Goal: Task Accomplishment & Management: Manage account settings

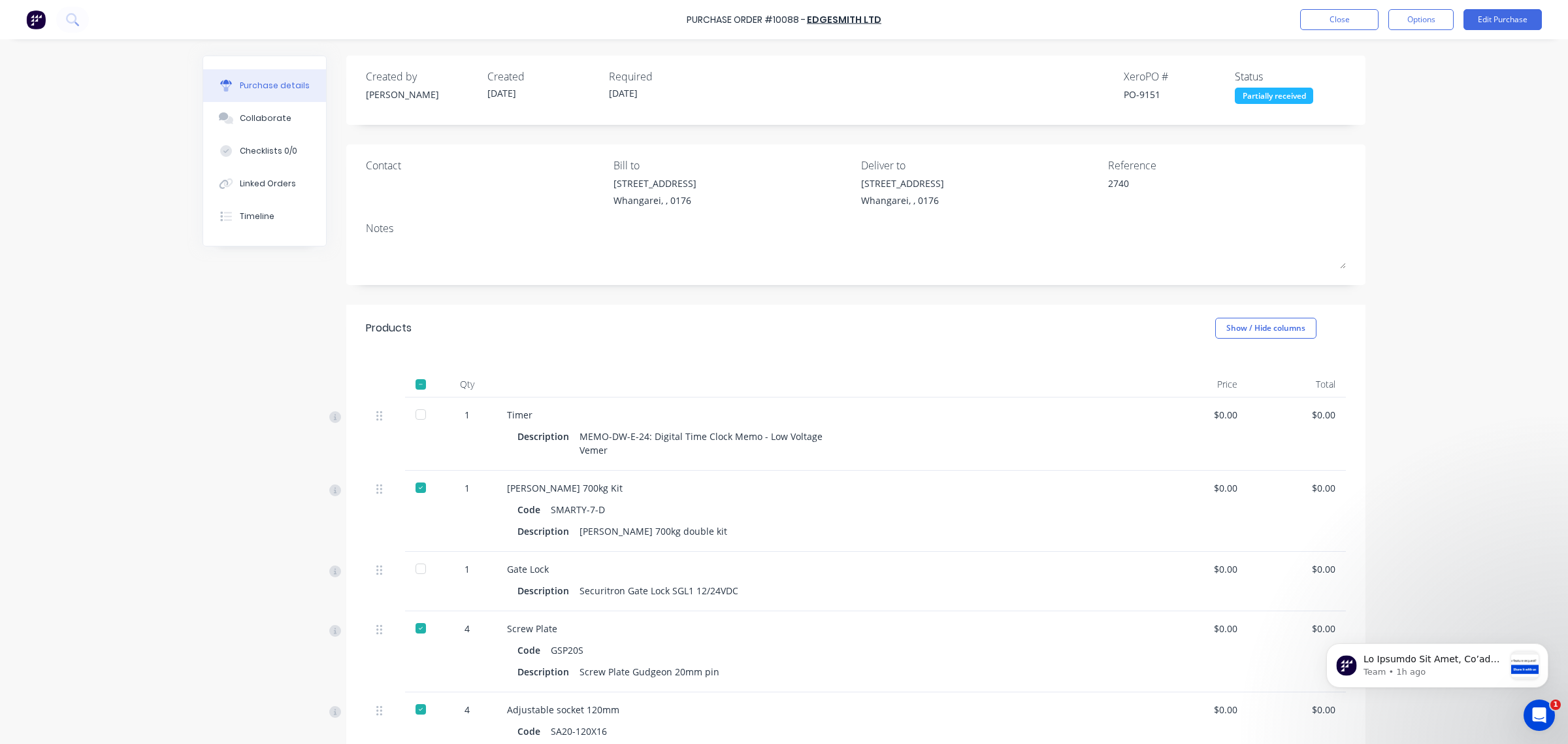
click at [1512, 334] on div "Purchase Order #10088 - Edgesmith Ltd Close Options Edit Purchase Purchase deta…" at bounding box center [784, 372] width 1568 height 744
click at [1354, 22] on button "Close" at bounding box center [1340, 20] width 78 height 21
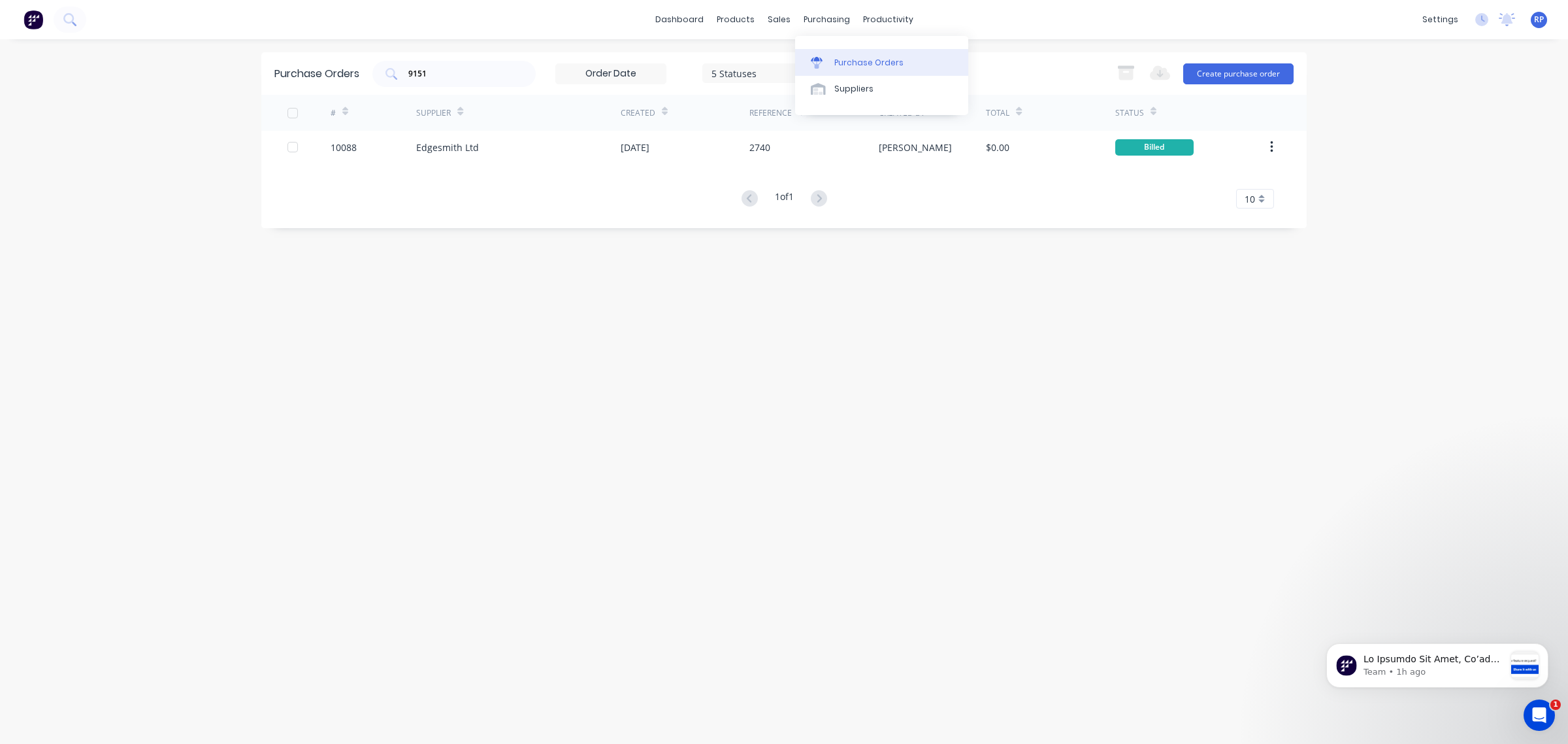
click at [852, 61] on div "Purchase Orders" at bounding box center [869, 63] width 69 height 12
click at [492, 61] on div "9151" at bounding box center [454, 74] width 164 height 26
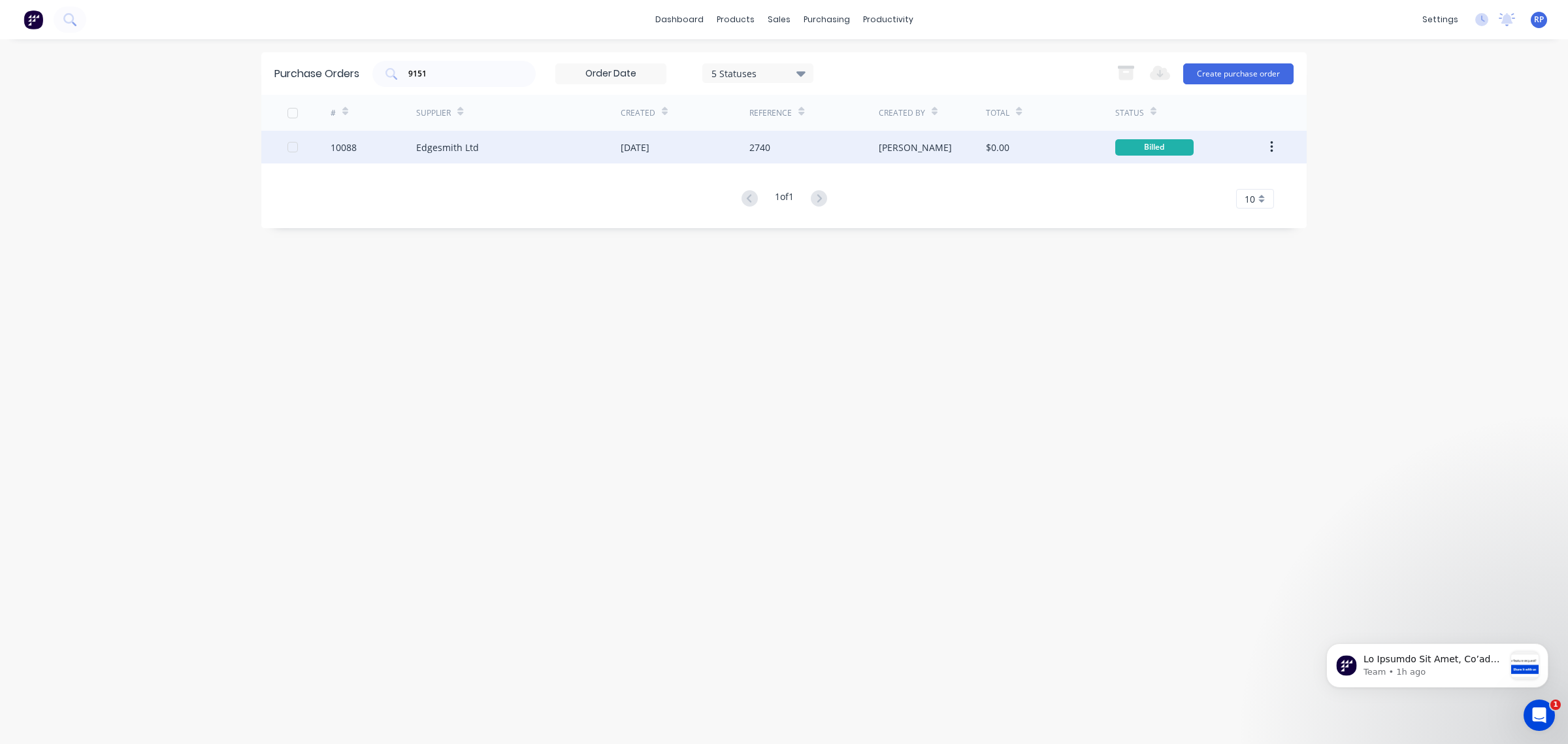
click at [454, 154] on div "Edgesmith Ltd" at bounding box center [518, 147] width 205 height 33
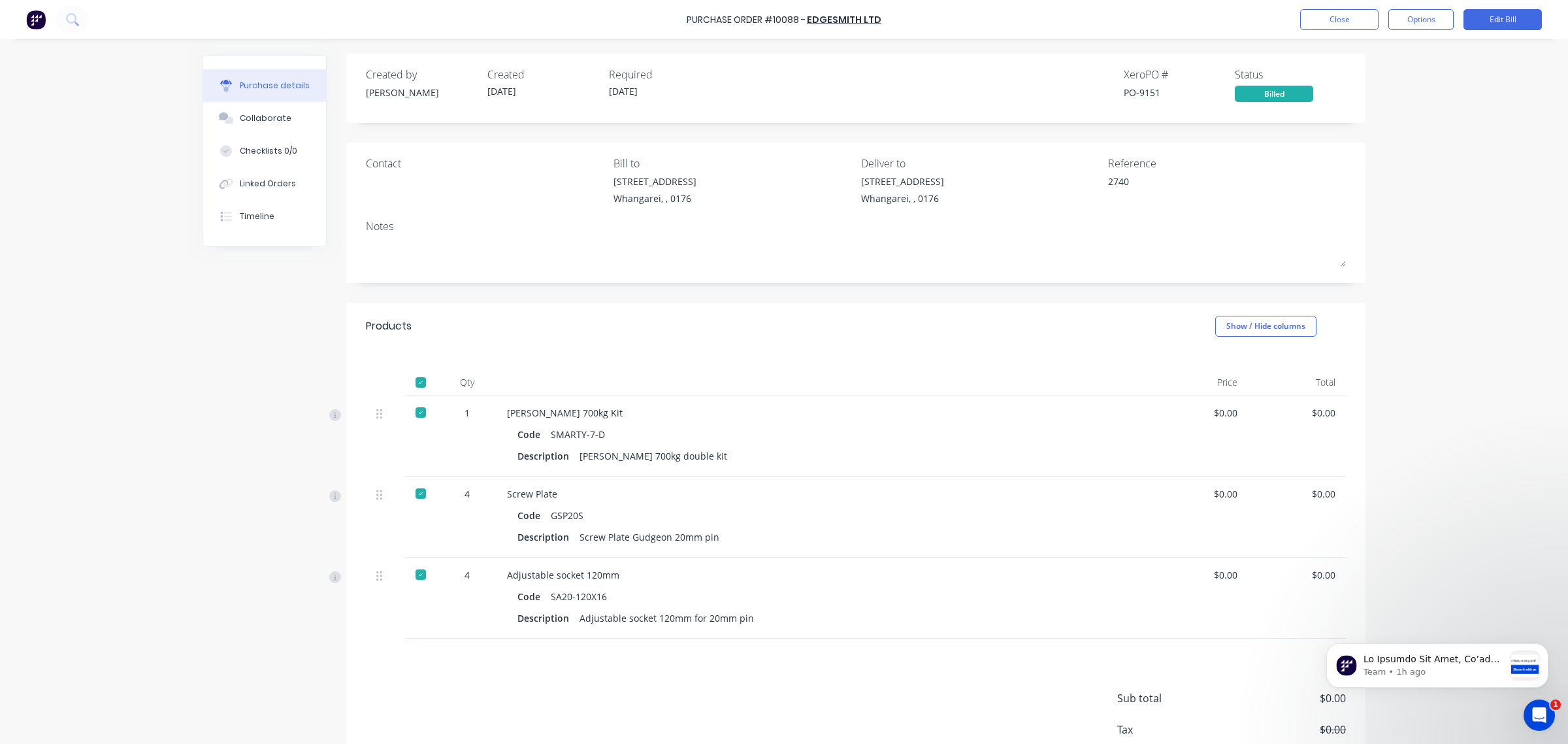
scroll to position [1, 0]
click at [1490, 24] on button "Edit Bill" at bounding box center [1503, 20] width 78 height 21
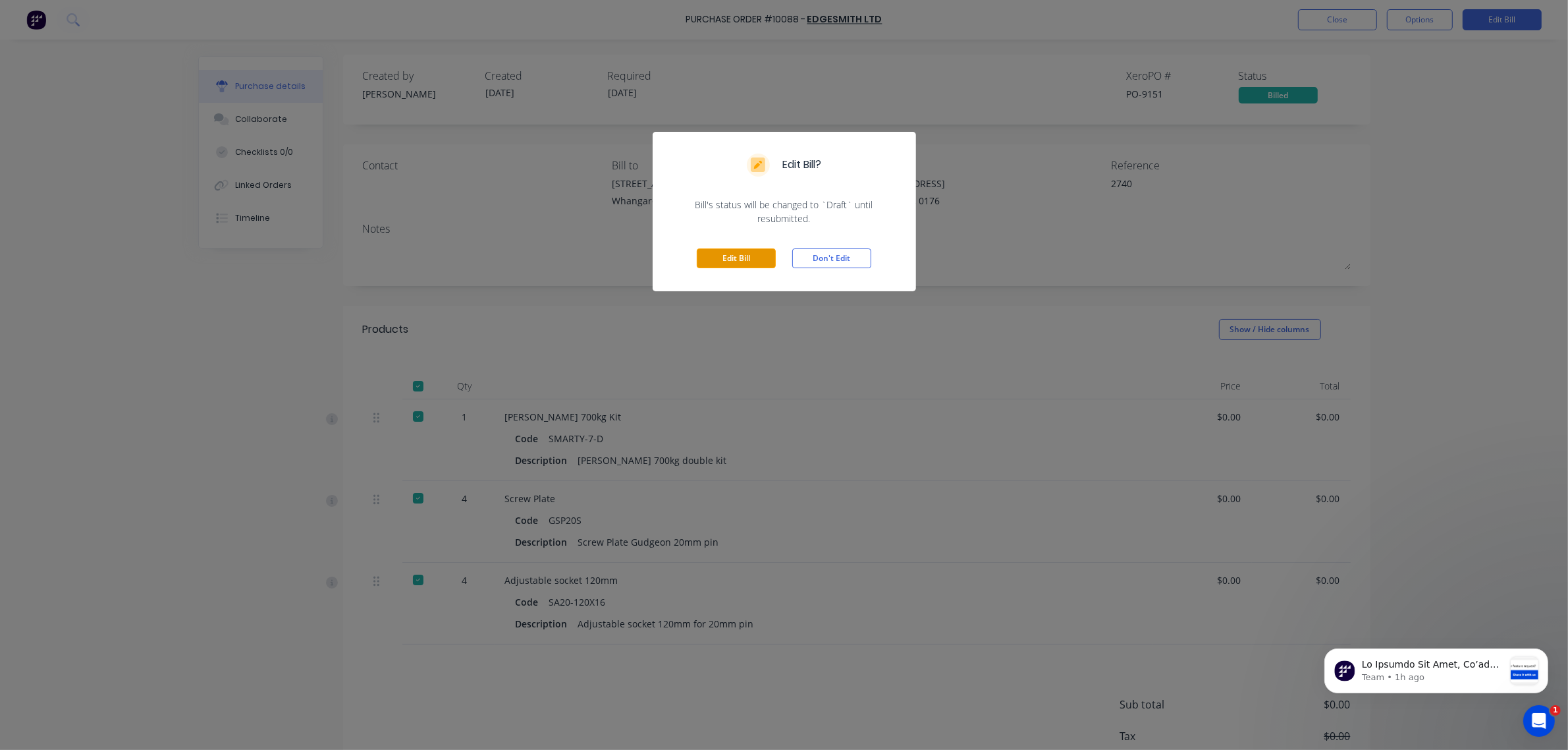
click at [764, 251] on button "Edit Bill" at bounding box center [737, 259] width 79 height 20
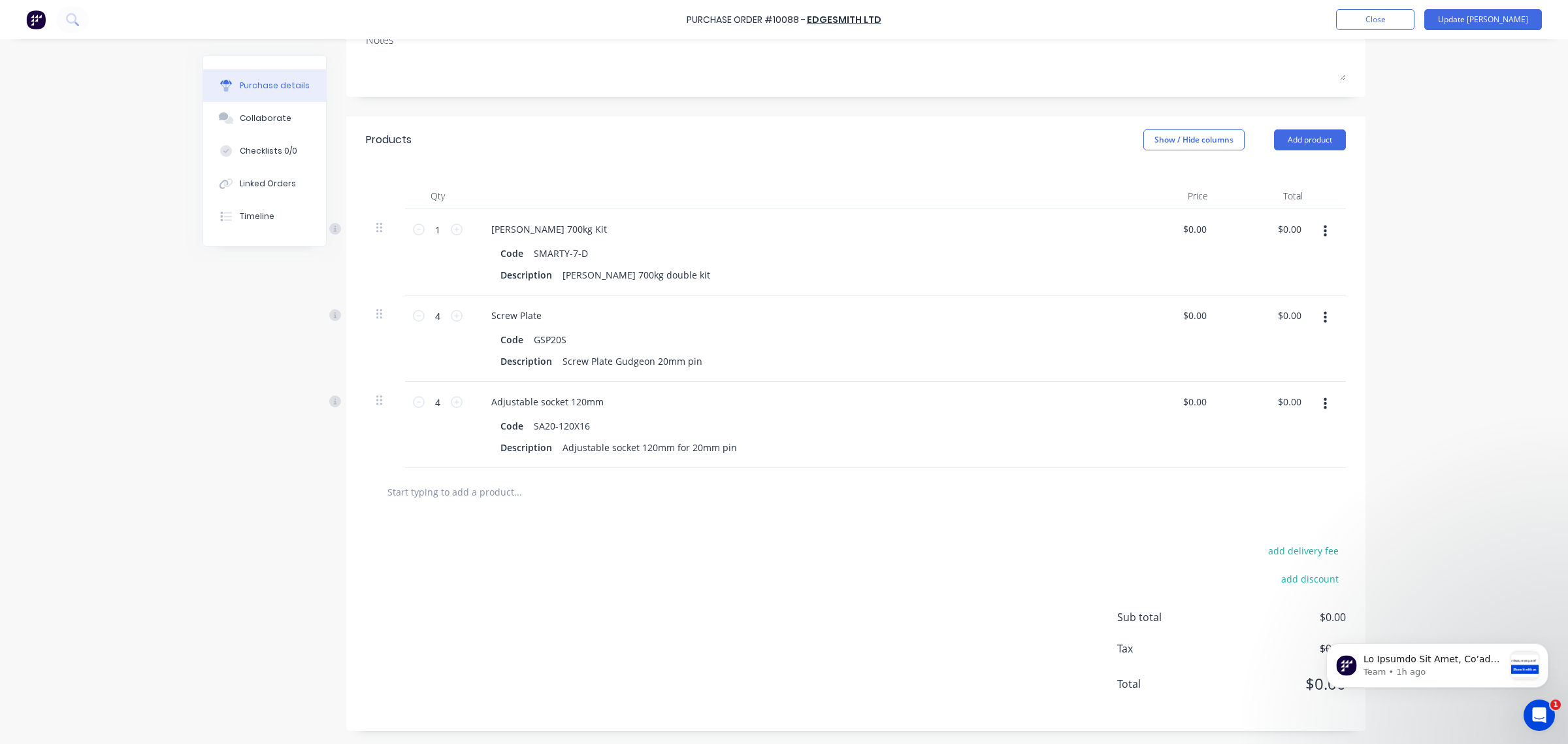
scroll to position [210, 0]
click at [1191, 241] on div "$0.00 $0.00" at bounding box center [1171, 253] width 95 height 86
type textarea "x"
type input "0.00"
click at [1191, 234] on input "0.00" at bounding box center [1197, 229] width 25 height 19
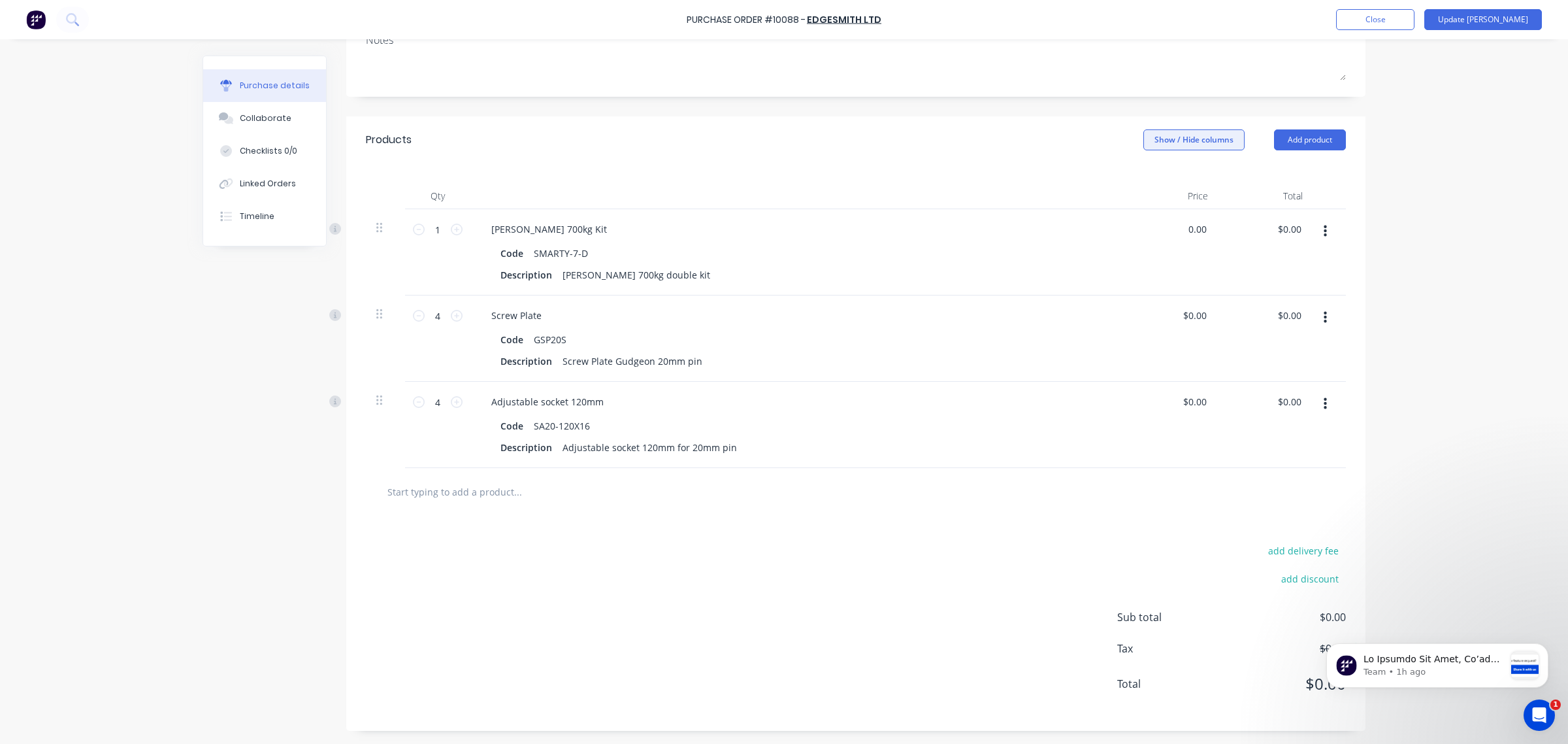
type textarea "x"
type input "$0.00"
click at [1196, 145] on button "Show / Hide columns" at bounding box center [1194, 140] width 101 height 21
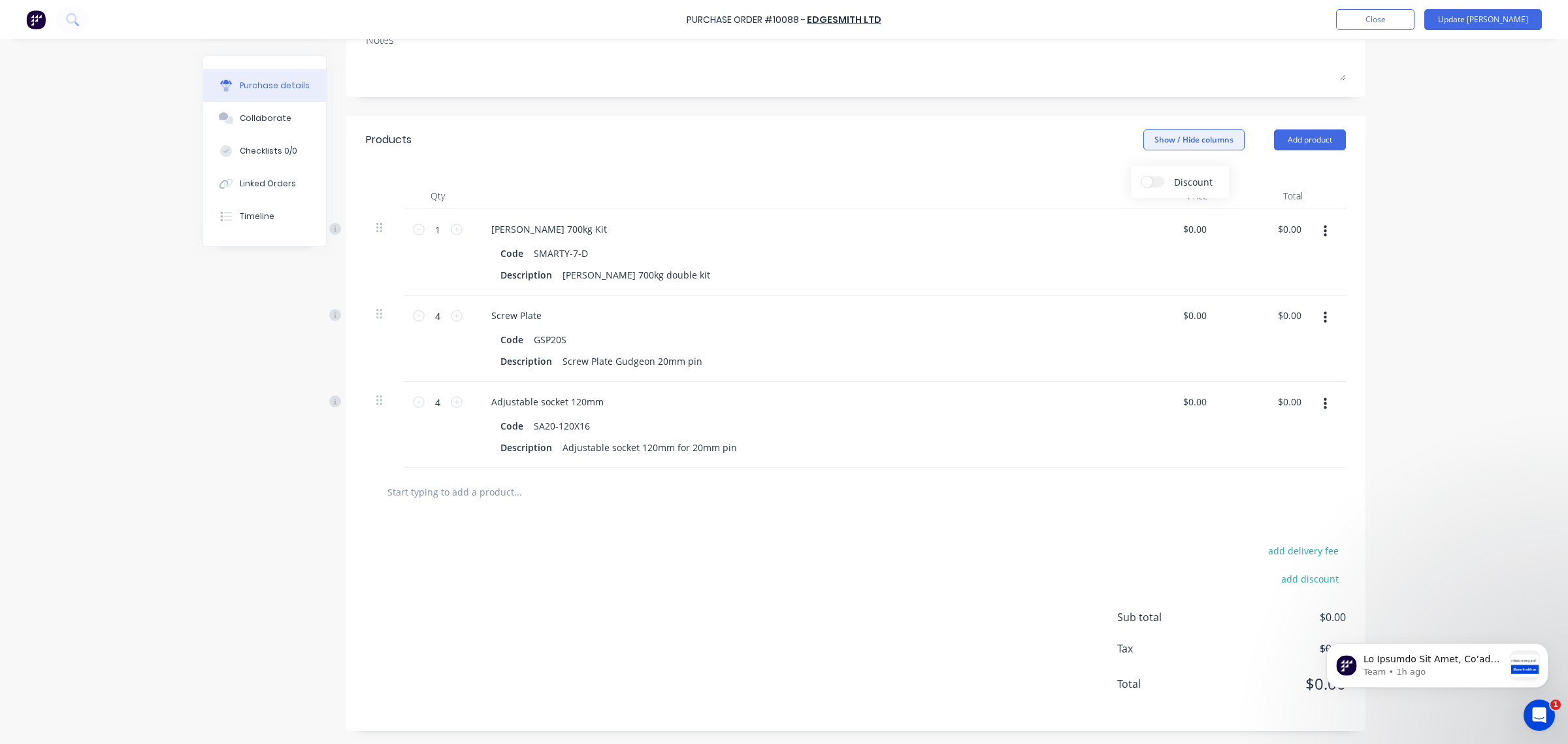
click at [1196, 145] on button "Show / Hide columns" at bounding box center [1194, 140] width 101 height 21
click at [1185, 177] on span "Discount" at bounding box center [1223, 182] width 98 height 14
click at [1141, 177] on input "Discount" at bounding box center [1141, 177] width 0 height 0
click at [1126, 234] on span "%" at bounding box center [1130, 230] width 8 height 15
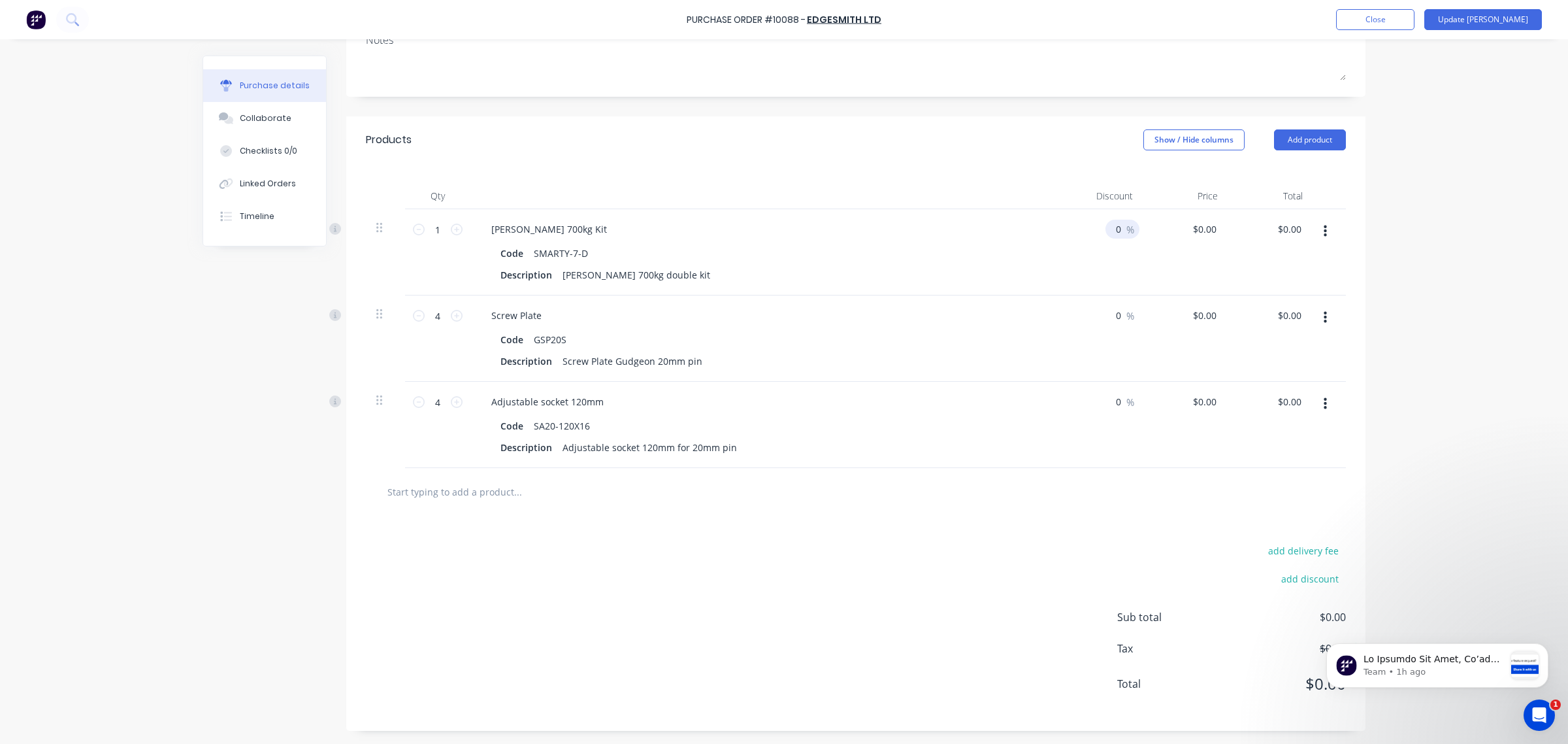
click at [1115, 232] on input "0" at bounding box center [1115, 229] width 18 height 19
drag, startPoint x: 1115, startPoint y: 232, endPoint x: 1094, endPoint y: 232, distance: 21.0
click at [1094, 232] on div "0 0 %" at bounding box center [1101, 253] width 85 height 86
type textarea "x"
type input "4"
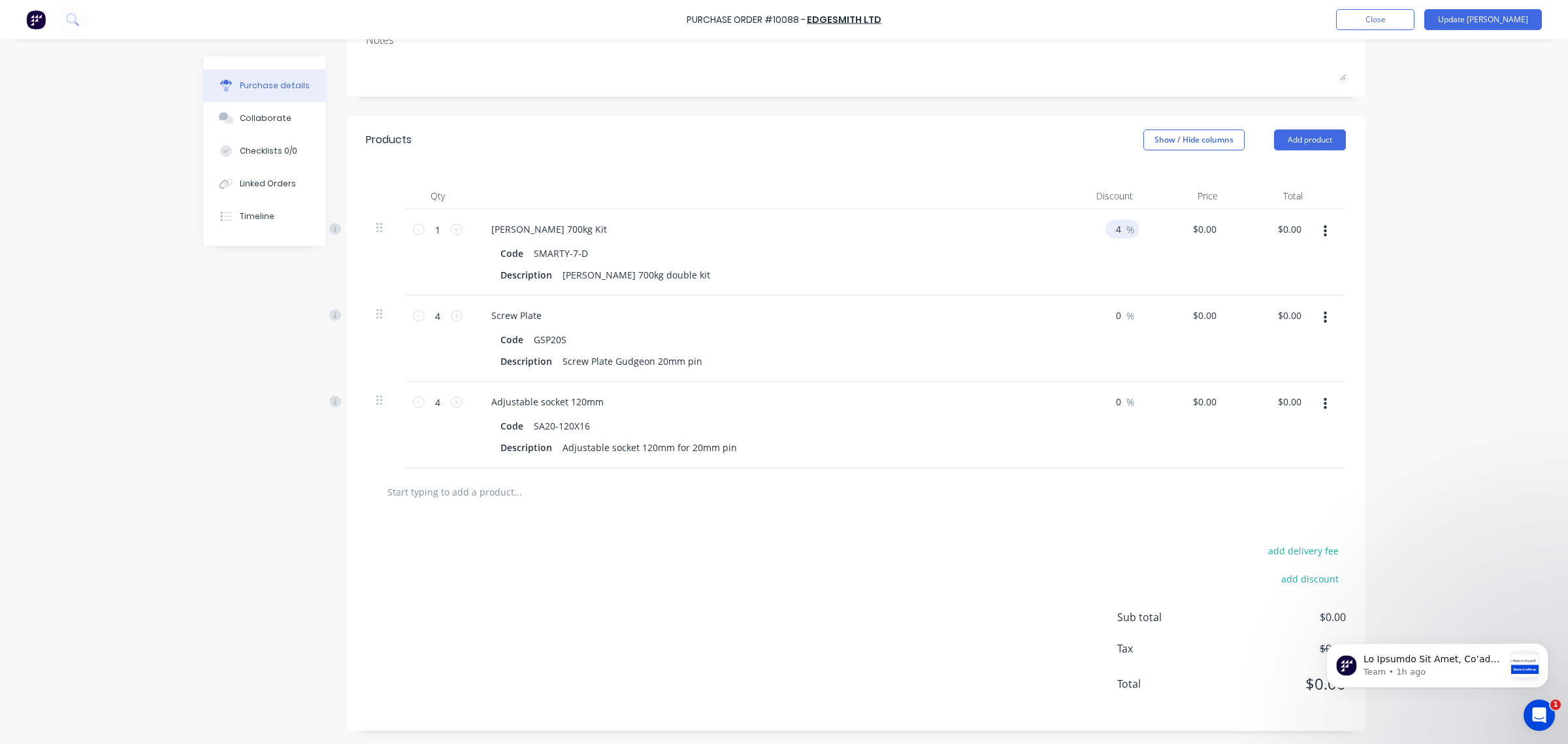
type textarea "x"
type input "40"
type textarea "x"
type input "40"
type input "0.00"
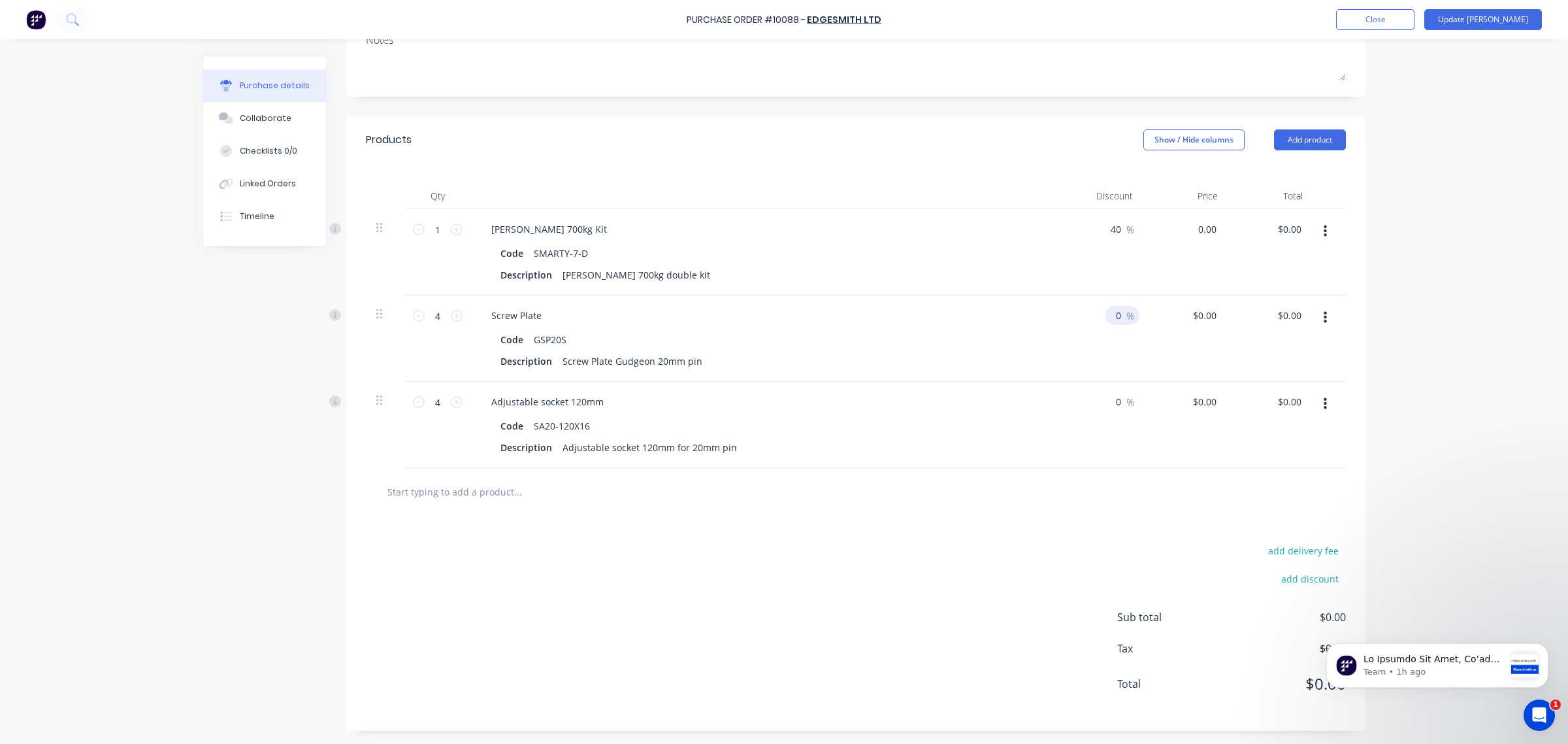
type textarea "x"
type input "$0.00"
click at [1111, 308] on input "0" at bounding box center [1115, 315] width 18 height 19
type textarea "x"
type input "40"
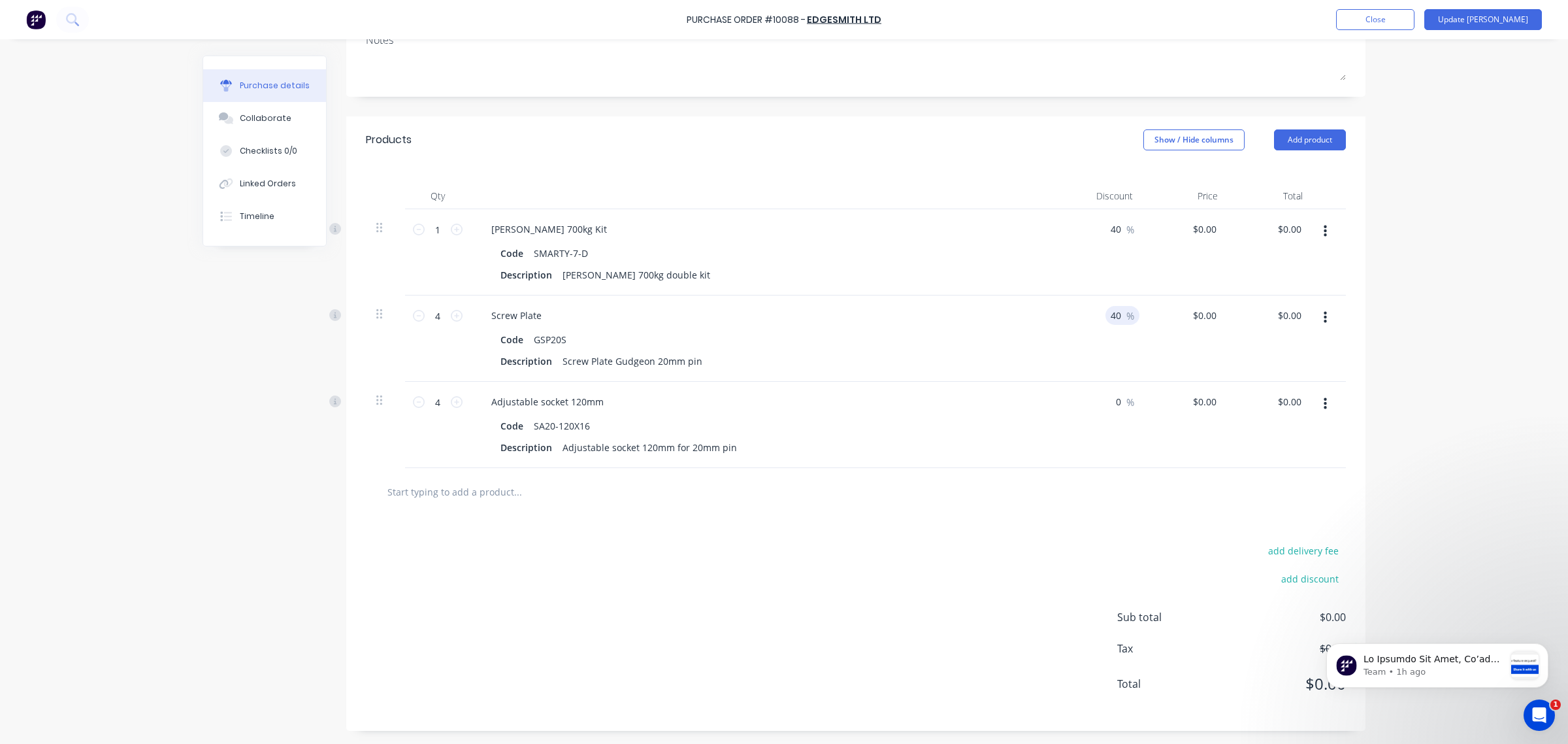
type textarea "x"
type input "400"
type textarea "x"
type input "40"
type textarea "x"
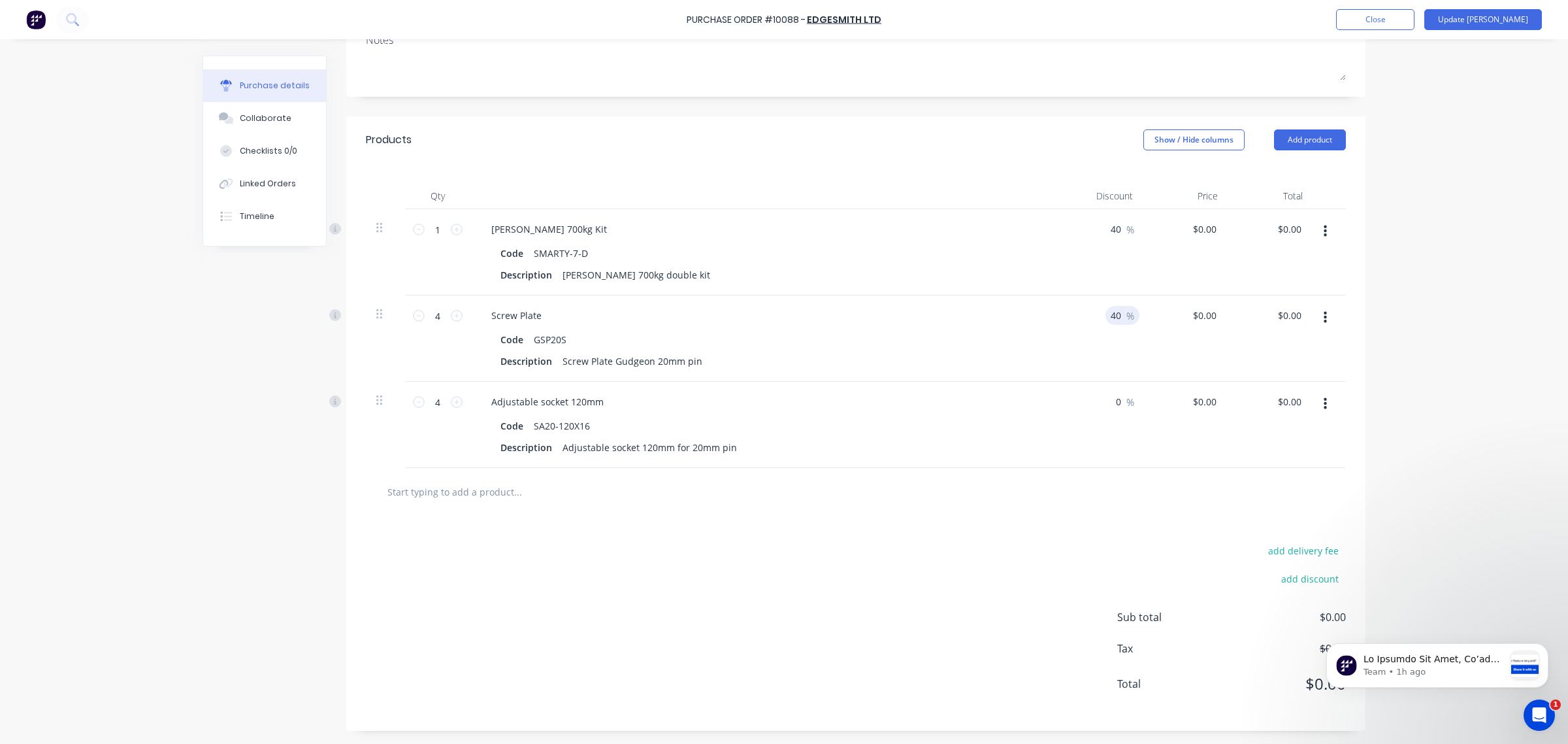
type input "0"
type textarea "x"
type input "30"
type textarea "x"
type input "30"
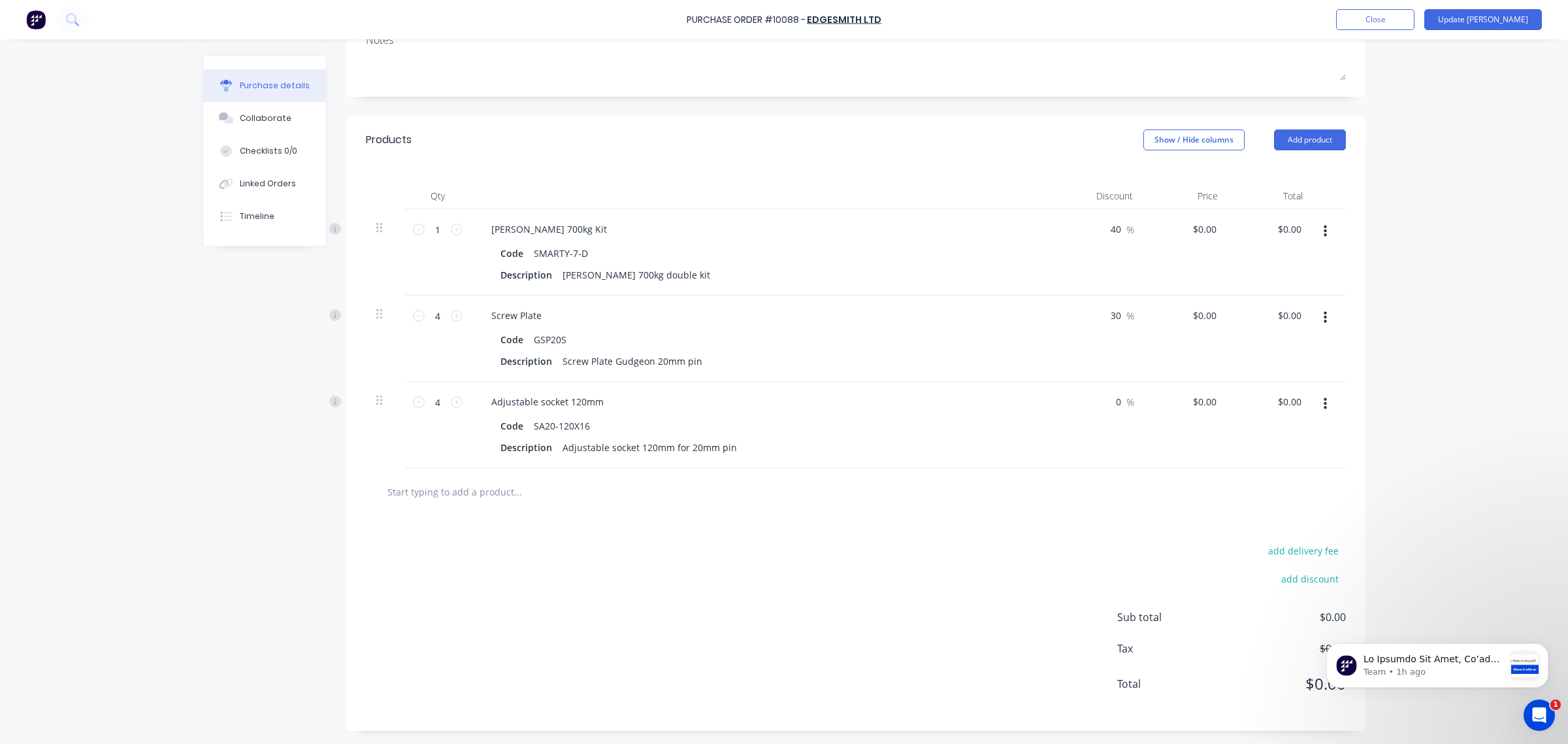
click at [1111, 410] on div "0 0 %" at bounding box center [1101, 425] width 85 height 86
click at [1111, 407] on input "0" at bounding box center [1115, 401] width 18 height 19
type textarea "x"
type input "30"
type textarea "x"
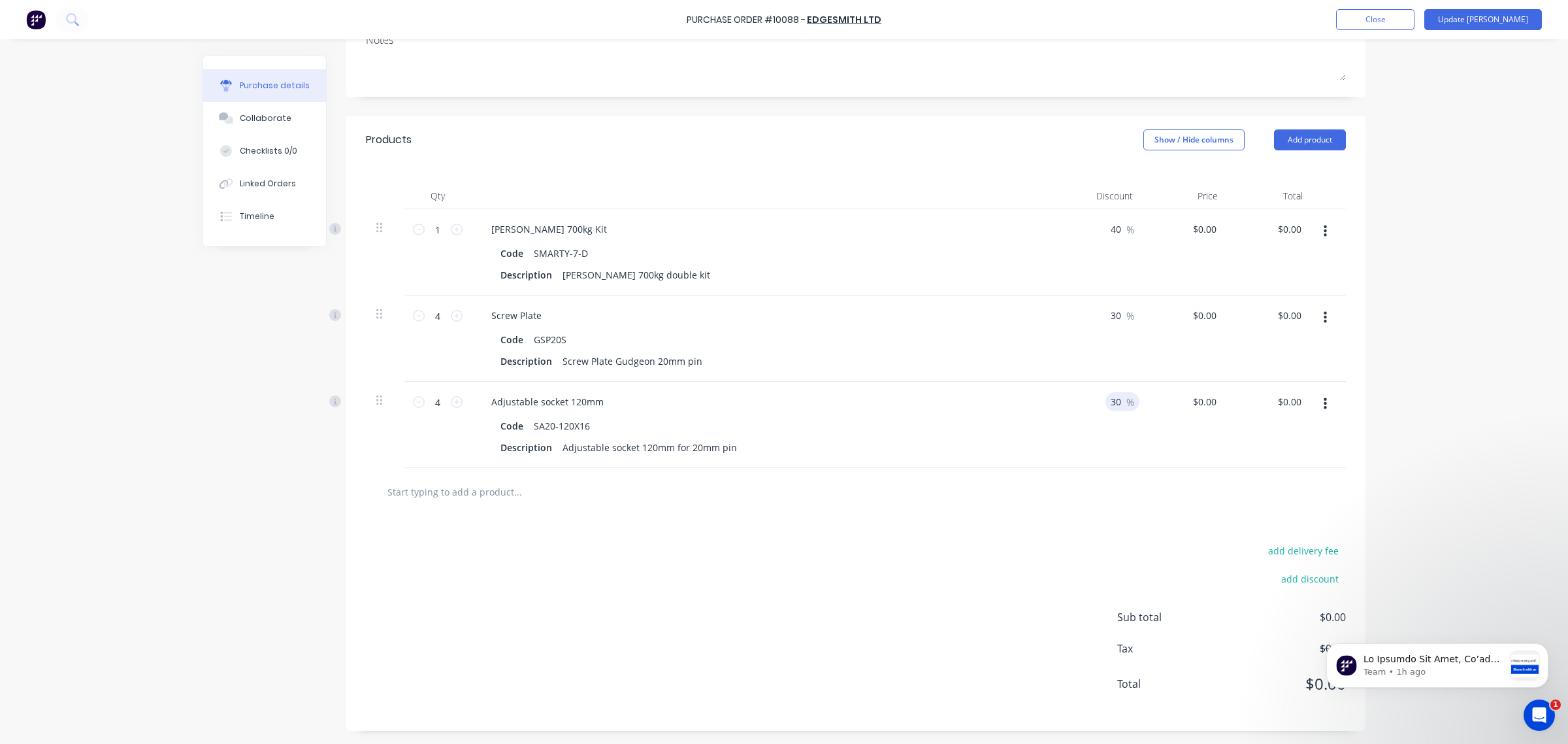
type input "300"
type textarea "x"
type input "30"
type textarea "x"
type input "30"
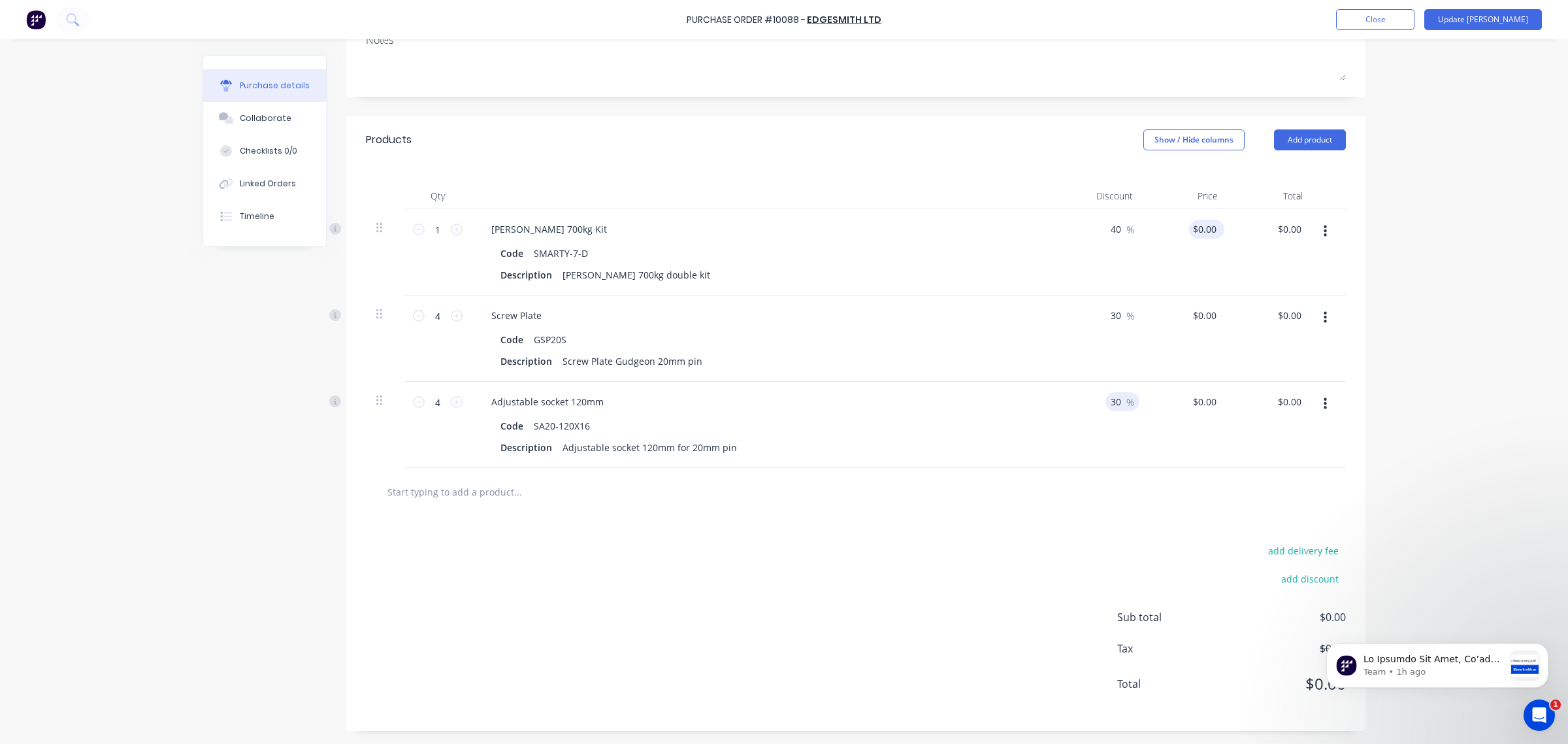
type textarea "x"
click at [1201, 234] on input "0.00" at bounding box center [1204, 229] width 30 height 19
type input "0"
type input "5204.16"
type textarea "x"
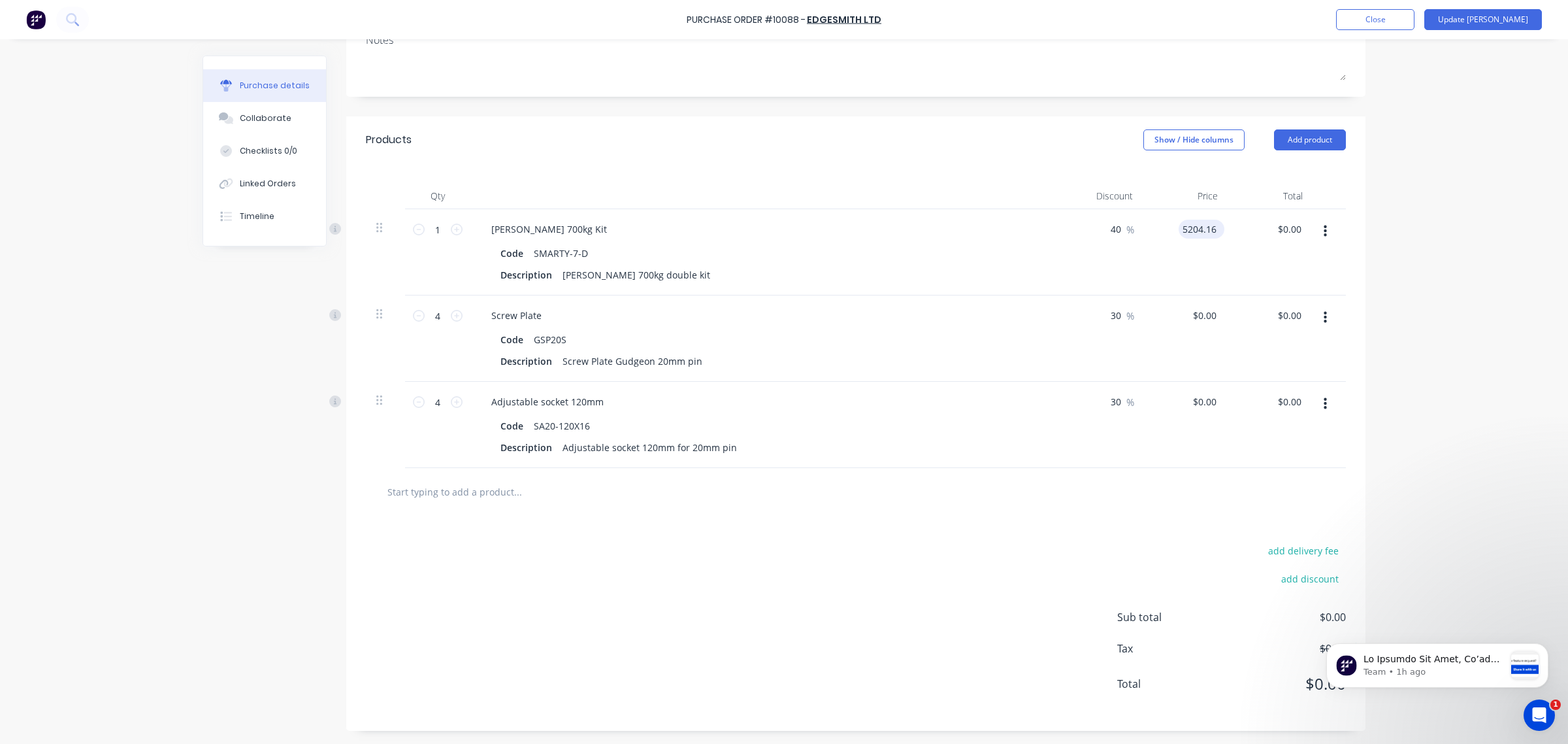
type input "$5,204.16"
type input "3122.50"
type textarea "x"
type input "$3,122.50"
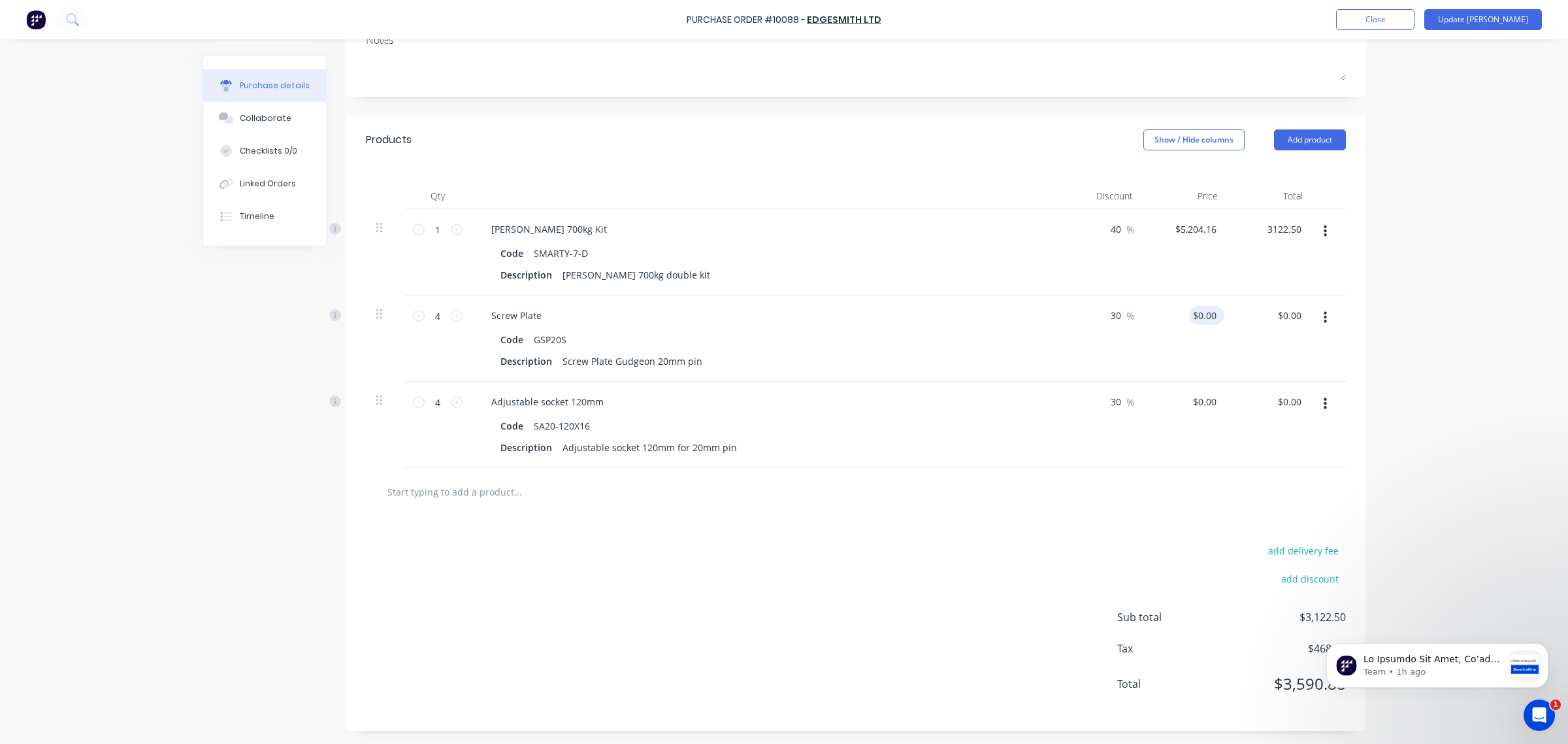
type input "0.00"
click at [1200, 320] on input "0.00" at bounding box center [1207, 315] width 25 height 19
type textarea "x"
click at [1200, 320] on input "0.00" at bounding box center [1207, 315] width 25 height 19
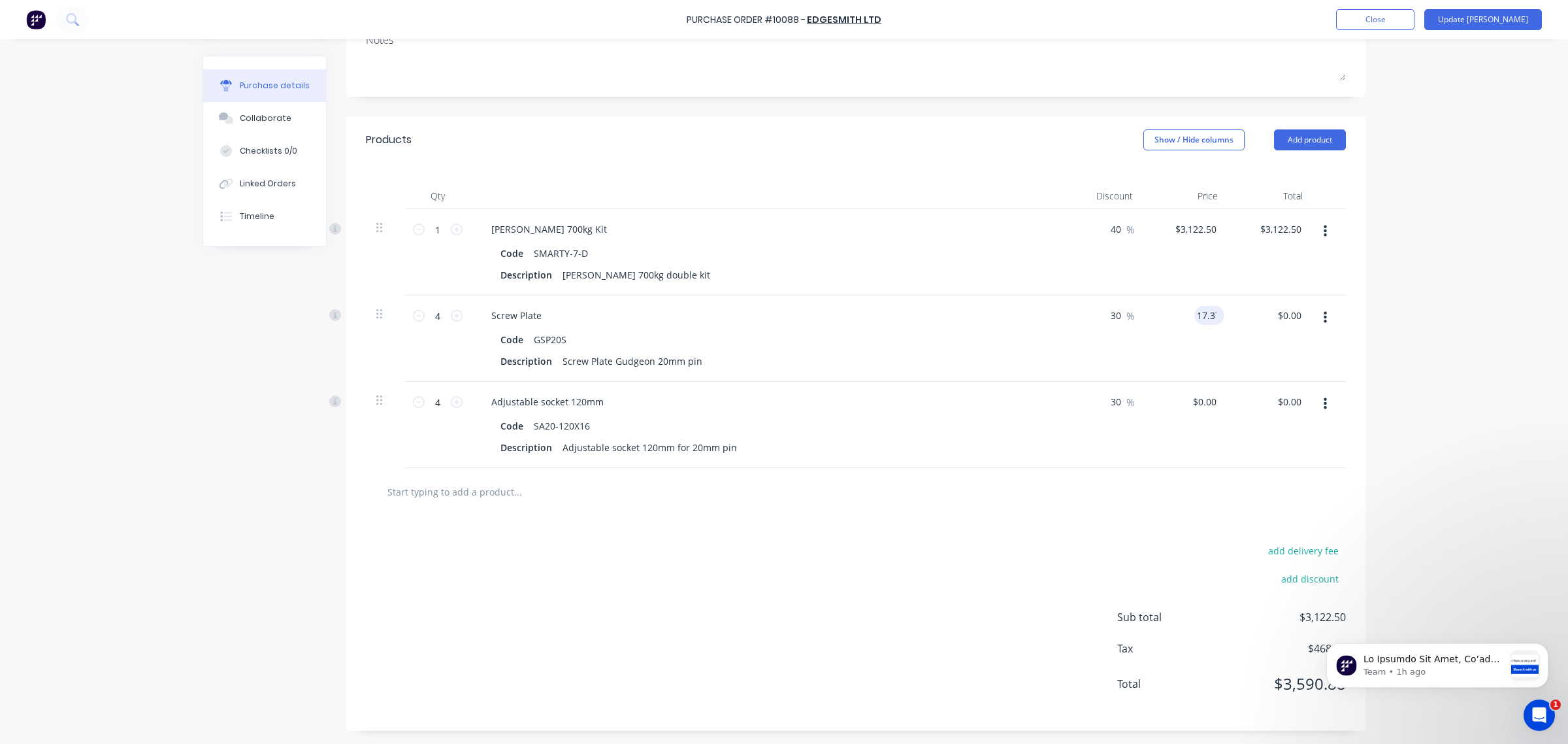
type input "17.37"
type textarea "x"
type input "$17.37"
type input "48.64"
type textarea "x"
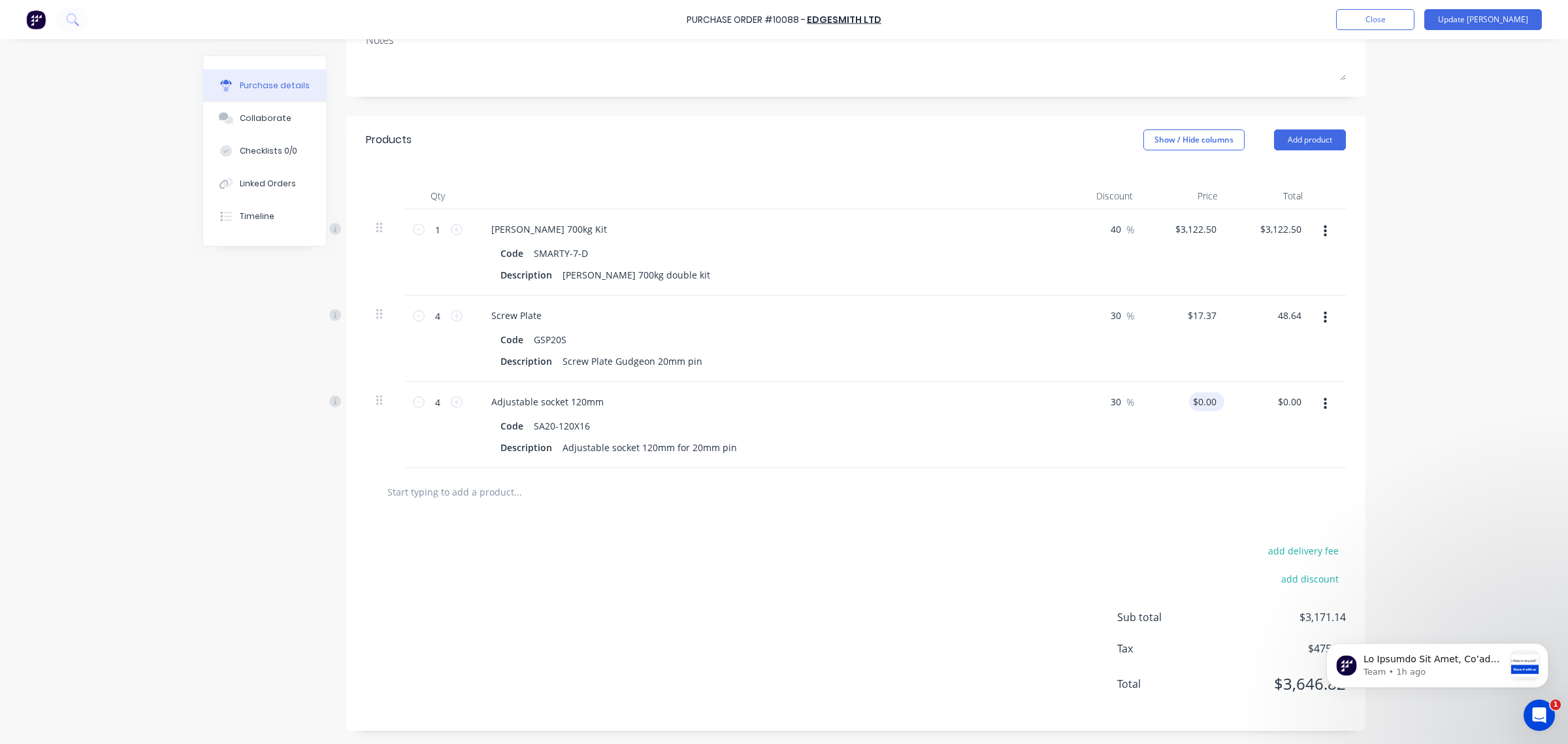
type input "0.00"
type input "$12.16"
type input "$48.64"
click at [1196, 402] on input "0.00" at bounding box center [1207, 401] width 25 height 19
type textarea "x"
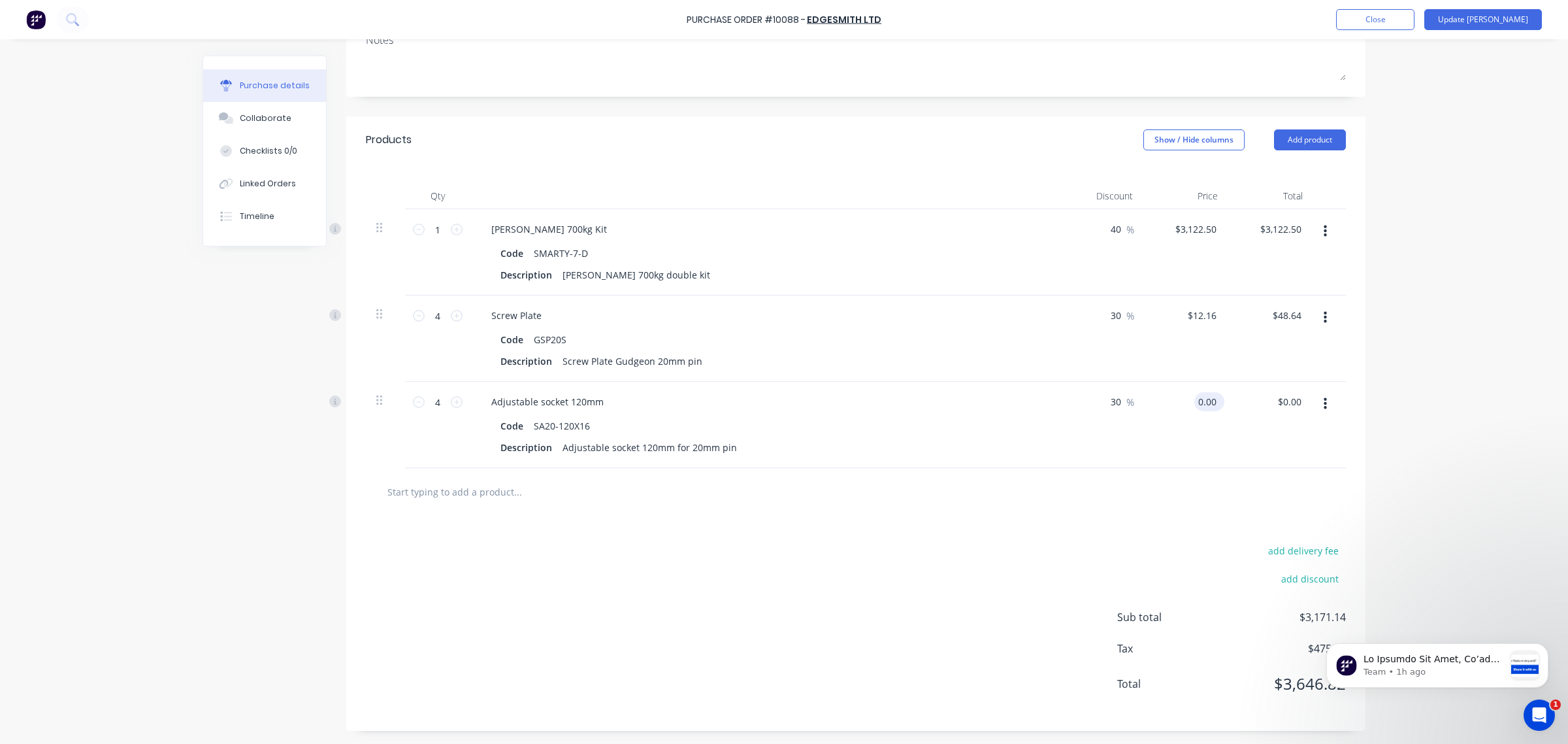
click at [1197, 402] on input "0.00" at bounding box center [1207, 401] width 25 height 19
type input "9.81"
type textarea "x"
type input "$9.81"
type input "27.47"
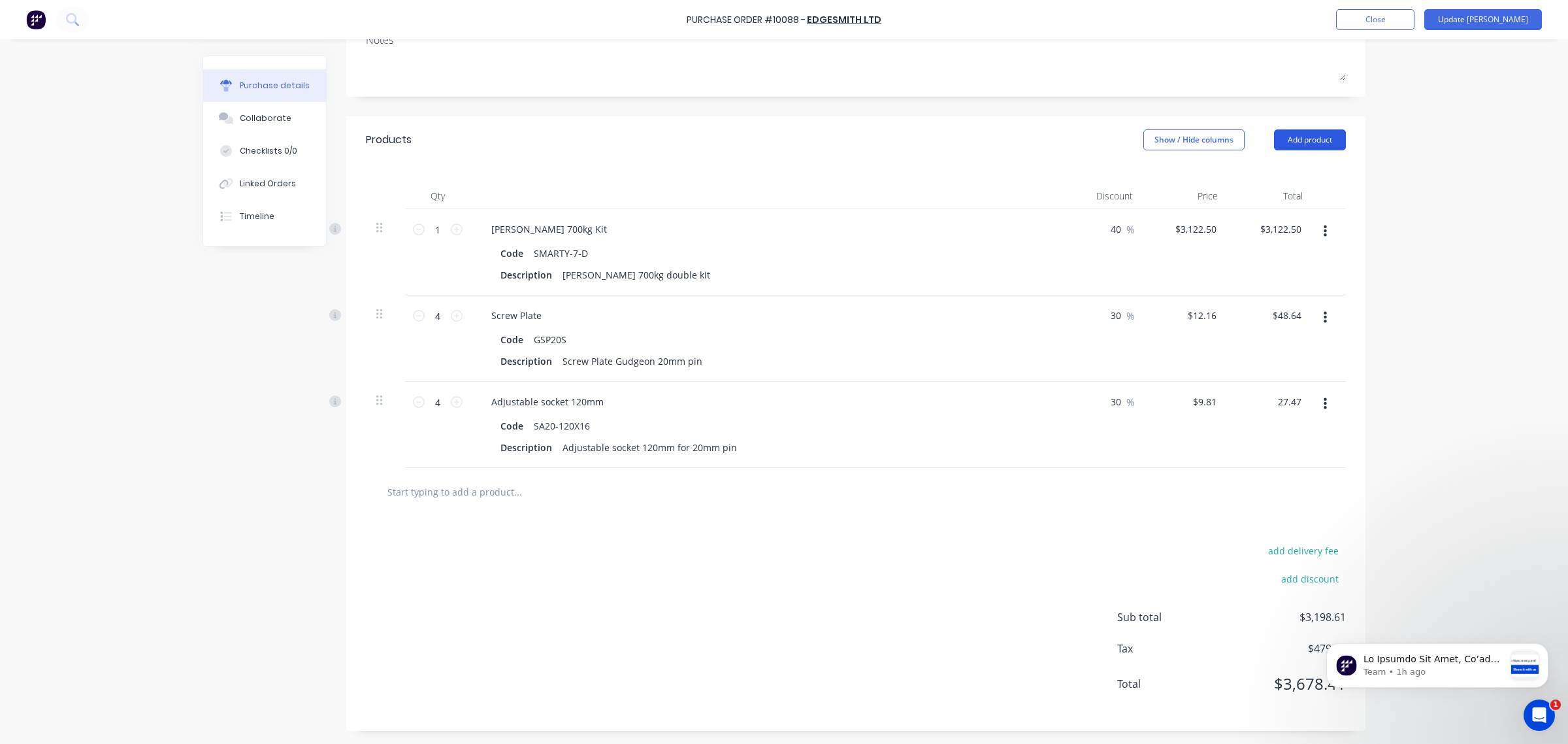
type textarea "x"
type input "$6.8675"
type input "$27.47"
click at [1292, 145] on button "Add product" at bounding box center [1310, 140] width 72 height 21
click at [1286, 177] on div "Product catalogue" at bounding box center [1284, 173] width 101 height 19
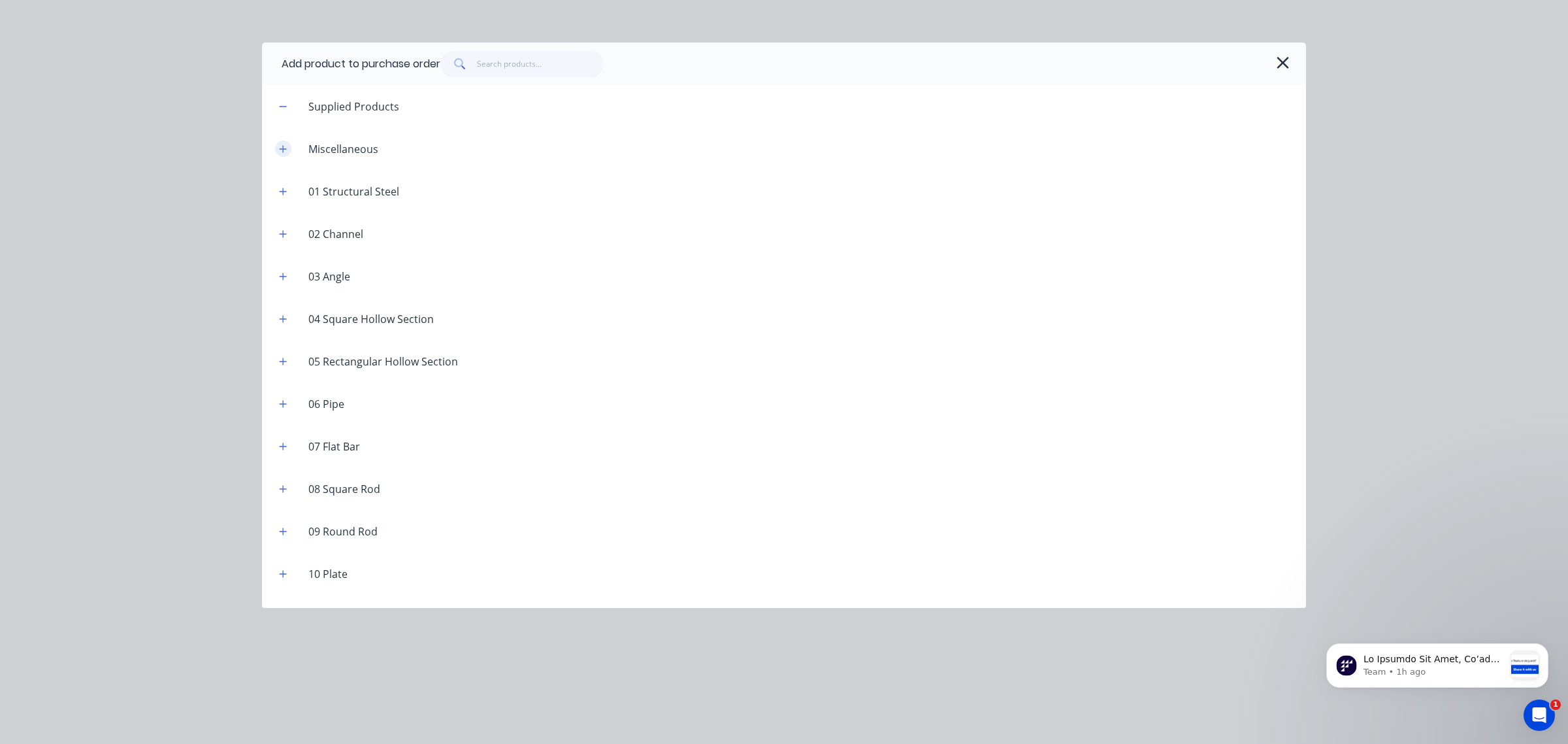
click at [288, 149] on button "button" at bounding box center [283, 149] width 16 height 16
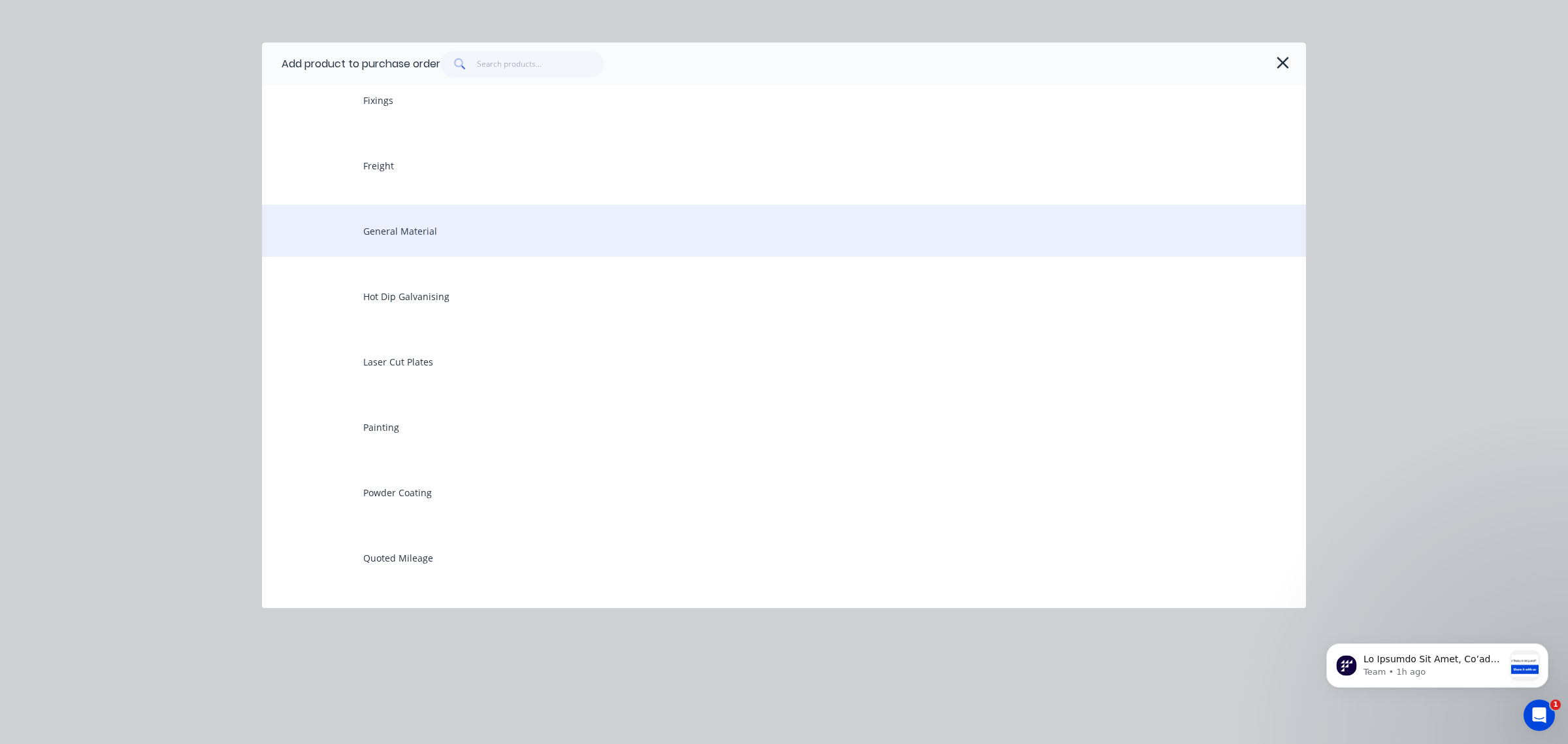
scroll to position [490, 0]
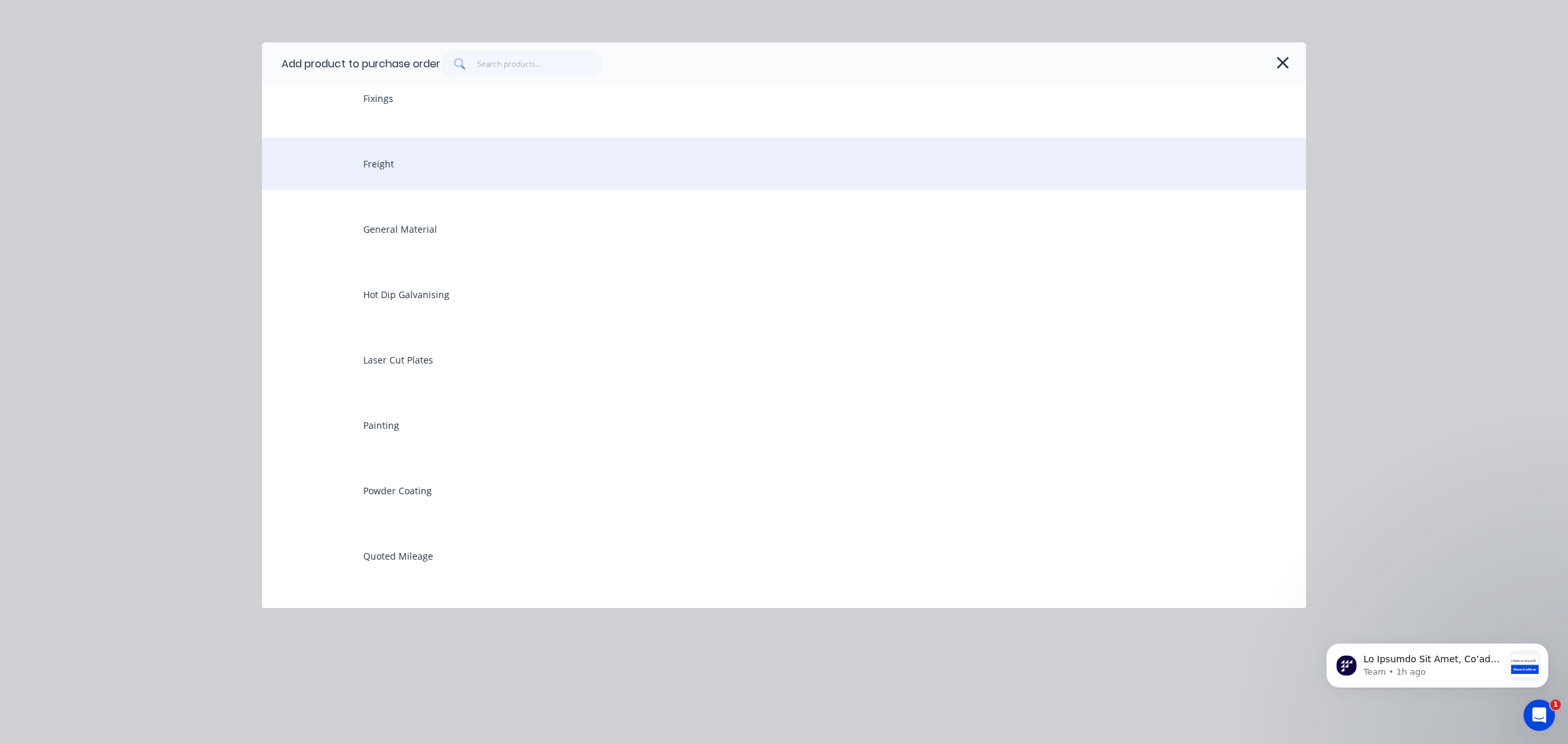
click at [402, 167] on div "Freight" at bounding box center [784, 164] width 1044 height 52
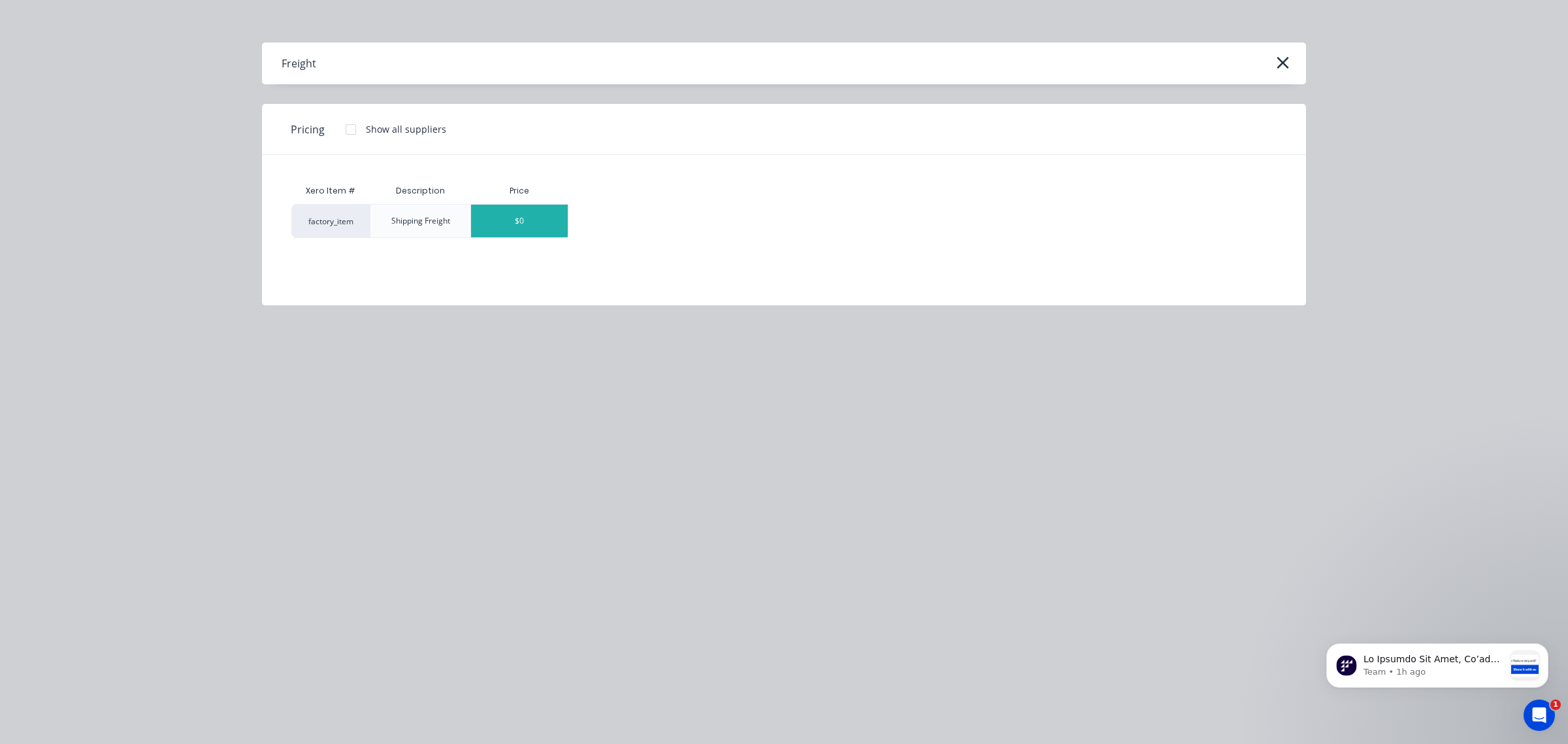
click at [511, 223] on div "$0" at bounding box center [519, 221] width 97 height 33
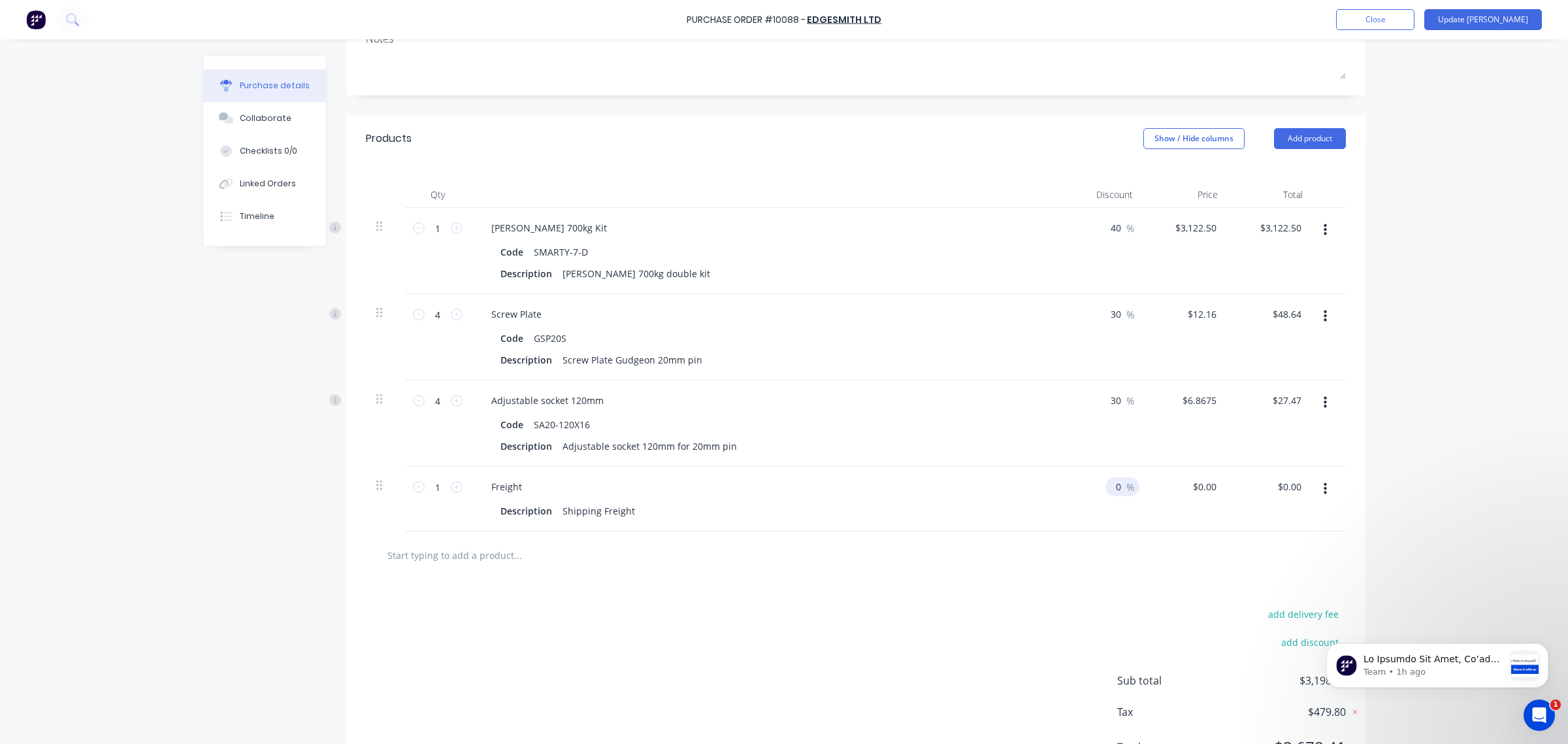
click at [1126, 491] on span "%" at bounding box center [1130, 487] width 8 height 15
click at [1171, 488] on div "$0.00 $0.00" at bounding box center [1186, 499] width 85 height 65
type textarea "x"
type input "0.00"
click at [1210, 488] on input "0.00" at bounding box center [1204, 486] width 30 height 19
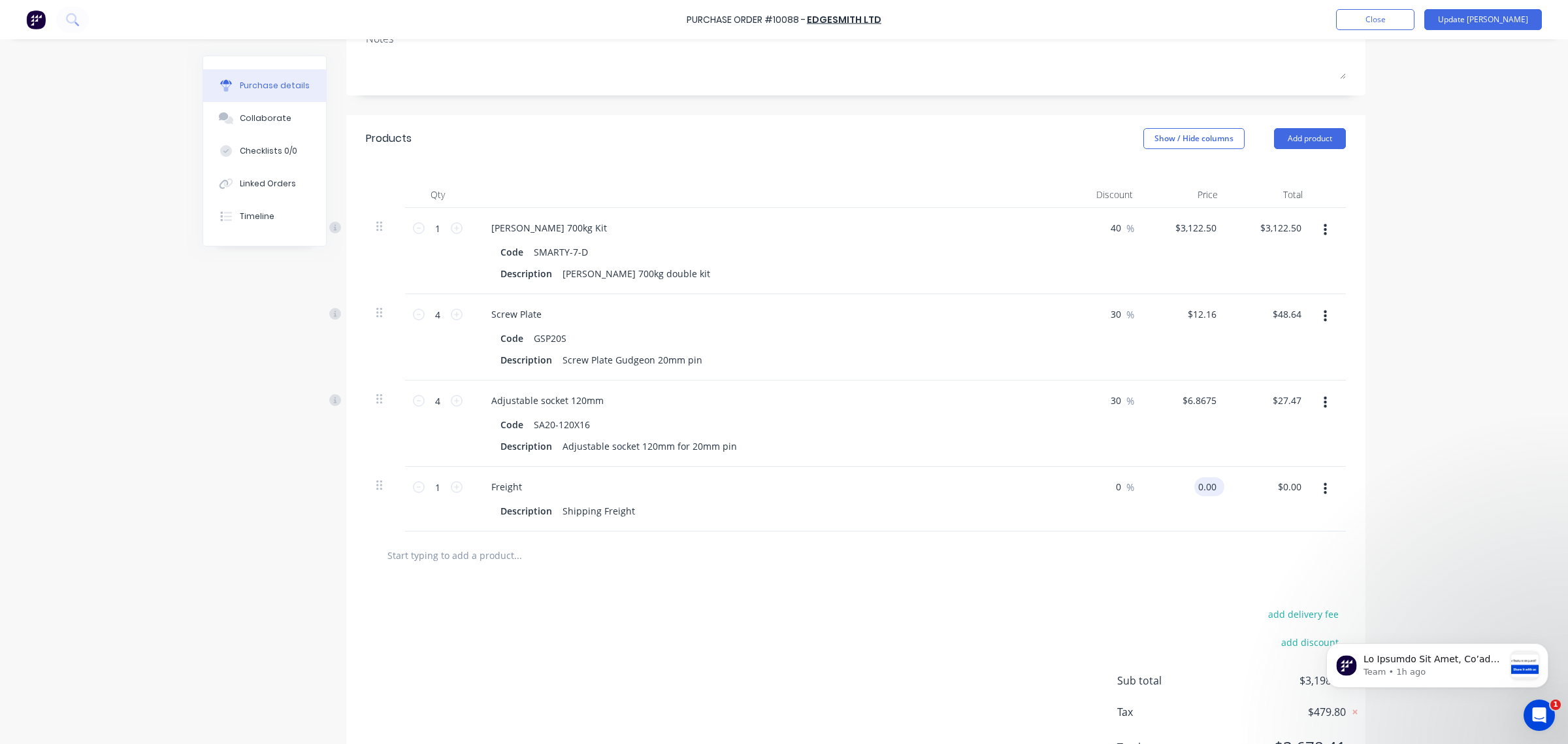
click at [1210, 488] on input "0.00" at bounding box center [1207, 486] width 25 height 19
type textarea "x"
click at [1210, 488] on input "0.00" at bounding box center [1207, 486] width 25 height 19
type input "60"
type textarea "x"
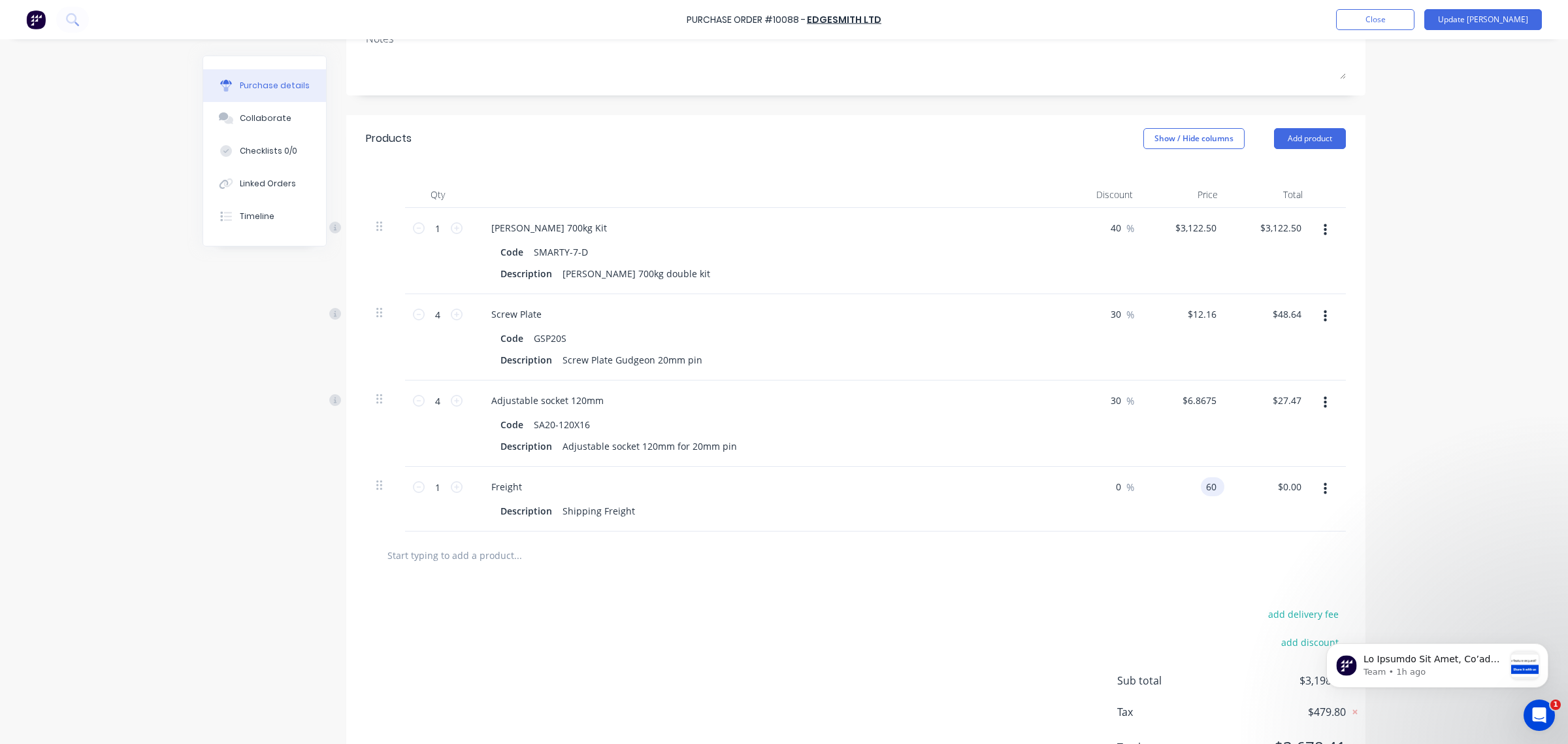
type input "$60.00"
type input "60.00"
type textarea "x"
type input "$60.00"
click at [1119, 603] on div "add delivery fee add discount Sub total $3,258.61 Tax $488.80 Total $3,747.41" at bounding box center [856, 686] width 1019 height 215
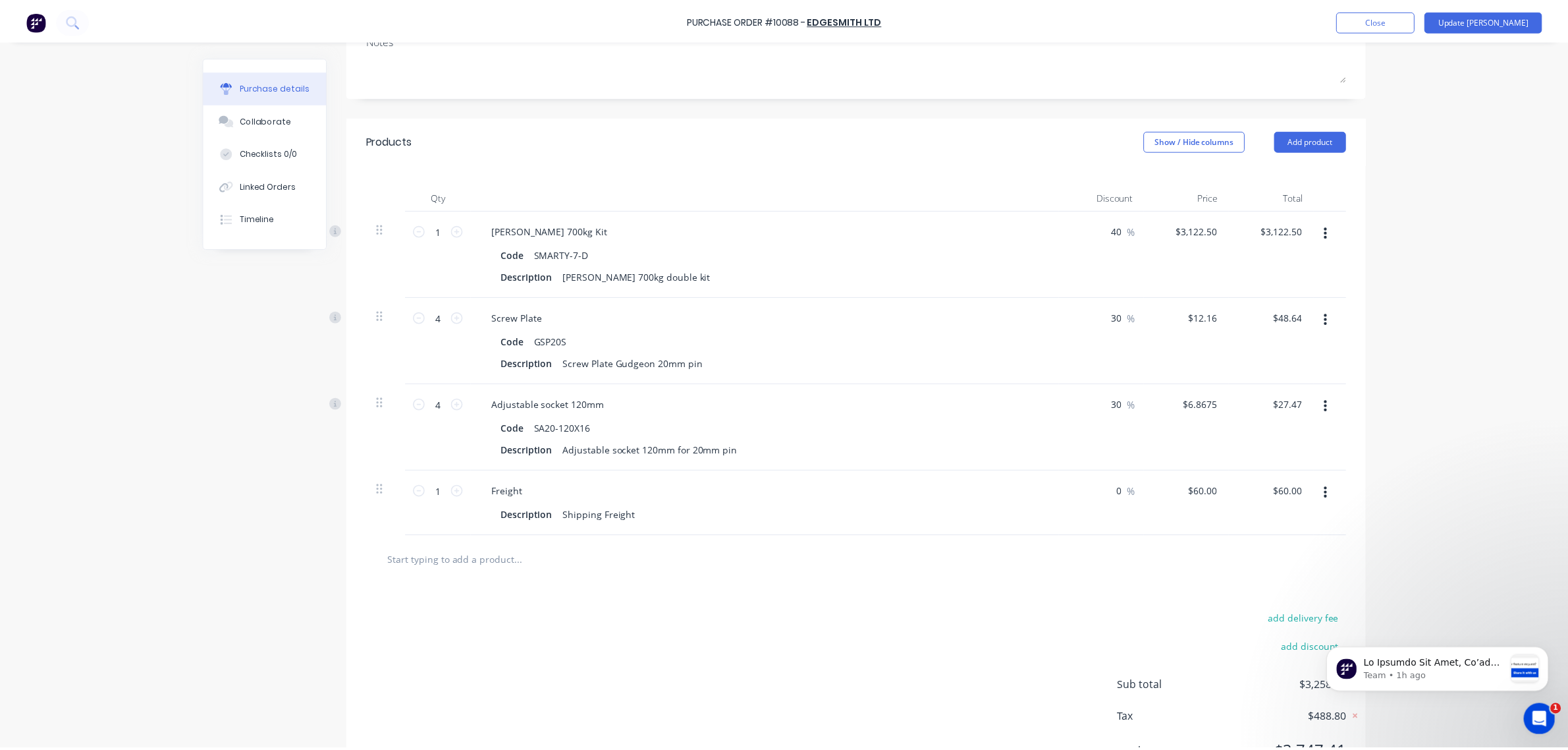
scroll to position [278, 0]
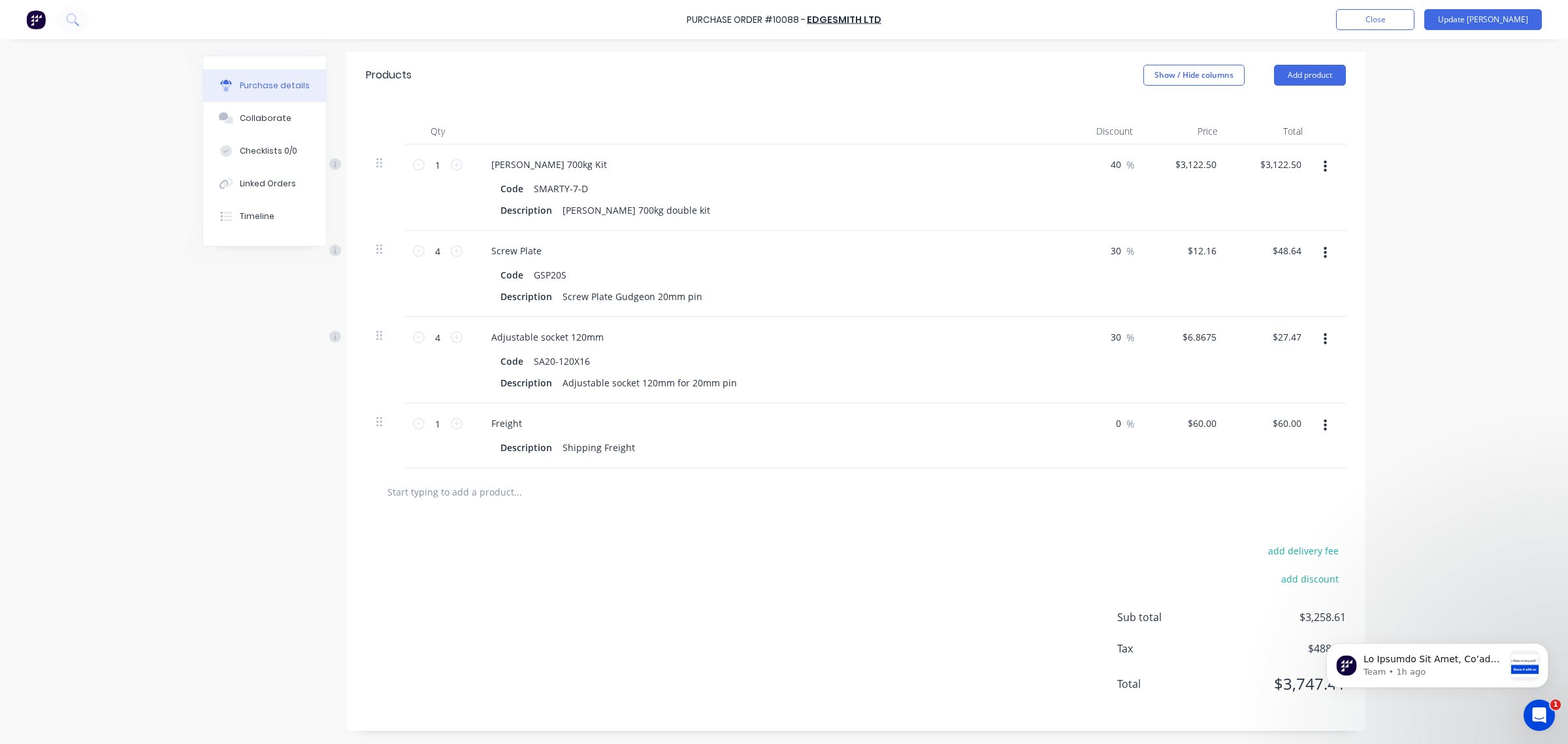
click at [1292, 686] on span "$3,747.41" at bounding box center [1281, 684] width 131 height 24
click at [1546, 645] on icon "Dismiss notification" at bounding box center [1544, 647] width 7 height 7
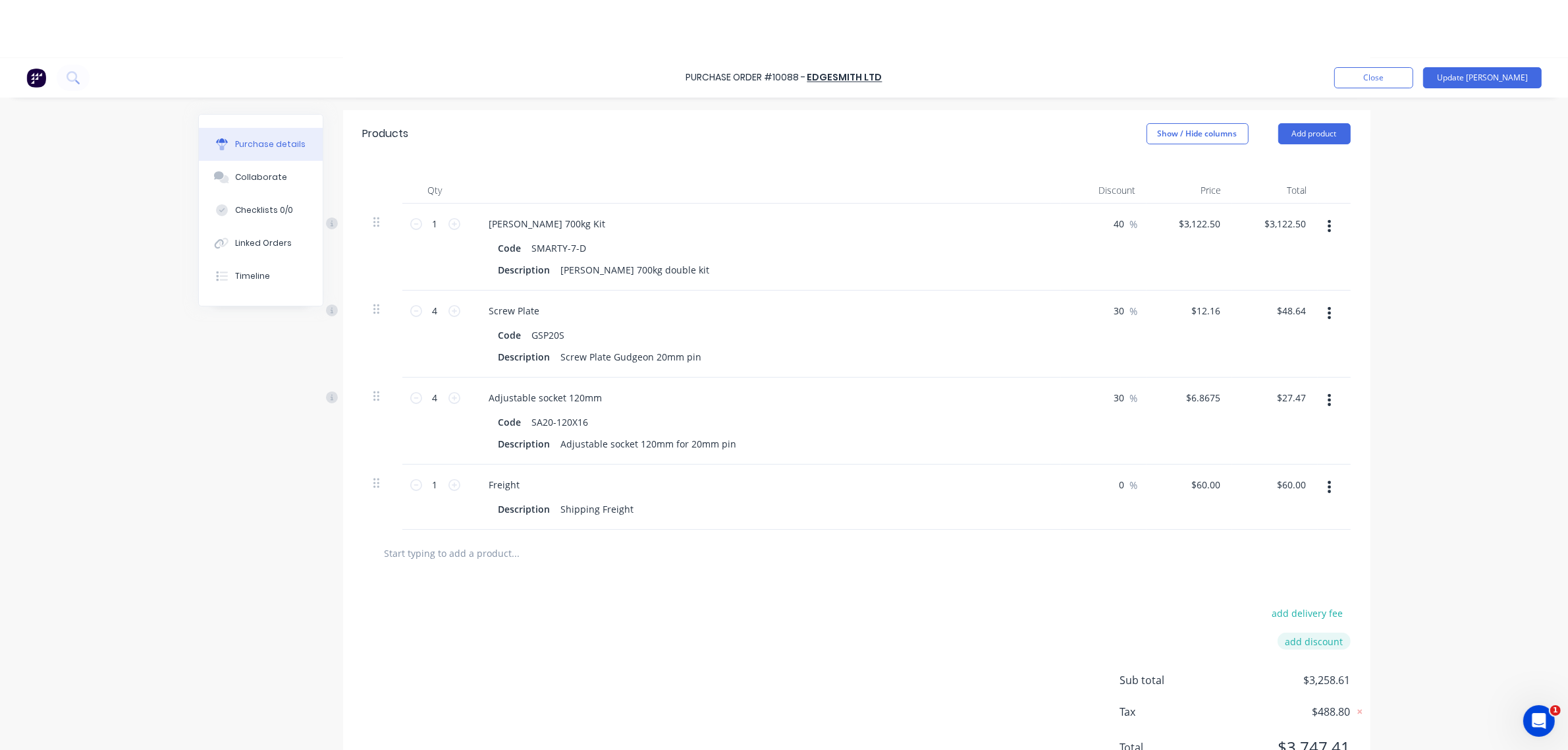
click at [1328, 590] on div "add delivery fee add discount Sub total $3,258.61 Tax $488.80 Total $3,747.41" at bounding box center [857, 686] width 1027 height 217
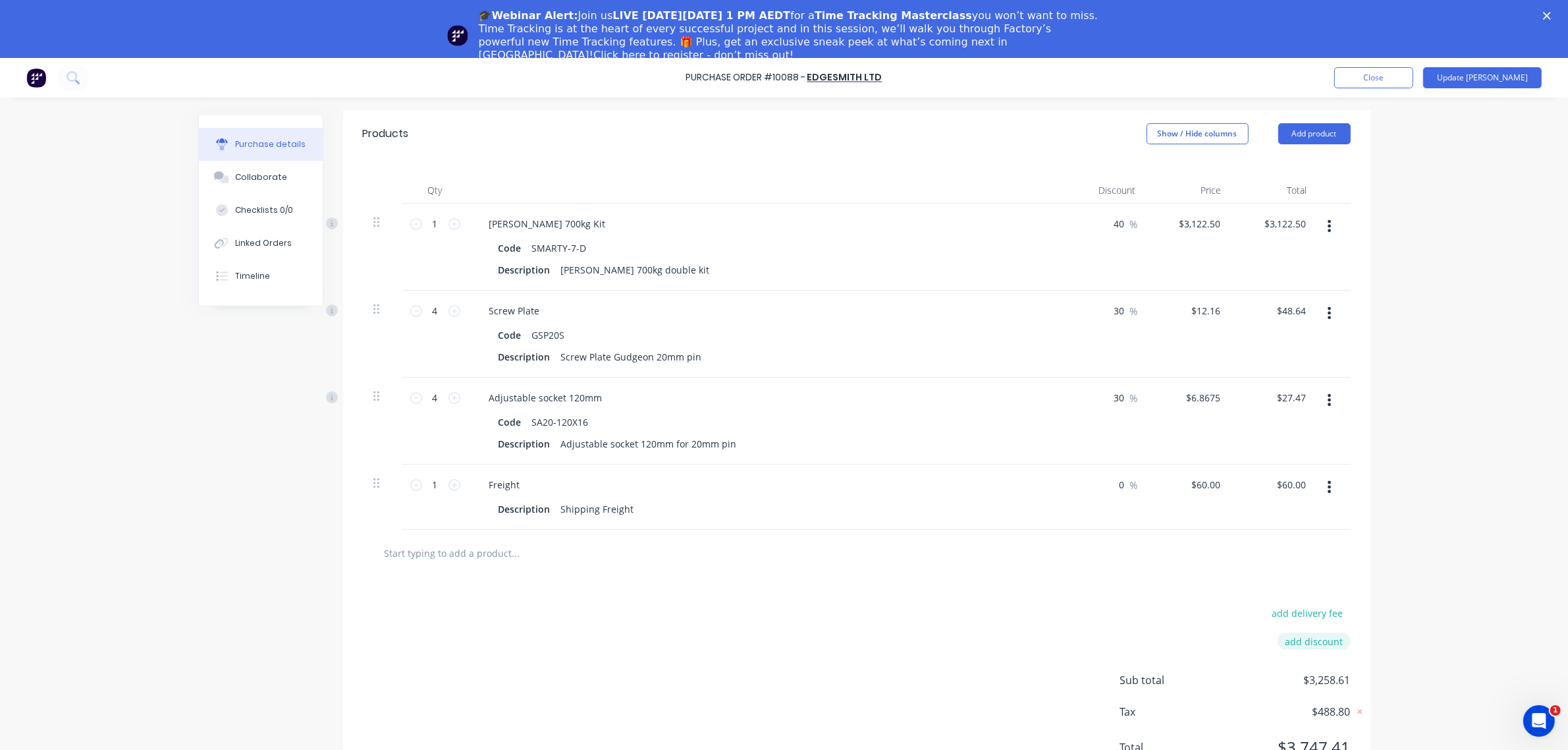
scroll to position [0, 0]
click at [583, 553] on input "text" at bounding box center [516, 553] width 264 height 26
click at [1380, 562] on div "Purchase Order #10088 - Edgesmith Ltd Add product Close Update Bill Purchase de…" at bounding box center [784, 433] width 1568 height 750
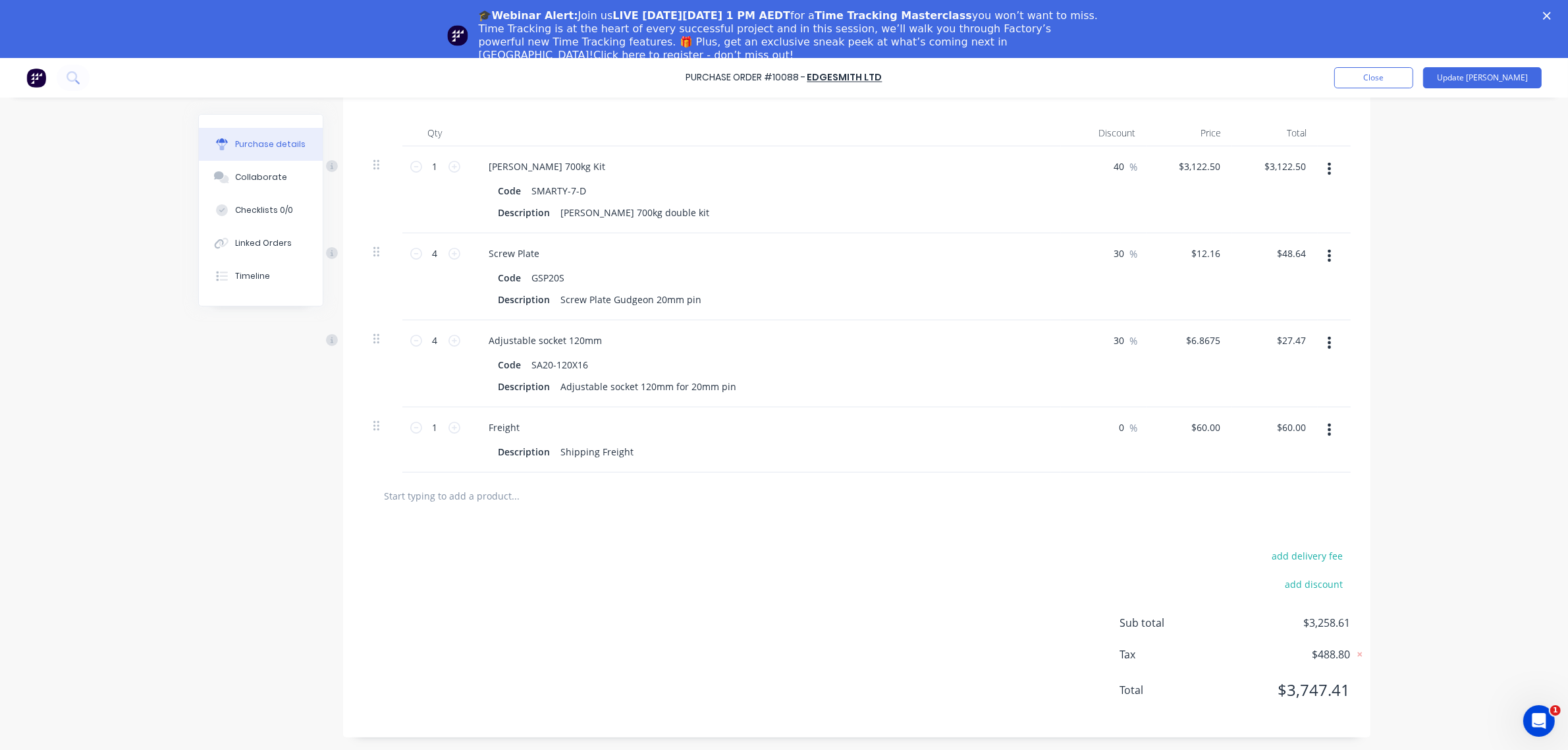
click at [1403, 629] on div "Purchase Order #10088 - Edgesmith Ltd Add product Close Update Bill Purchase de…" at bounding box center [784, 375] width 1568 height 750
click at [1319, 654] on span "$488.80" at bounding box center [1285, 654] width 132 height 16
click at [1323, 656] on span "$488.80" at bounding box center [1285, 654] width 132 height 16
click at [1324, 656] on span "$488.80" at bounding box center [1285, 654] width 132 height 16
click at [1408, 405] on div "Purchase Order #10088 - Edgesmith Ltd Add product Close Update Bill Purchase de…" at bounding box center [784, 375] width 1568 height 750
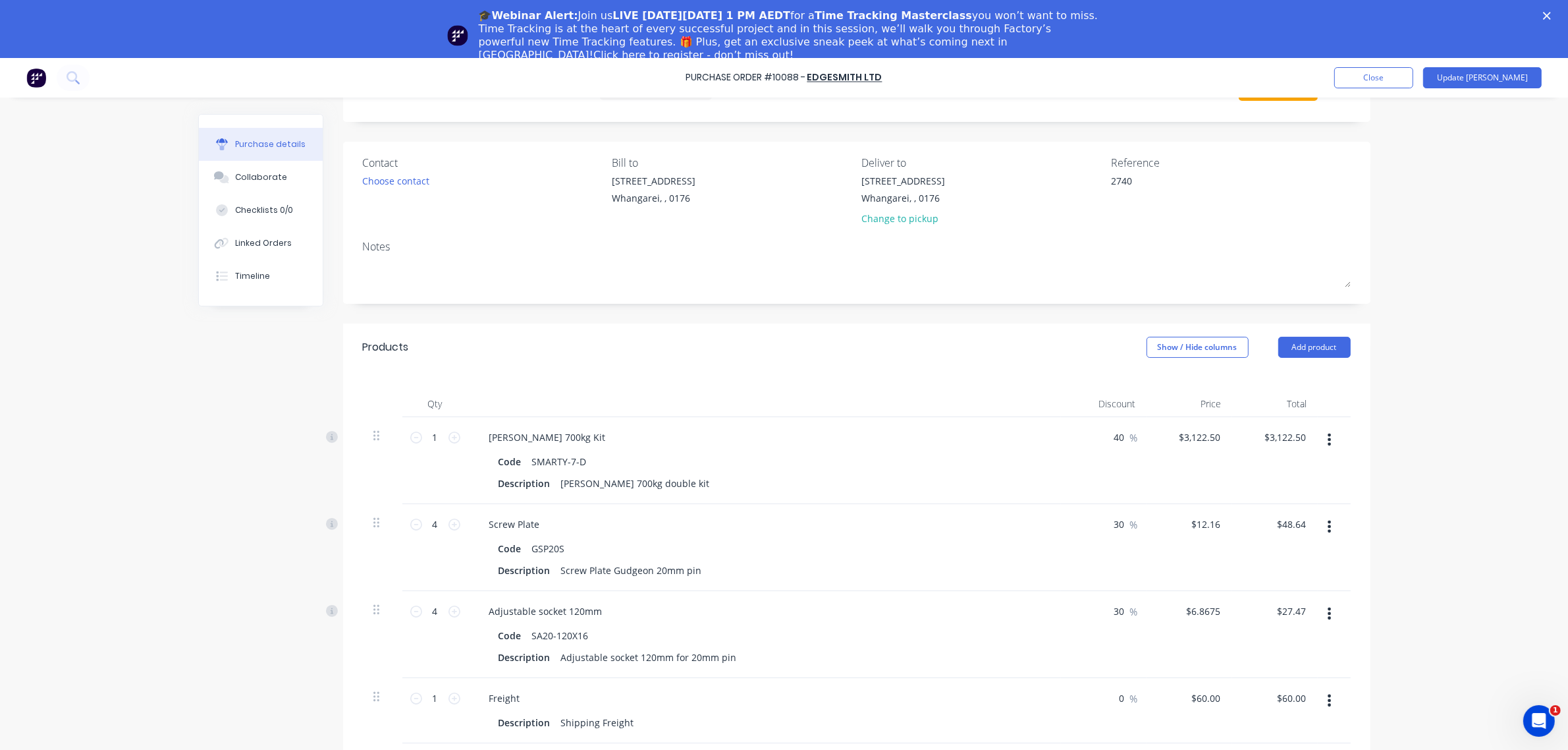
scroll to position [0, 0]
click at [1413, 80] on button "Close" at bounding box center [1374, 78] width 79 height 21
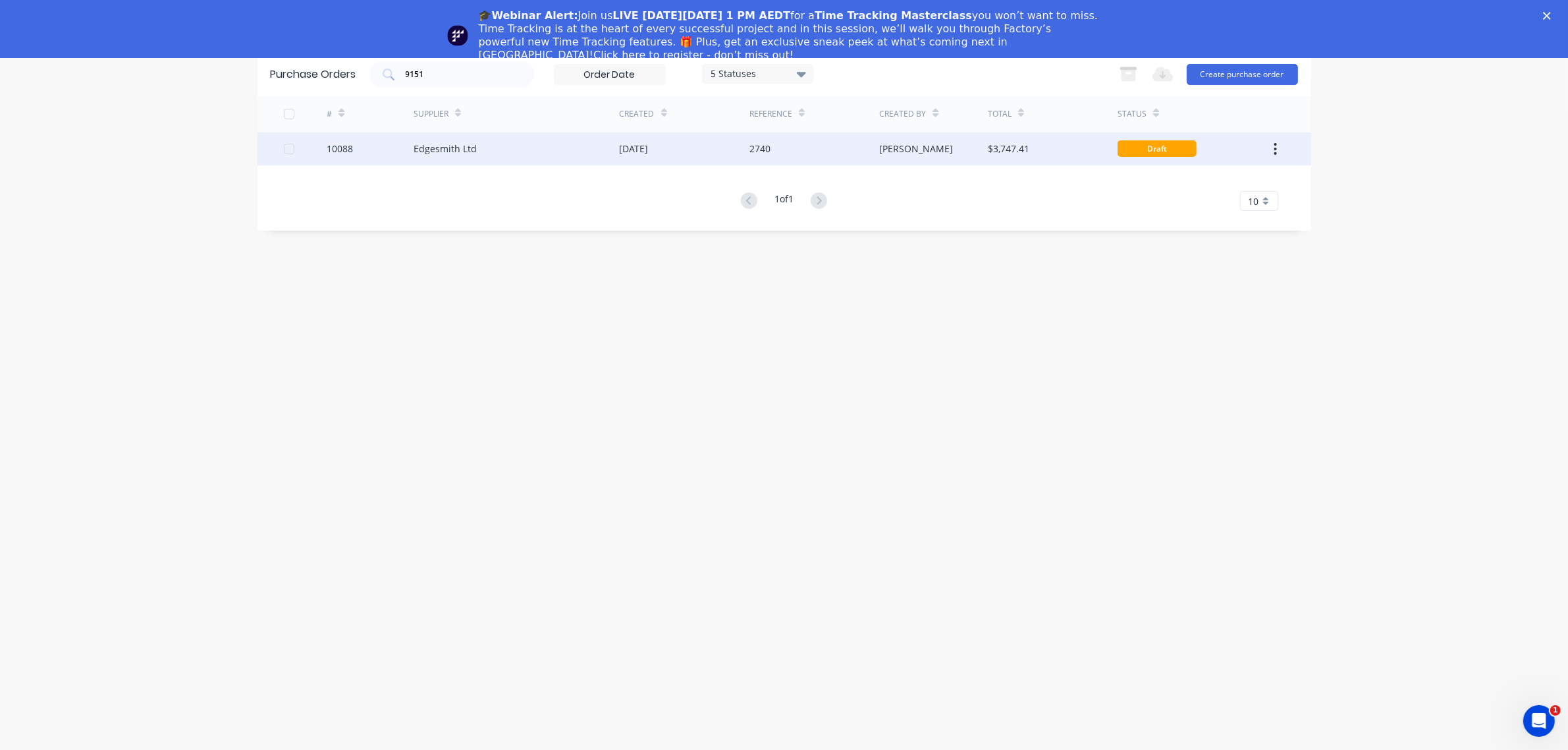
click at [1006, 149] on div "$3,747.41" at bounding box center [1008, 148] width 42 height 14
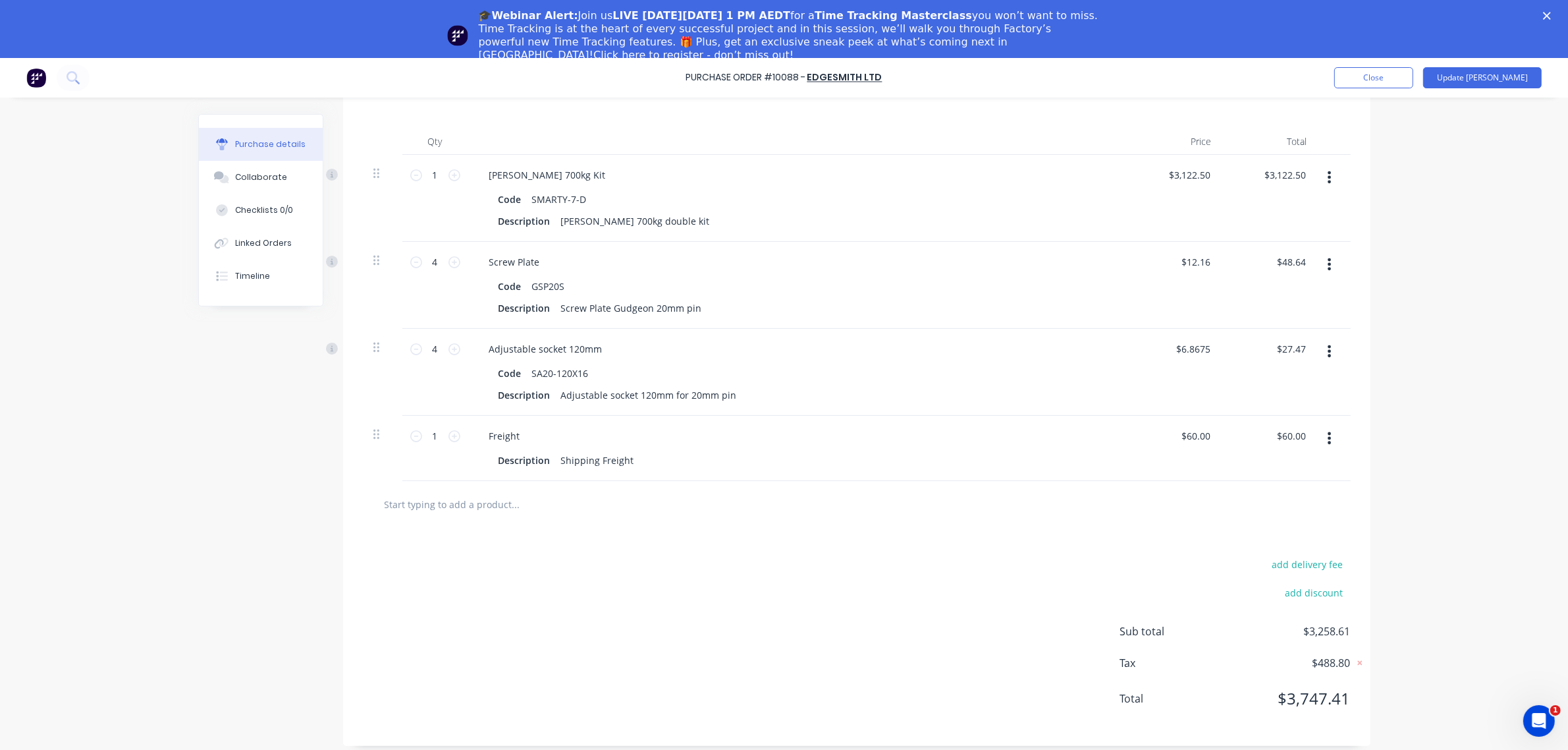
scroll to position [278, 0]
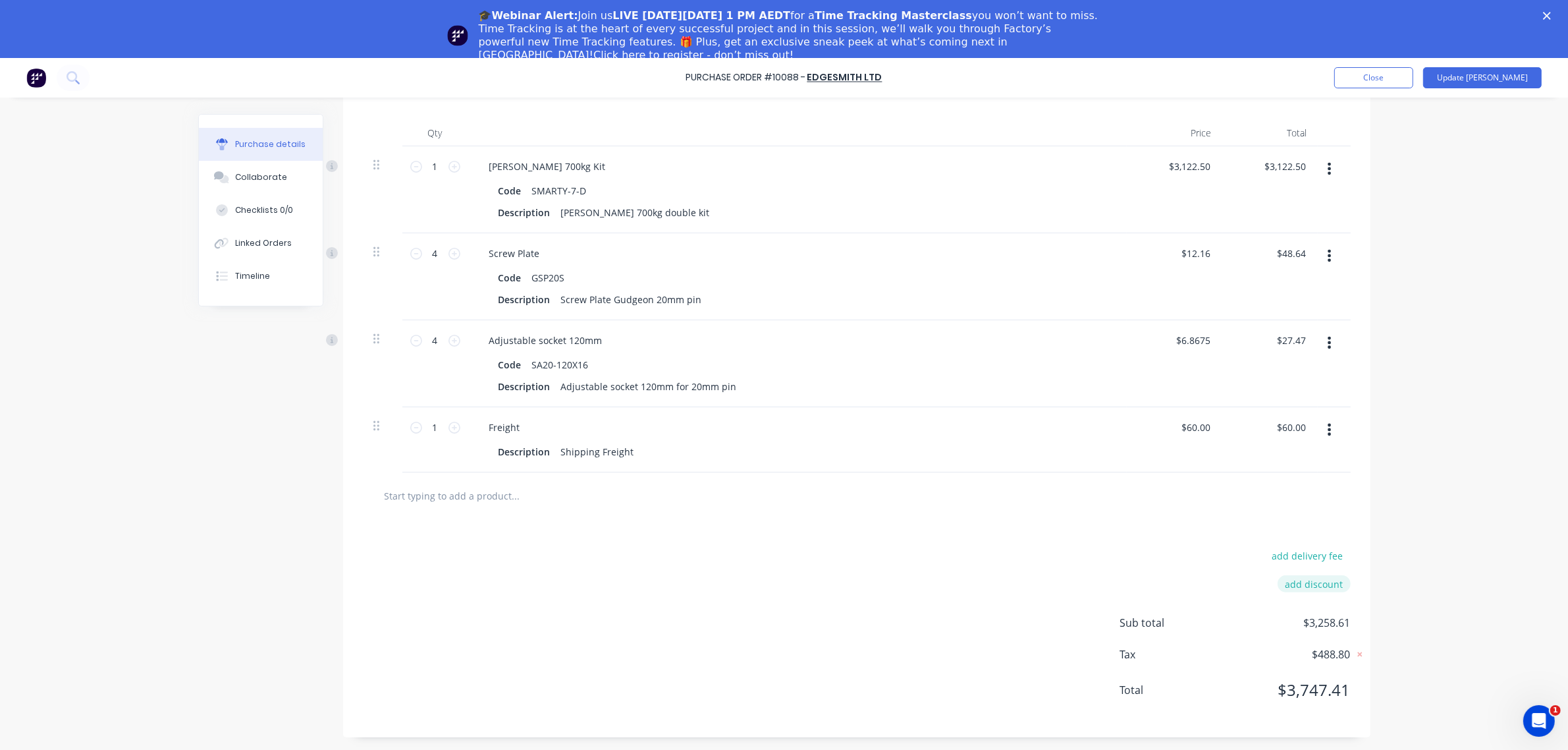
click at [1293, 588] on button "add discount" at bounding box center [1314, 584] width 73 height 17
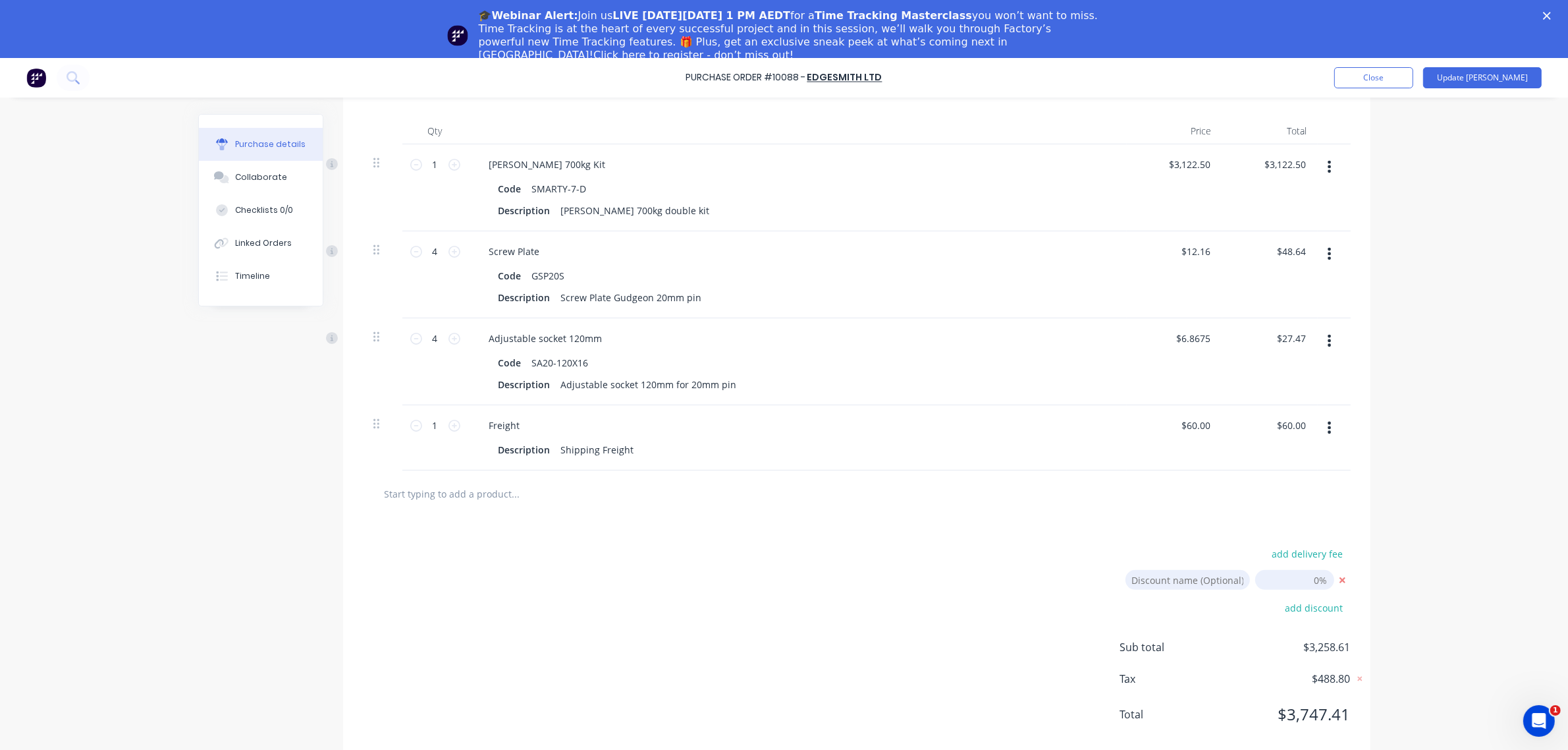
click at [1305, 578] on input "23/09/25" at bounding box center [1295, 580] width 79 height 20
click at [1306, 578] on input "23/09/25" at bounding box center [1295, 580] width 79 height 20
click at [1191, 581] on input at bounding box center [1188, 580] width 125 height 20
click at [1335, 582] on icon at bounding box center [1342, 580] width 16 height 16
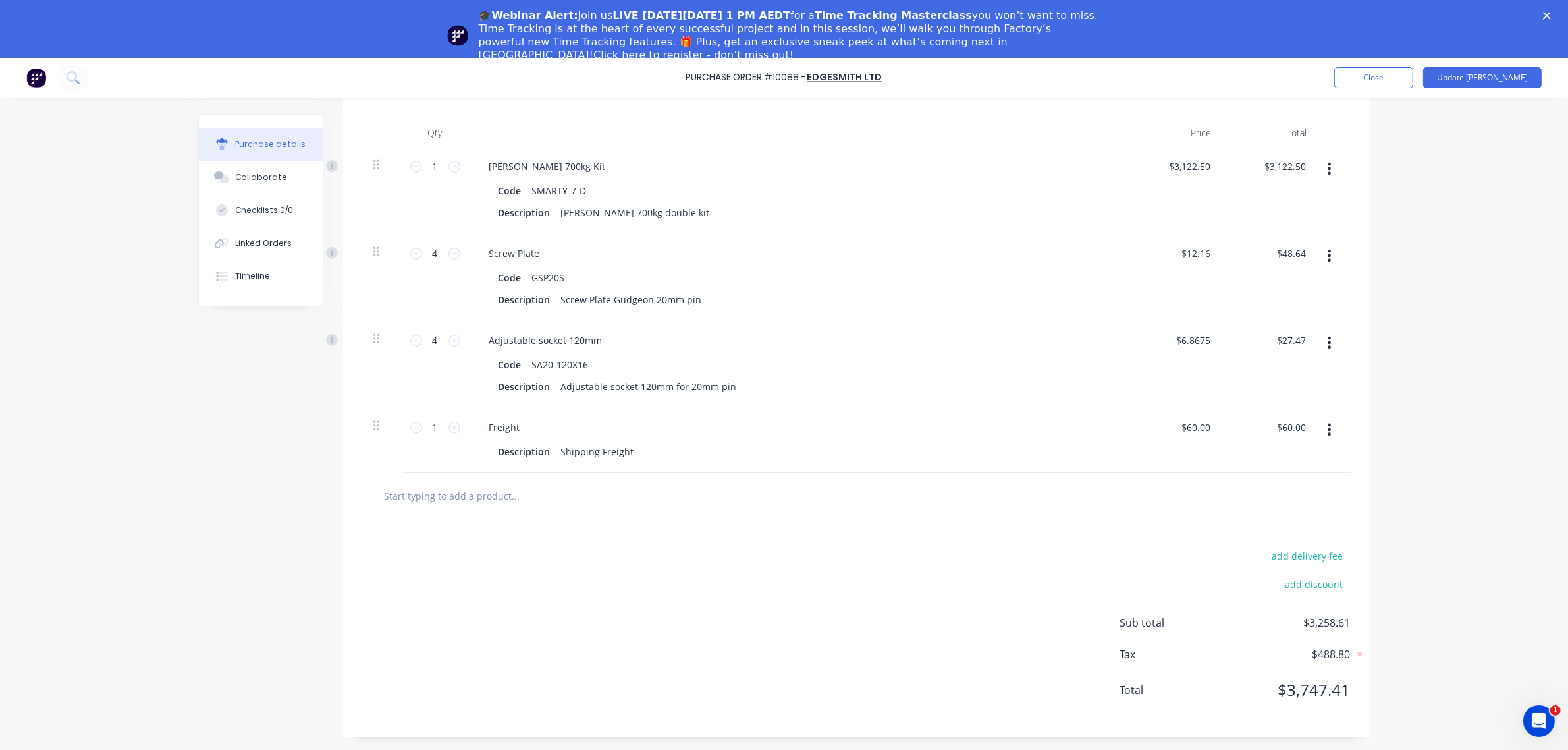
click at [1176, 562] on div "add delivery fee" at bounding box center [1236, 555] width 231 height 17
click at [1302, 578] on button "add discount" at bounding box center [1314, 584] width 73 height 17
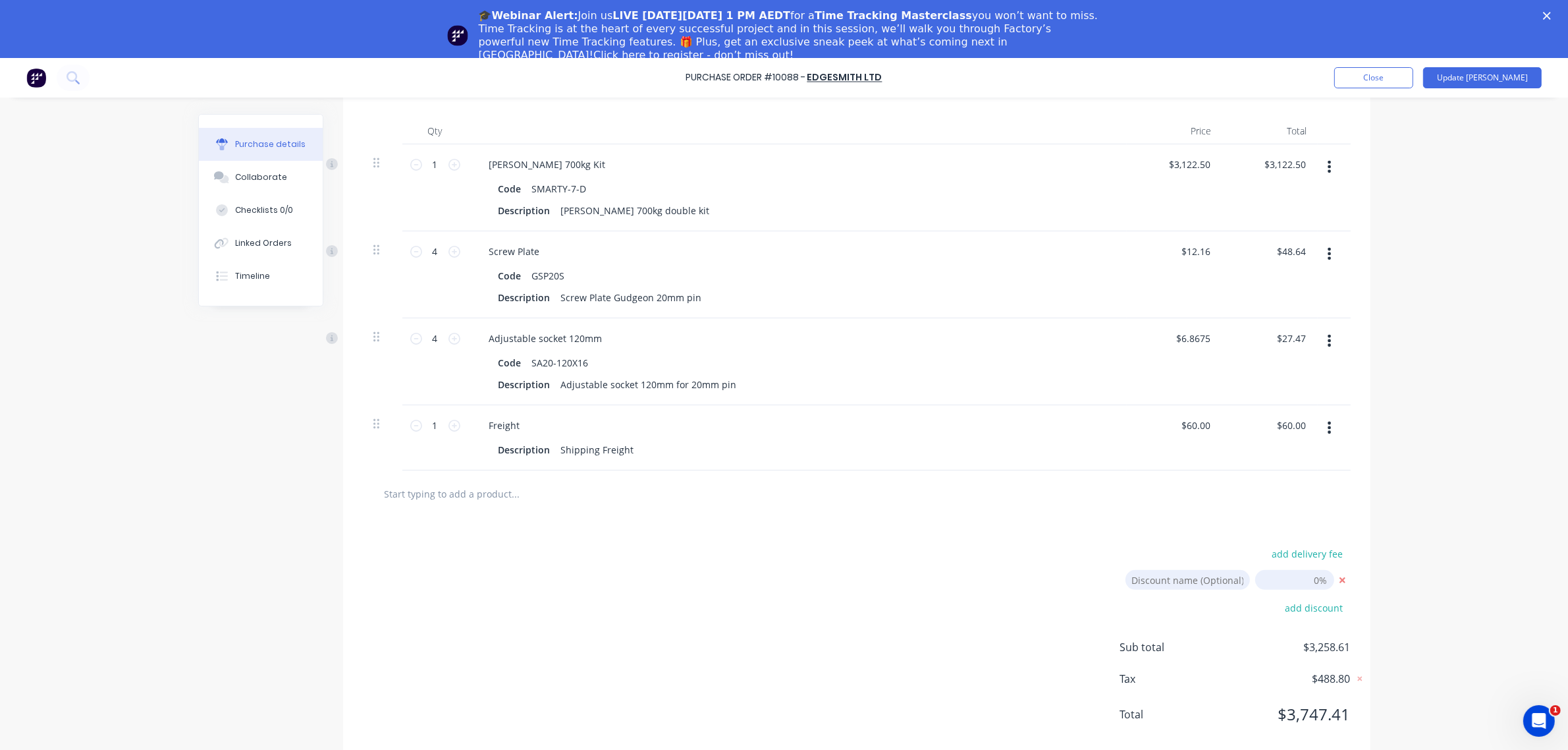
click at [1286, 586] on input "23/09/25" at bounding box center [1295, 580] width 79 height 20
click at [1342, 581] on icon at bounding box center [1342, 580] width 16 height 16
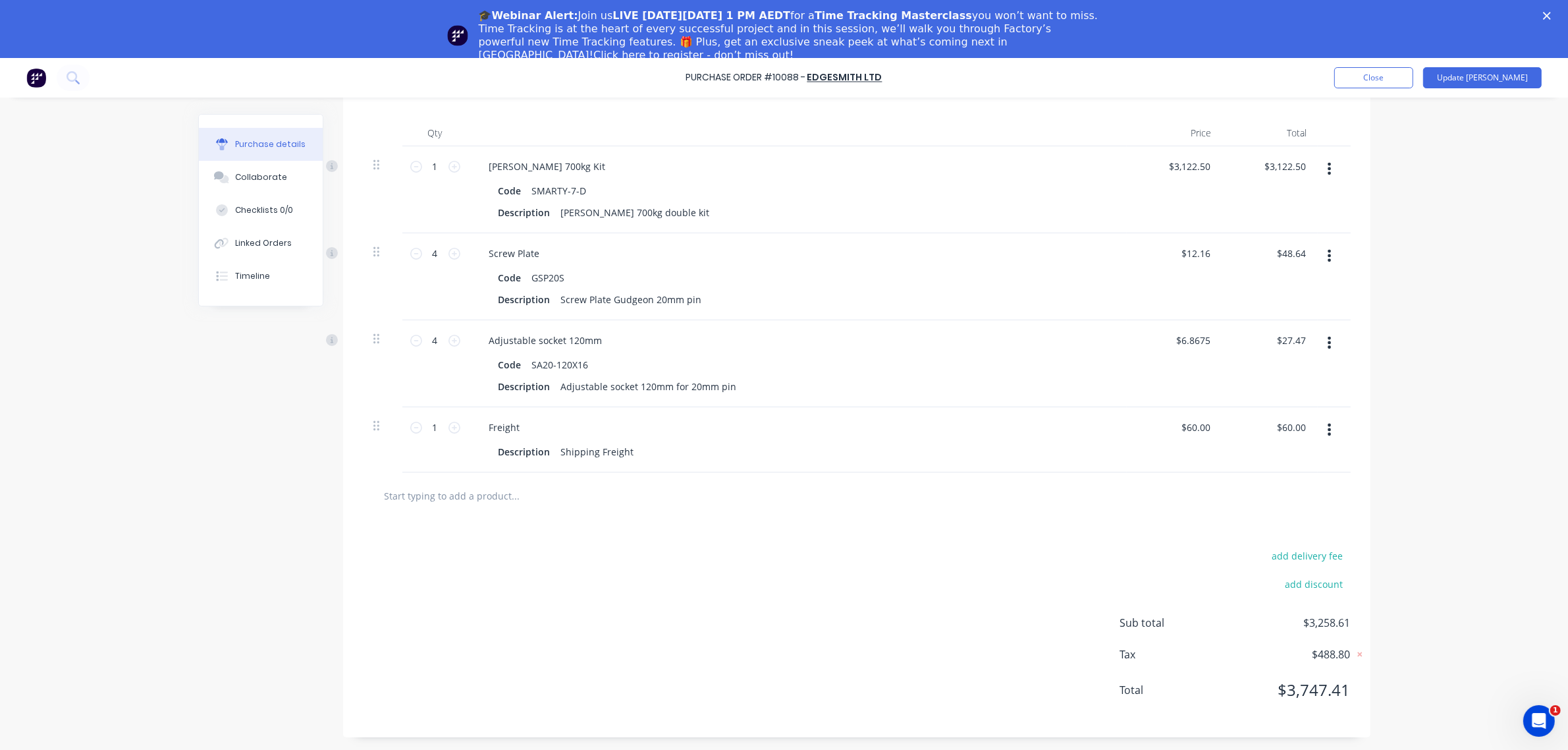
click at [731, 518] on div at bounding box center [857, 496] width 988 height 48
click at [518, 495] on input "text" at bounding box center [516, 496] width 264 height 26
type textarea "x"
type input "L"
type textarea "x"
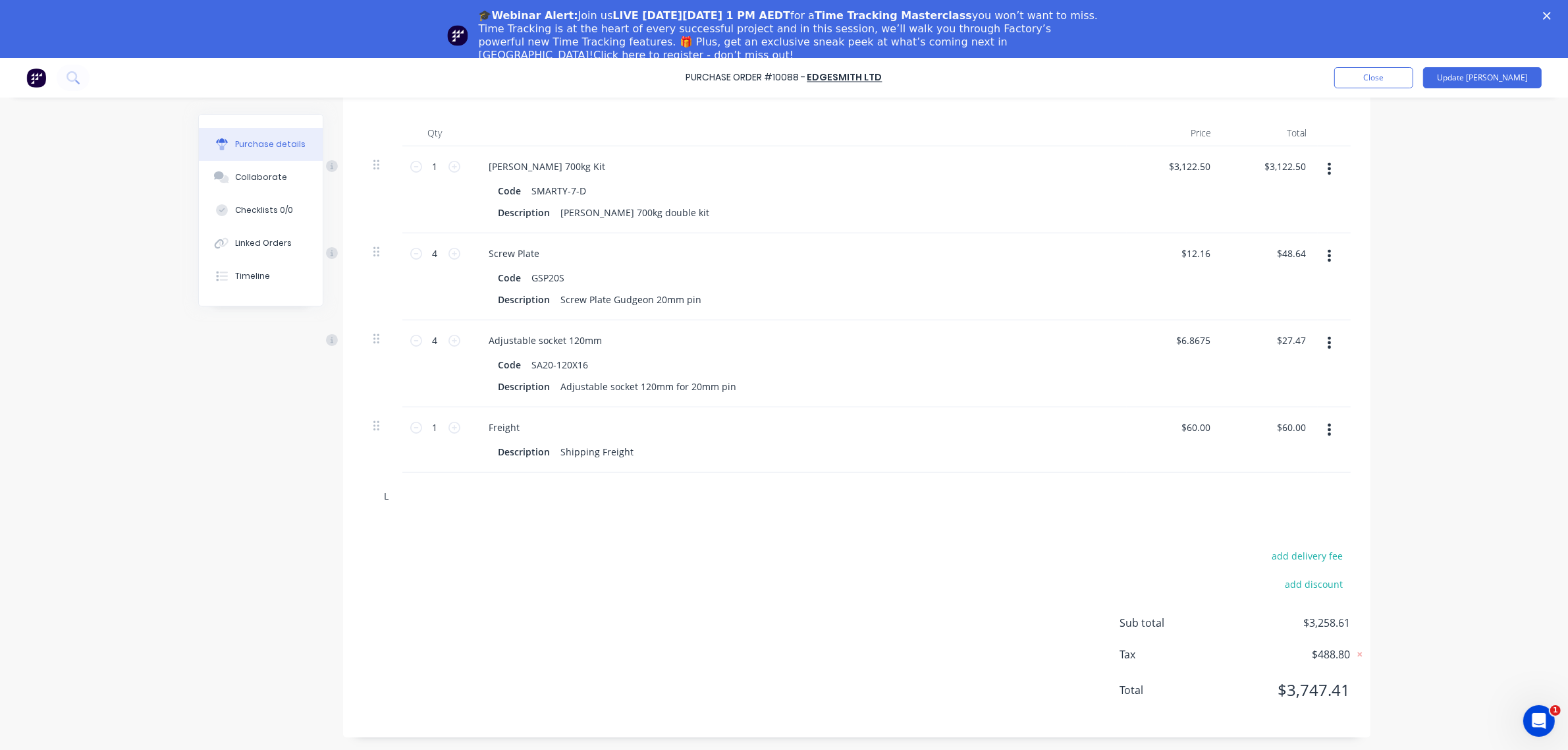
type input "Le"
type textarea "x"
type input "Les"
type textarea "x"
type input "Less"
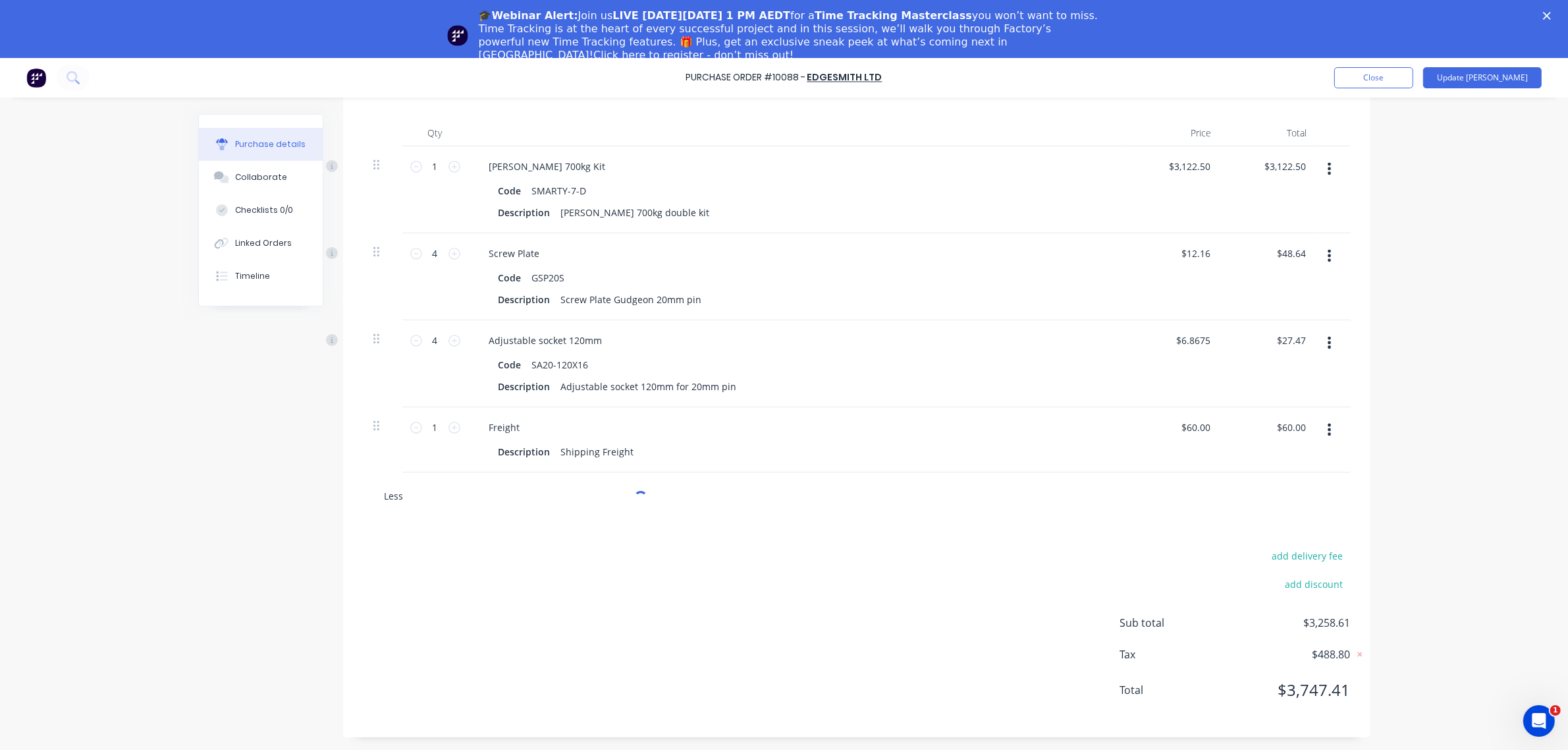
type textarea "x"
click at [743, 499] on div "Less Add Less to order Wire less keypad H85 Product Wire less photocells Produc…" at bounding box center [570, 494] width 395 height 26
drag, startPoint x: 392, startPoint y: 487, endPoint x: 349, endPoint y: 494, distance: 43.6
click at [349, 494] on div "Less Add Less to order Wire less keypad H85 Product Wire less photocells Produc…" at bounding box center [857, 494] width 1027 height 48
type textarea "x"
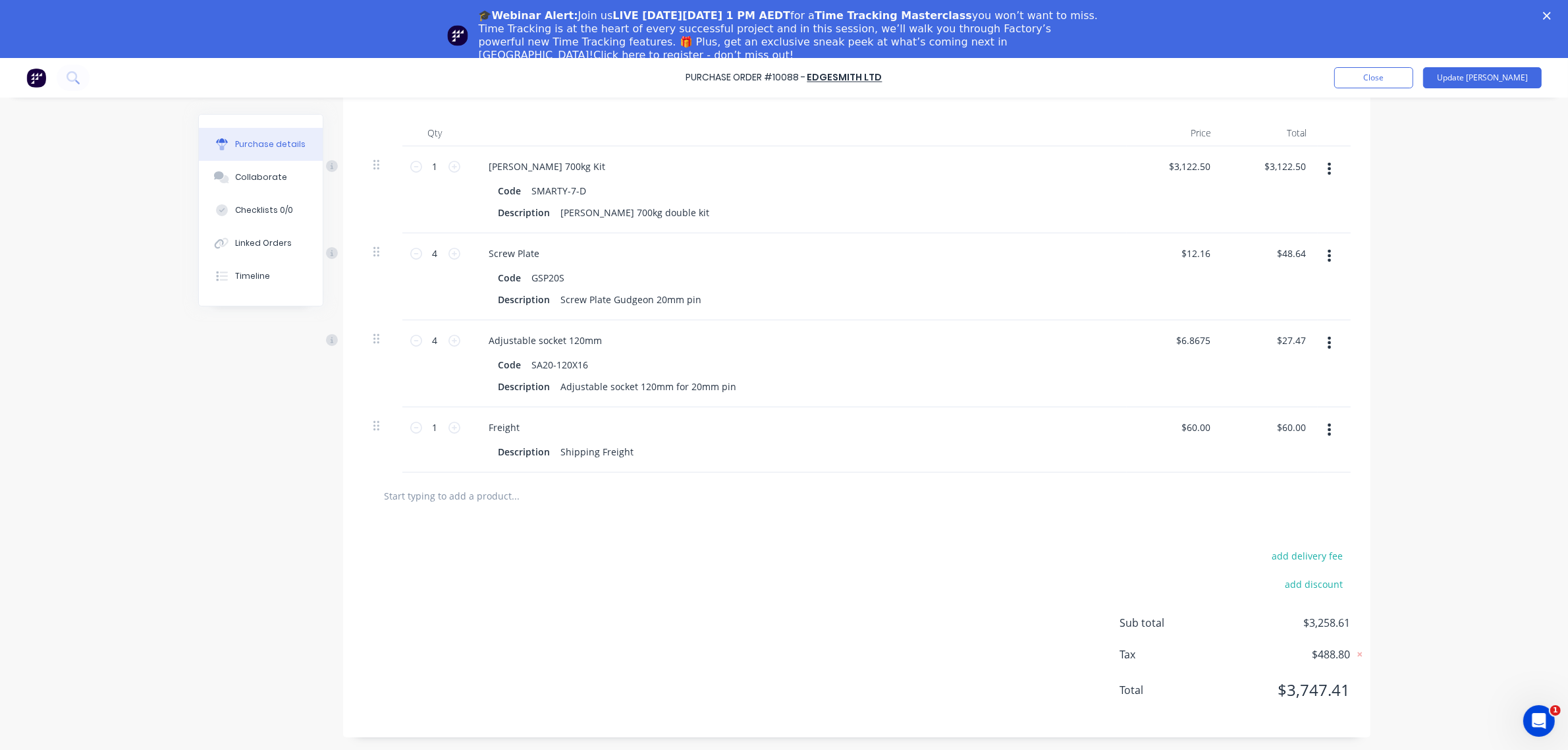
type textarea "x"
click at [814, 594] on div "add delivery fee add discount Sub total $3,258.61 Tax $488.80 Total $3,747.41" at bounding box center [857, 629] width 1027 height 217
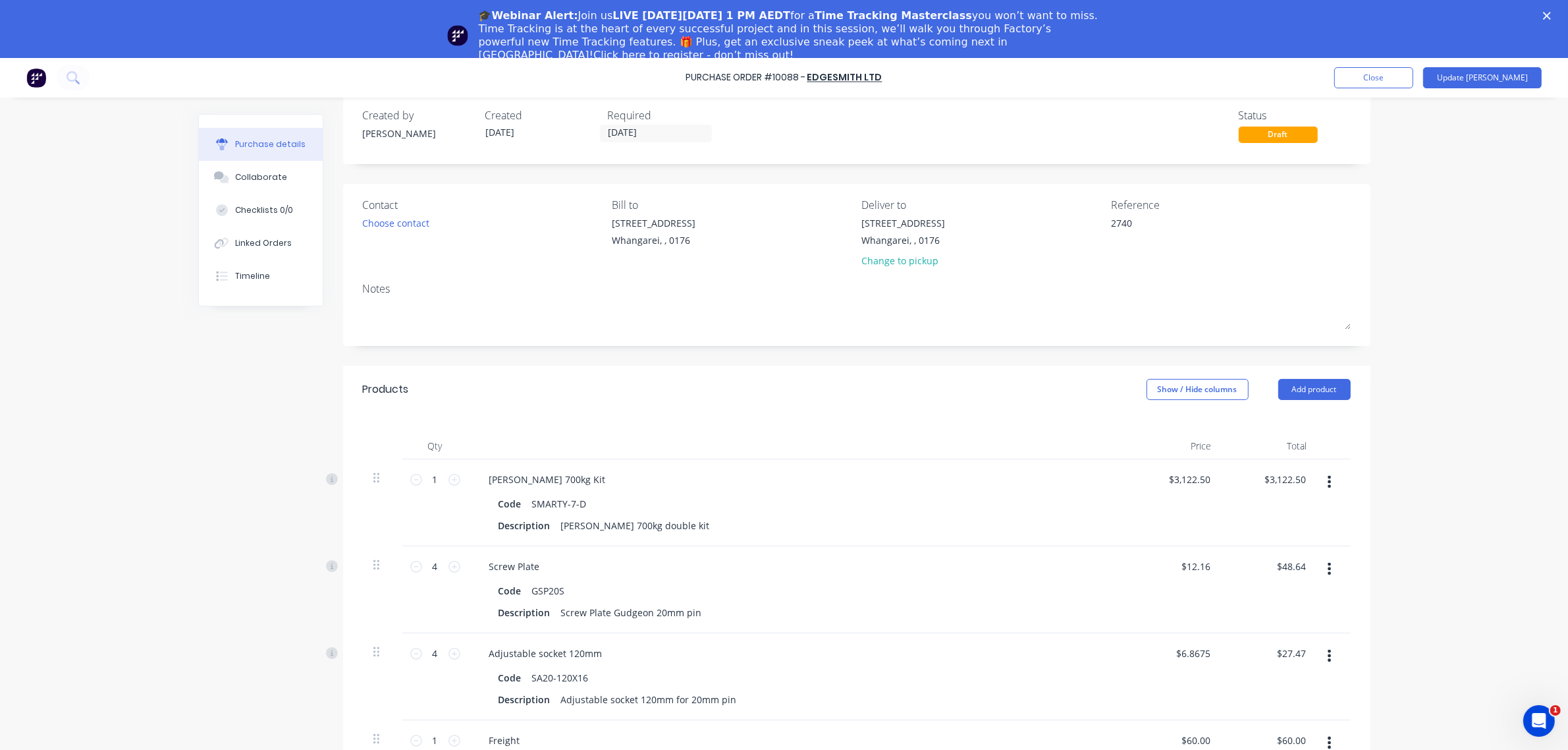
scroll to position [0, 0]
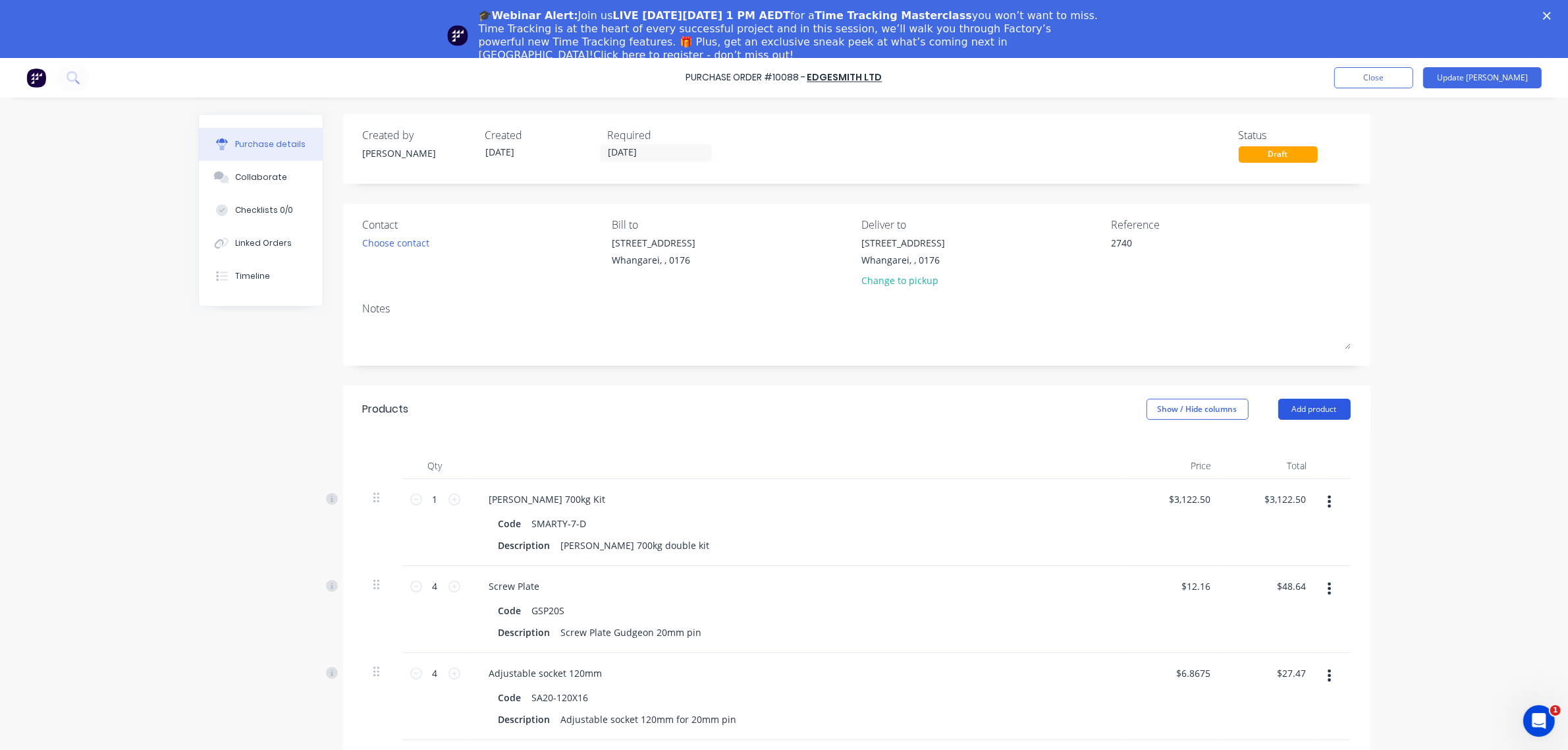
click at [1303, 414] on button "Add product" at bounding box center [1315, 409] width 73 height 21
click at [1257, 470] on div "Basic product" at bounding box center [1288, 468] width 102 height 19
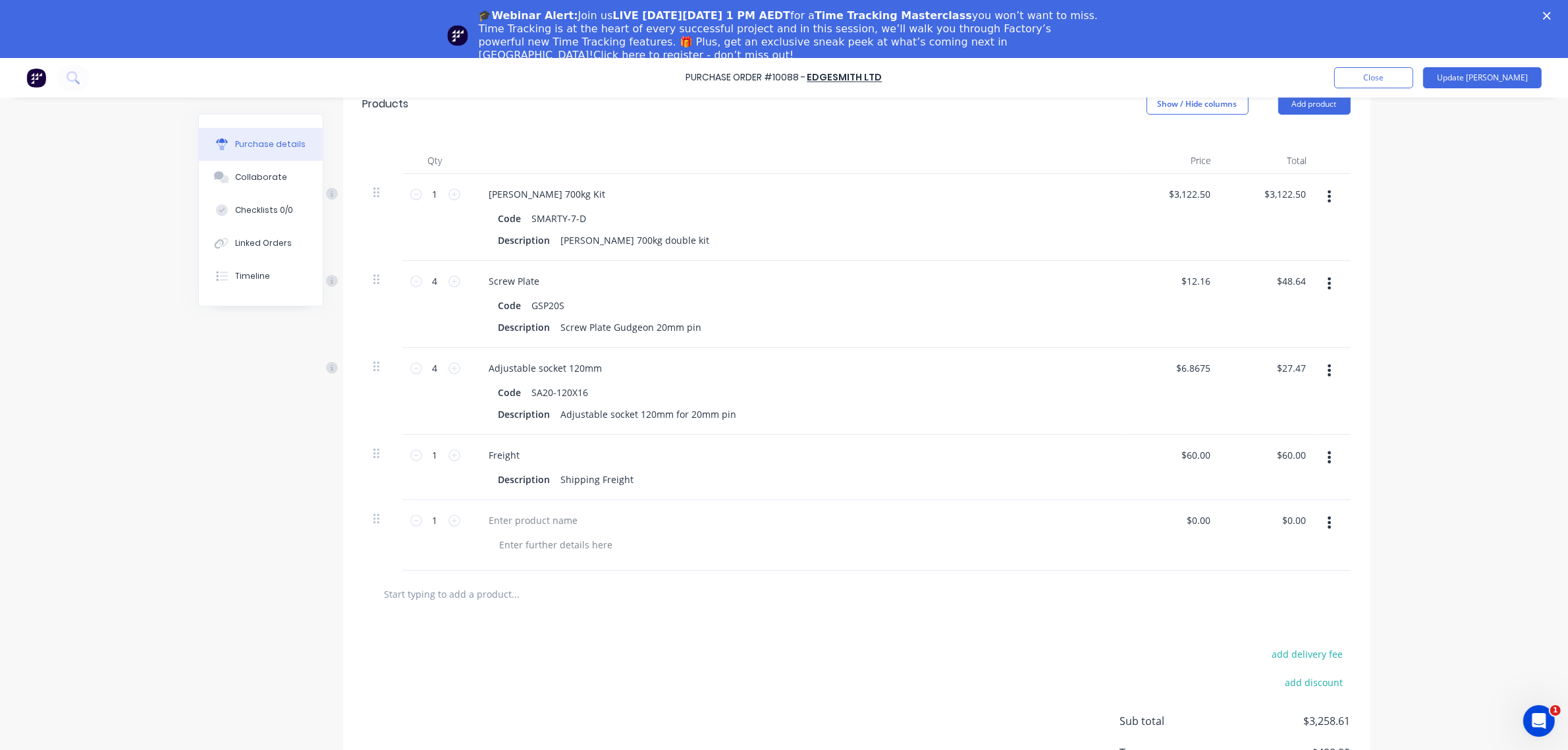
scroll to position [329, 0]
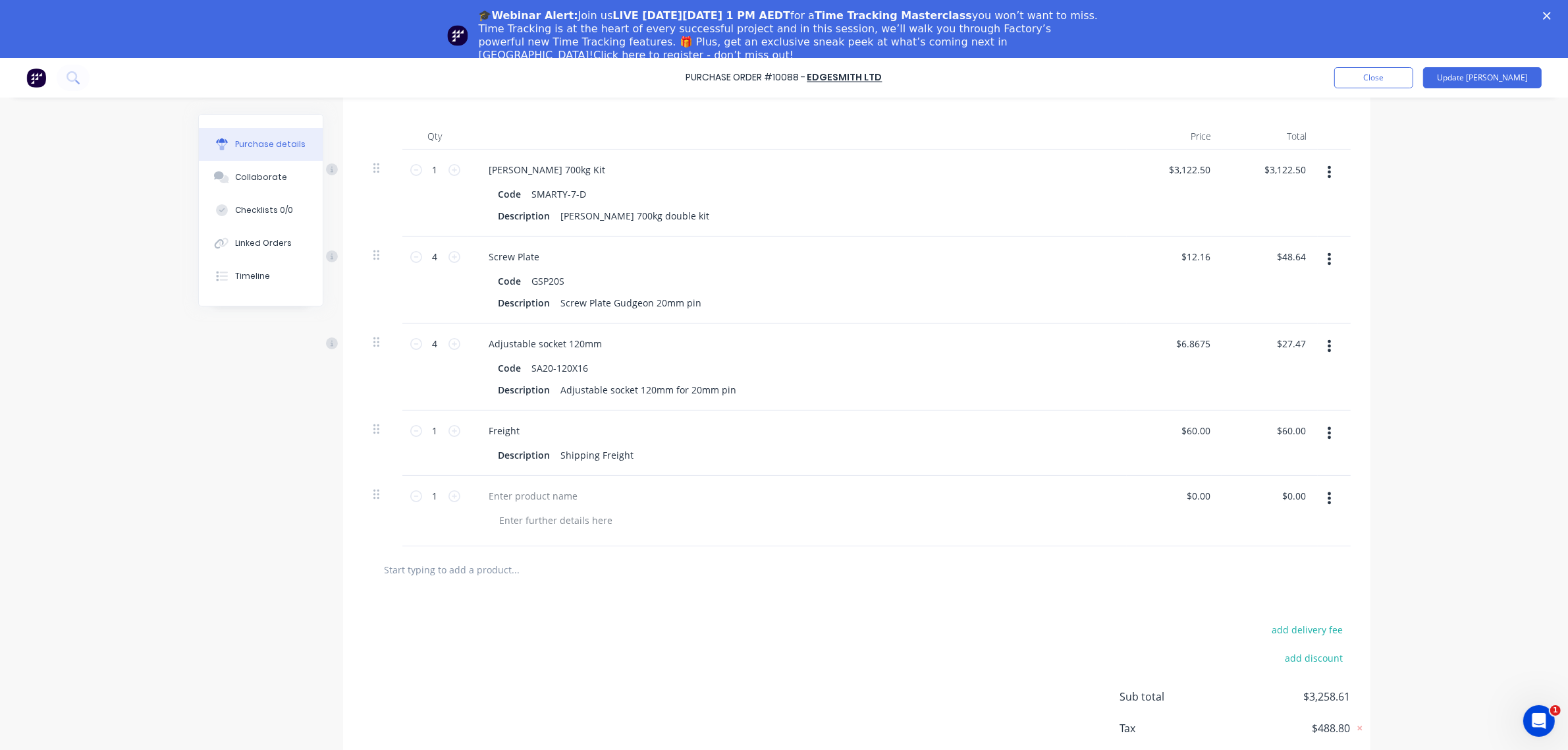
click at [659, 505] on div at bounding box center [797, 495] width 638 height 19
type textarea "x"
click at [512, 496] on div at bounding box center [533, 495] width 110 height 19
click at [502, 499] on div "Balacing" at bounding box center [508, 495] width 59 height 19
type textarea "x"
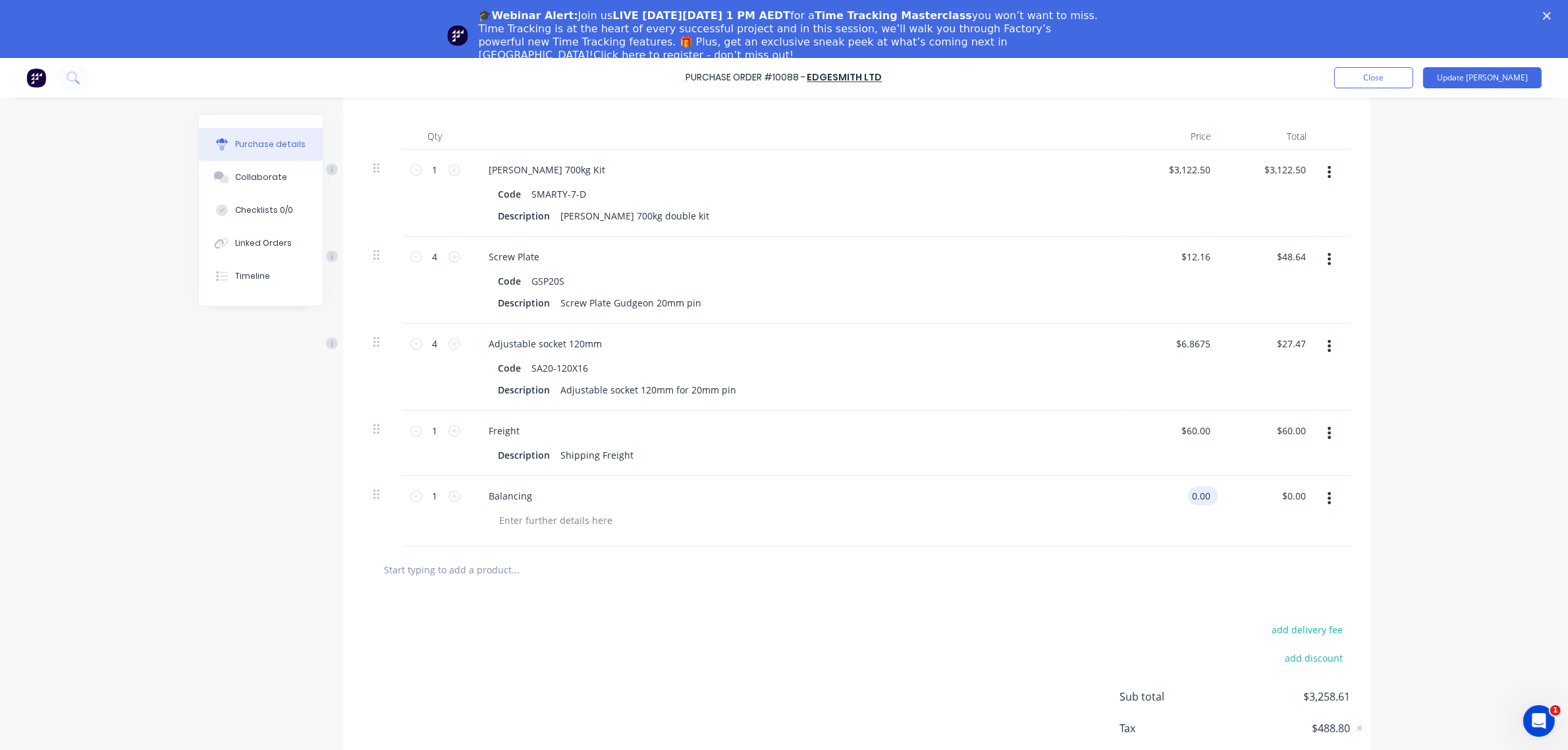
click at [1193, 501] on input "0.00" at bounding box center [1201, 495] width 25 height 19
type input "-.010"
type textarea "x"
type input "$-0.01"
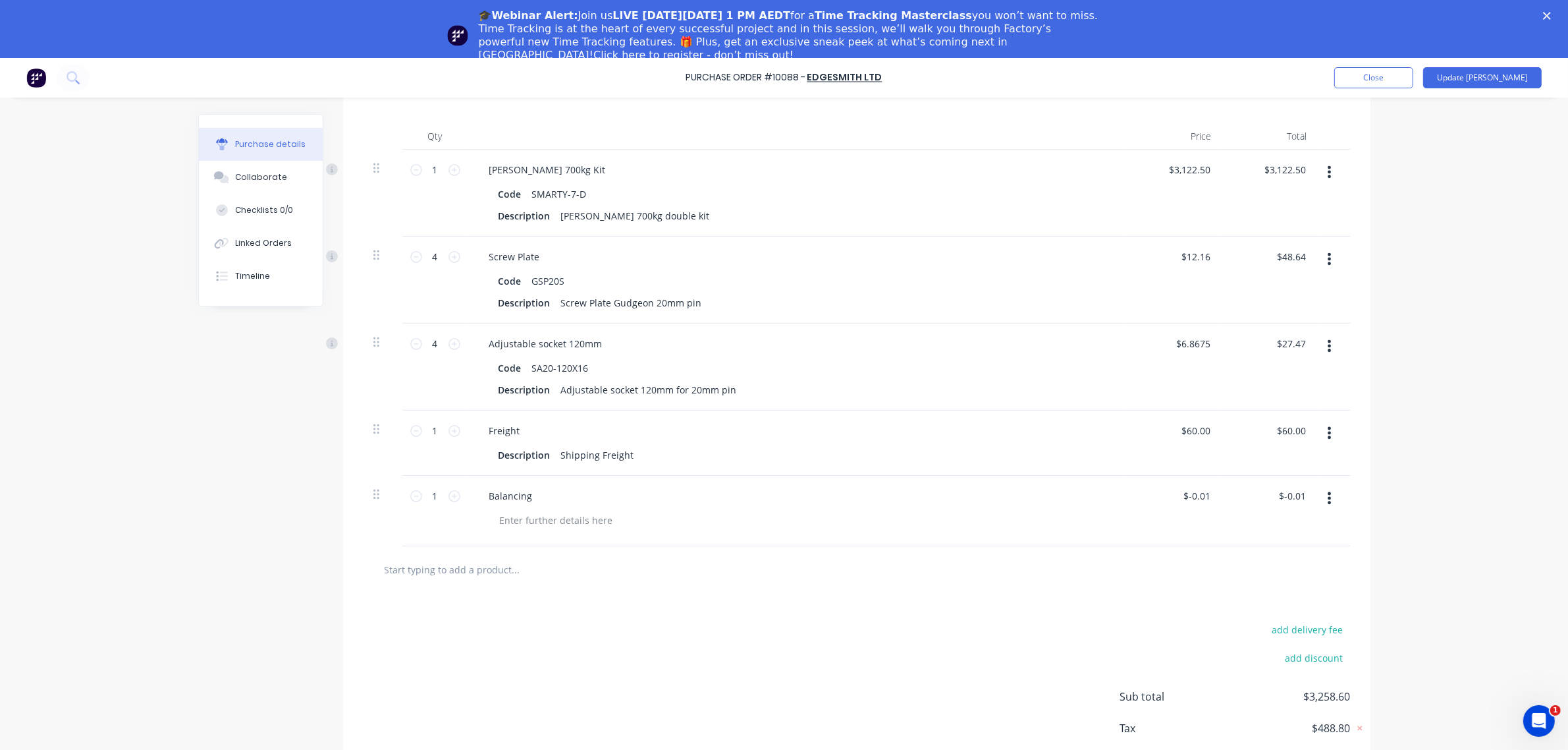
click at [1114, 588] on div at bounding box center [857, 570] width 988 height 48
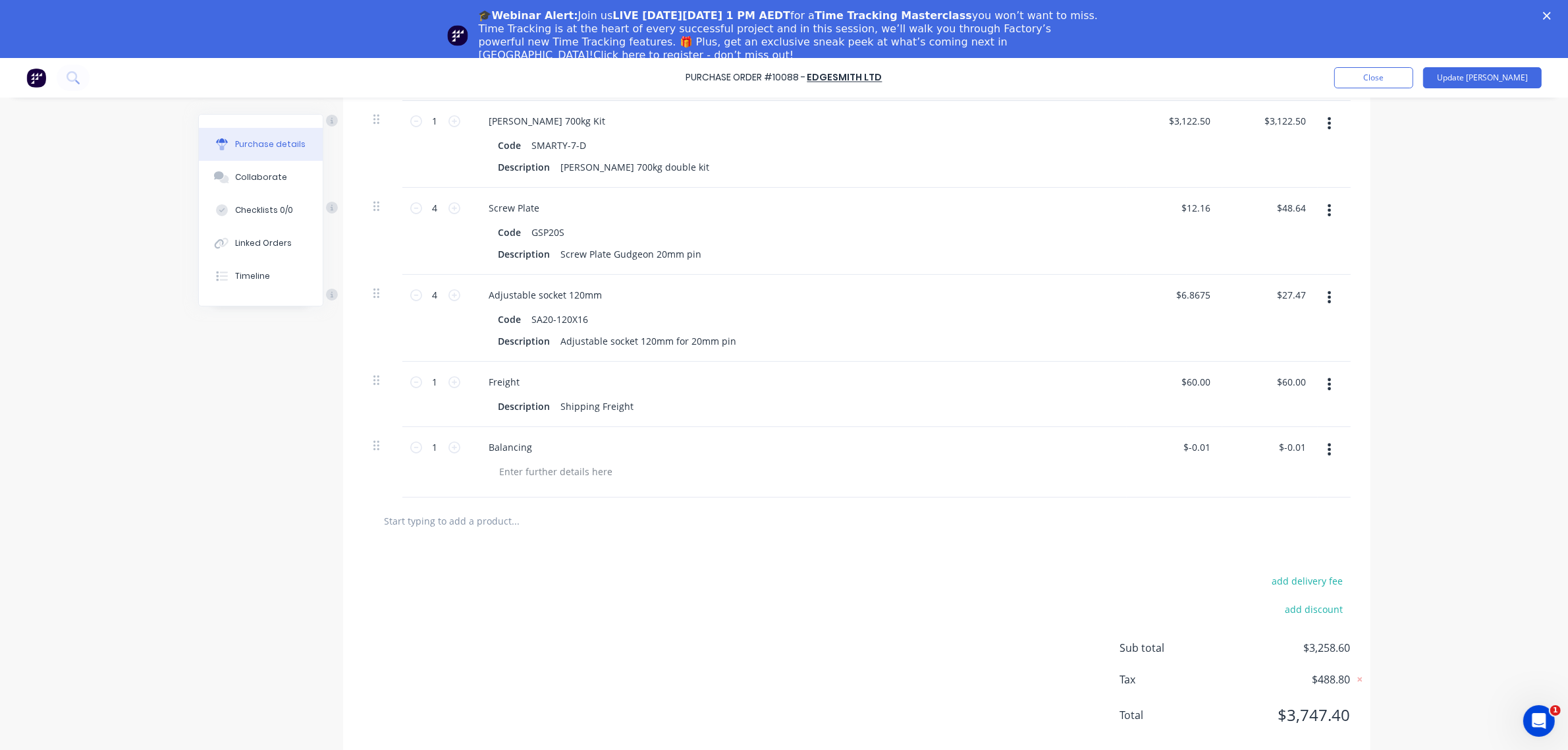
scroll to position [347, 0]
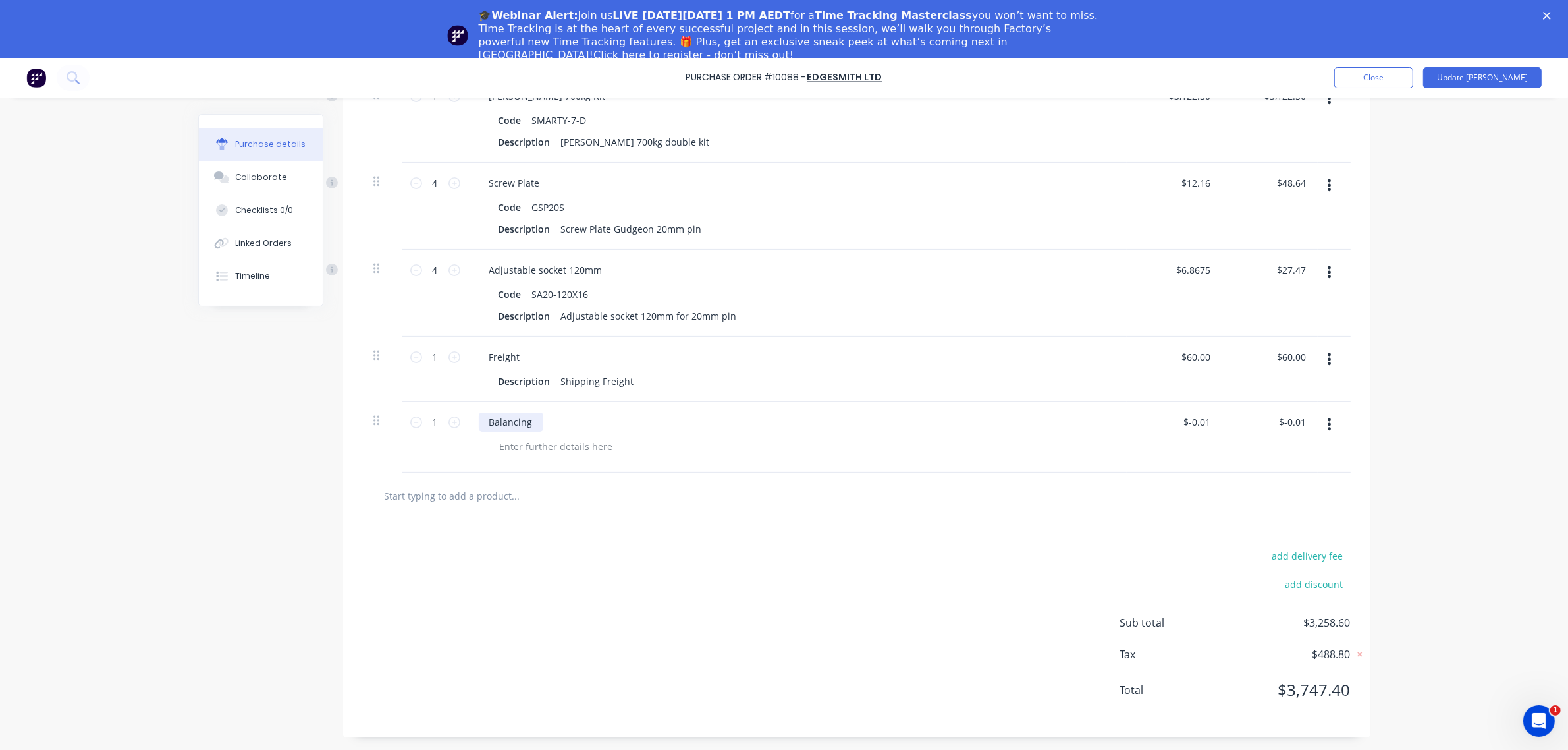
click at [511, 423] on div "Balancing" at bounding box center [511, 422] width 65 height 19
click at [673, 572] on div "add delivery fee add discount Sub total $3,258.60 Tax $488.80 Total $3,747.40" at bounding box center [857, 629] width 1027 height 217
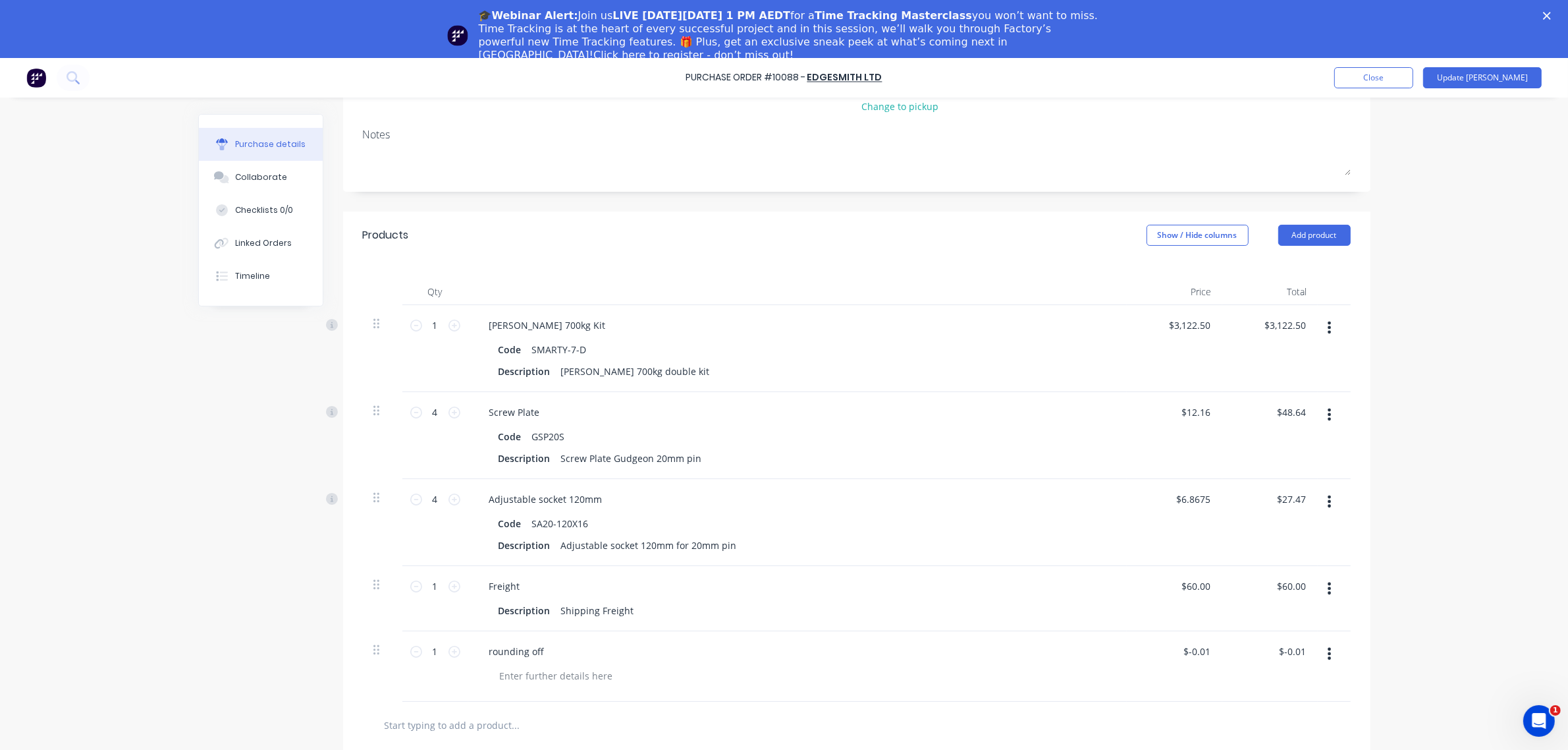
scroll to position [18, 0]
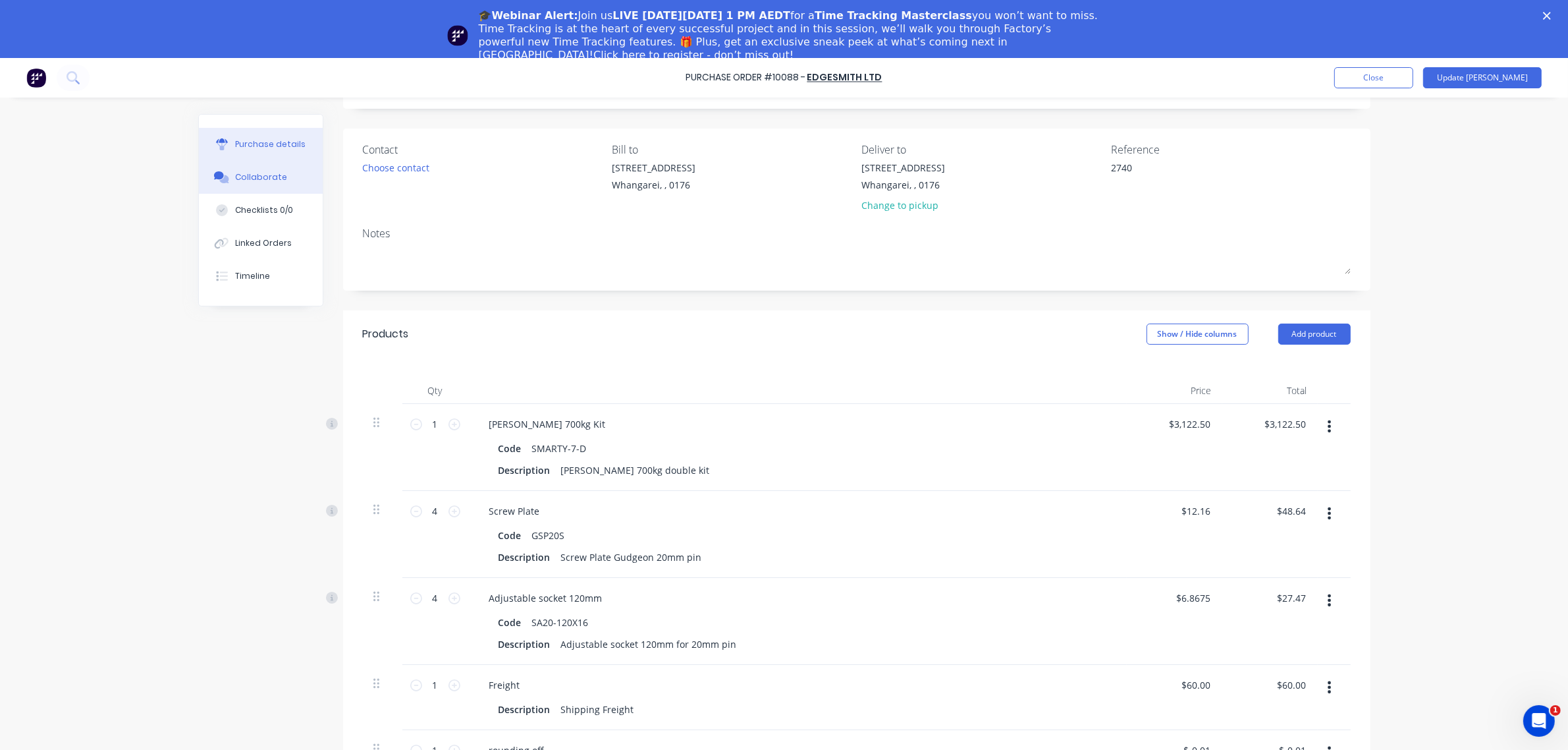
click at [248, 179] on div "Collaborate" at bounding box center [261, 177] width 52 height 12
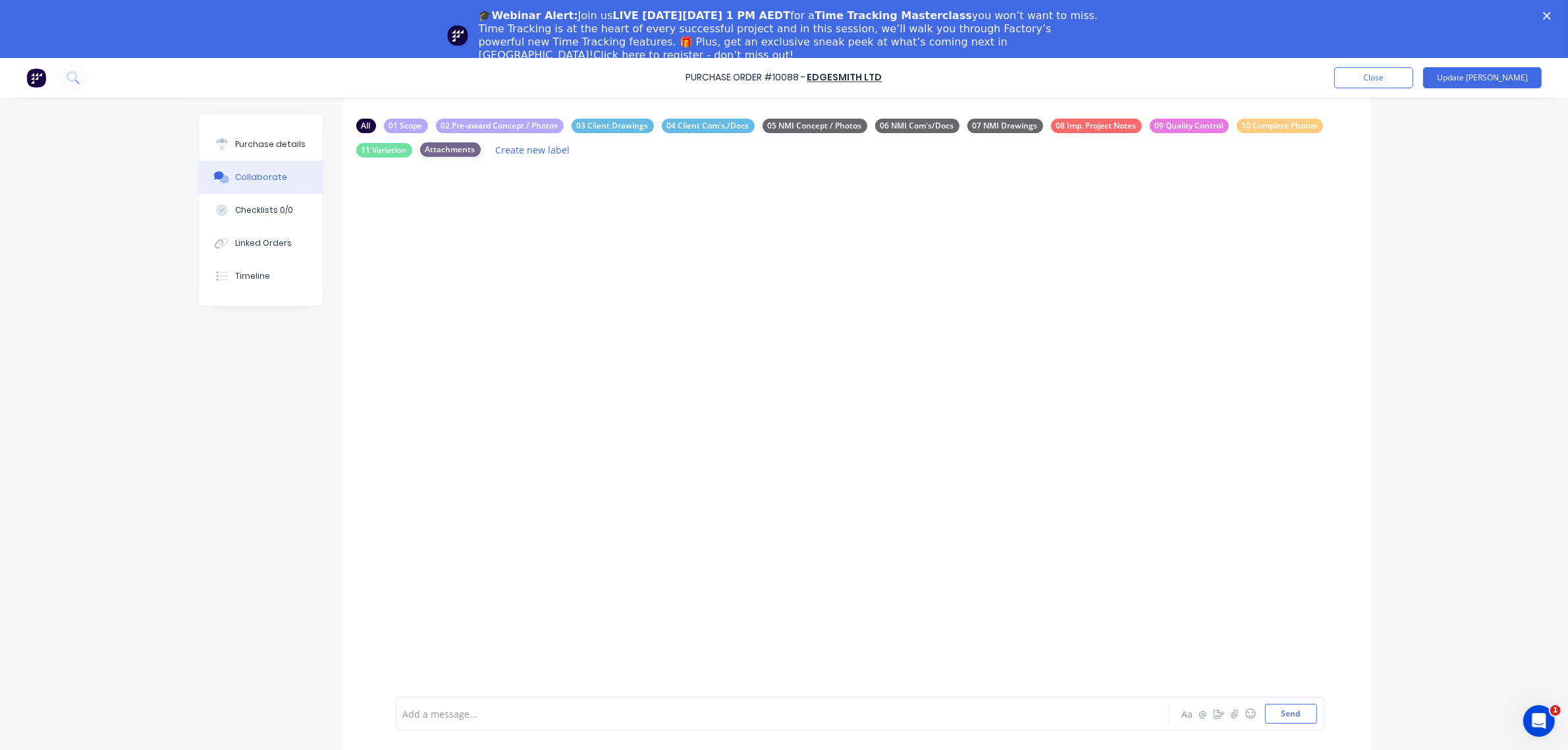
click at [442, 150] on div "Attachments" at bounding box center [450, 150] width 61 height 15
click at [1292, 718] on button "Send" at bounding box center [1291, 714] width 52 height 20
click at [264, 141] on div "Purchase details" at bounding box center [270, 144] width 71 height 12
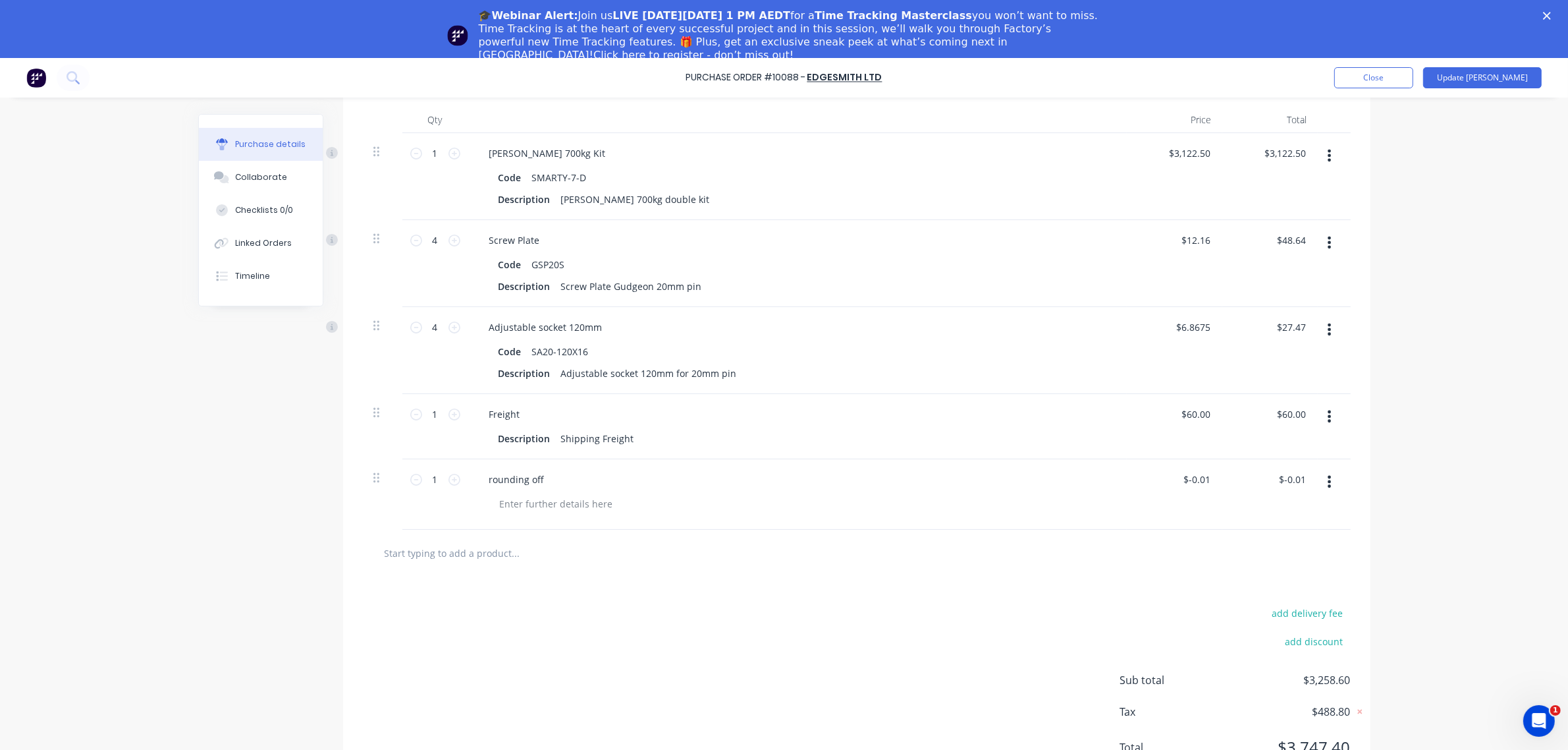
scroll to position [347, 0]
click at [235, 182] on div "Collaborate" at bounding box center [261, 177] width 52 height 12
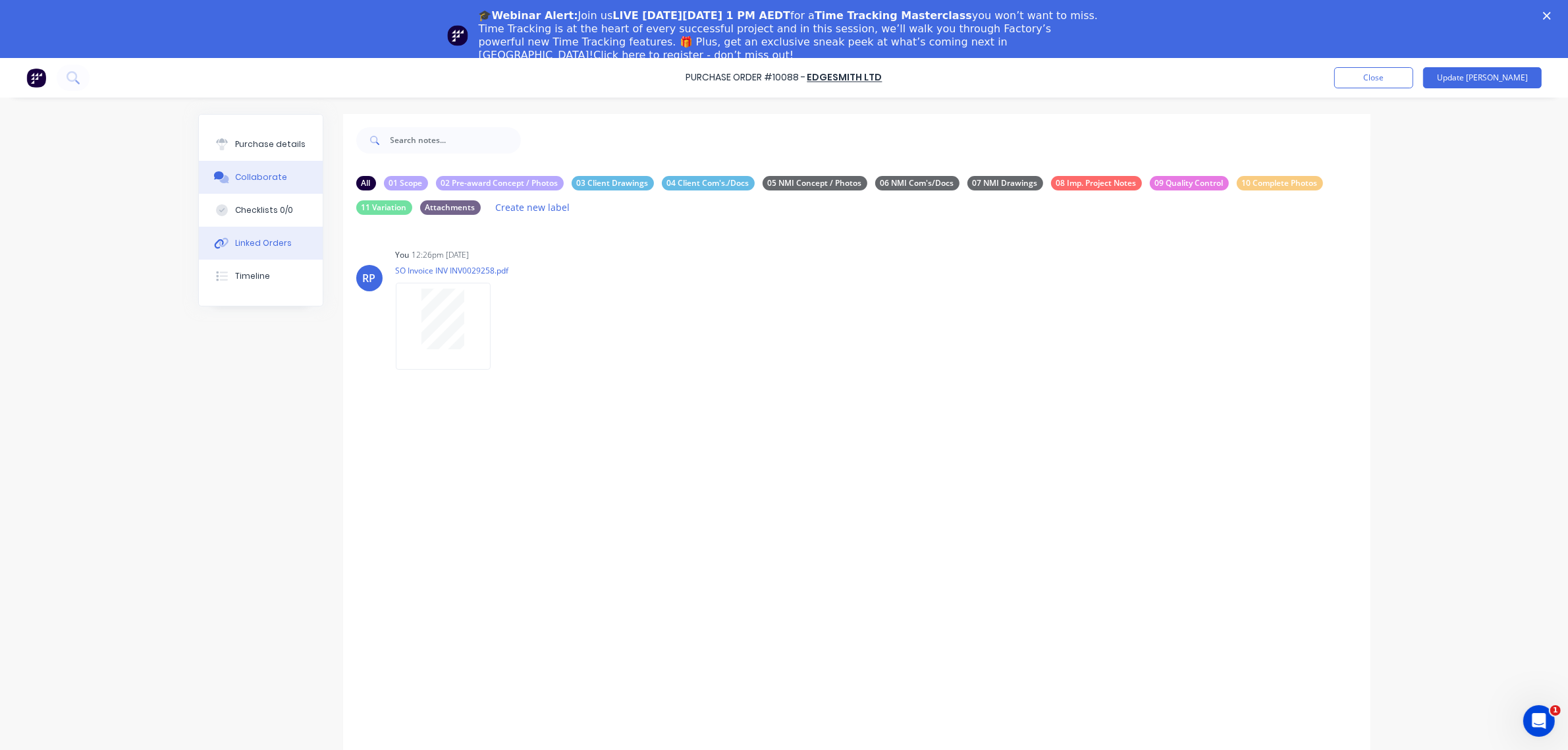
click at [262, 249] on button "Linked Orders" at bounding box center [261, 243] width 124 height 33
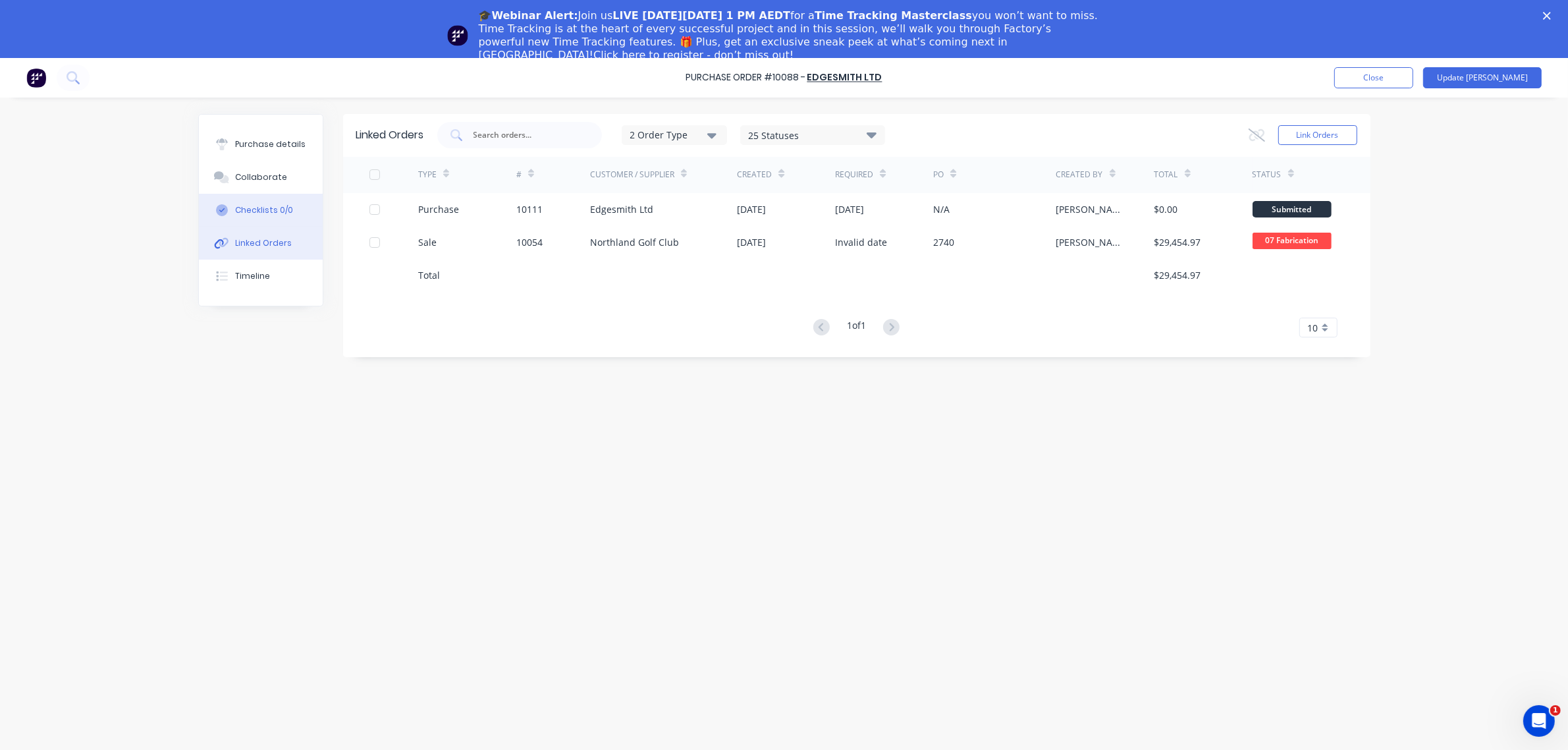
click at [269, 208] on div "Checklists 0/0" at bounding box center [264, 210] width 58 height 12
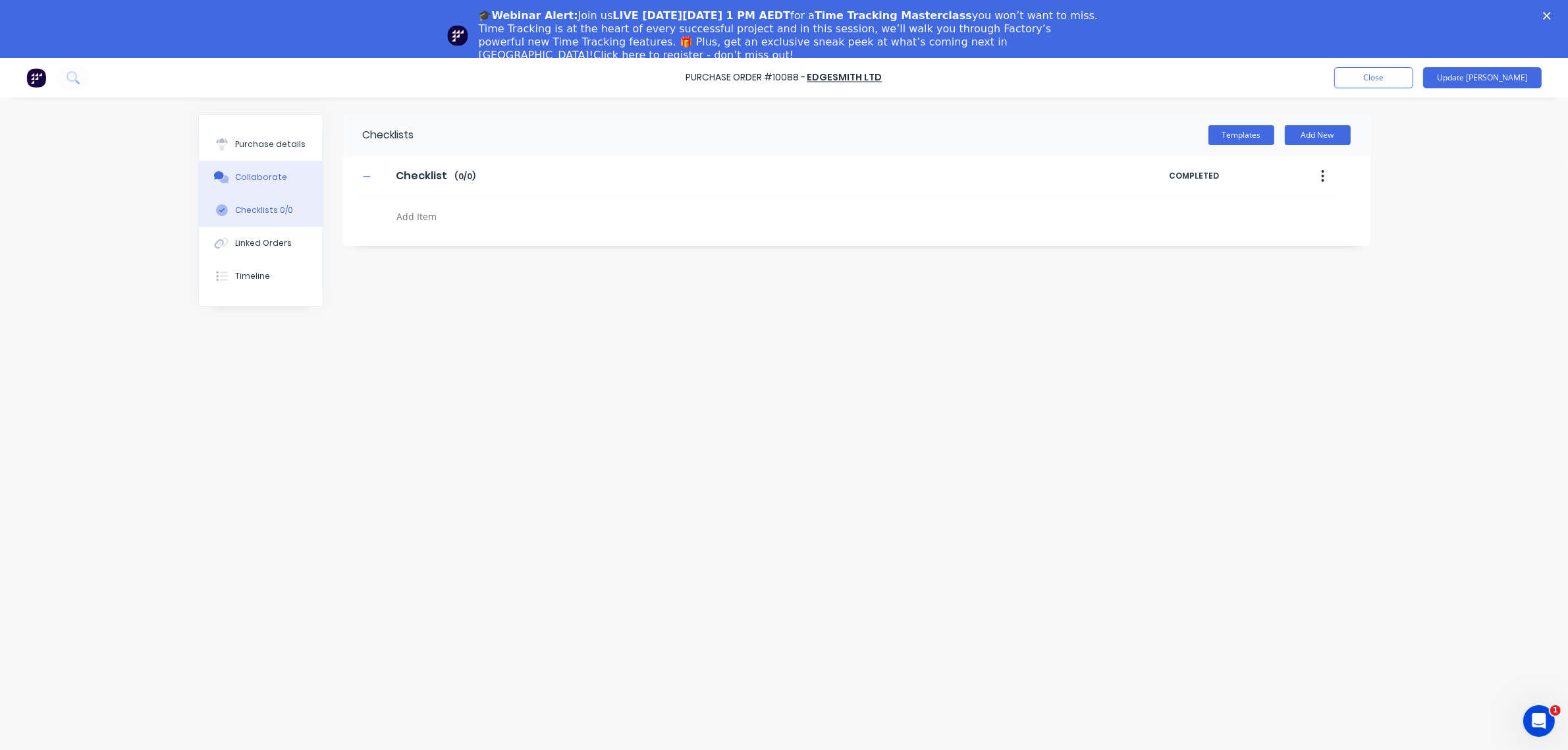
click at [271, 172] on div "Collaborate" at bounding box center [261, 177] width 52 height 12
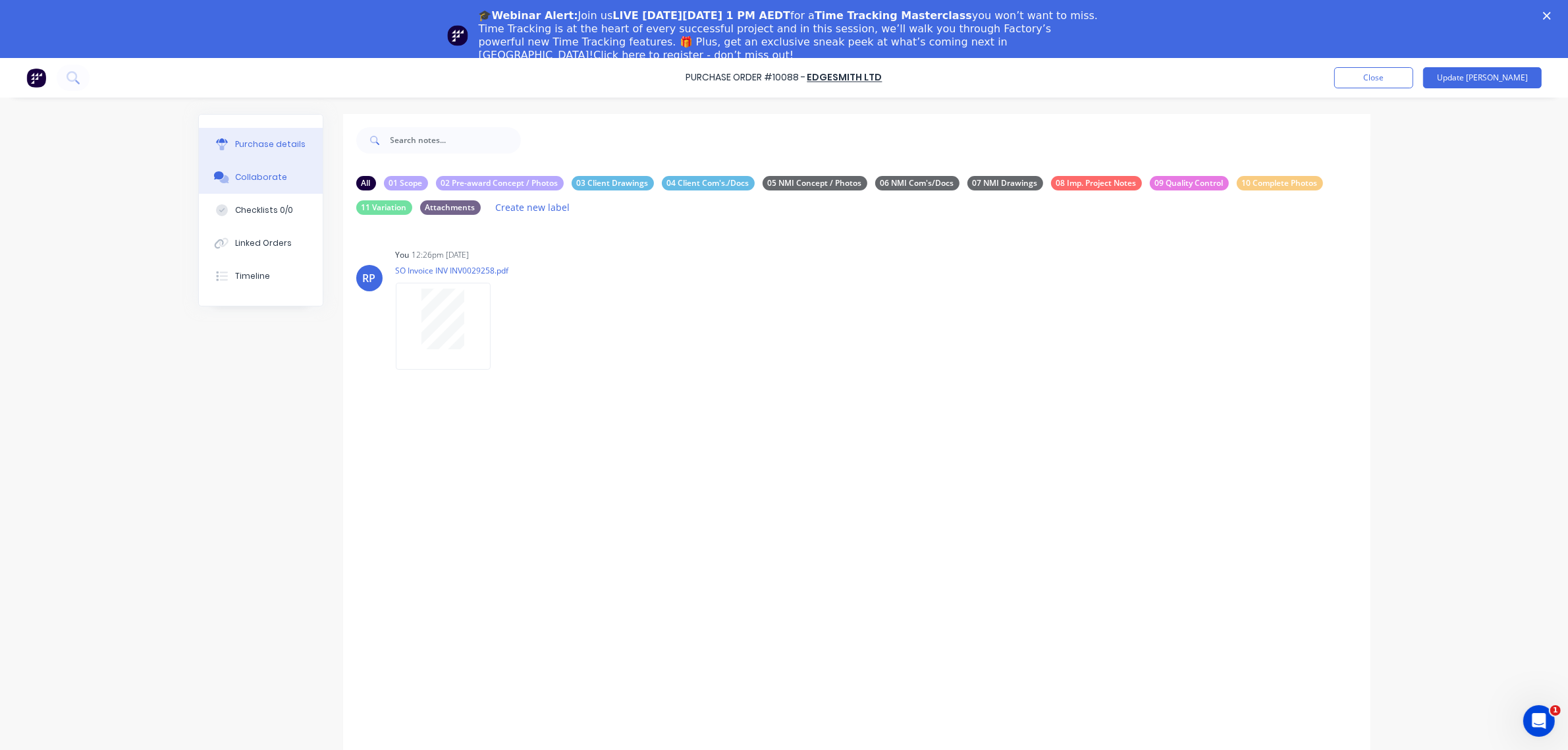
click at [272, 143] on div "Purchase details" at bounding box center [270, 144] width 71 height 12
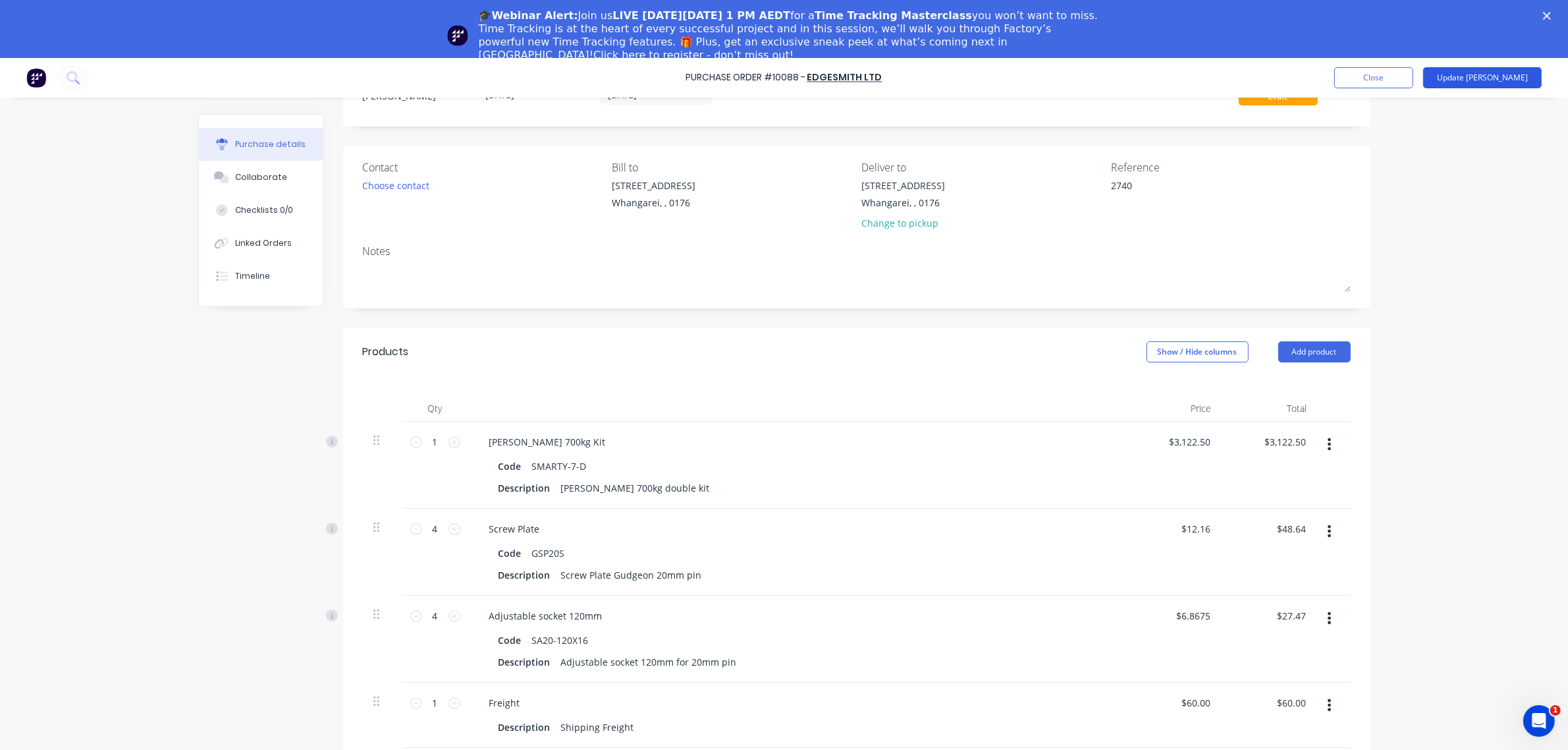
click at [1523, 77] on button "Update Bill" at bounding box center [1482, 78] width 119 height 21
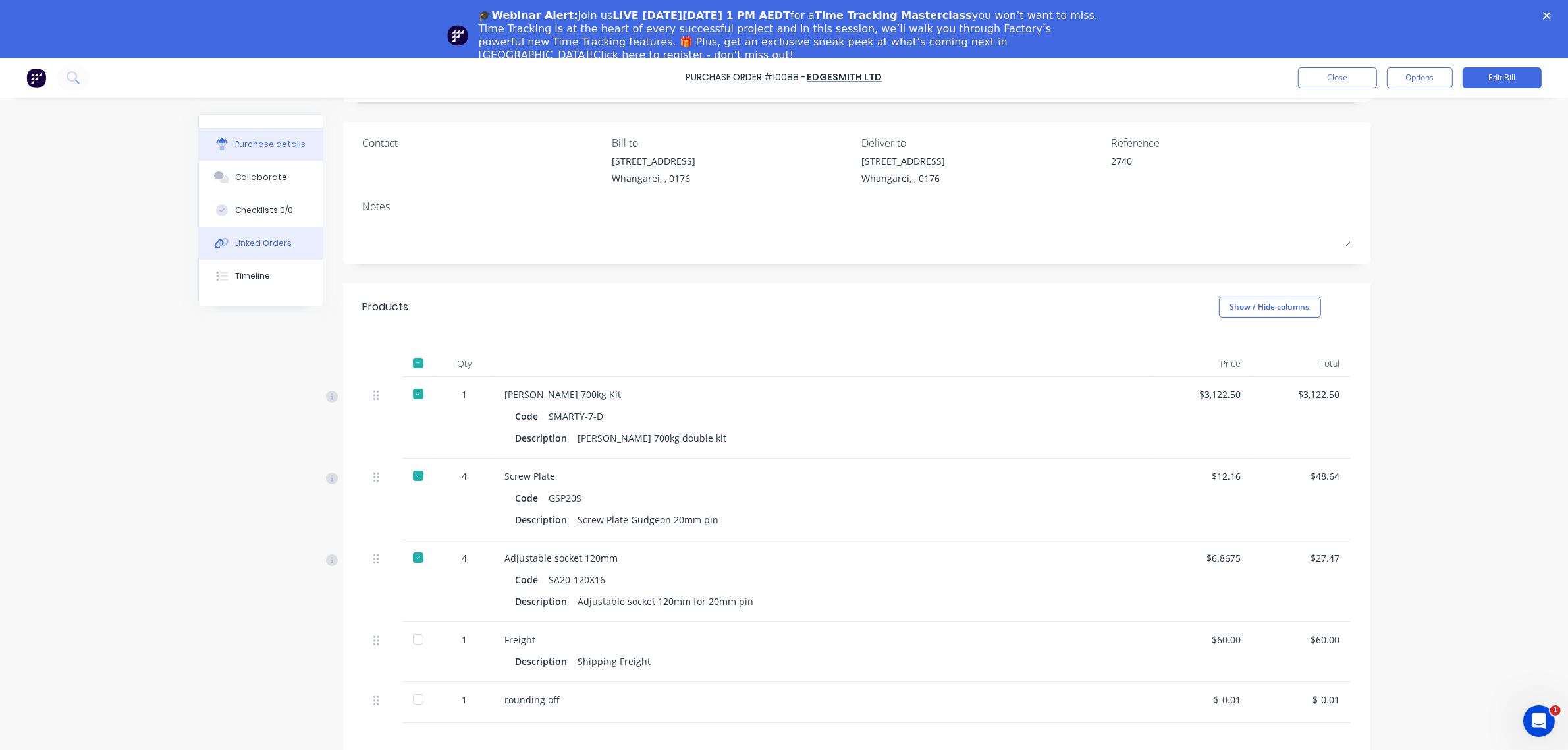
scroll to position [20, 0]
click at [241, 172] on div "Collaborate" at bounding box center [261, 177] width 52 height 12
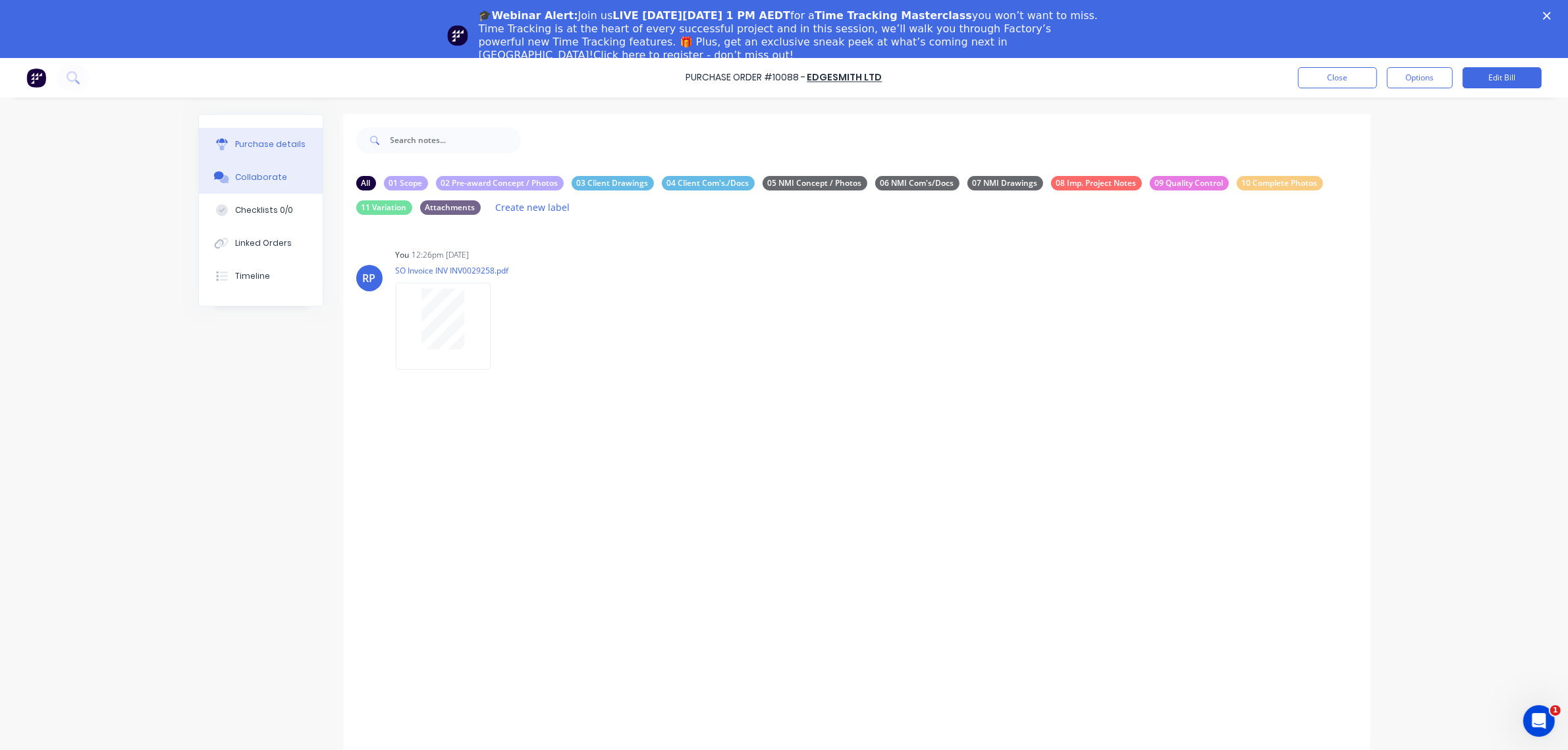
click at [282, 147] on div "Purchase details" at bounding box center [270, 144] width 71 height 12
type textarea "x"
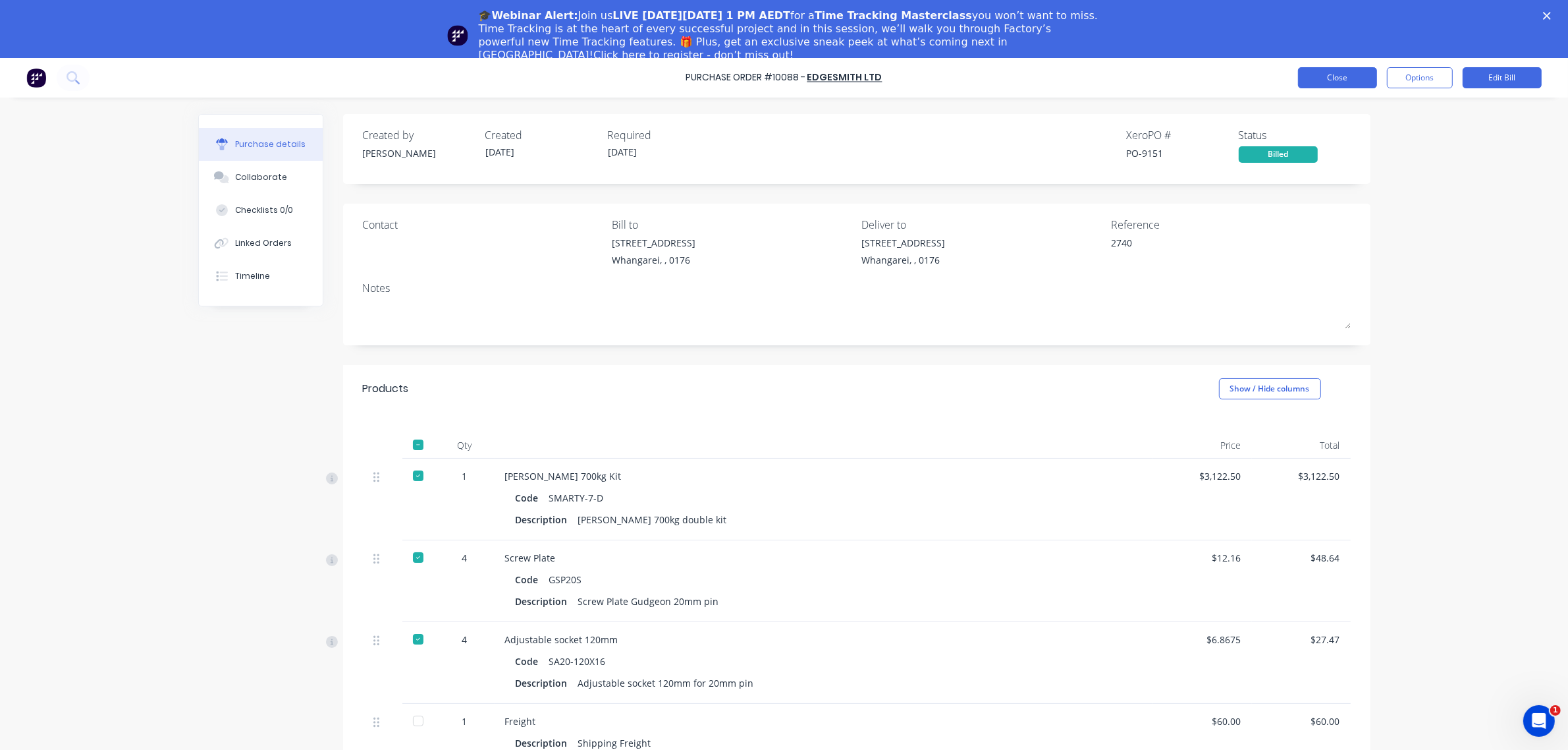
click at [1351, 80] on button "Close" at bounding box center [1338, 78] width 79 height 21
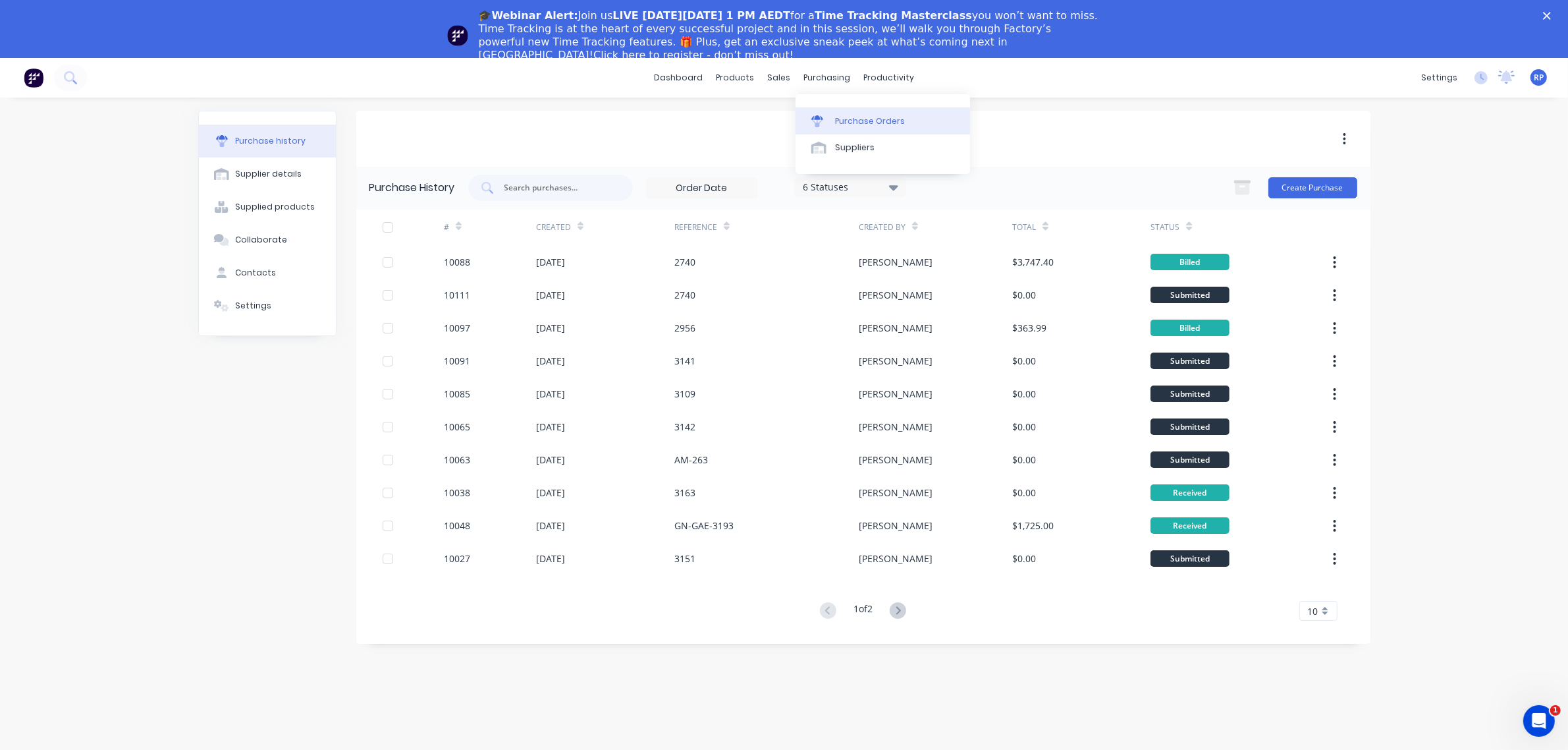
click at [847, 116] on div "Purchase Orders" at bounding box center [870, 121] width 70 height 12
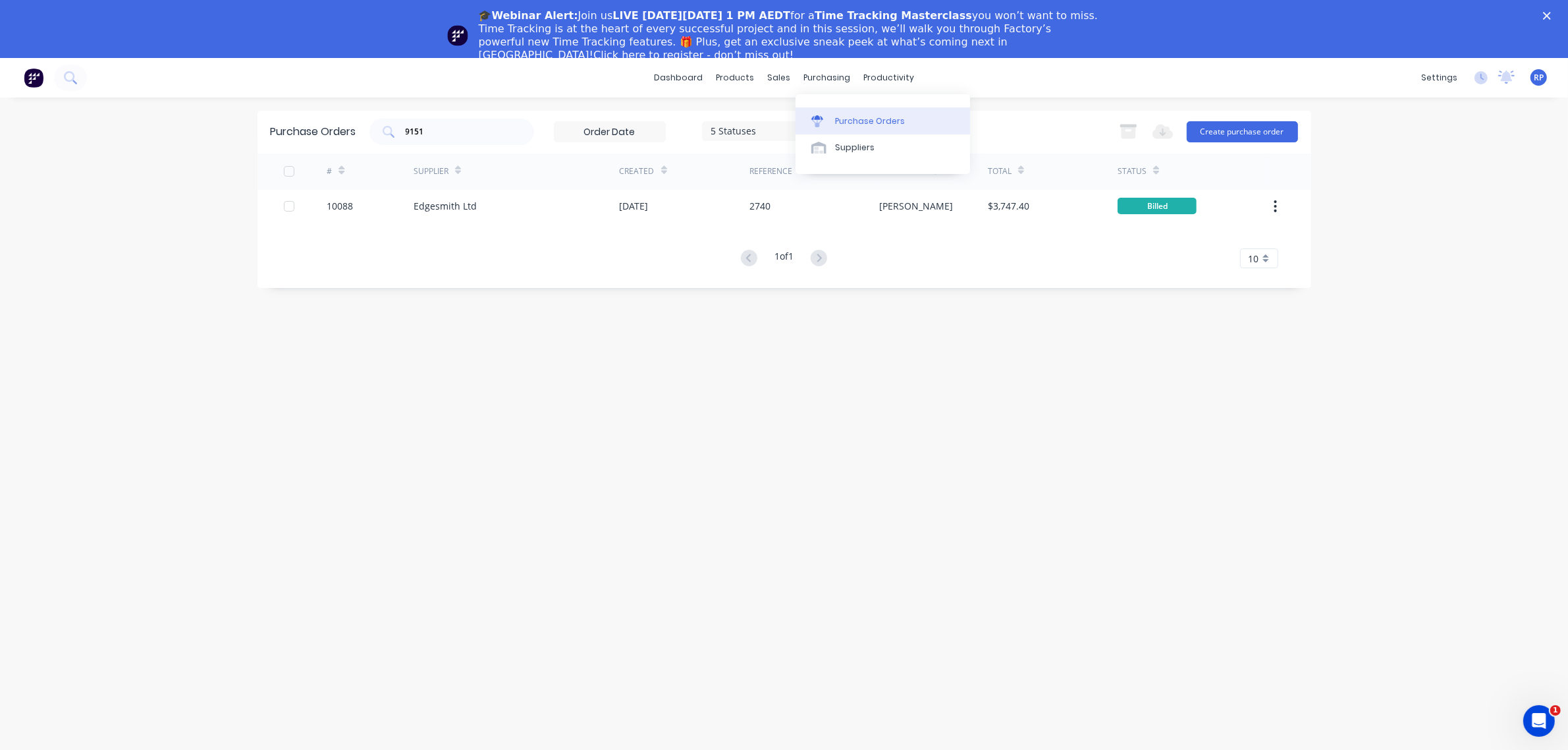
click at [853, 117] on div "Purchase Orders" at bounding box center [870, 121] width 70 height 12
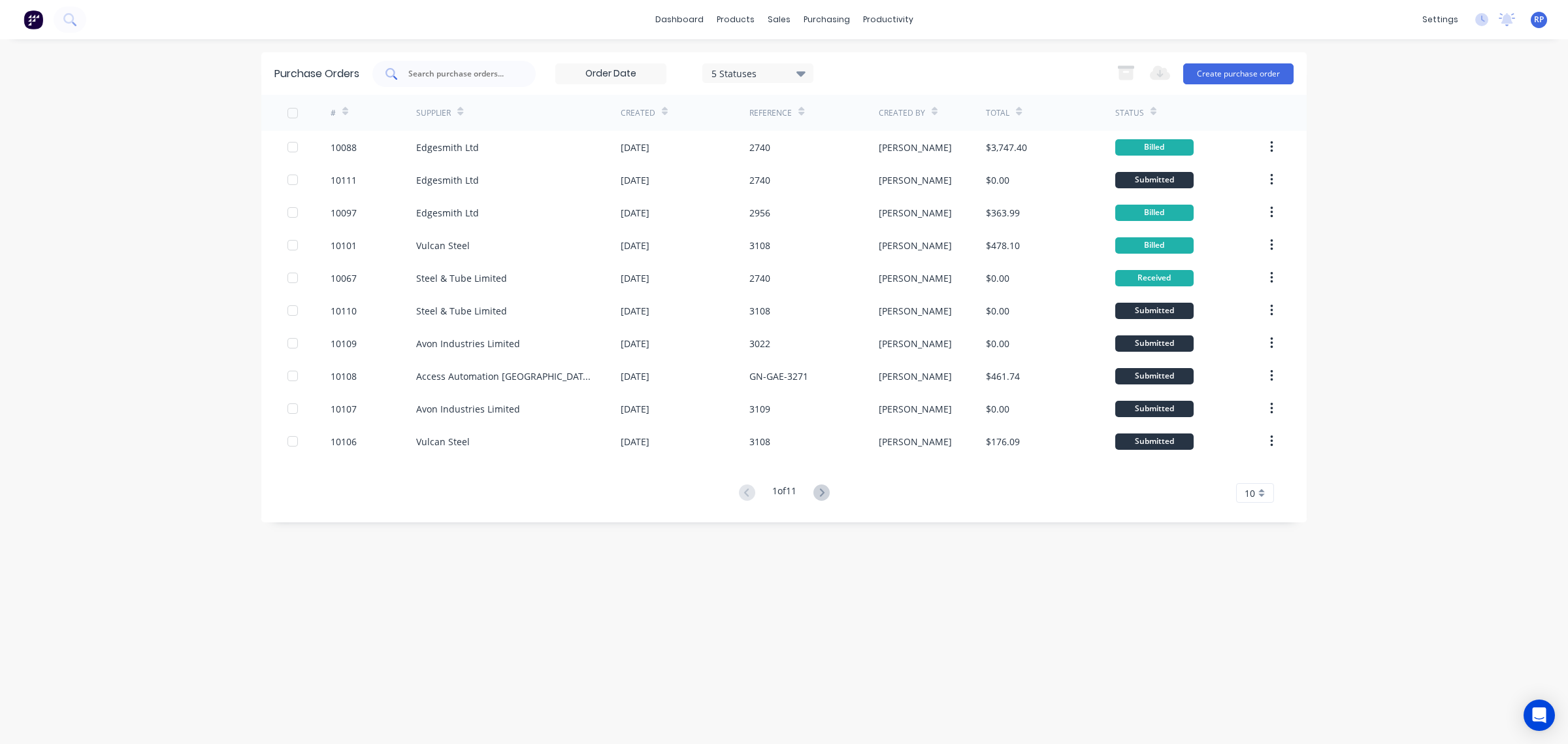
click at [453, 71] on input "text" at bounding box center [461, 74] width 109 height 13
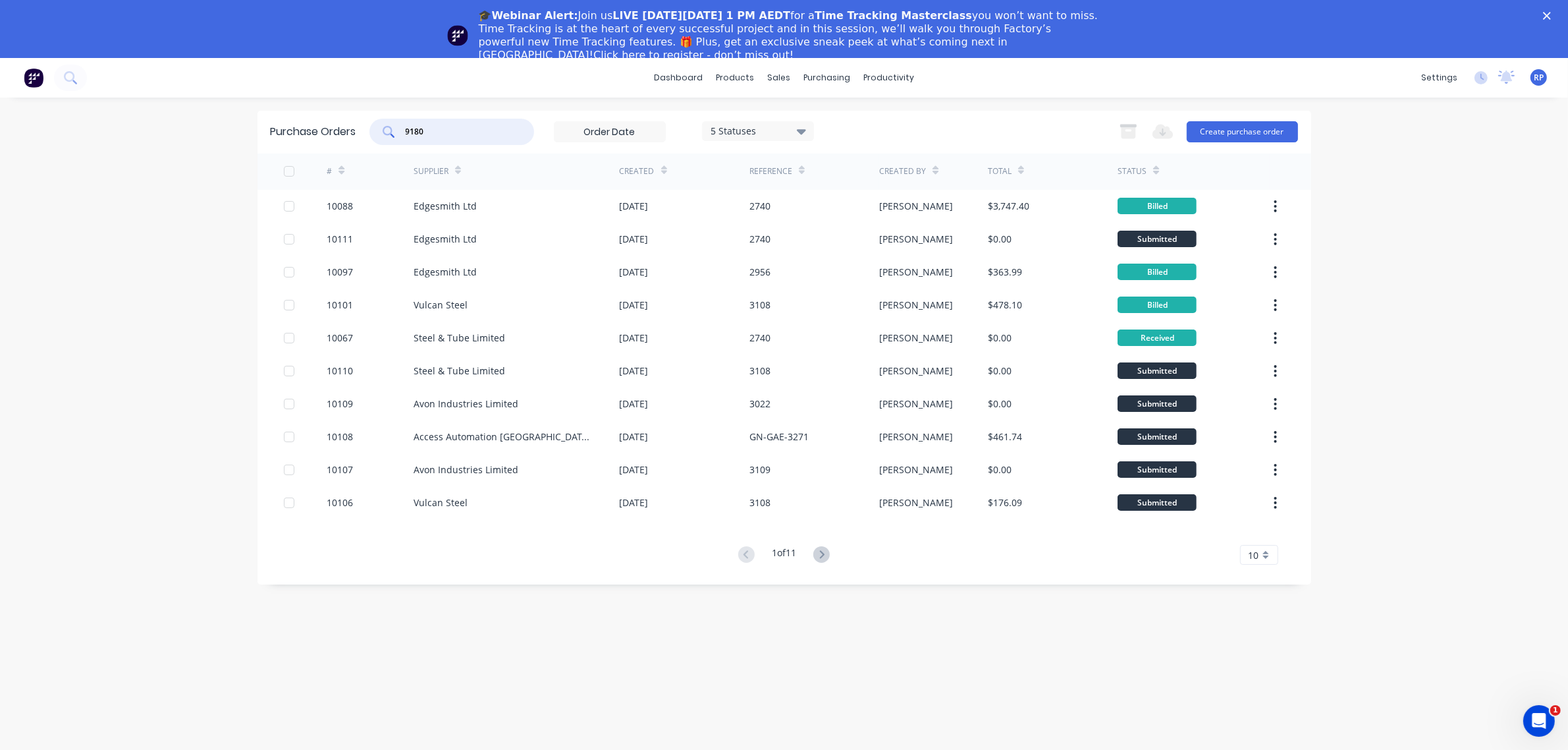
type input "9180"
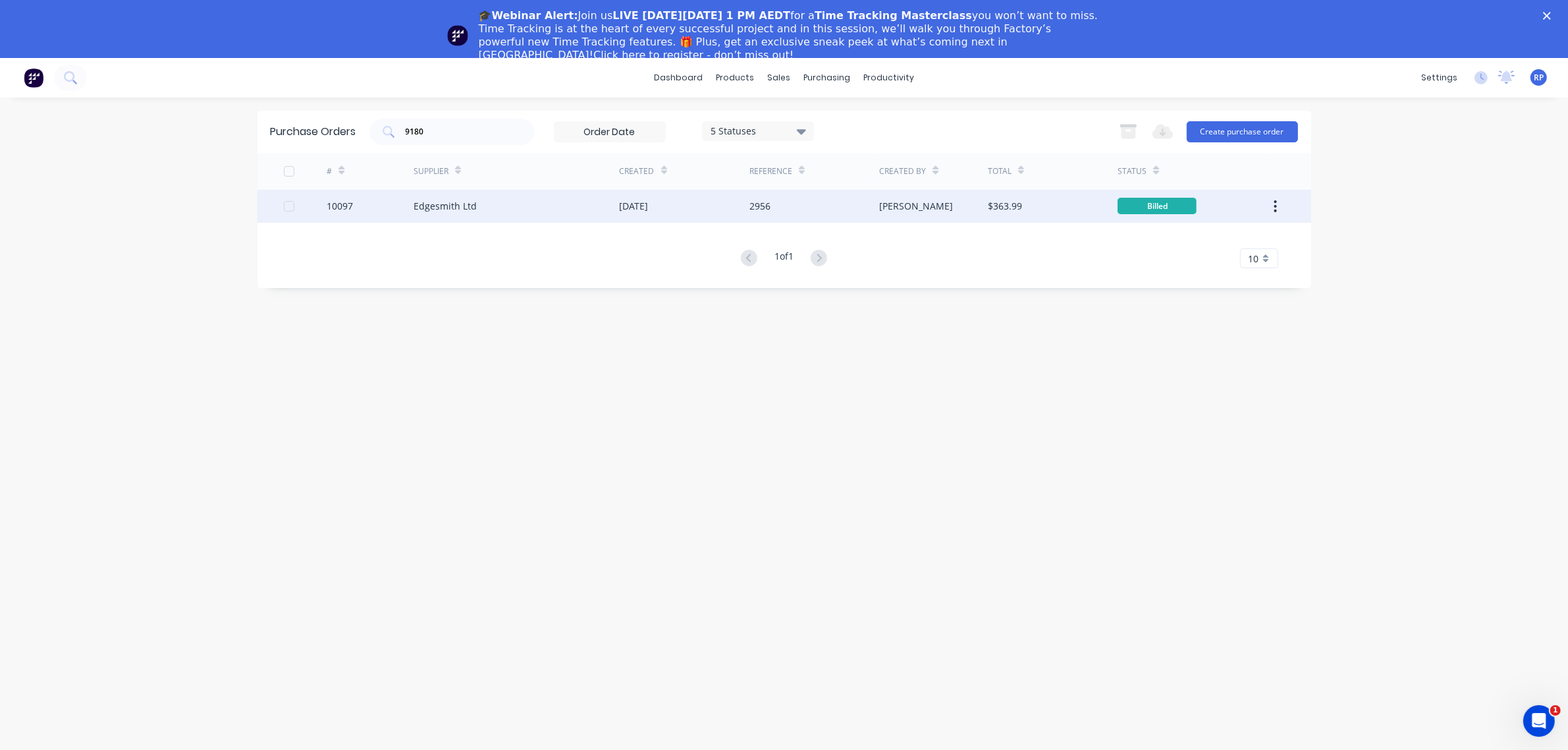
click at [336, 212] on div "10097" at bounding box center [340, 206] width 26 height 14
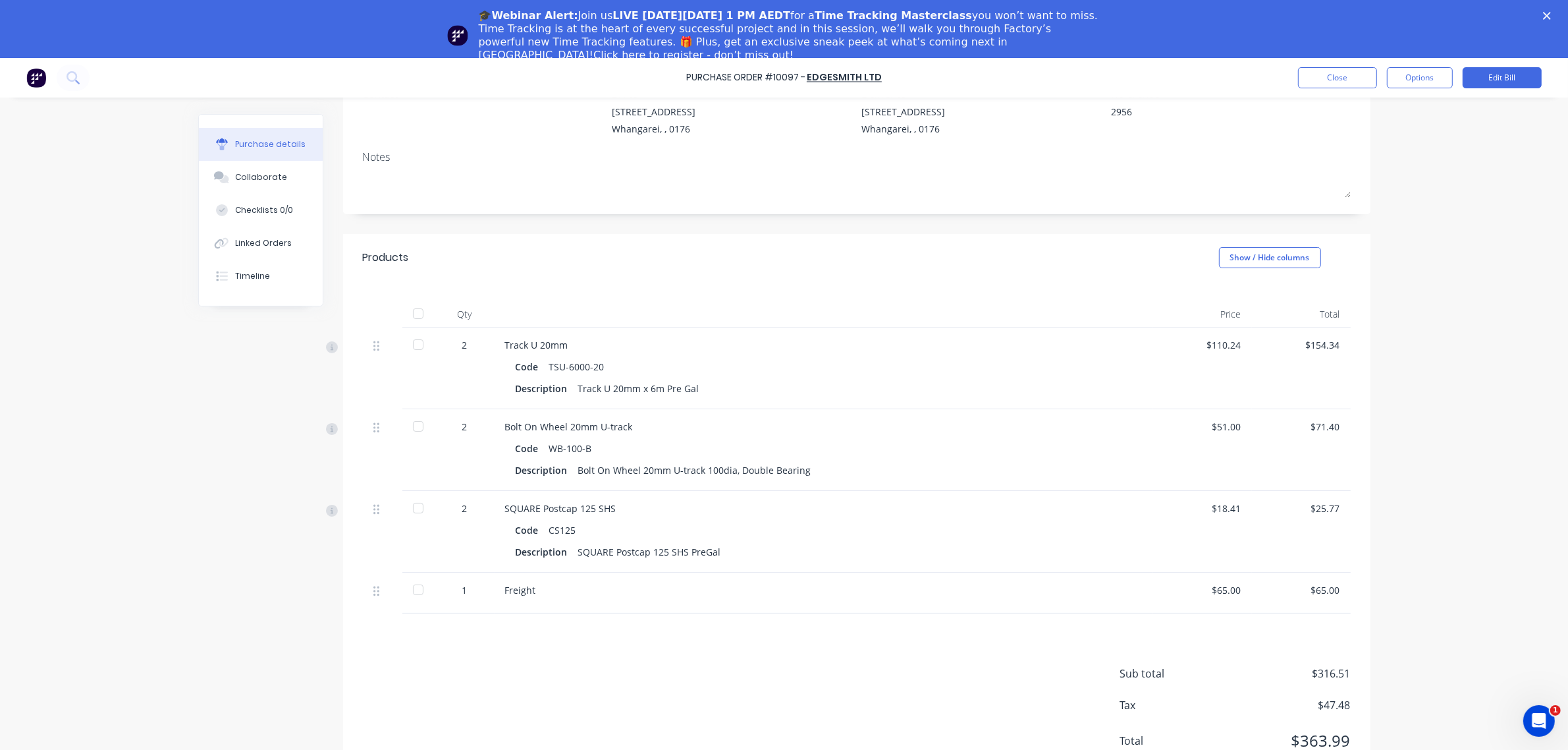
scroll to position [125, 0]
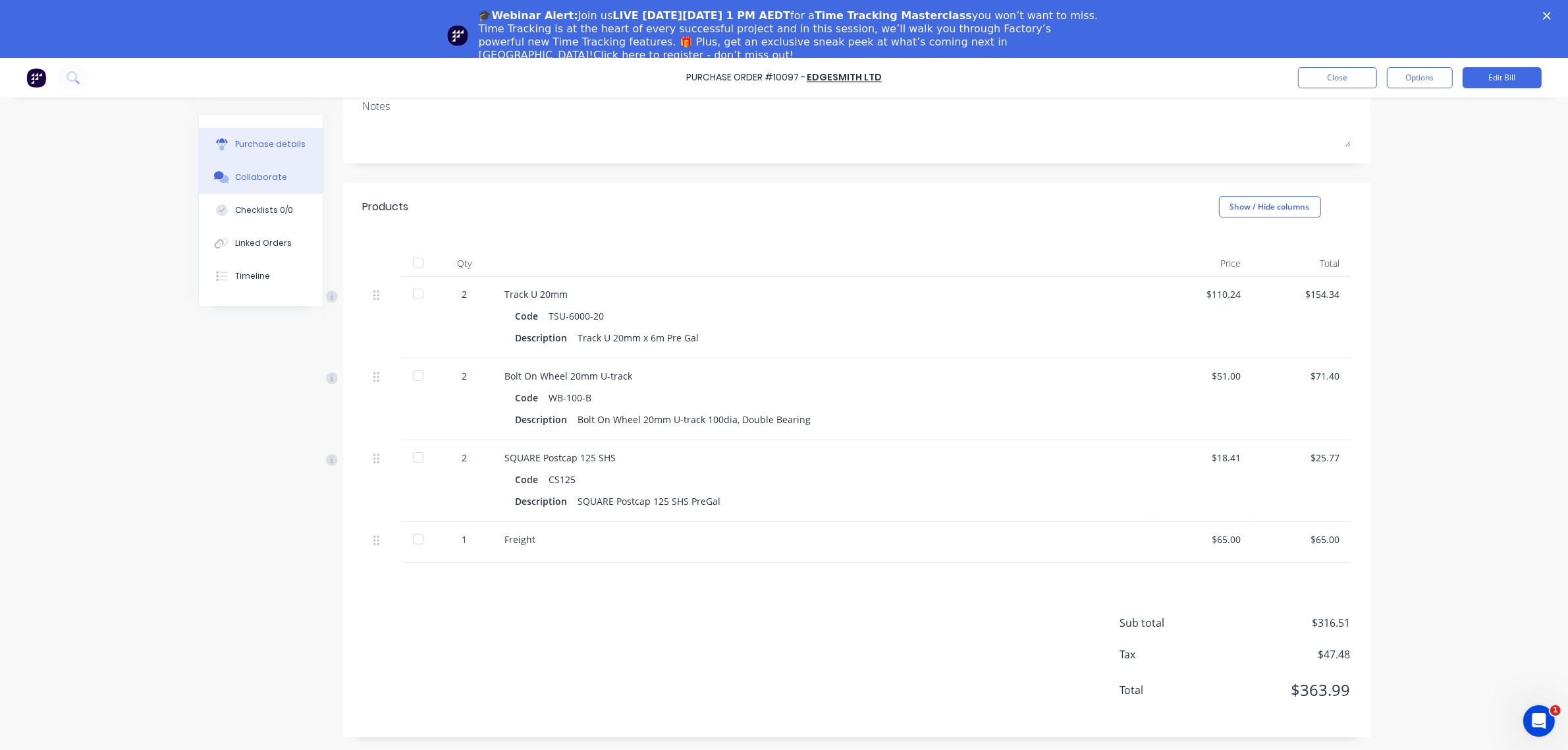
click at [262, 168] on button "Collaborate" at bounding box center [261, 177] width 124 height 33
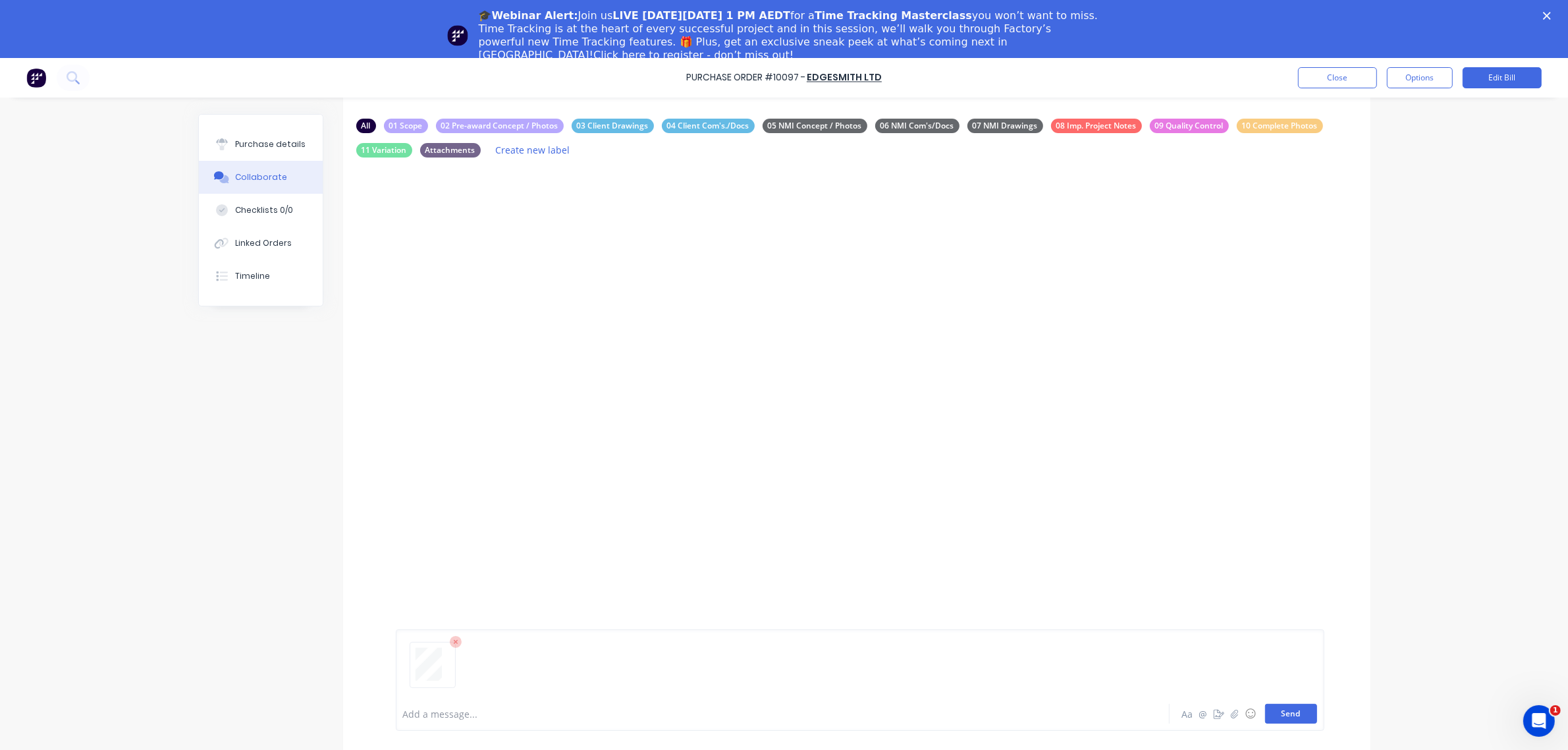
click at [1302, 713] on button "Send" at bounding box center [1291, 714] width 52 height 20
click at [1365, 78] on button "Close" at bounding box center [1338, 78] width 79 height 21
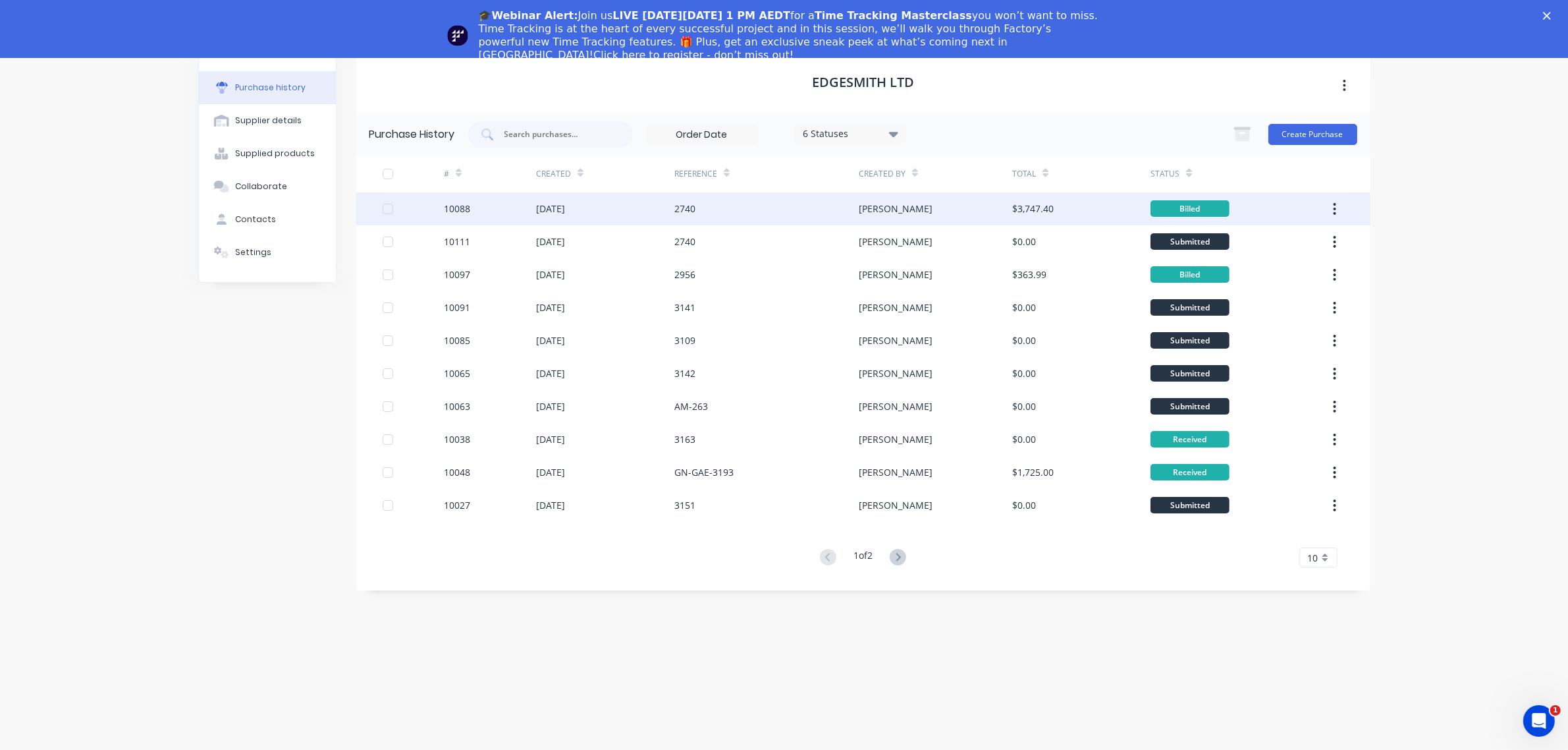
scroll to position [48, 0]
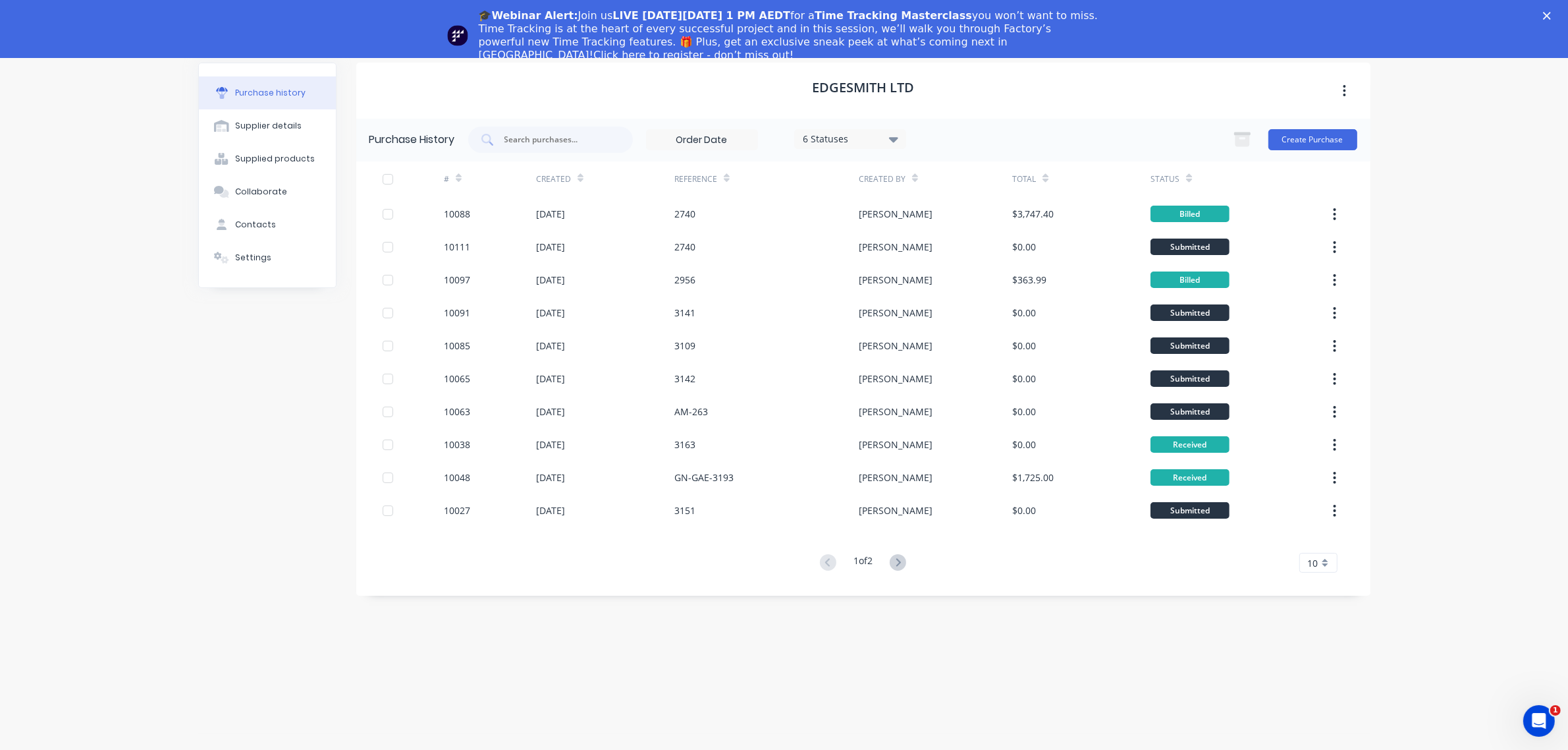
click at [100, 354] on div "dashboard products sales purchasing productivity dashboard products Product Cat…" at bounding box center [784, 385] width 1568 height 750
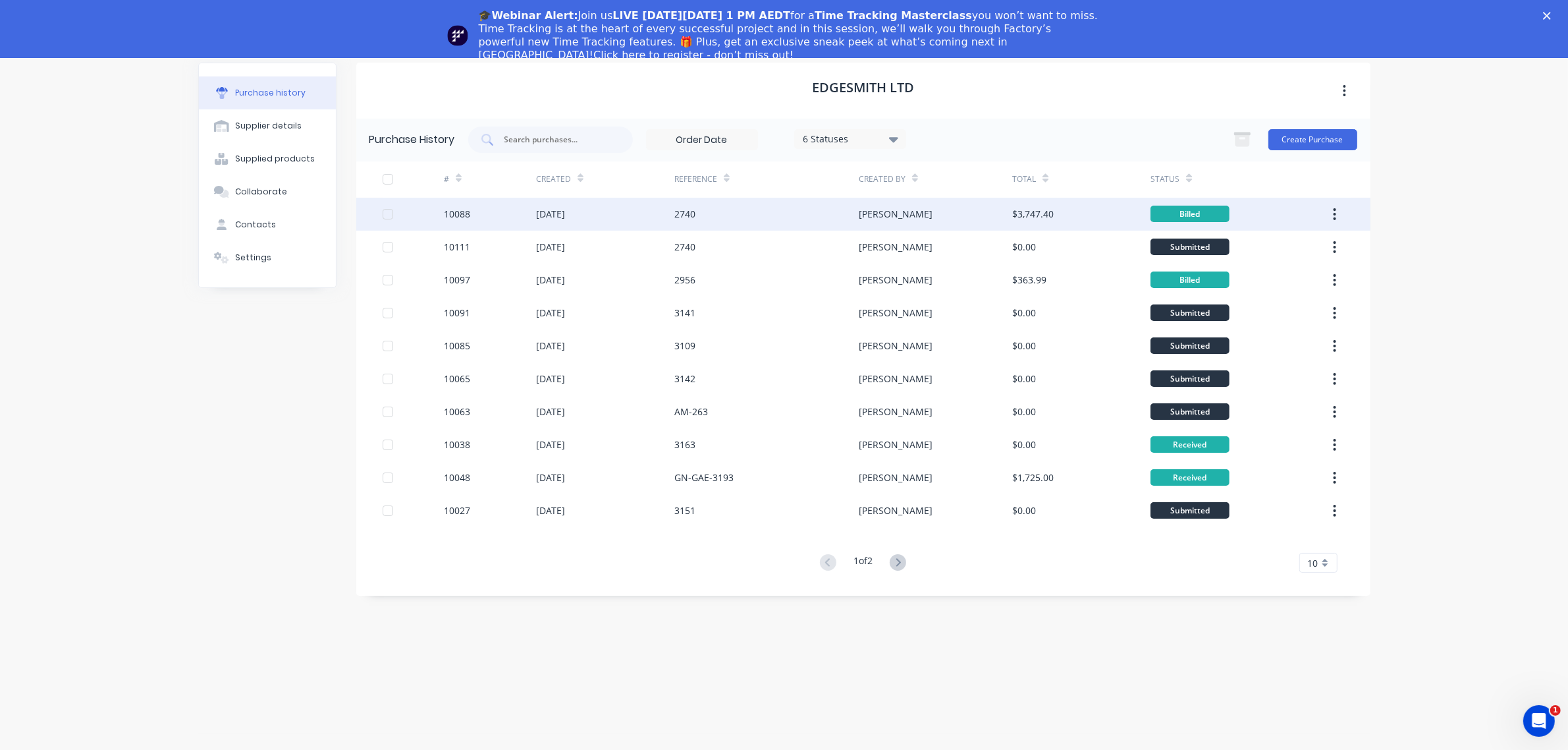
click at [454, 214] on div "10088" at bounding box center [457, 214] width 26 height 14
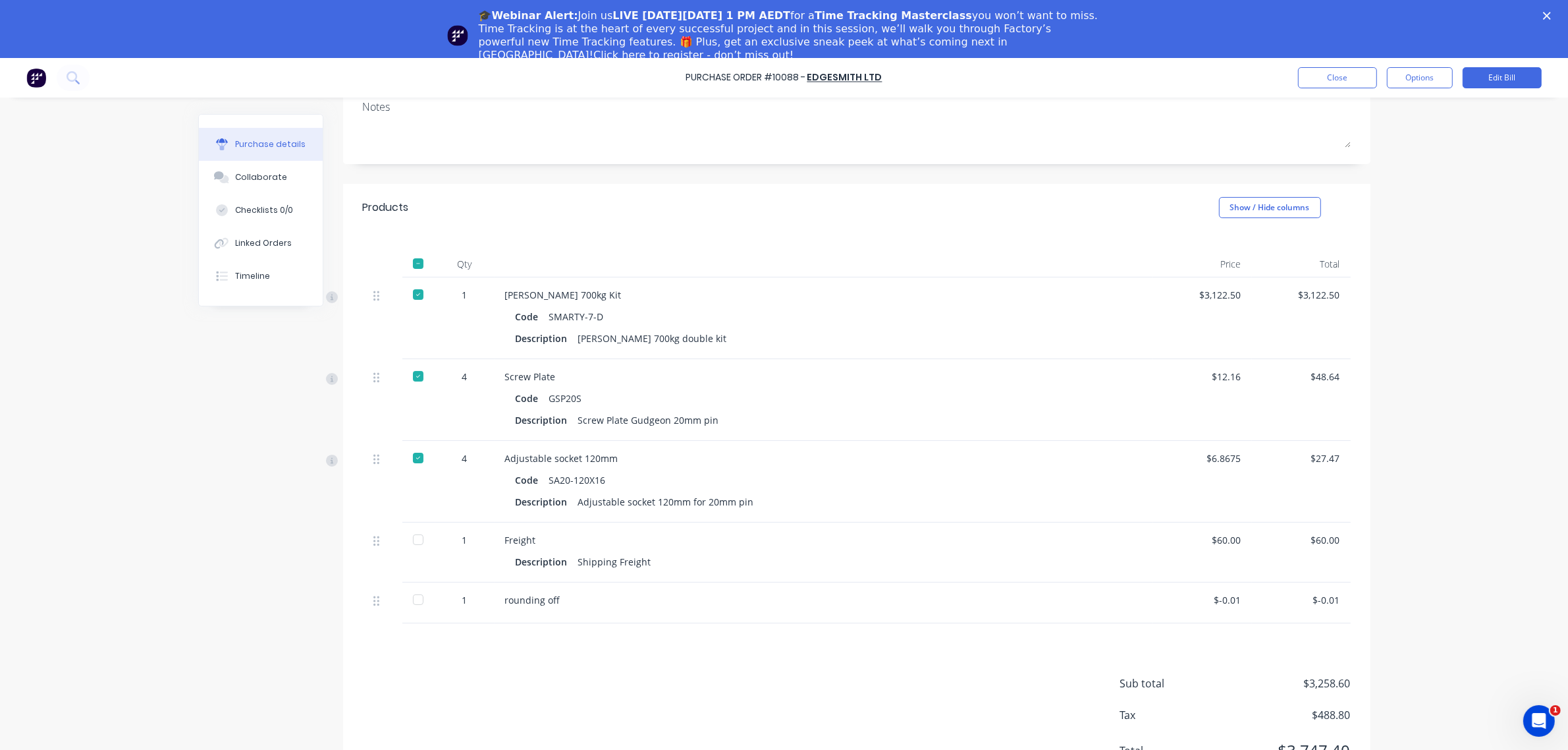
scroll to position [165, 0]
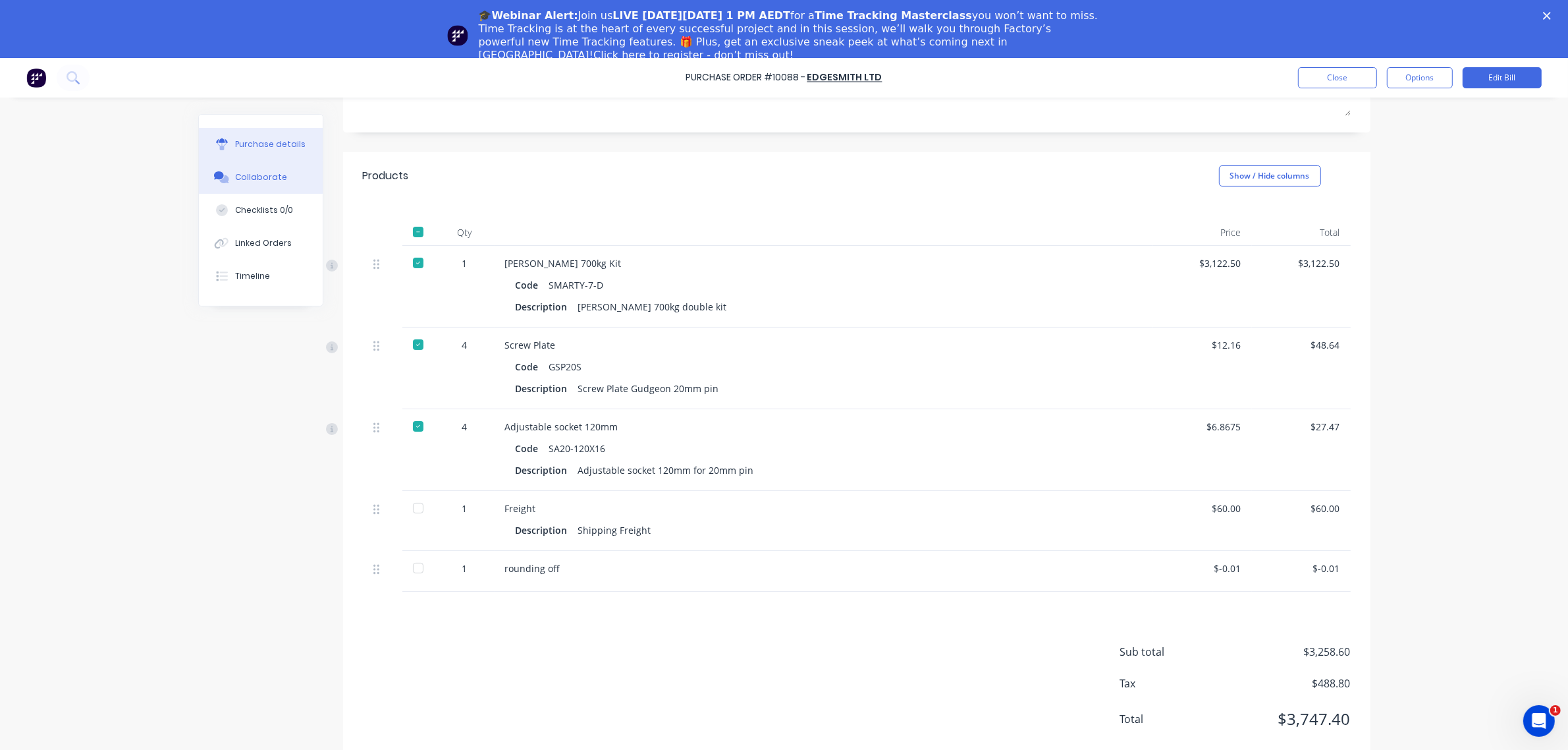
click at [271, 175] on div "Collaborate" at bounding box center [261, 177] width 52 height 12
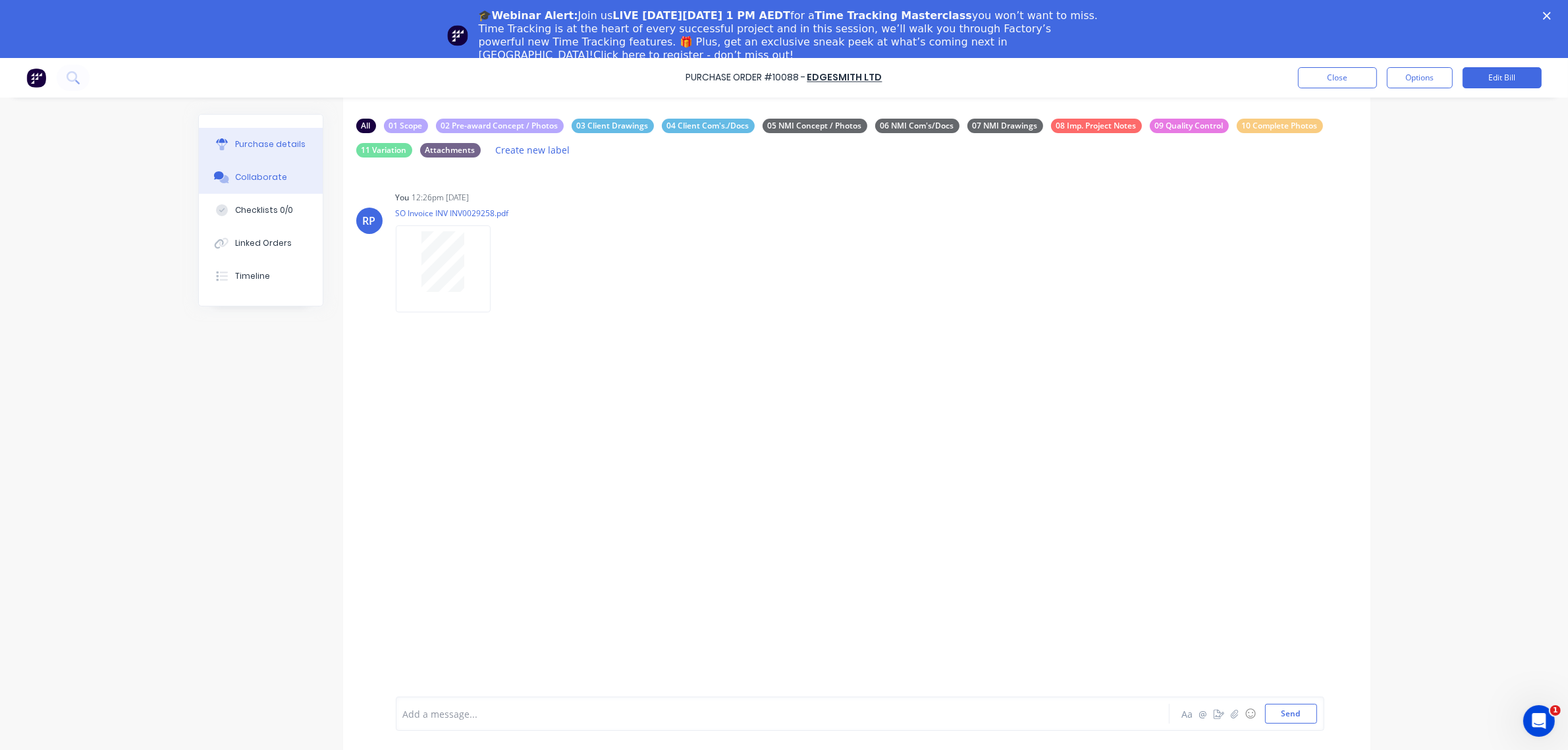
click at [258, 150] on div "Purchase details" at bounding box center [270, 144] width 71 height 12
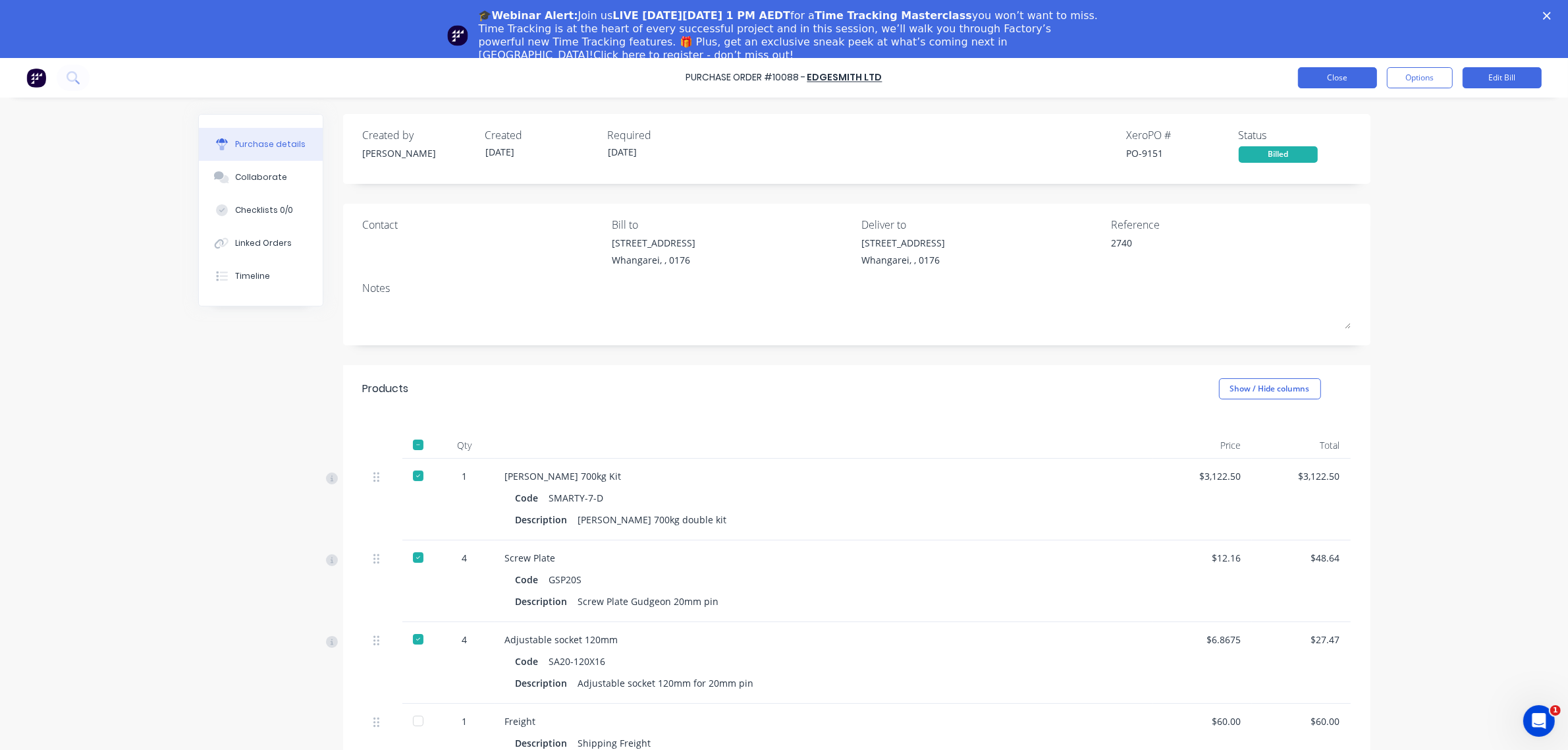
click at [1345, 63] on div "Purchase Order #10088 - Edgesmith Ltd Close Options Edit Bill" at bounding box center [784, 78] width 1568 height 40
click at [1347, 69] on button "Close" at bounding box center [1338, 78] width 79 height 21
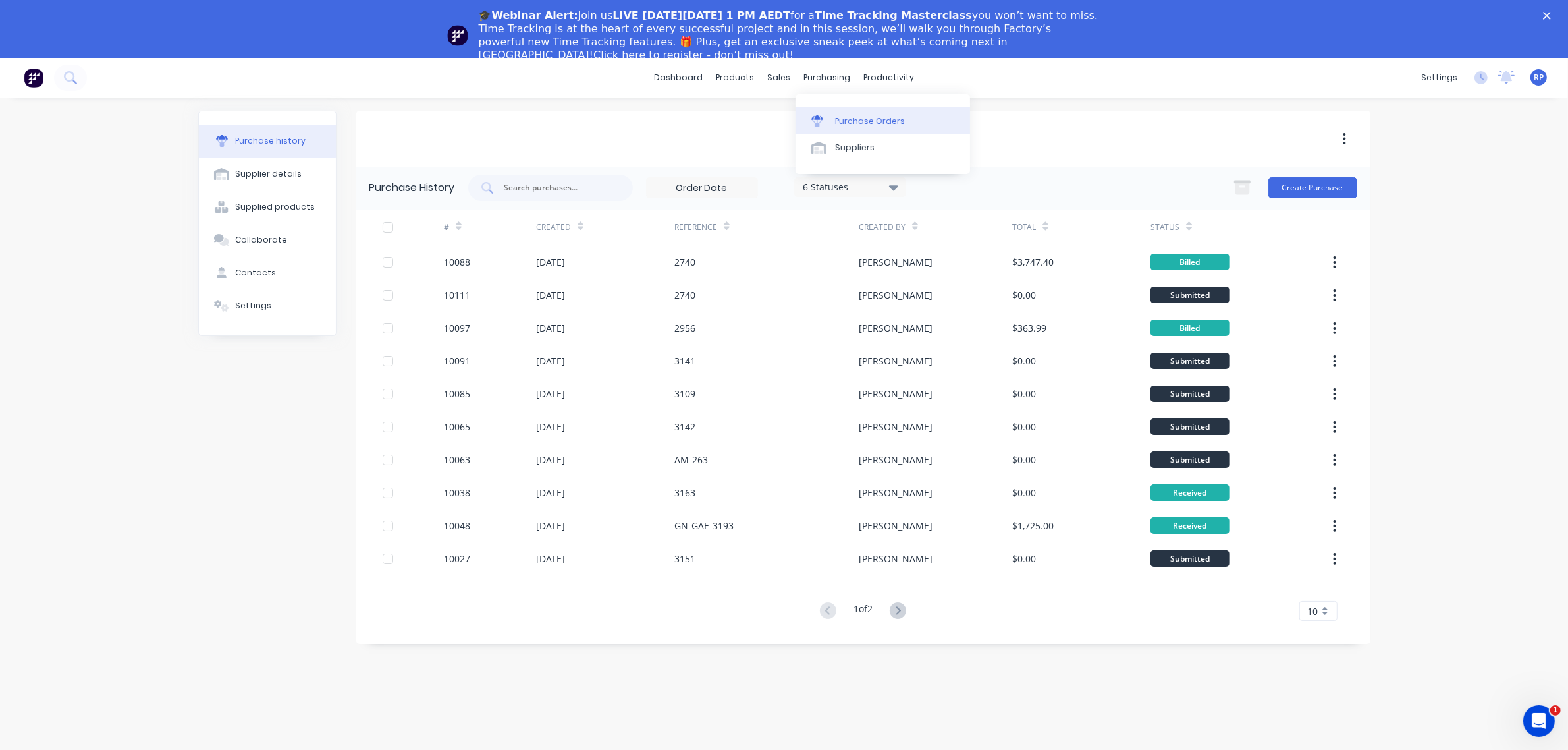
click at [853, 117] on div "Purchase Orders" at bounding box center [870, 121] width 70 height 12
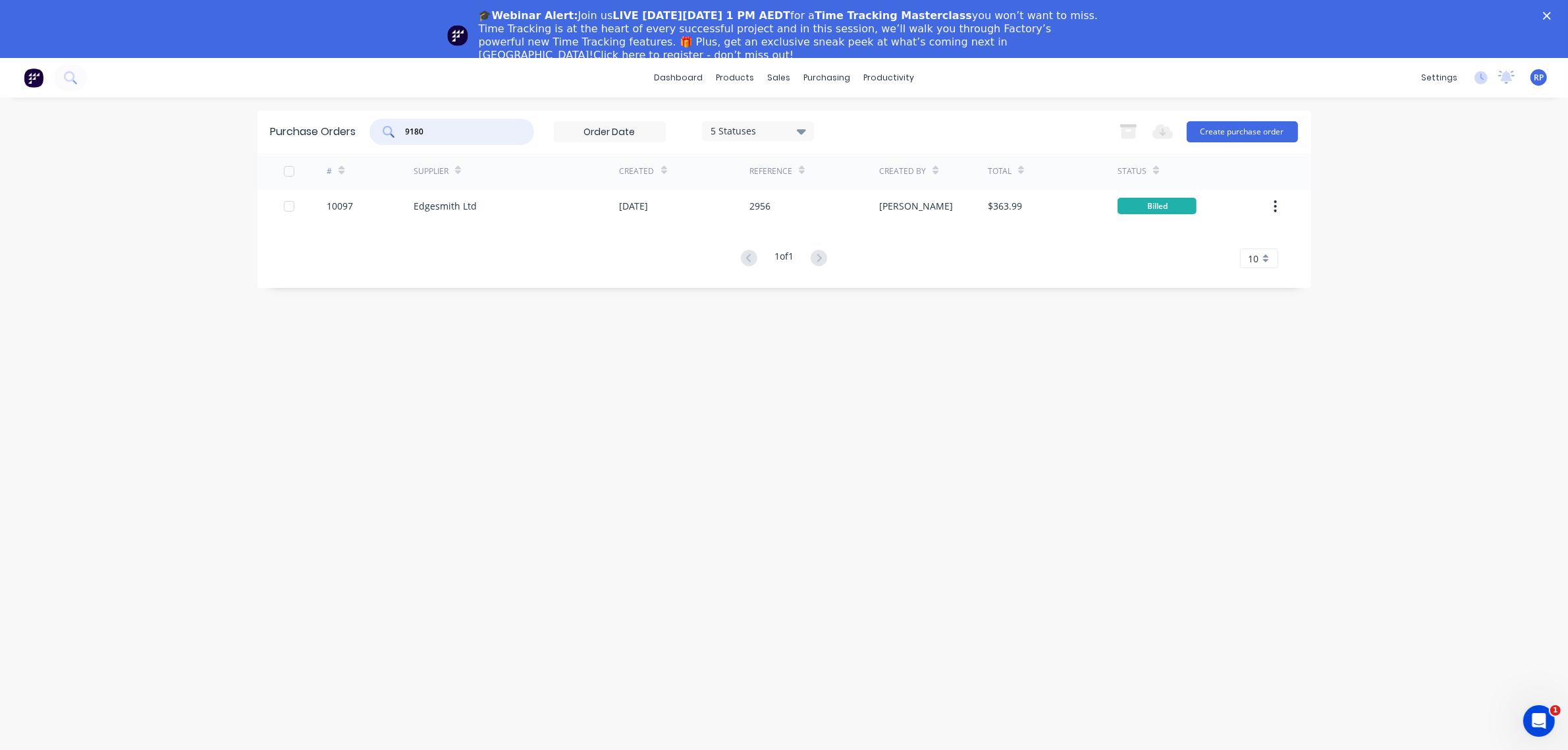
drag, startPoint x: 438, startPoint y: 133, endPoint x: 354, endPoint y: 133, distance: 84.0
click at [354, 133] on div "Purchase Orders 9180 5 Statuses 5 Statuses Export to Excel (XLSX) Create purcha…" at bounding box center [785, 132] width 1054 height 43
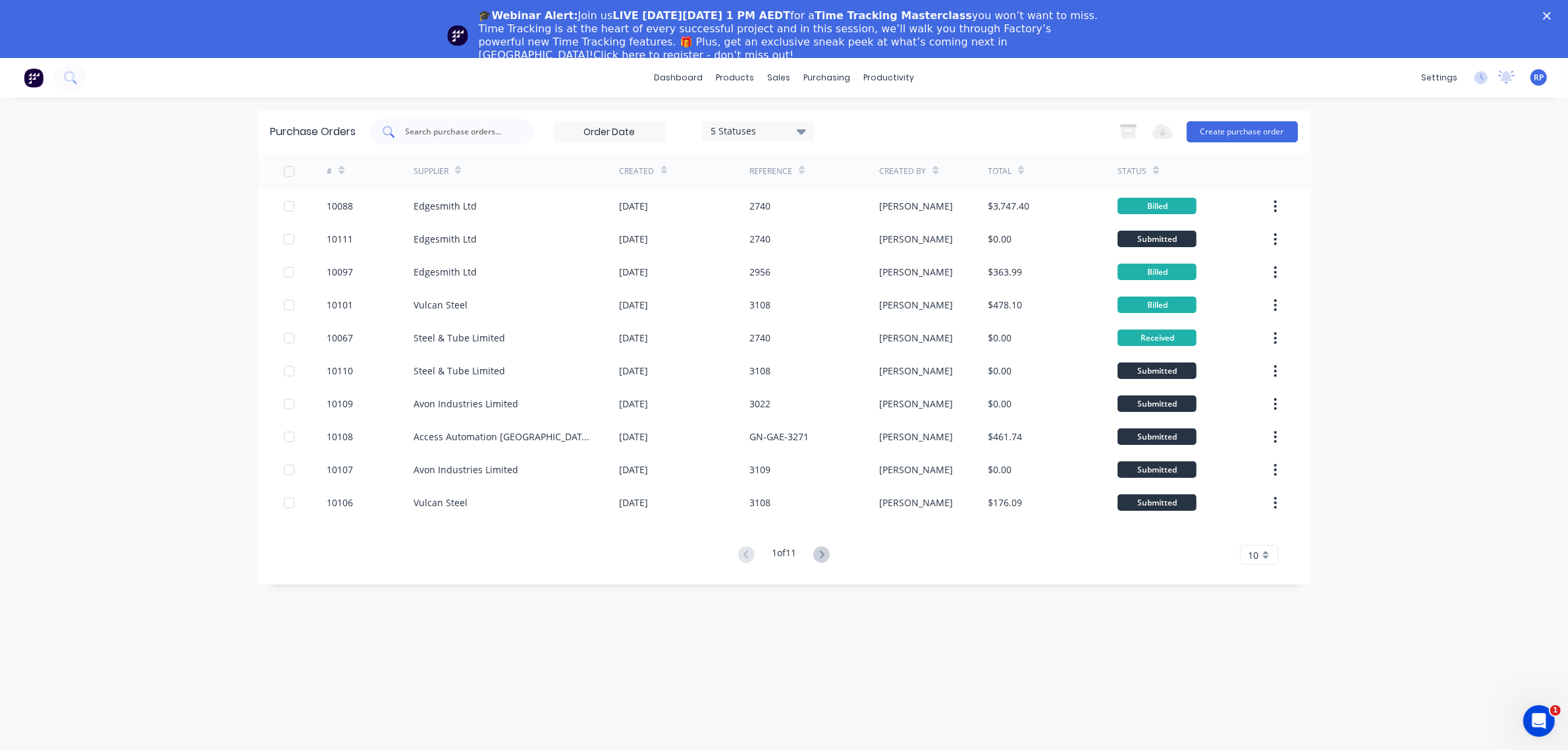
click at [515, 125] on div at bounding box center [452, 132] width 165 height 26
type input "9190"
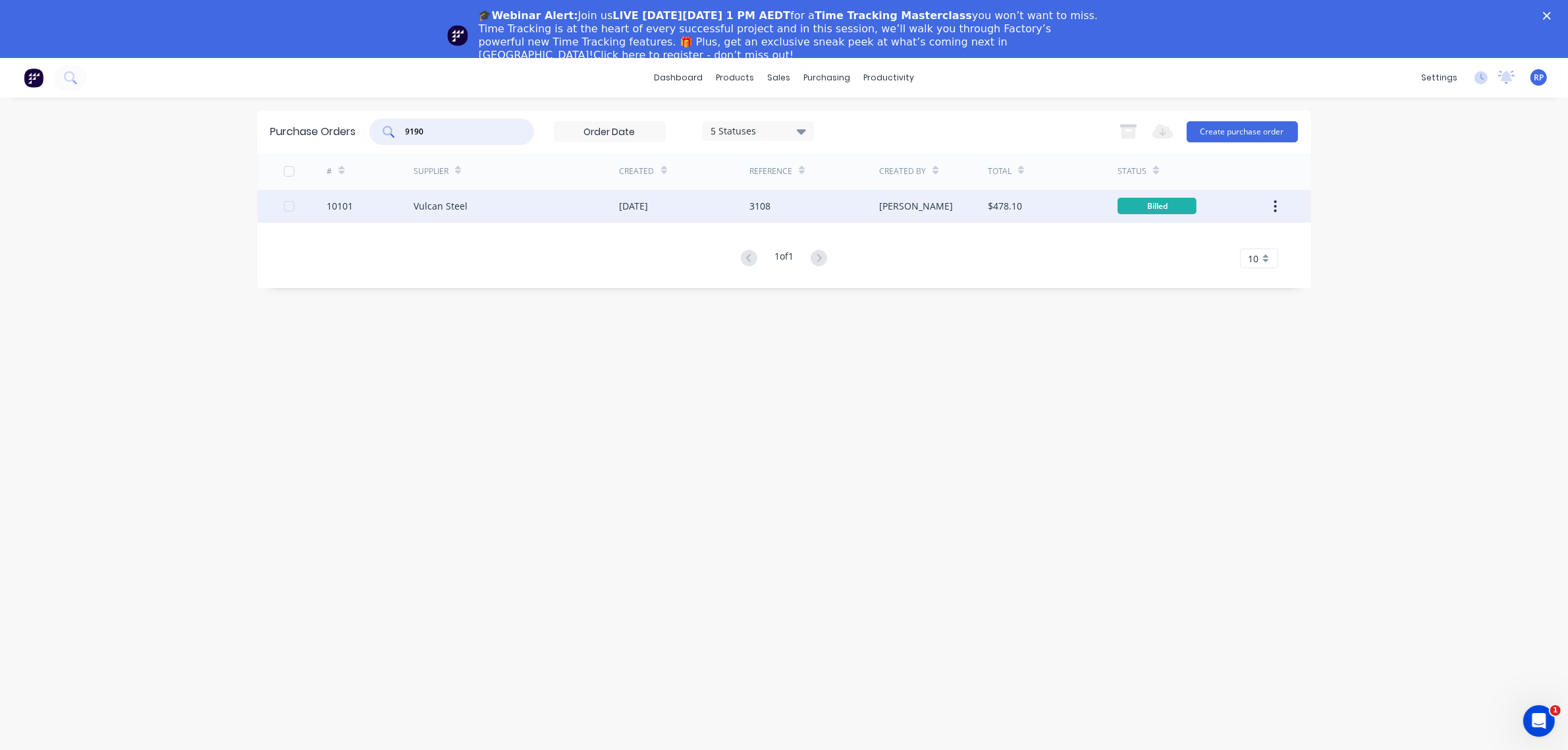
click at [347, 208] on div "10101" at bounding box center [340, 206] width 26 height 14
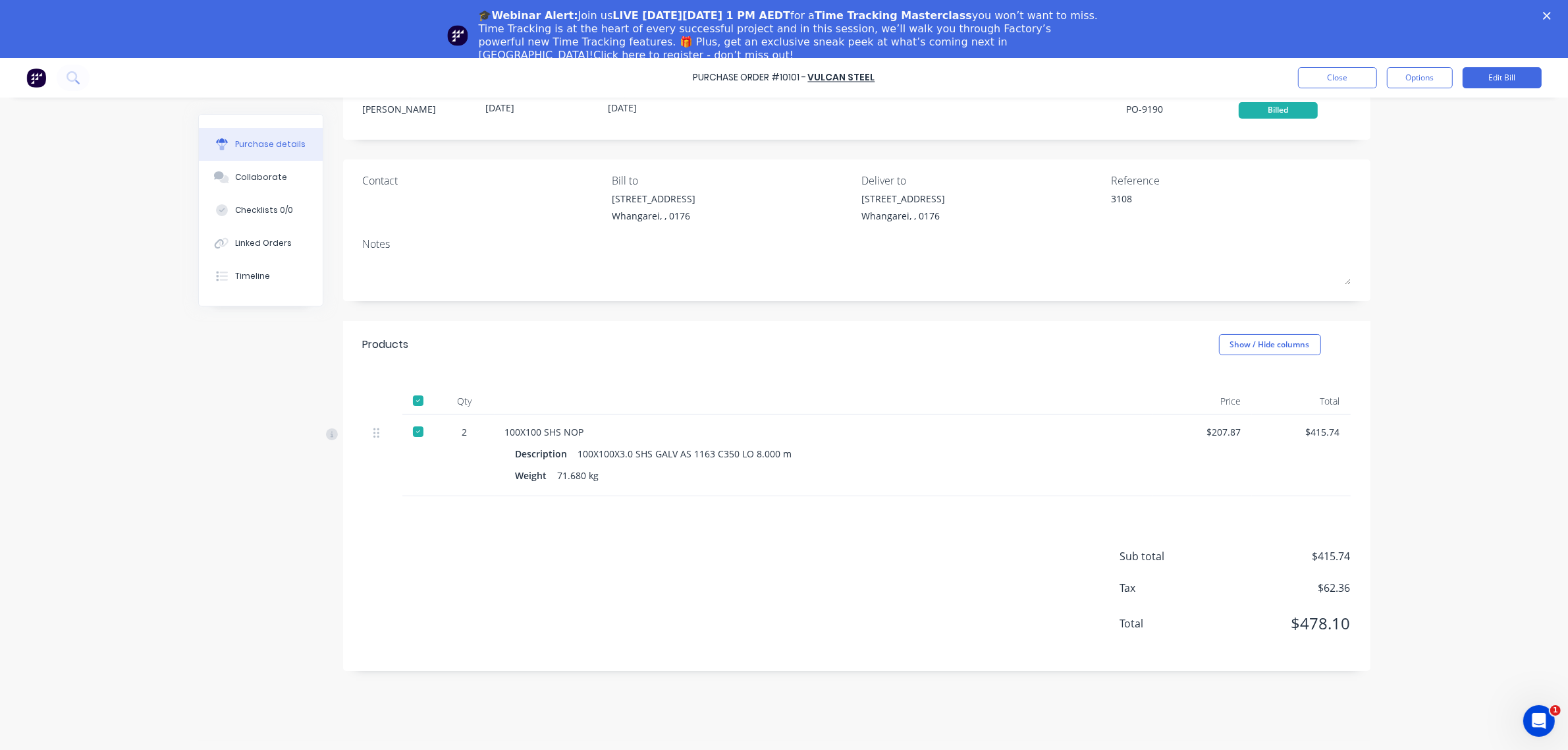
scroll to position [57, 0]
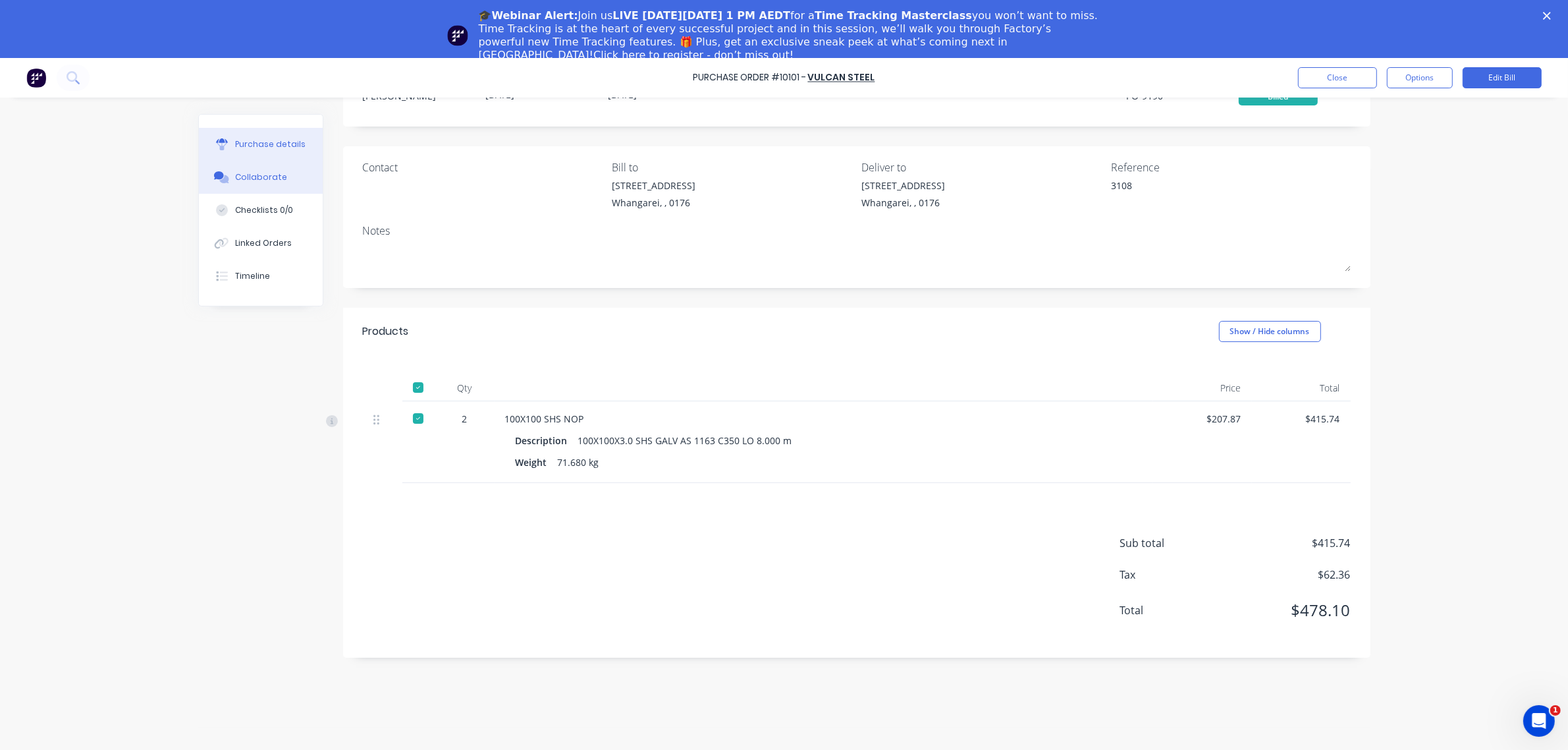
click at [280, 178] on div "Collaborate" at bounding box center [261, 177] width 52 height 12
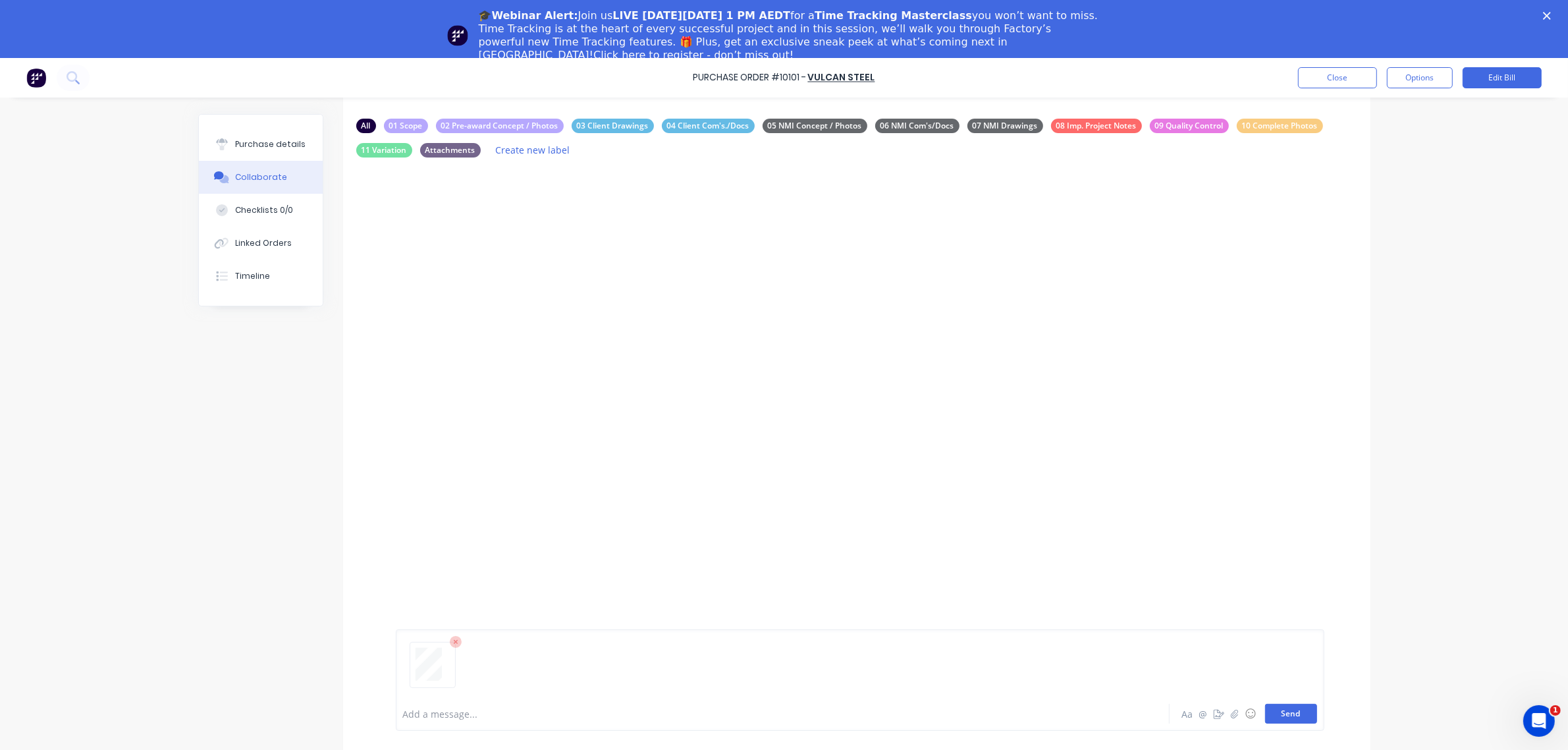
click at [1300, 712] on button "Send" at bounding box center [1291, 714] width 52 height 20
click at [271, 139] on div "Purchase details" at bounding box center [270, 144] width 71 height 12
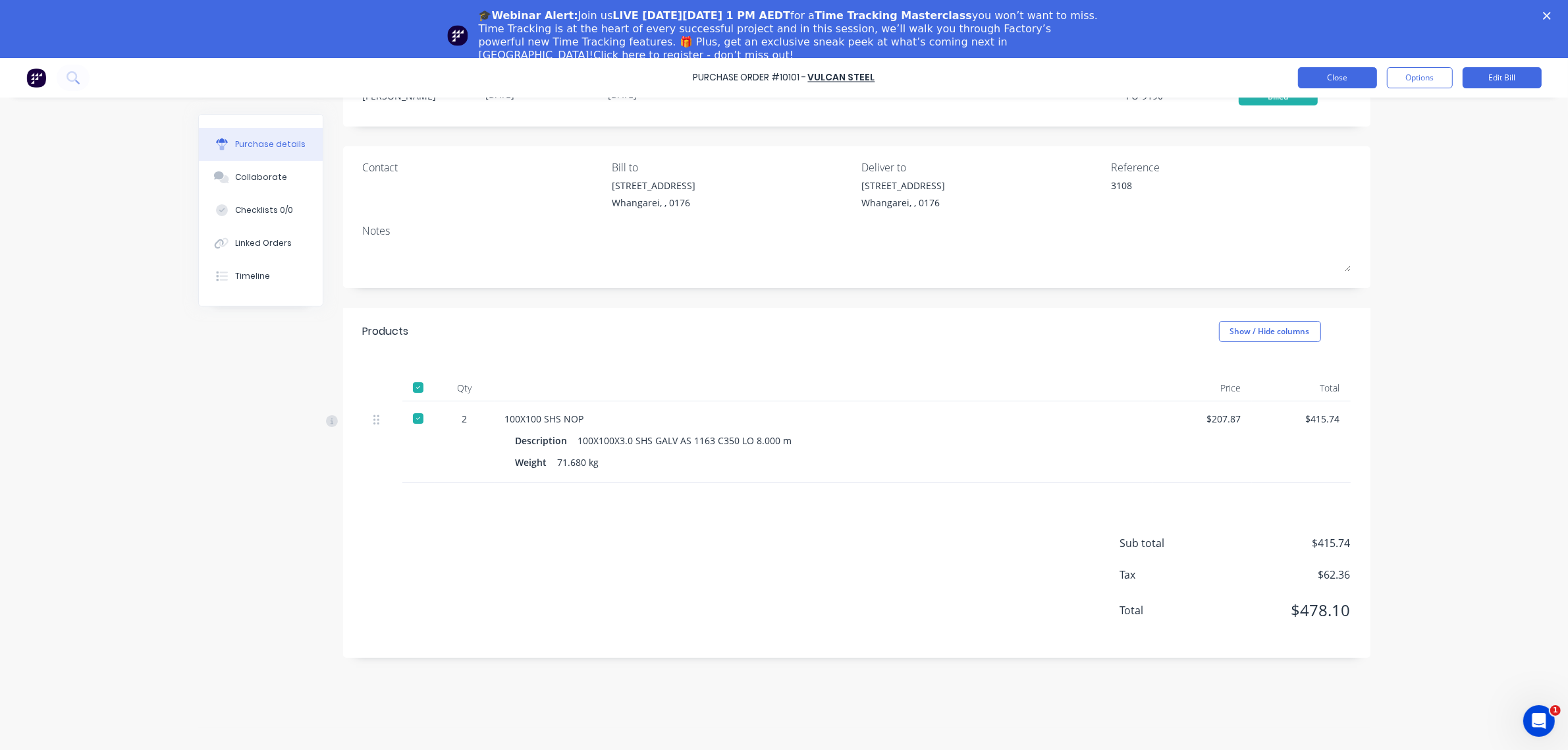
click at [1366, 79] on button "Close" at bounding box center [1338, 78] width 79 height 21
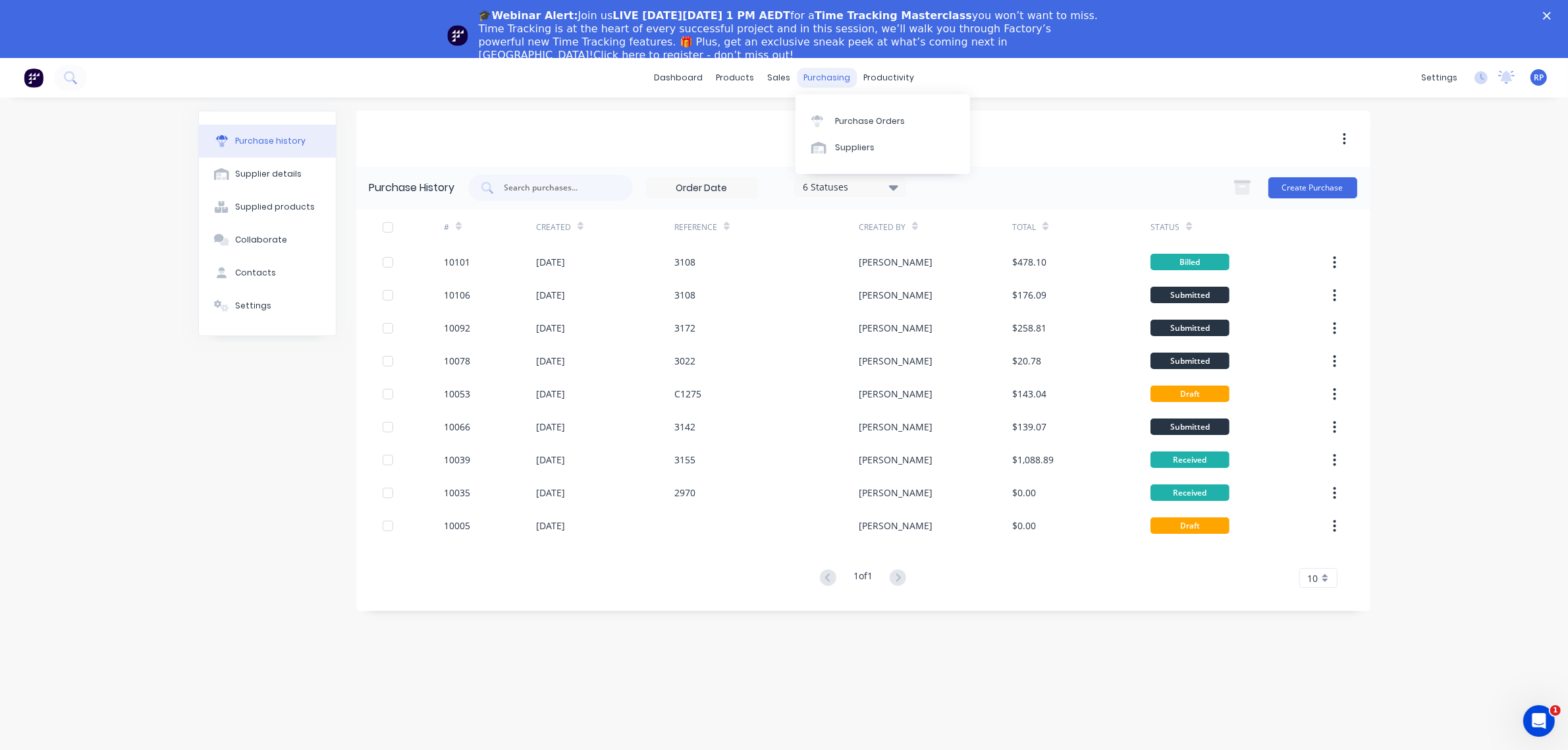
click at [821, 76] on div "purchasing" at bounding box center [827, 78] width 60 height 20
click at [857, 117] on div "Purchase Orders" at bounding box center [870, 121] width 70 height 12
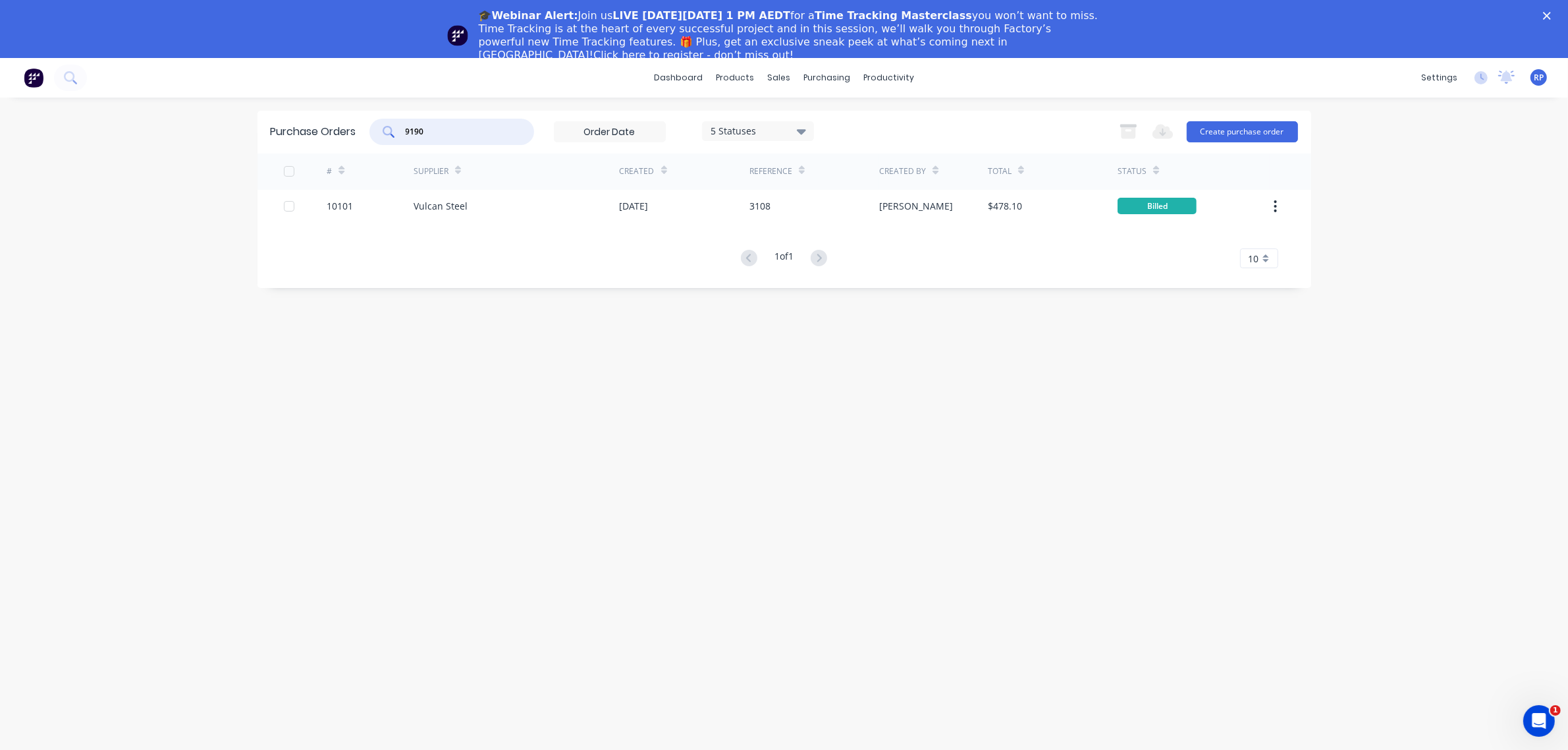
drag, startPoint x: 449, startPoint y: 131, endPoint x: 373, endPoint y: 141, distance: 76.7
click at [373, 141] on div "9190 5 Statuses 5 Statuses" at bounding box center [591, 132] width 444 height 26
type input "9119"
click at [435, 135] on input "9119" at bounding box center [459, 132] width 109 height 13
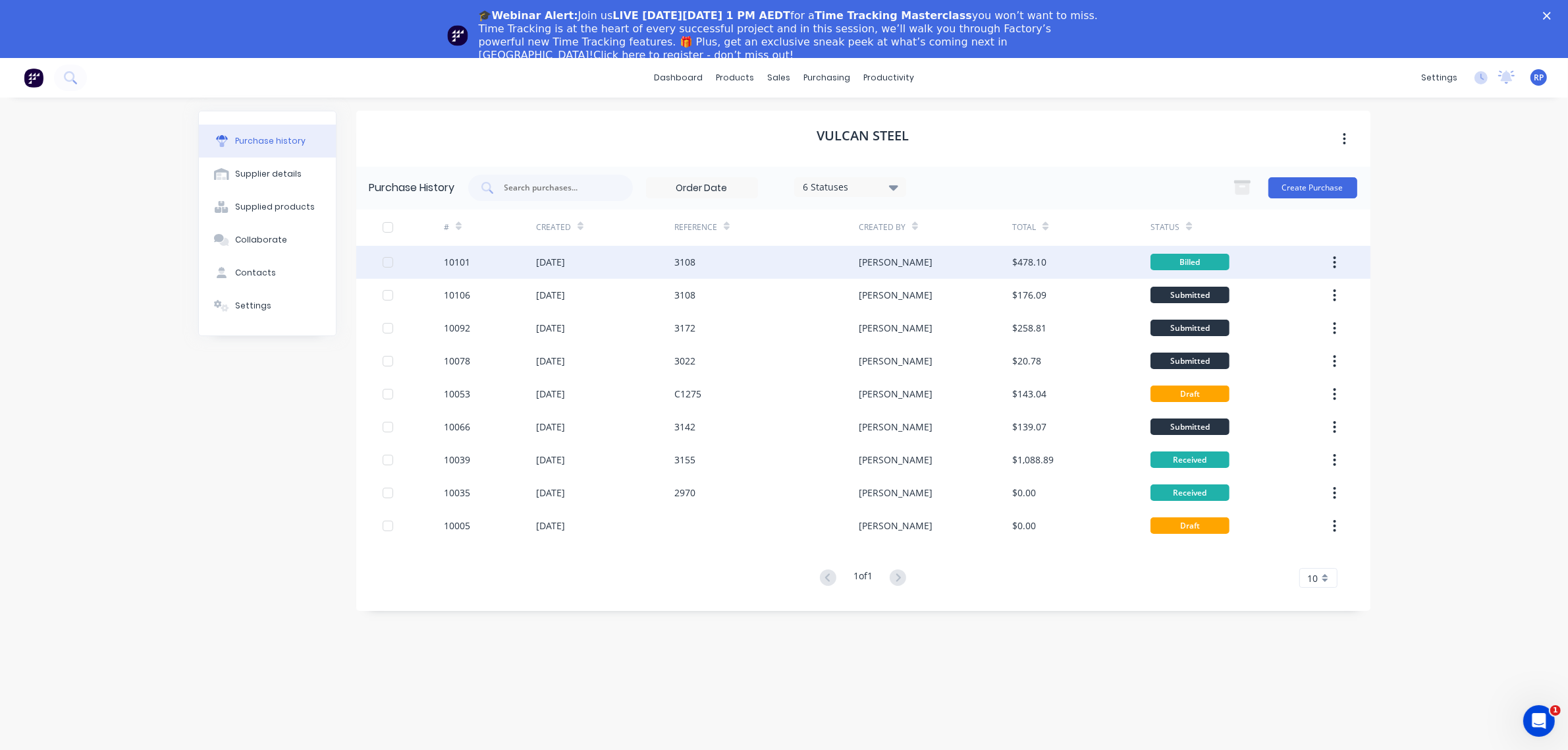
click at [557, 261] on div "[DATE]" at bounding box center [551, 262] width 29 height 14
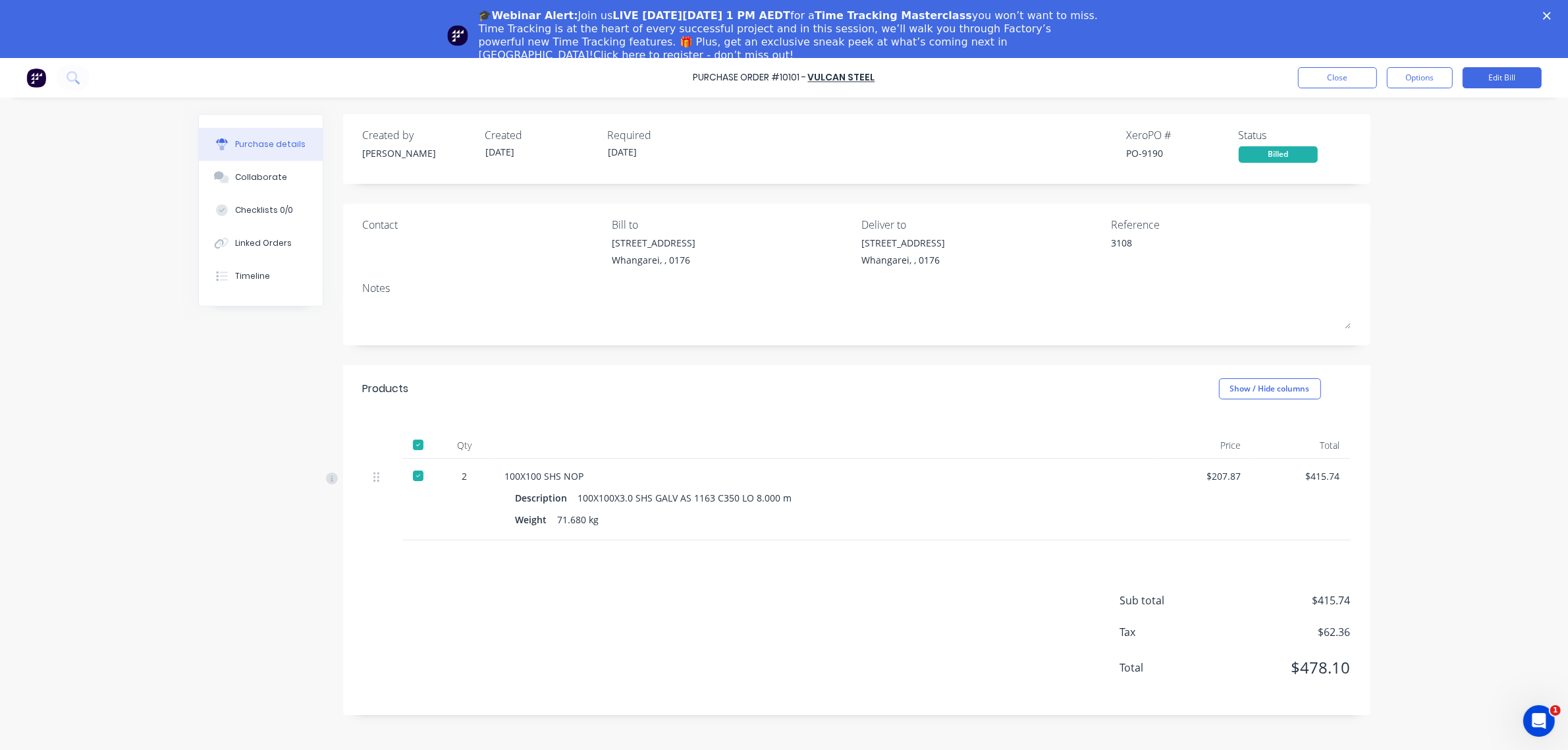
click at [716, 481] on div "100X100 SHS NOP" at bounding box center [824, 476] width 638 height 14
click at [1342, 80] on button "Close" at bounding box center [1338, 78] width 79 height 21
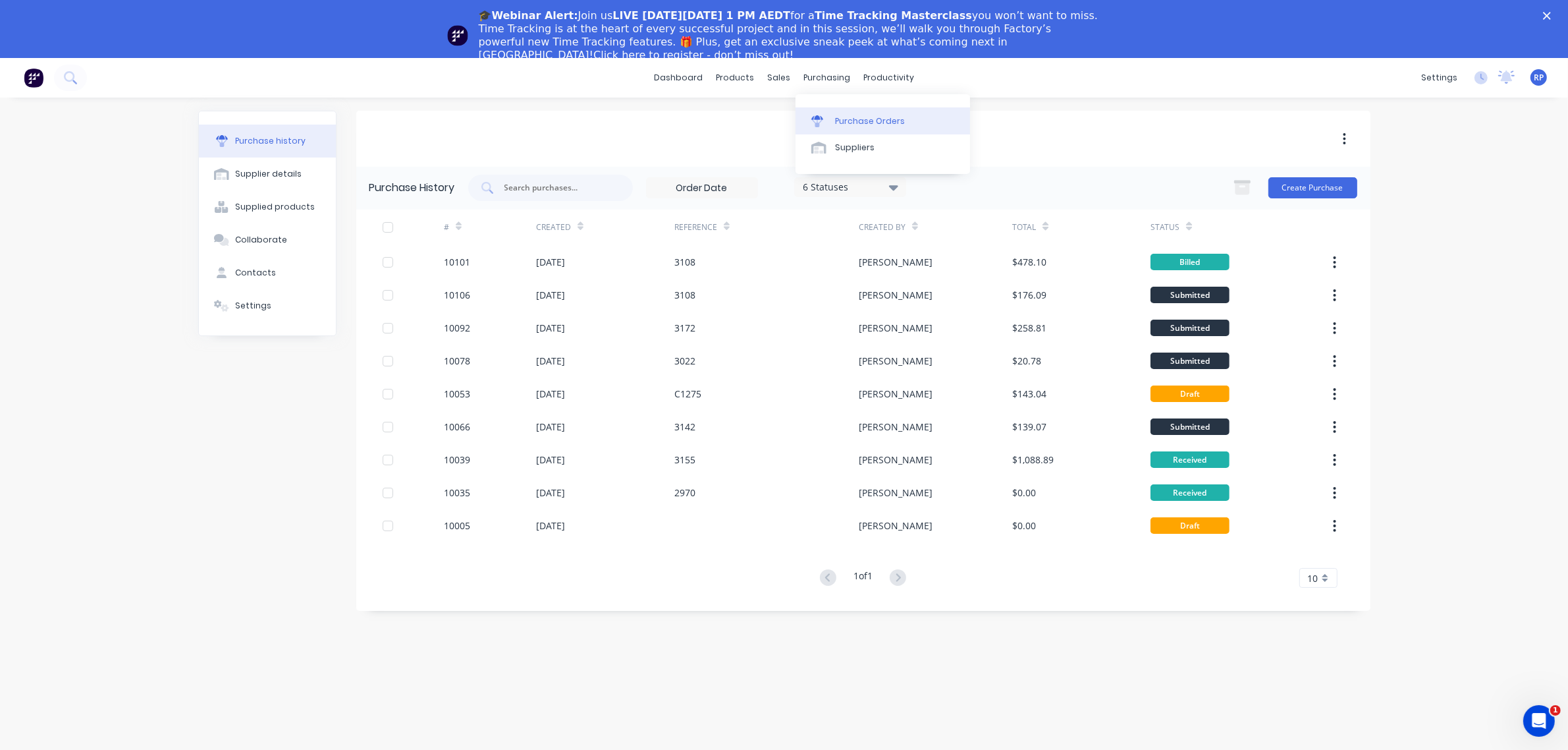
click at [828, 127] on link "Purchase Orders" at bounding box center [883, 121] width 175 height 26
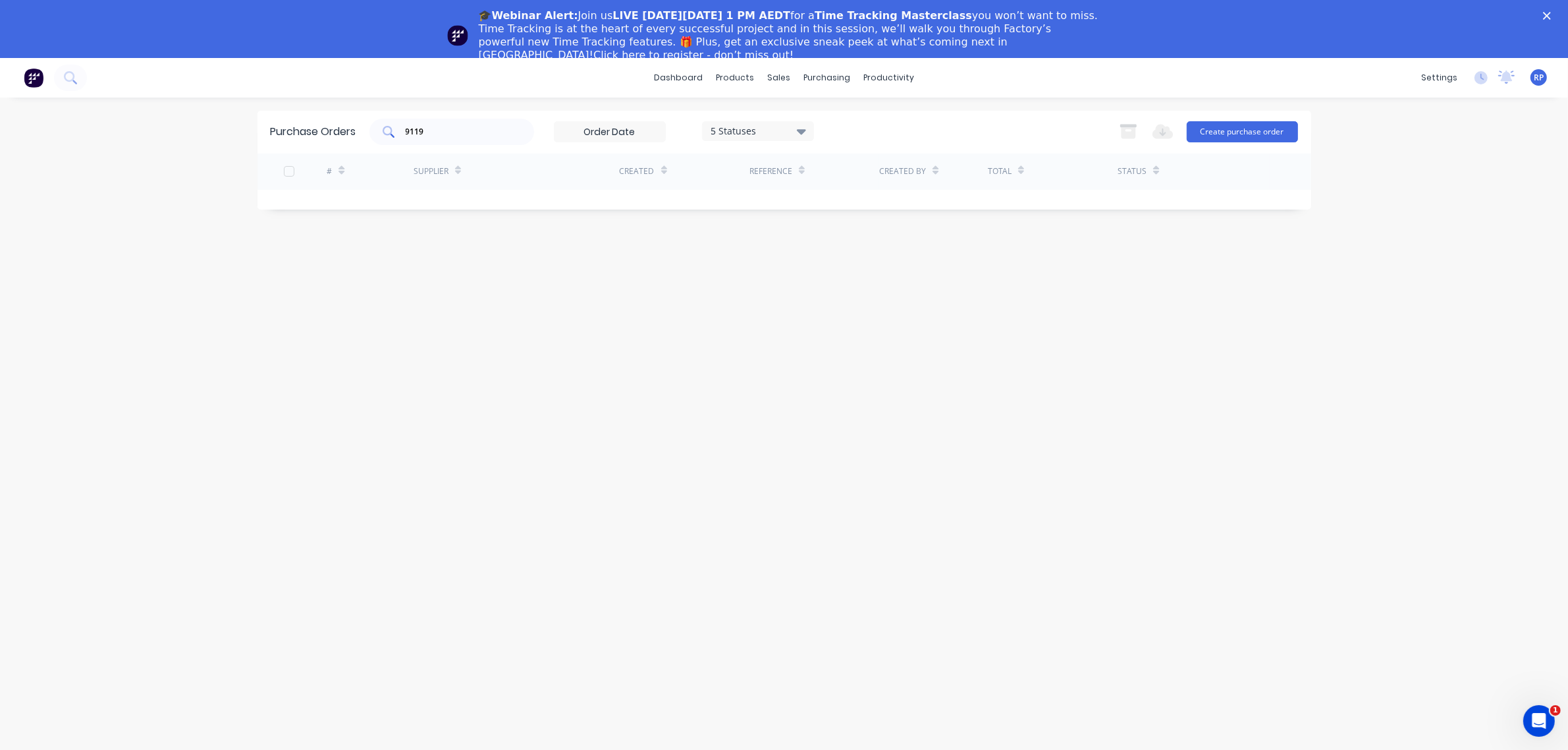
click at [500, 132] on input "9119" at bounding box center [459, 132] width 109 height 13
type input "9110"
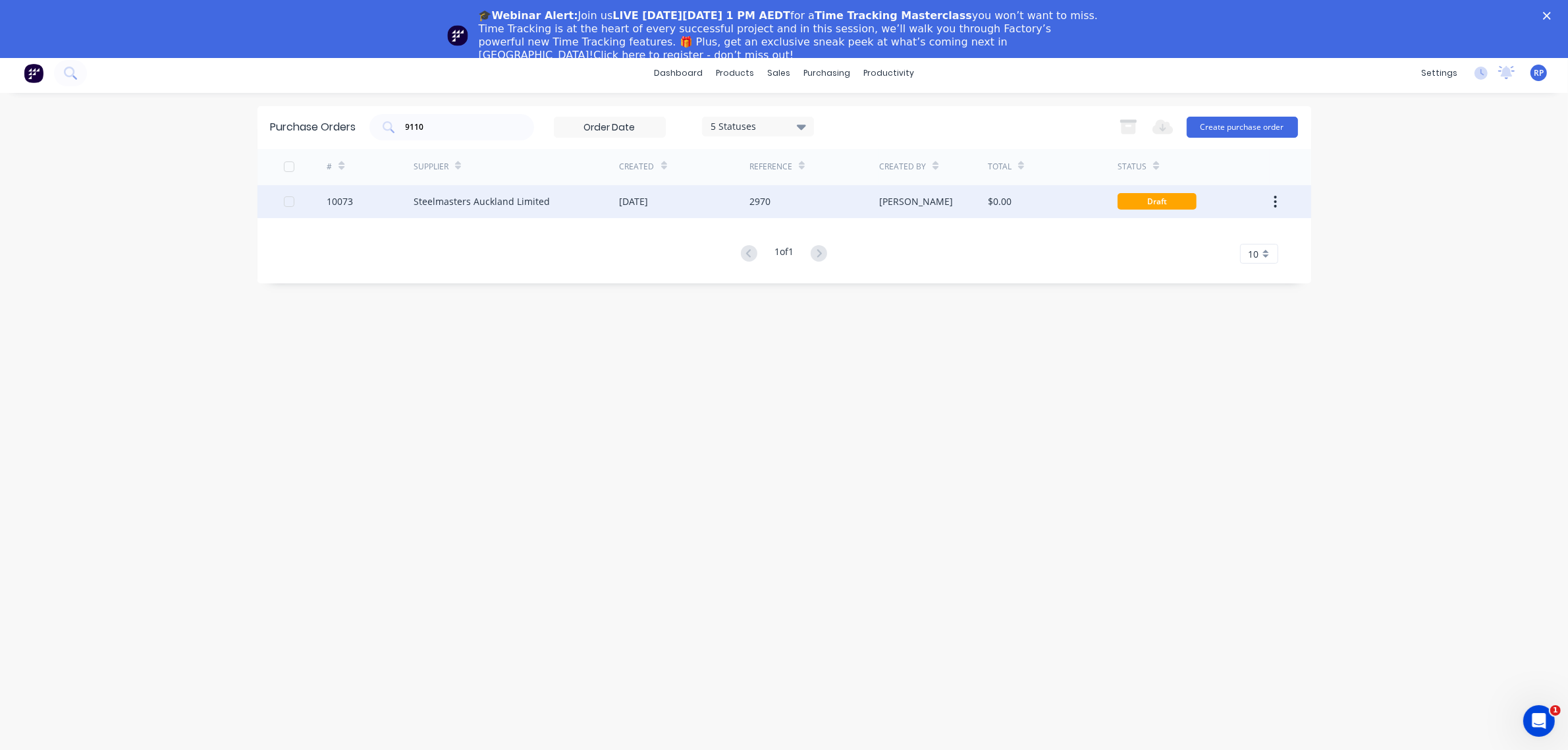
scroll to position [7, 0]
click at [334, 200] on div "10073" at bounding box center [340, 199] width 26 height 14
click at [737, 201] on div "[DATE]" at bounding box center [684, 200] width 130 height 33
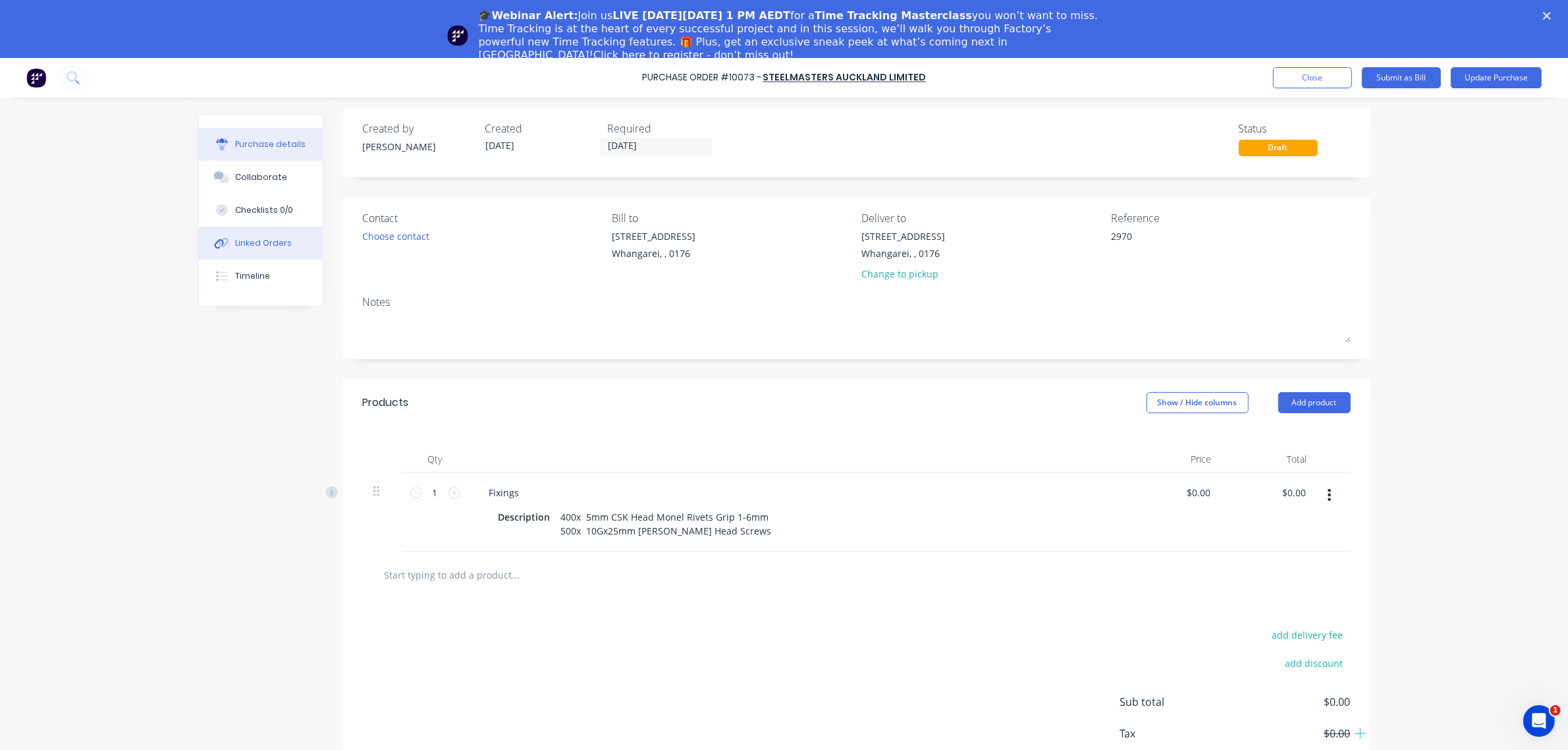
click at [282, 234] on button "Linked Orders" at bounding box center [261, 243] width 124 height 33
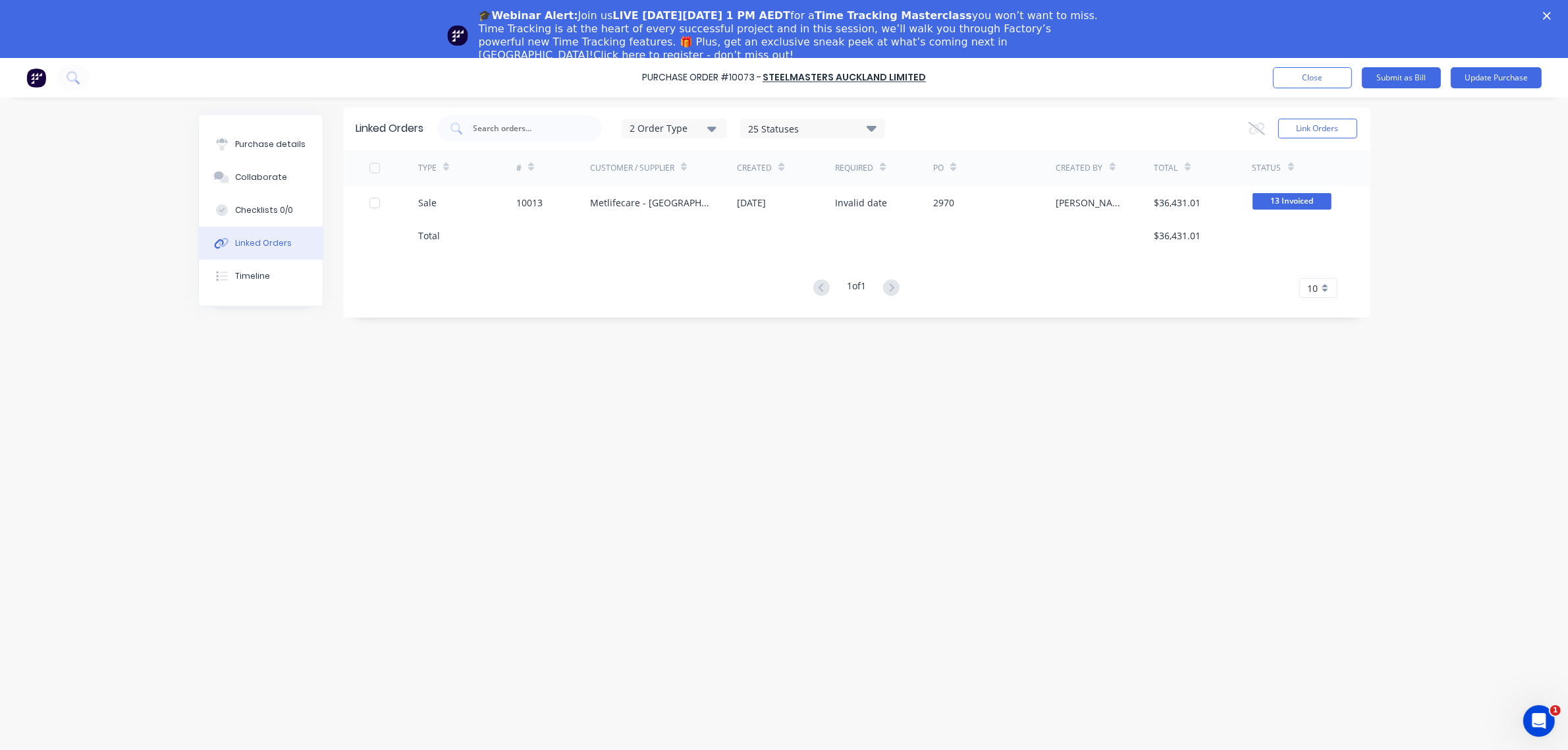
click at [702, 135] on div "2 Order Type" at bounding box center [674, 129] width 88 height 14
click at [287, 181] on button "Collaborate" at bounding box center [261, 177] width 124 height 33
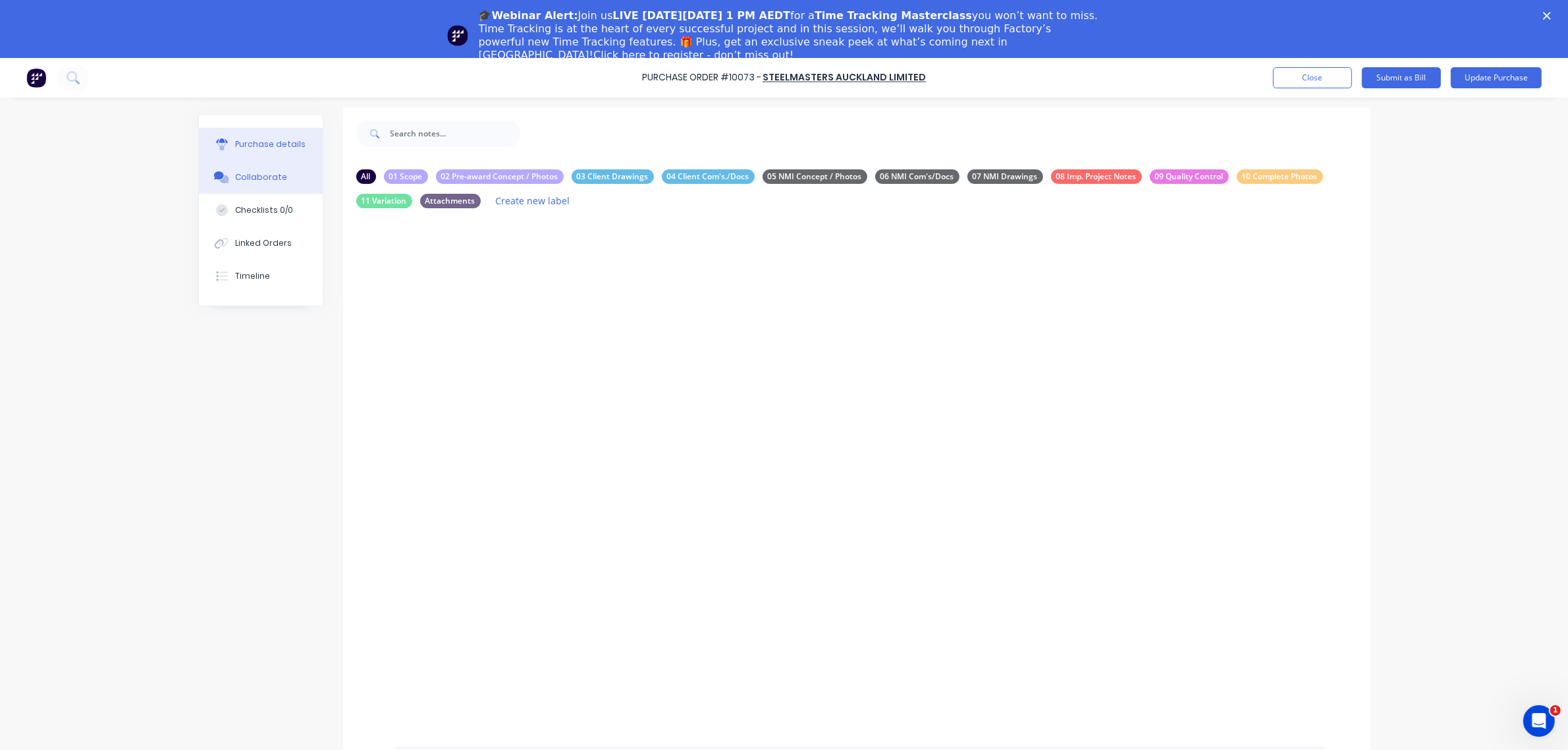
click at [255, 140] on div "Purchase details" at bounding box center [270, 144] width 71 height 12
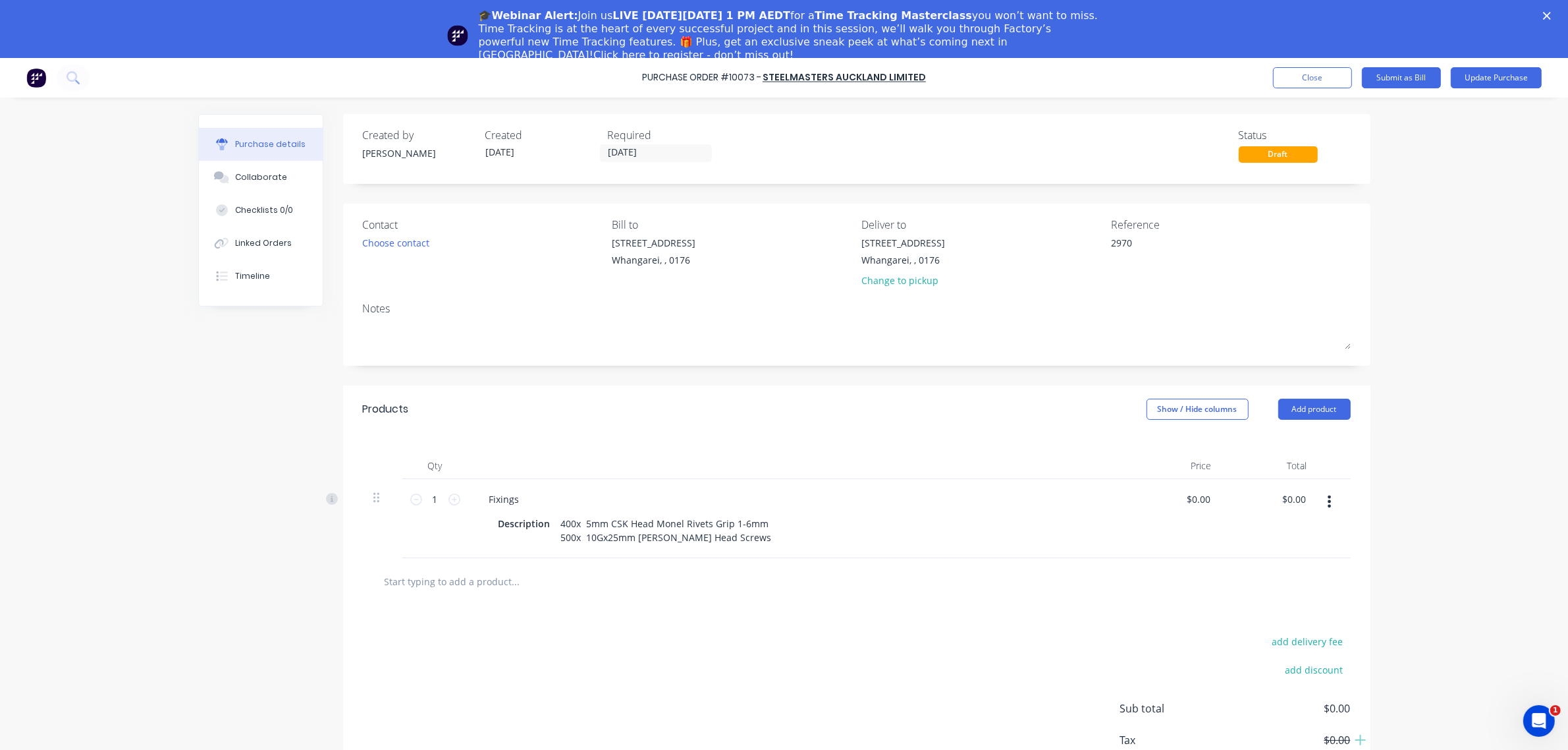
scroll to position [7, 0]
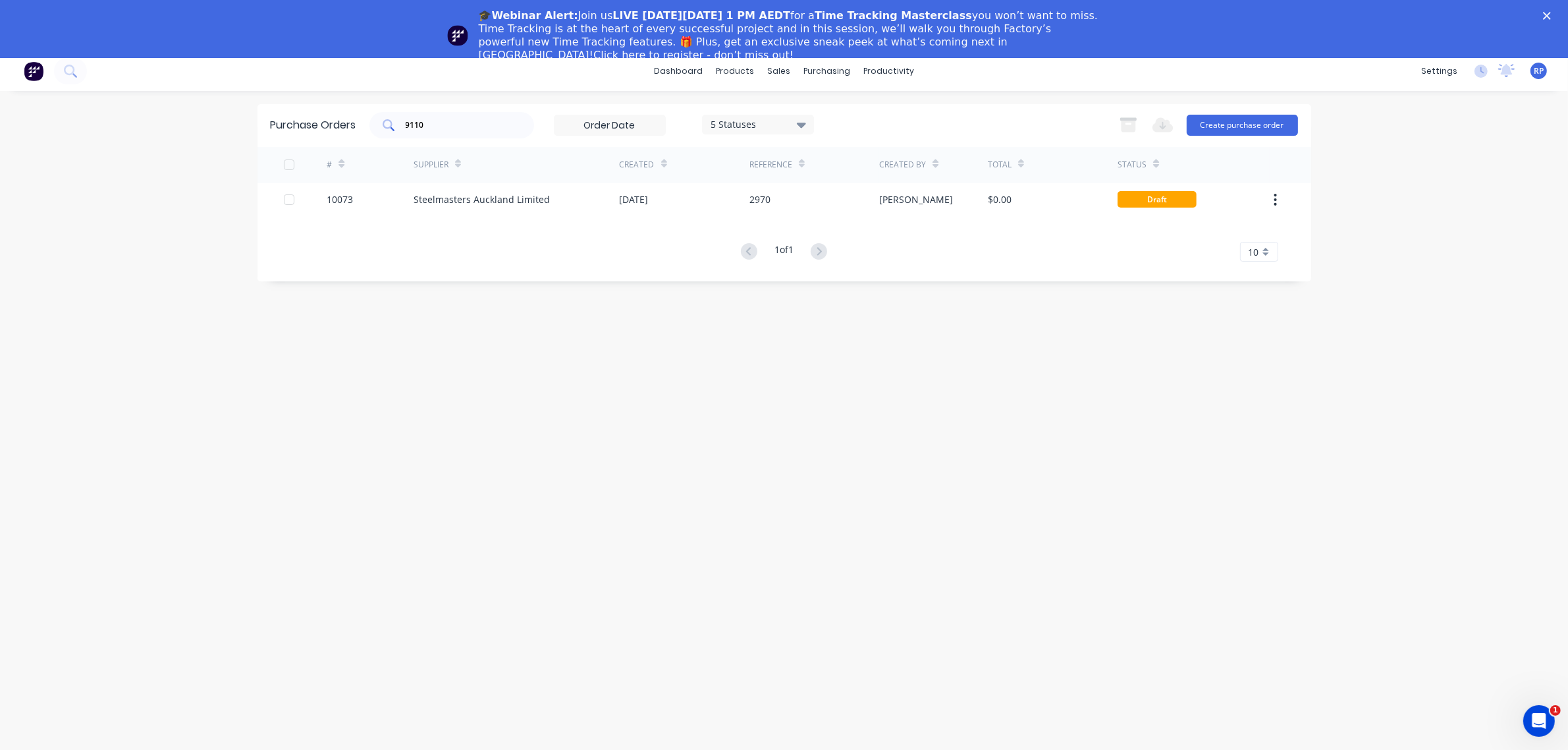
click at [466, 122] on input "9110" at bounding box center [459, 125] width 109 height 13
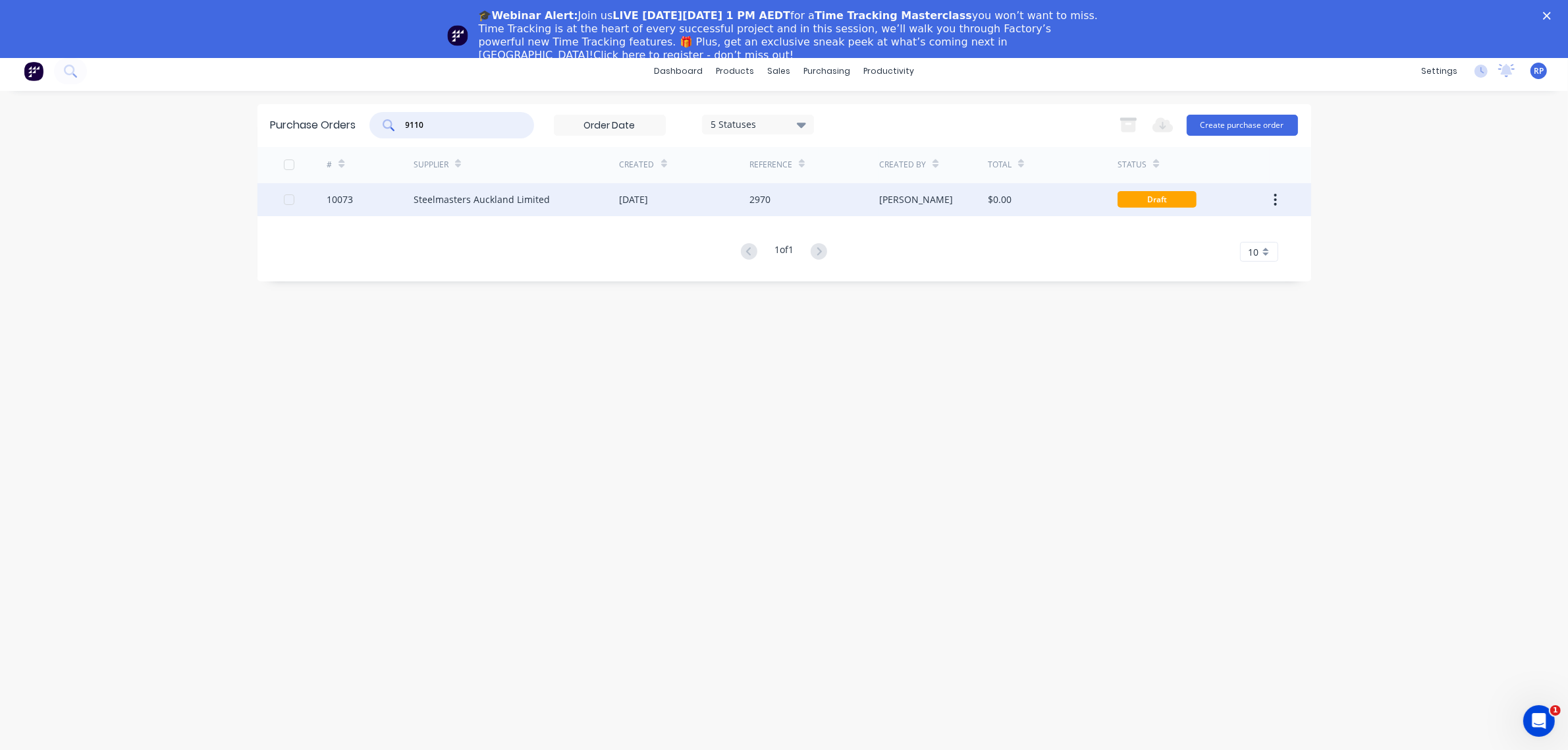
click at [328, 197] on div "10073" at bounding box center [340, 199] width 26 height 14
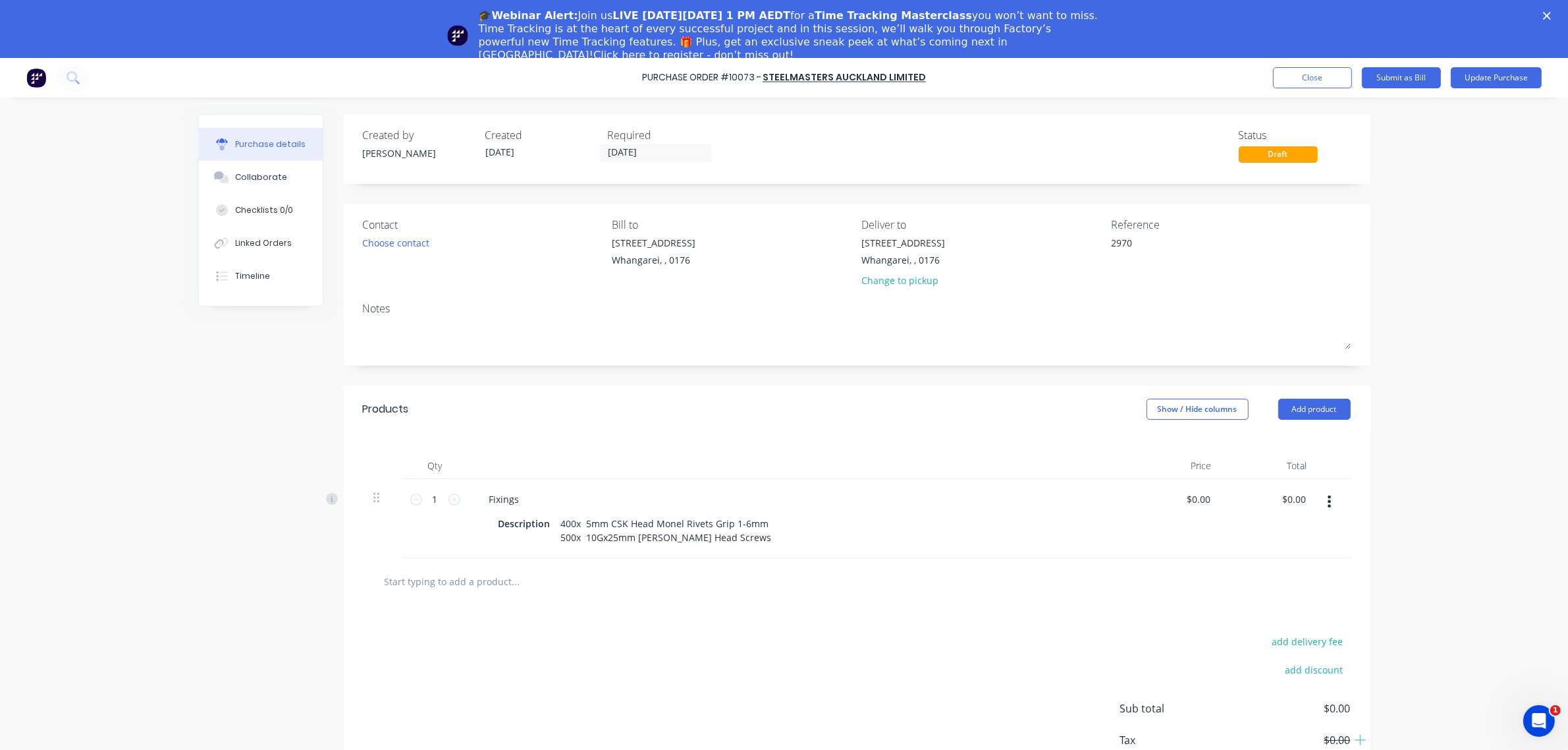
click at [1551, 12] on icon "Close" at bounding box center [1547, 16] width 8 height 8
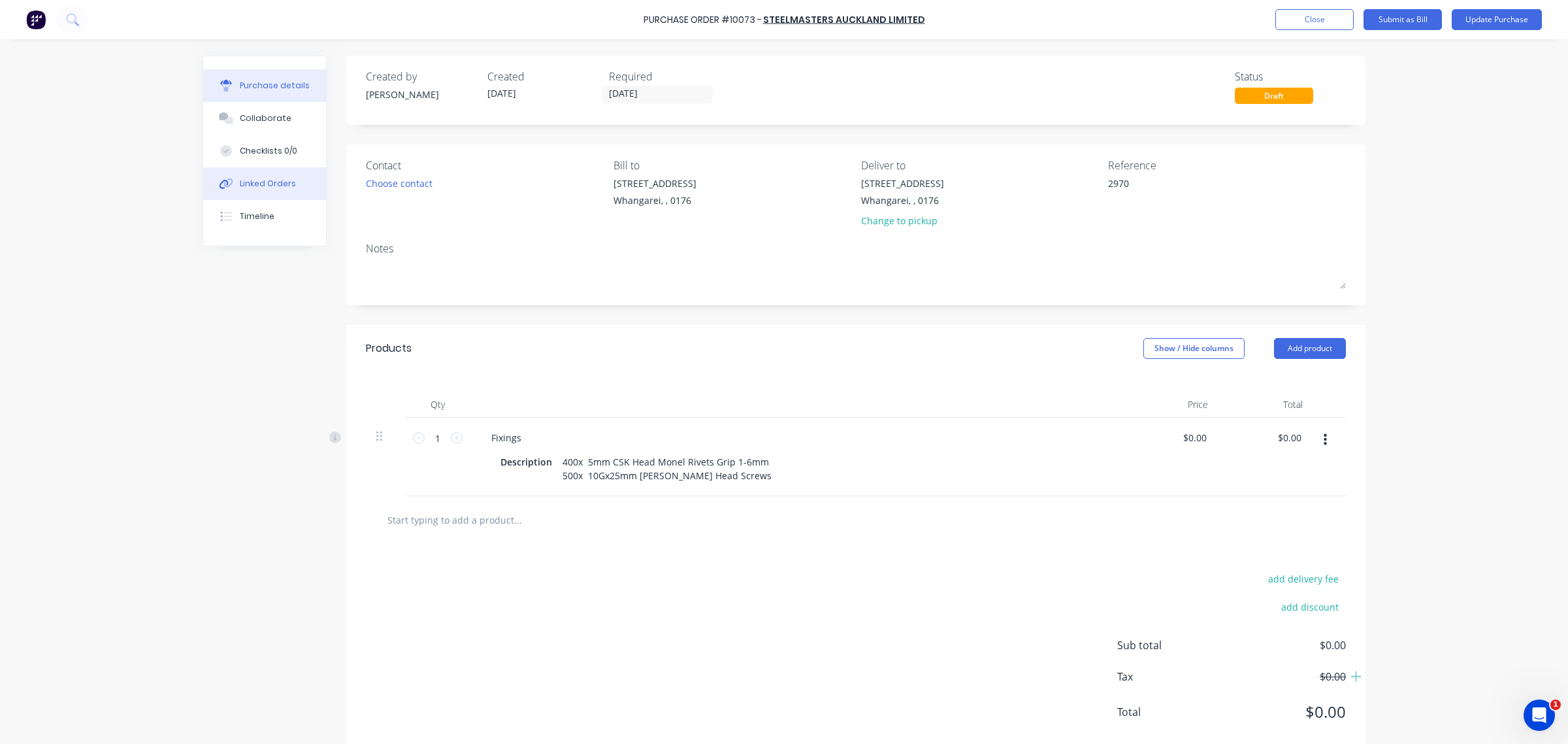
drag, startPoint x: 272, startPoint y: 183, endPoint x: 318, endPoint y: 182, distance: 46.0
click at [272, 183] on div "Linked Orders" at bounding box center [268, 184] width 56 height 12
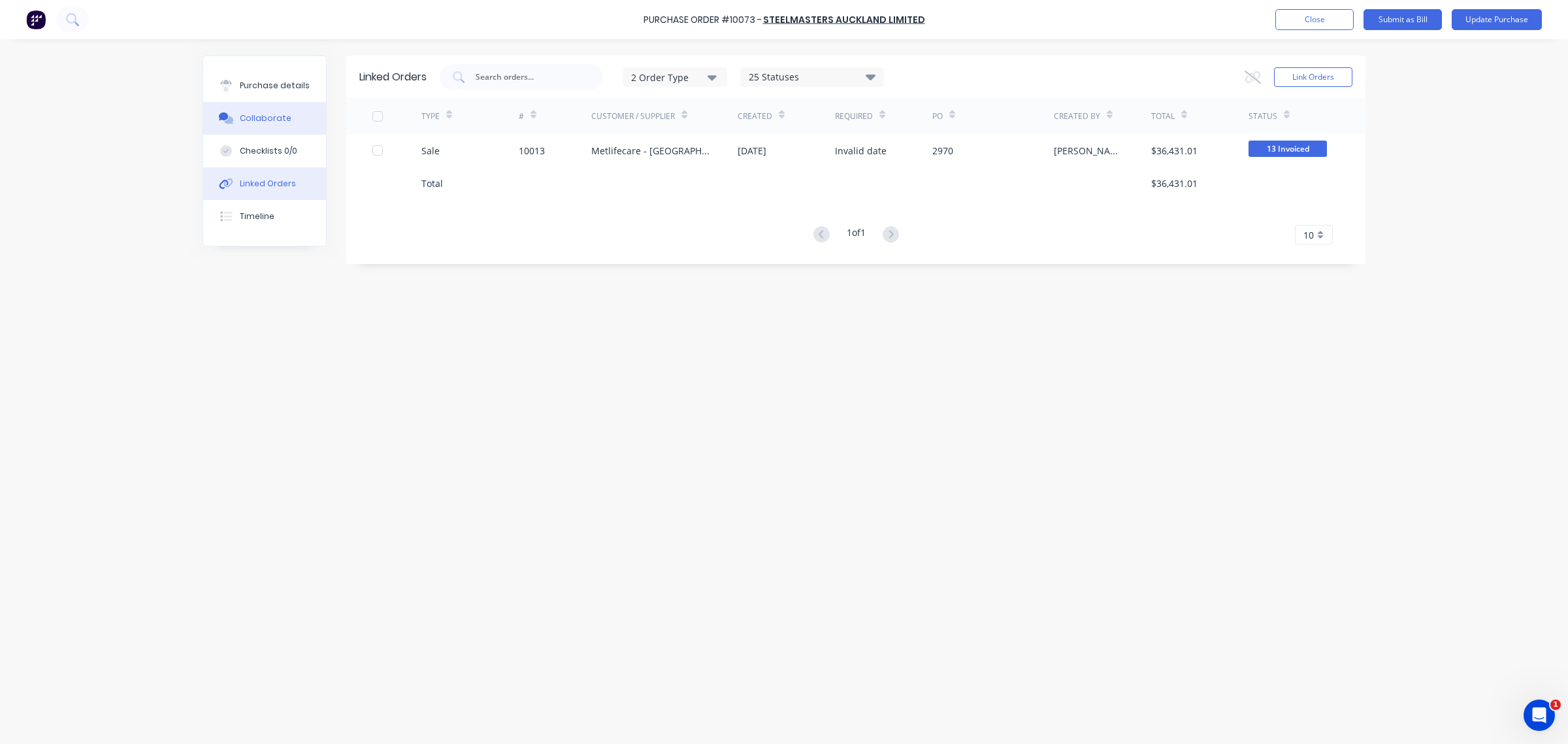
click at [285, 116] on div "Collaborate" at bounding box center [266, 118] width 52 height 12
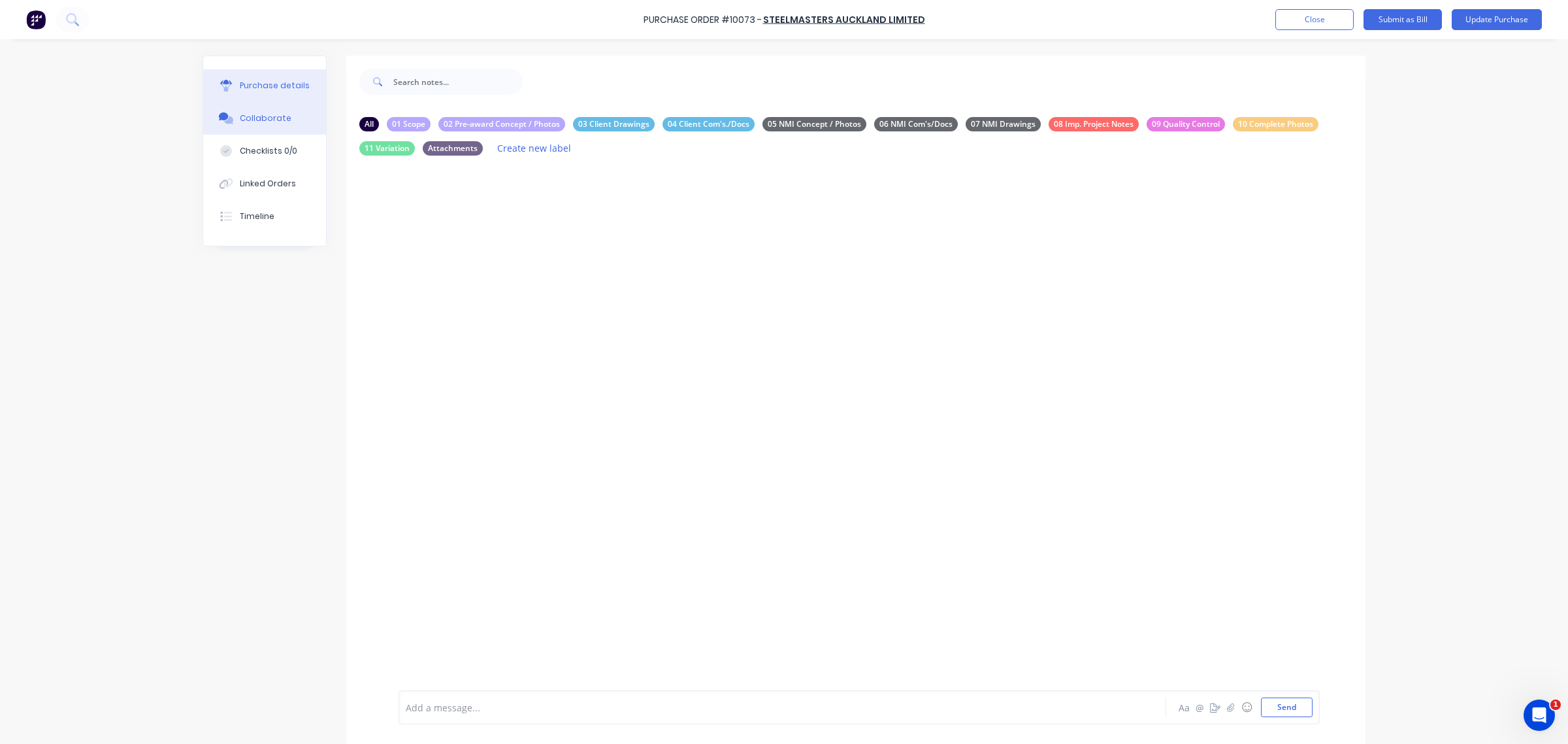
click at [291, 90] on div "Purchase details" at bounding box center [275, 86] width 70 height 12
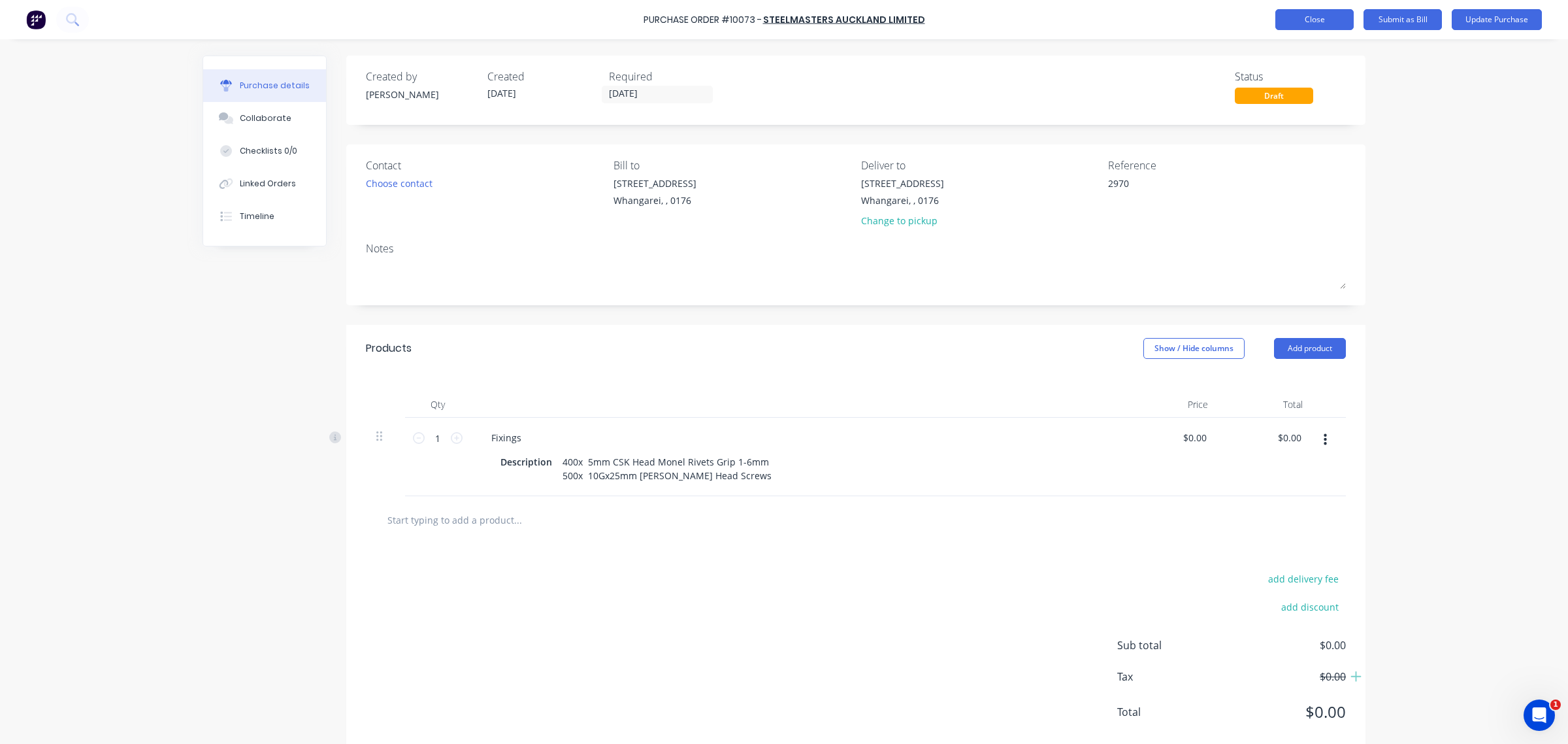
type textarea "x"
click at [1314, 21] on button "Close" at bounding box center [1315, 20] width 78 height 21
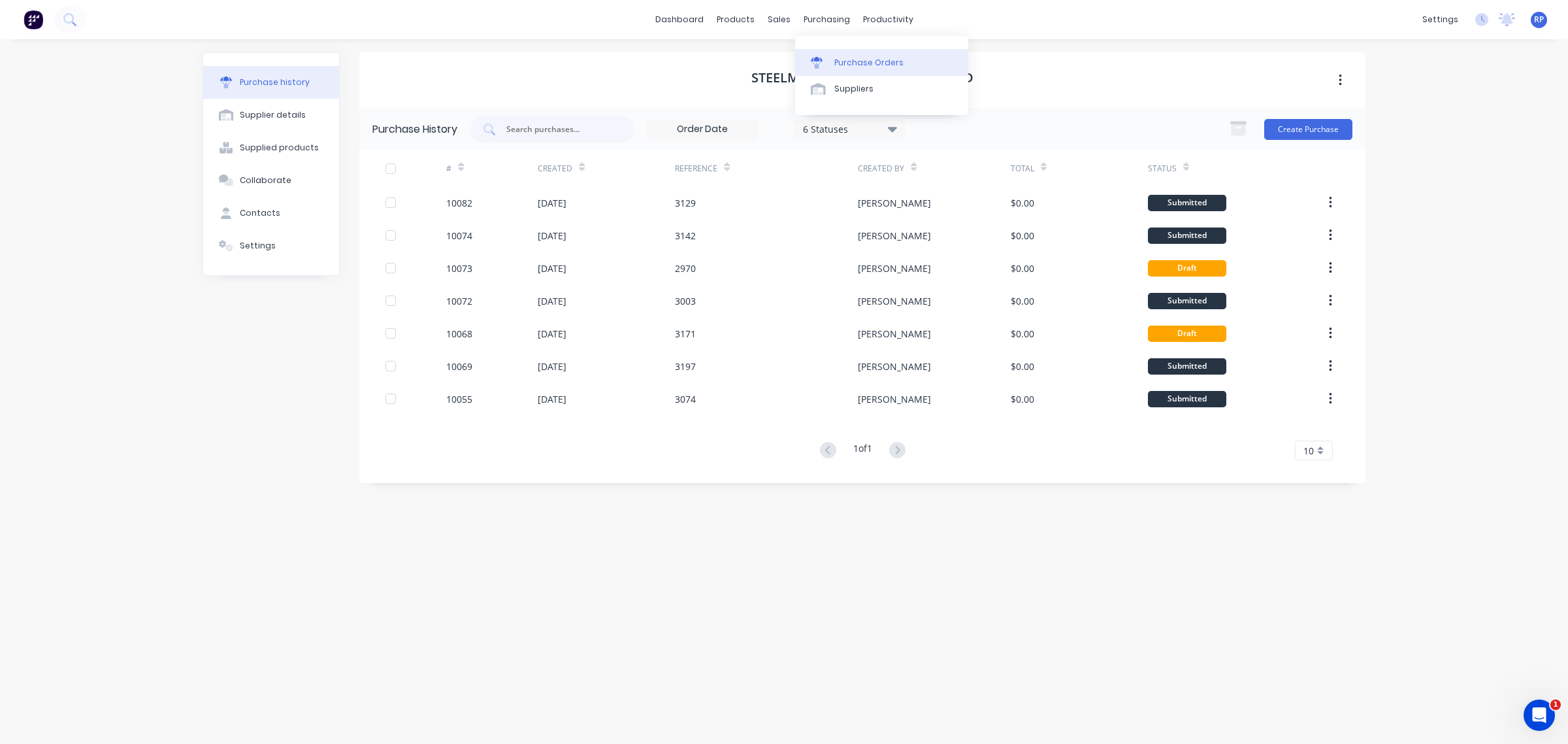
click at [850, 60] on div "Purchase Orders" at bounding box center [869, 63] width 69 height 12
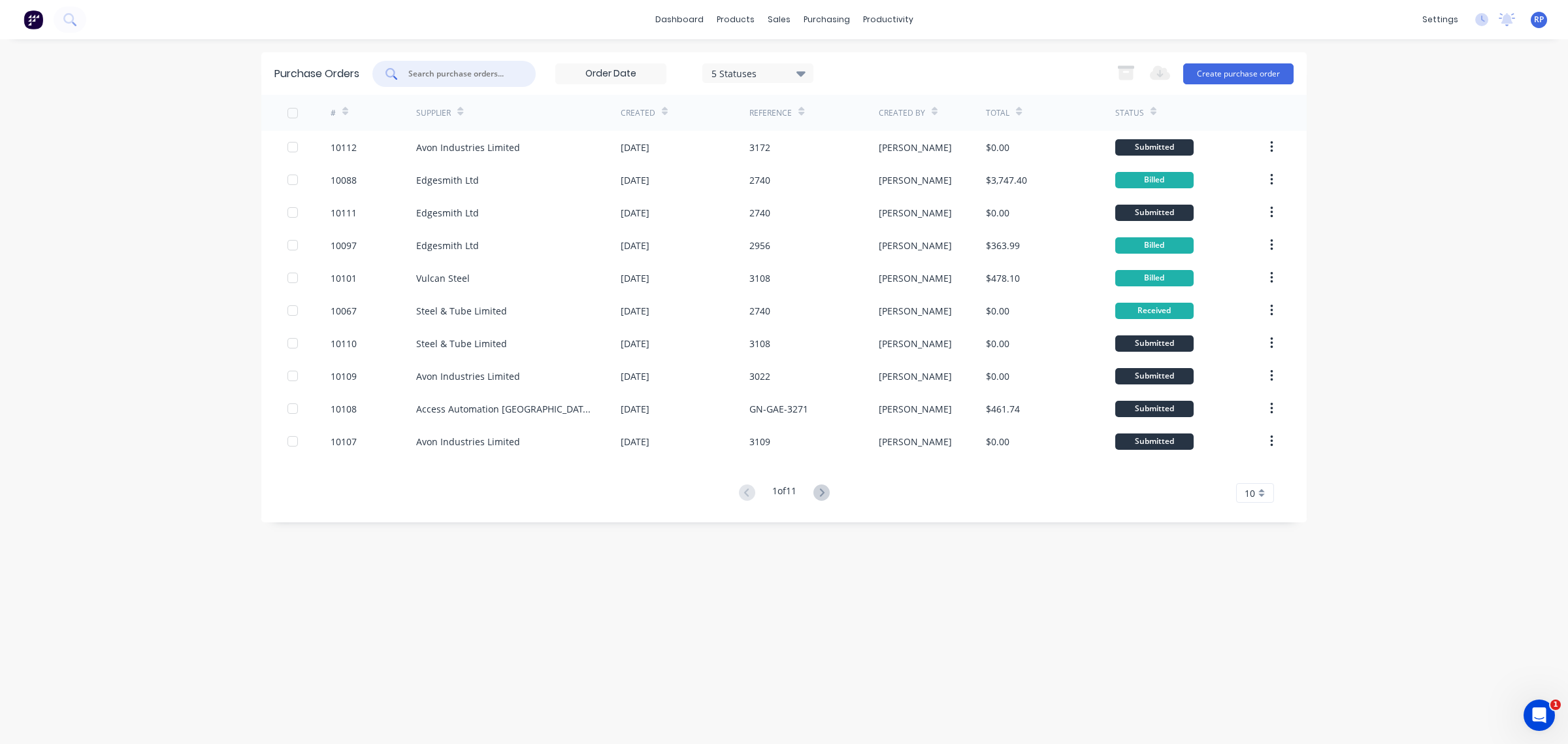
click at [481, 72] on input "text" at bounding box center [461, 74] width 109 height 13
type input "9110"
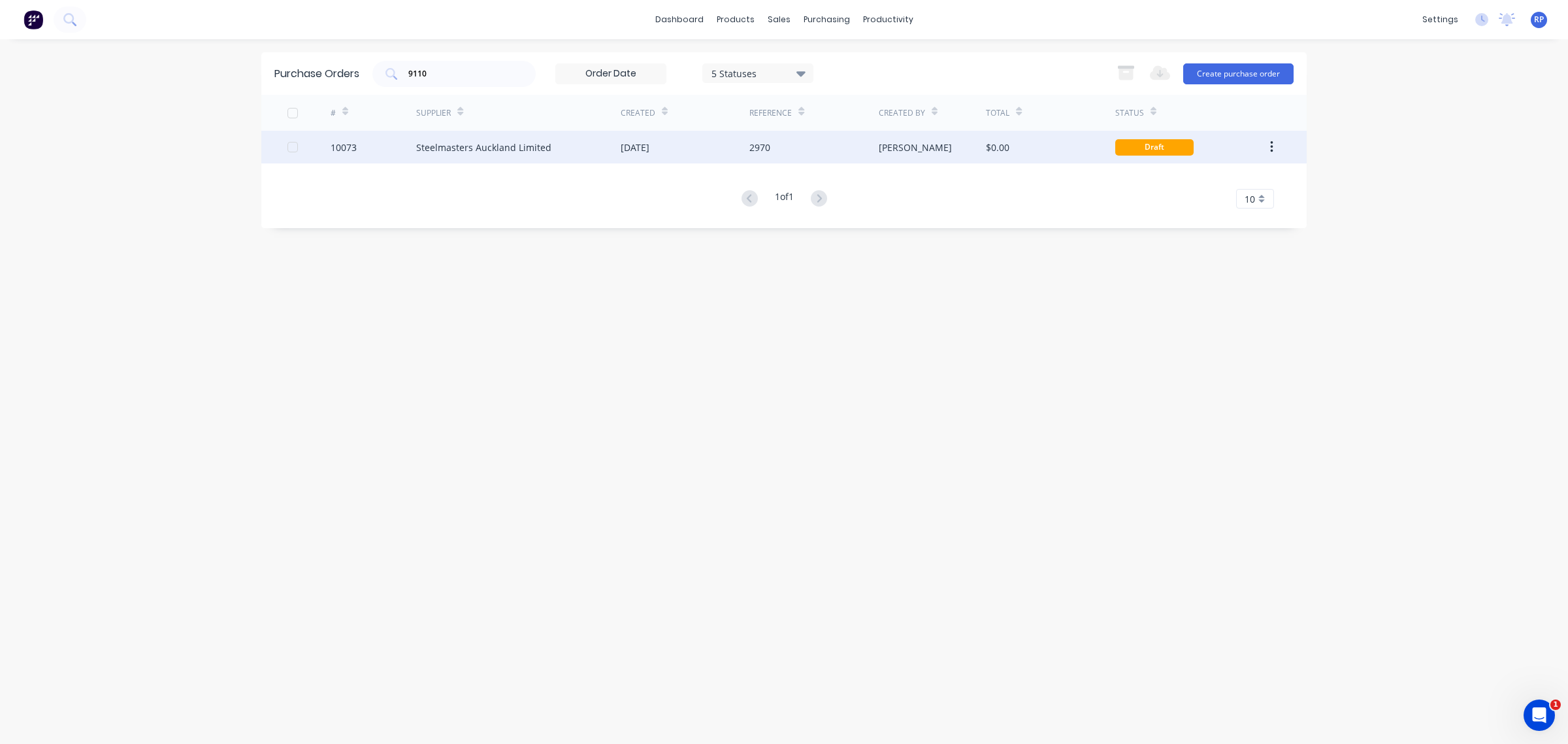
click at [351, 148] on div "10073" at bounding box center [343, 147] width 26 height 14
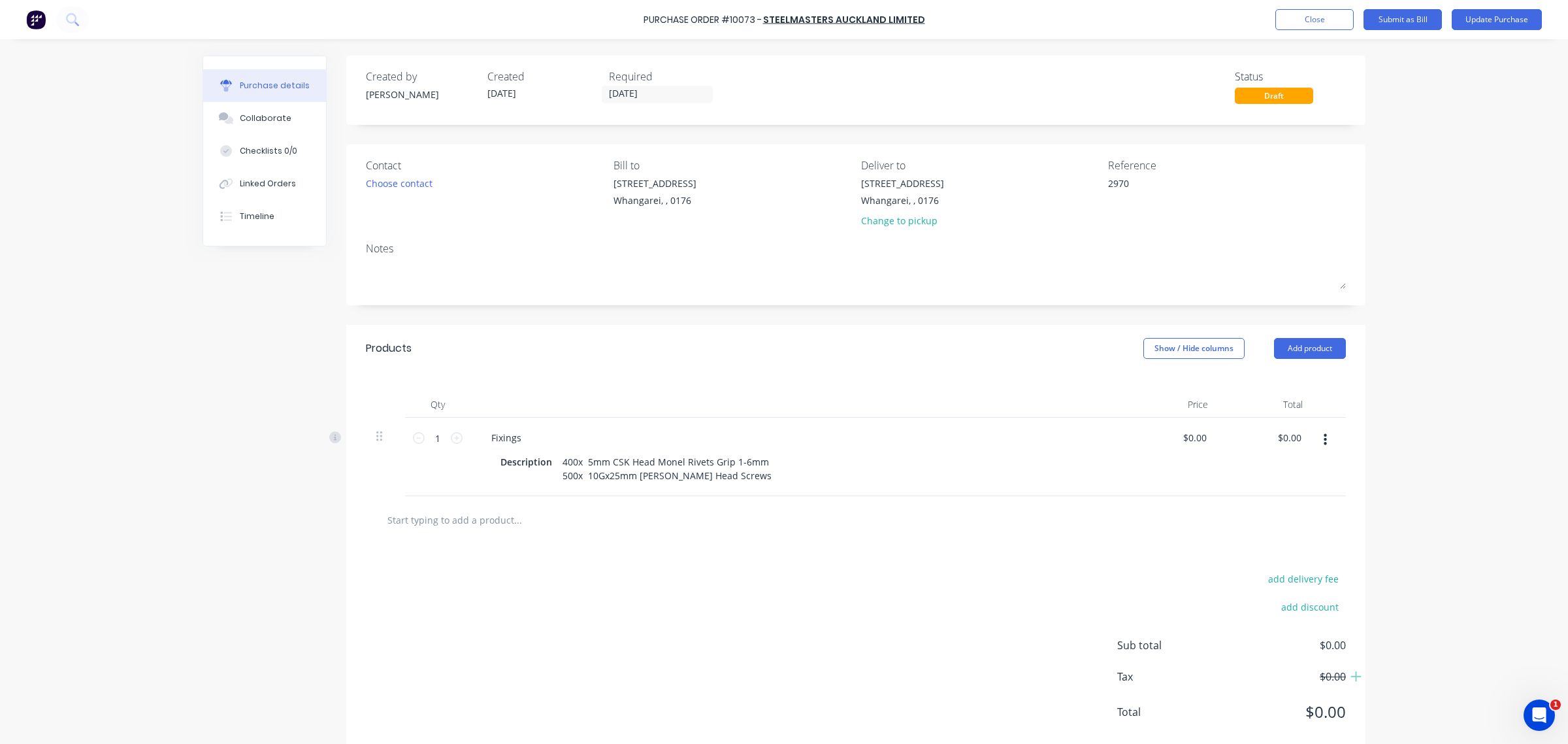
type textarea "x"
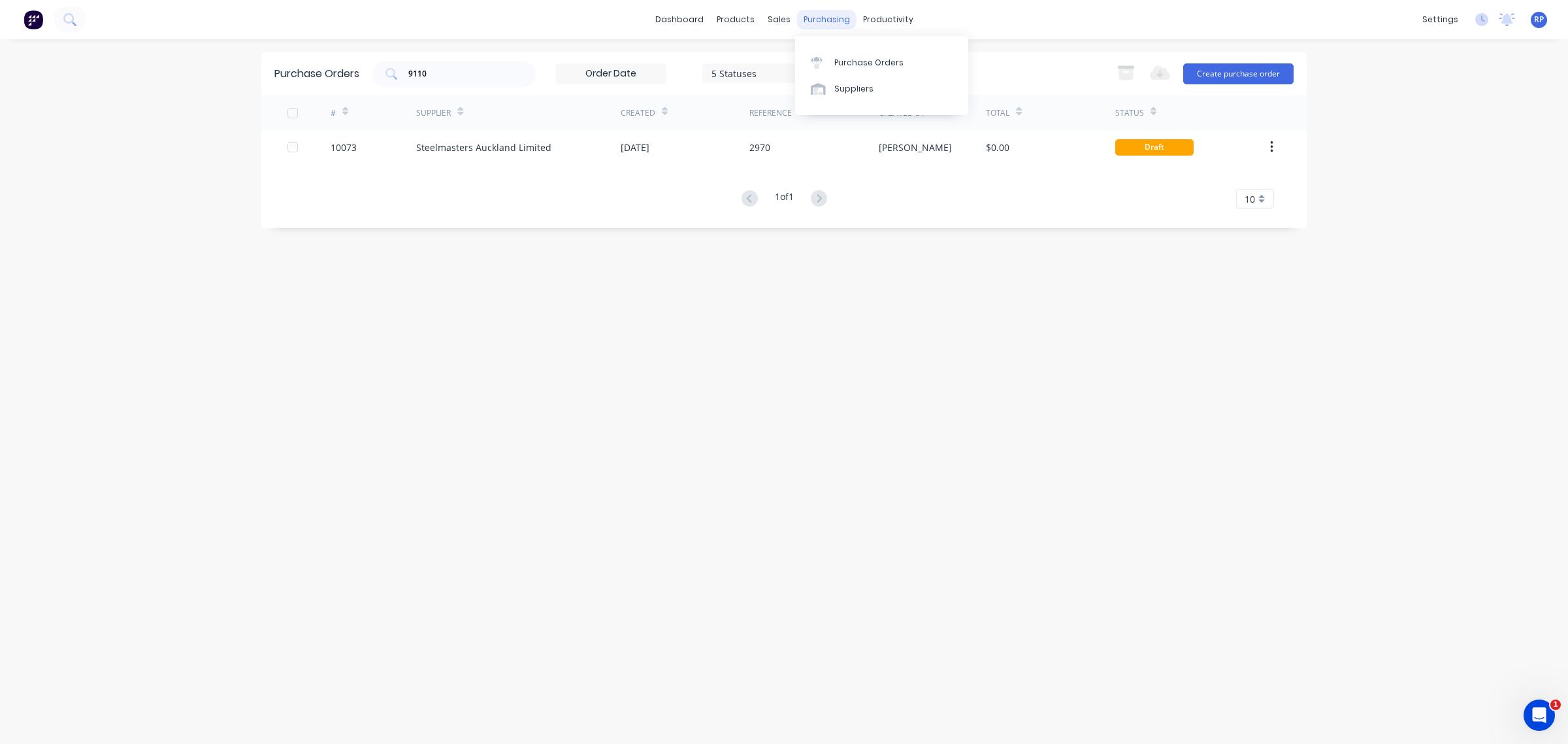
click at [818, 25] on div "purchasing" at bounding box center [827, 20] width 60 height 20
click at [485, 69] on input "9110" at bounding box center [461, 74] width 109 height 13
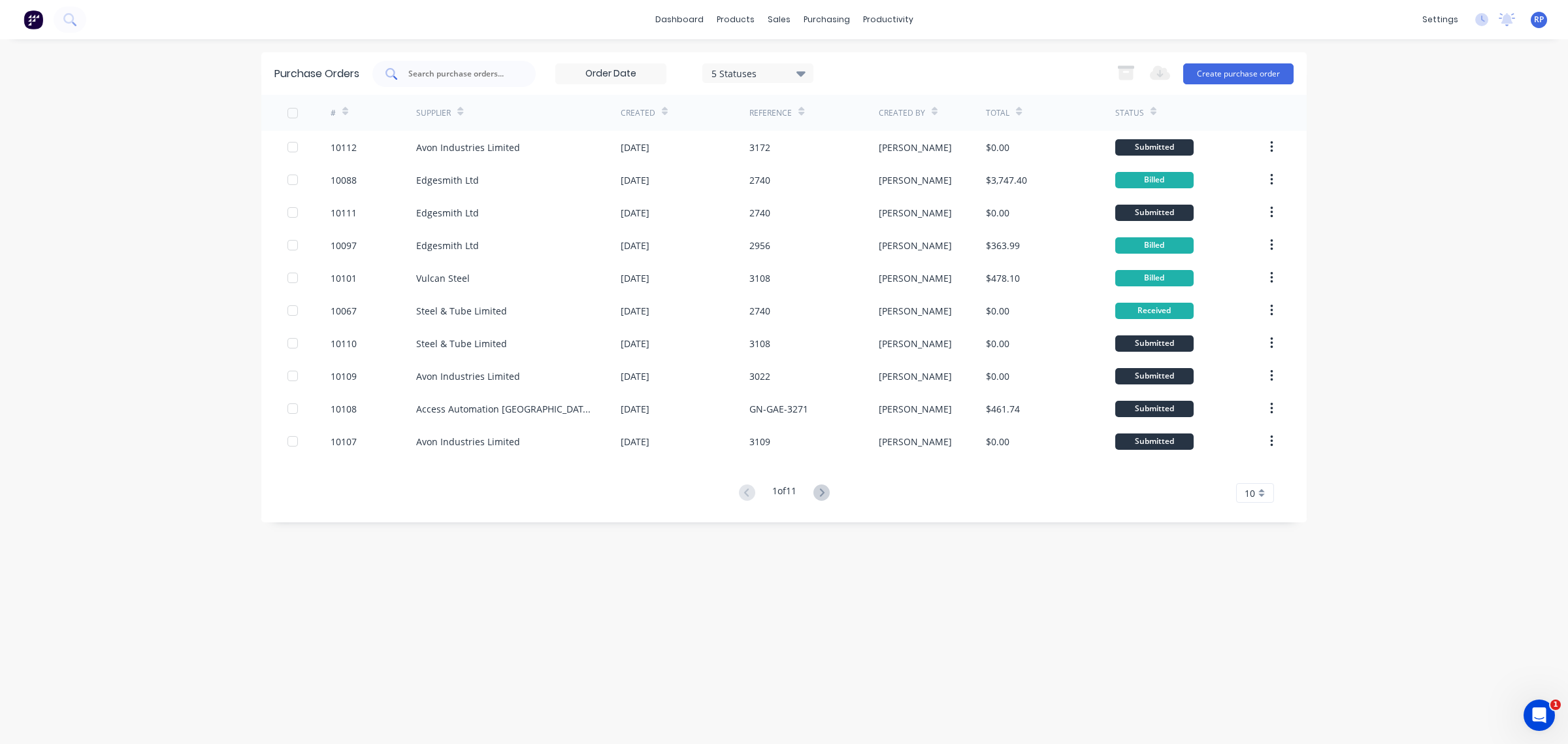
click at [451, 79] on input "text" at bounding box center [461, 74] width 109 height 13
type input "9110"
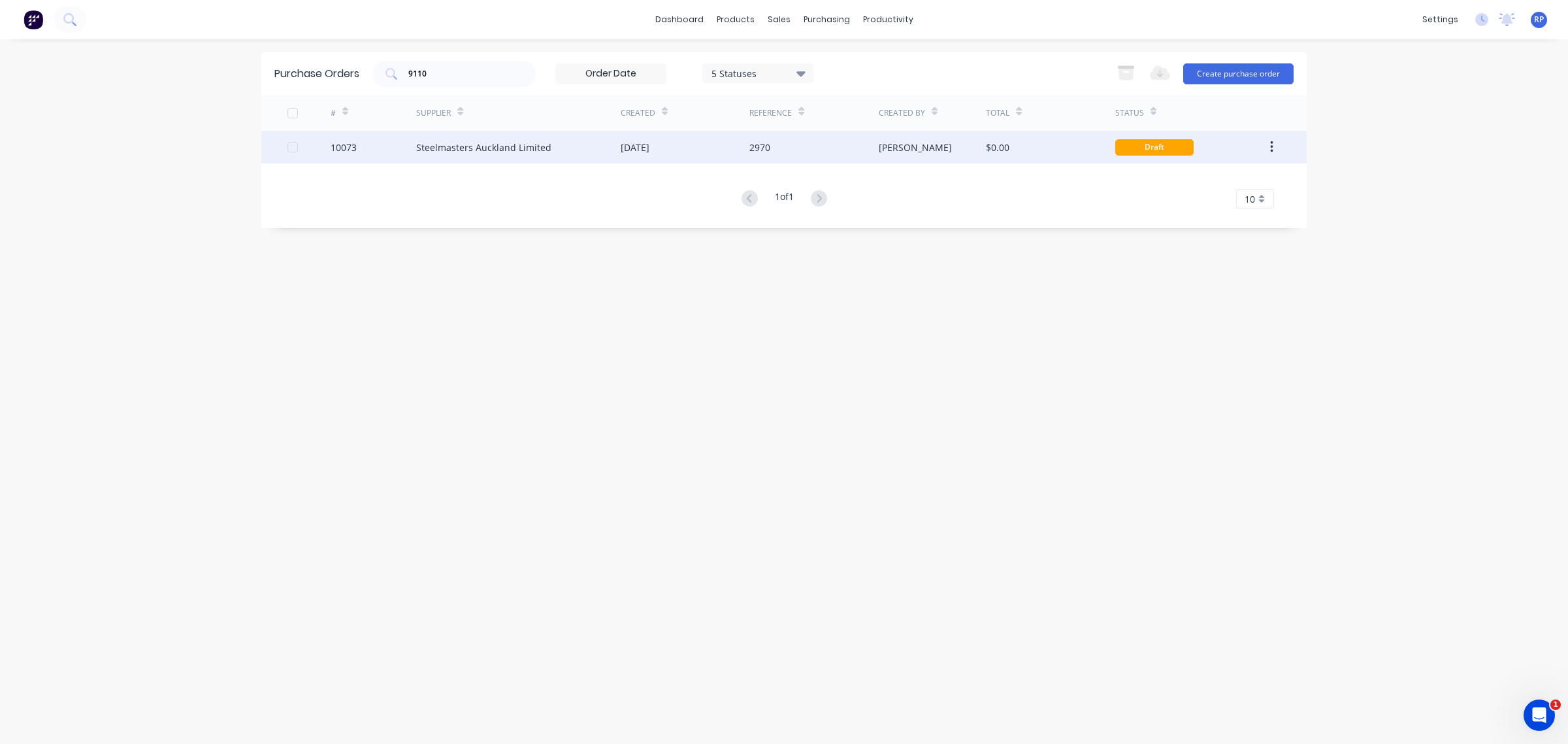
click at [488, 152] on div "Steelmasters Auckland Limited" at bounding box center [483, 147] width 135 height 14
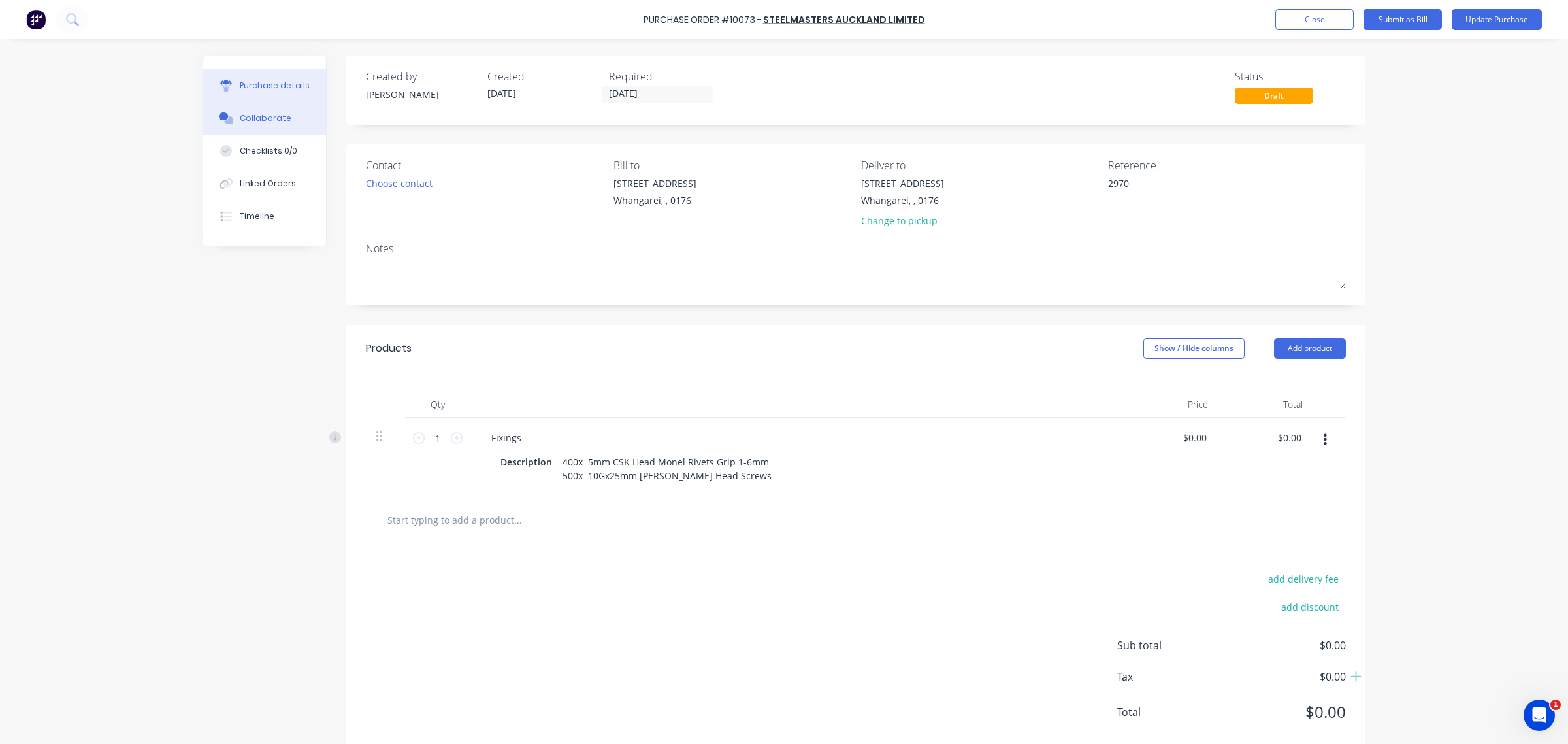
click at [270, 110] on button "Collaborate" at bounding box center [265, 118] width 123 height 33
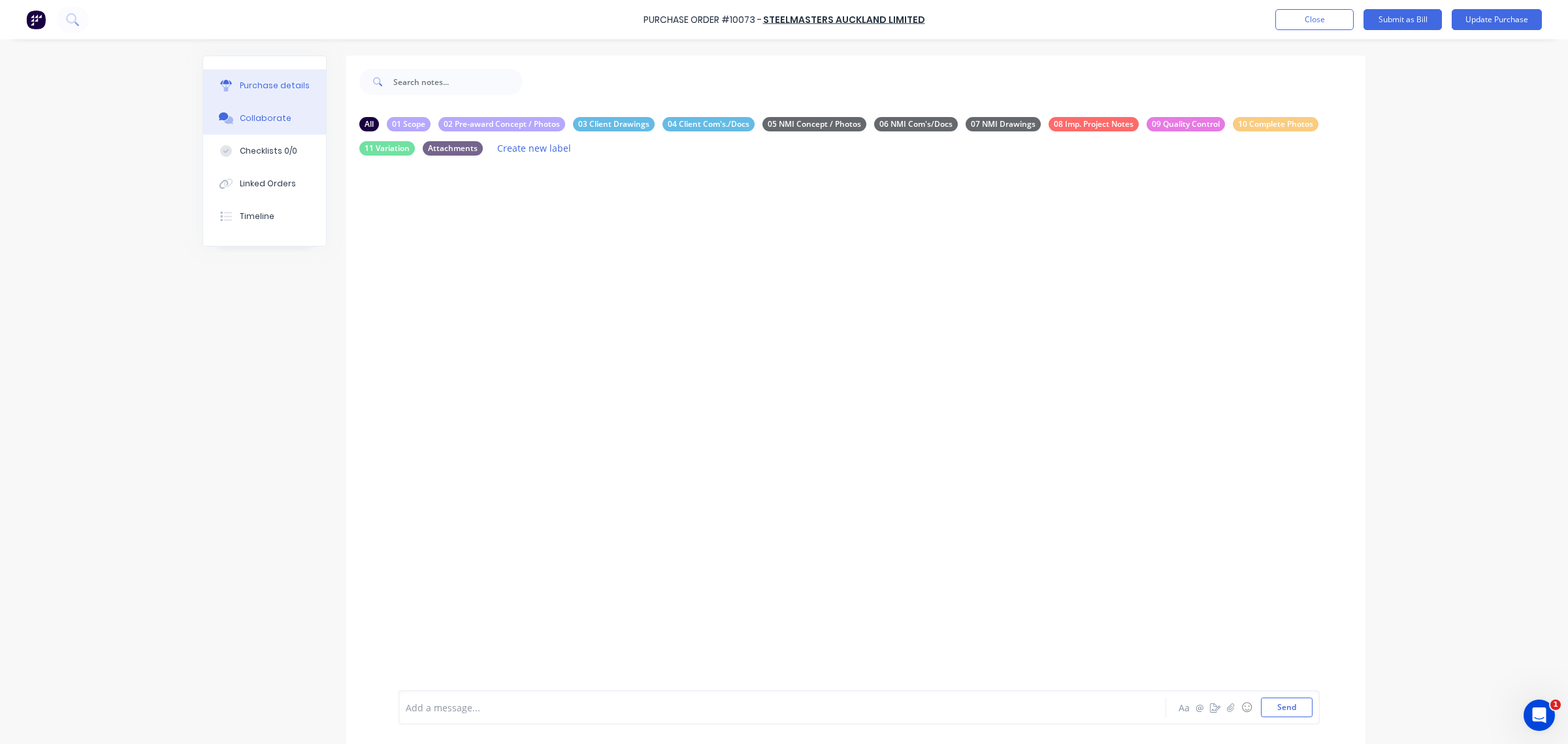
click at [223, 77] on button "Purchase details" at bounding box center [265, 86] width 123 height 33
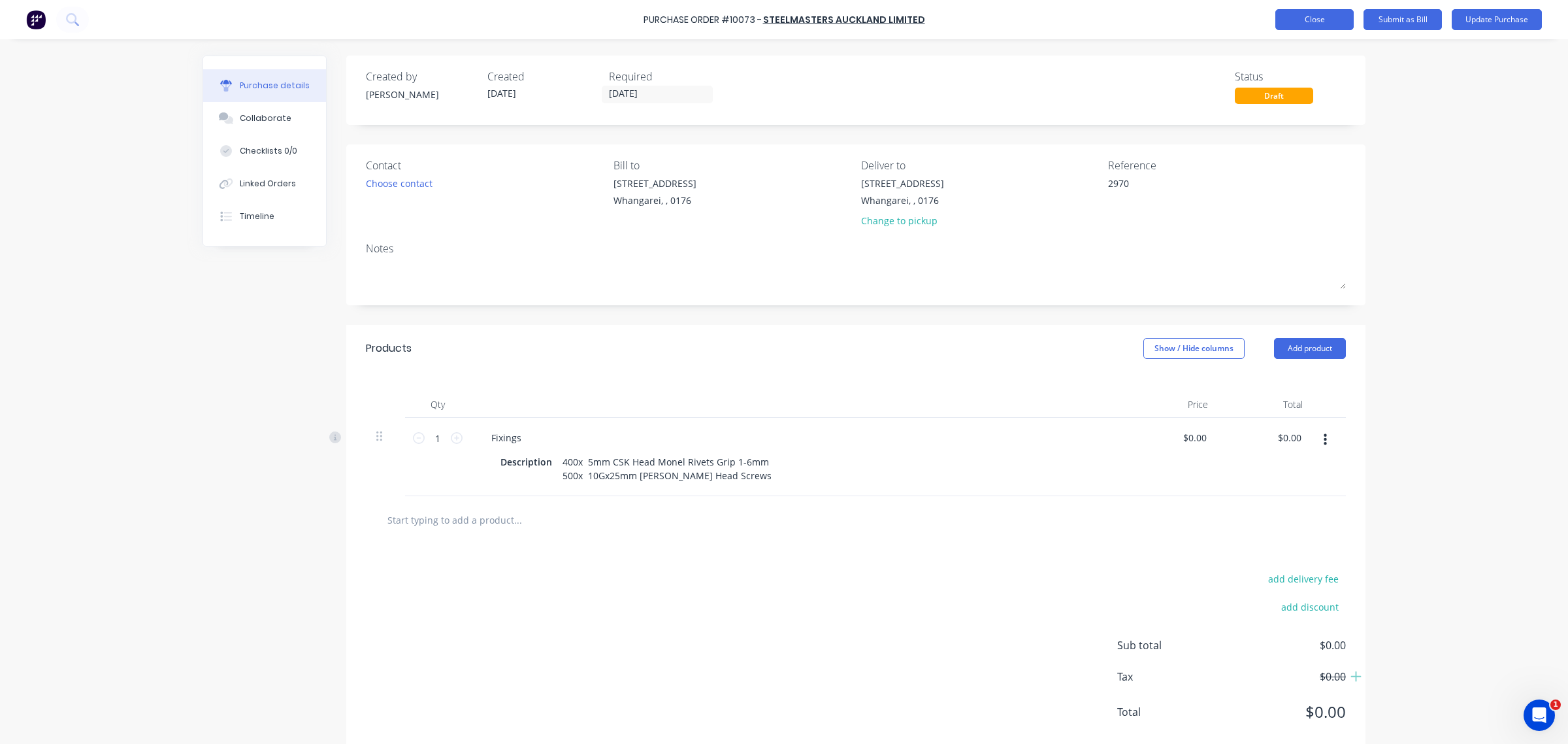
click at [1304, 18] on button "Close" at bounding box center [1315, 20] width 78 height 21
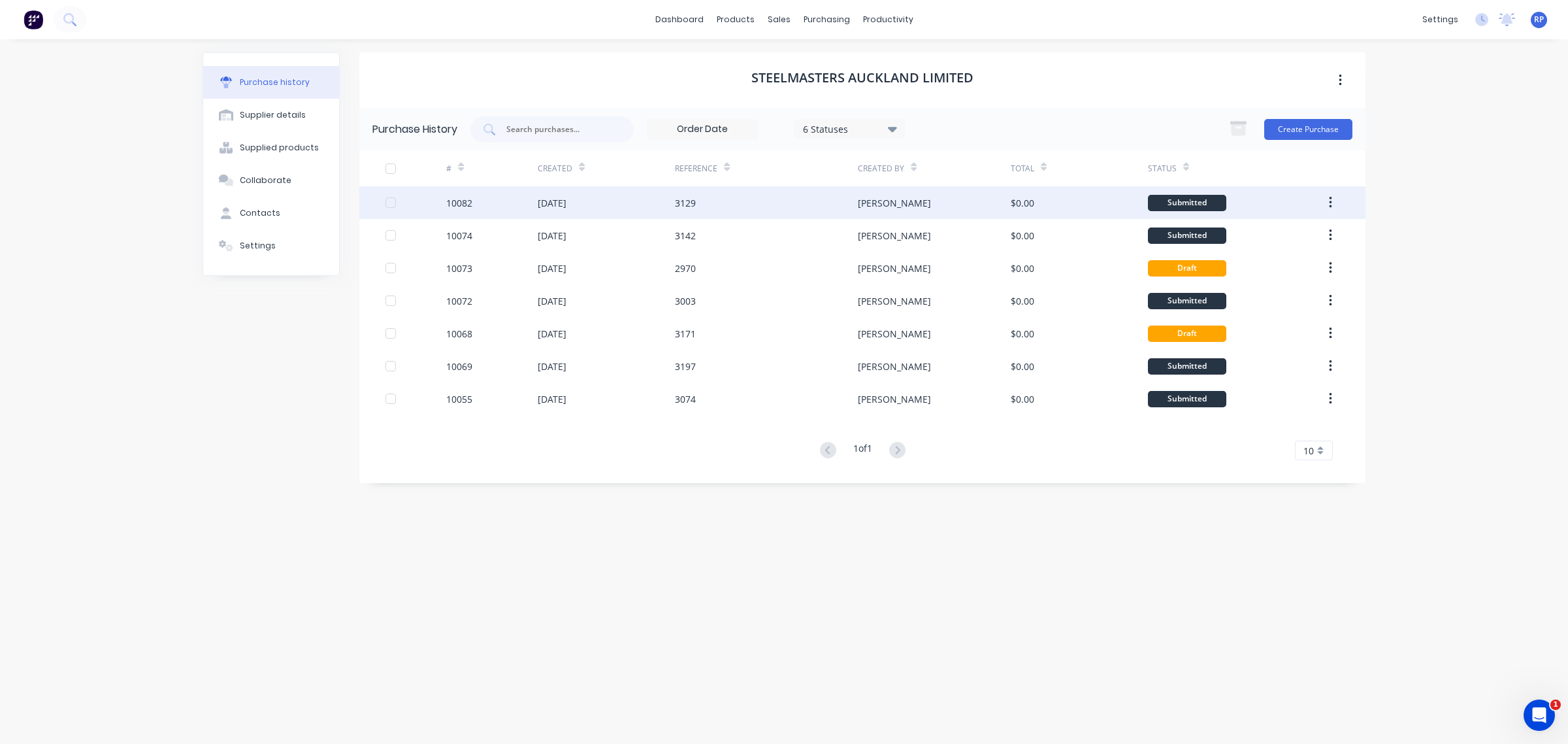
click at [494, 204] on div "10082" at bounding box center [492, 203] width 92 height 33
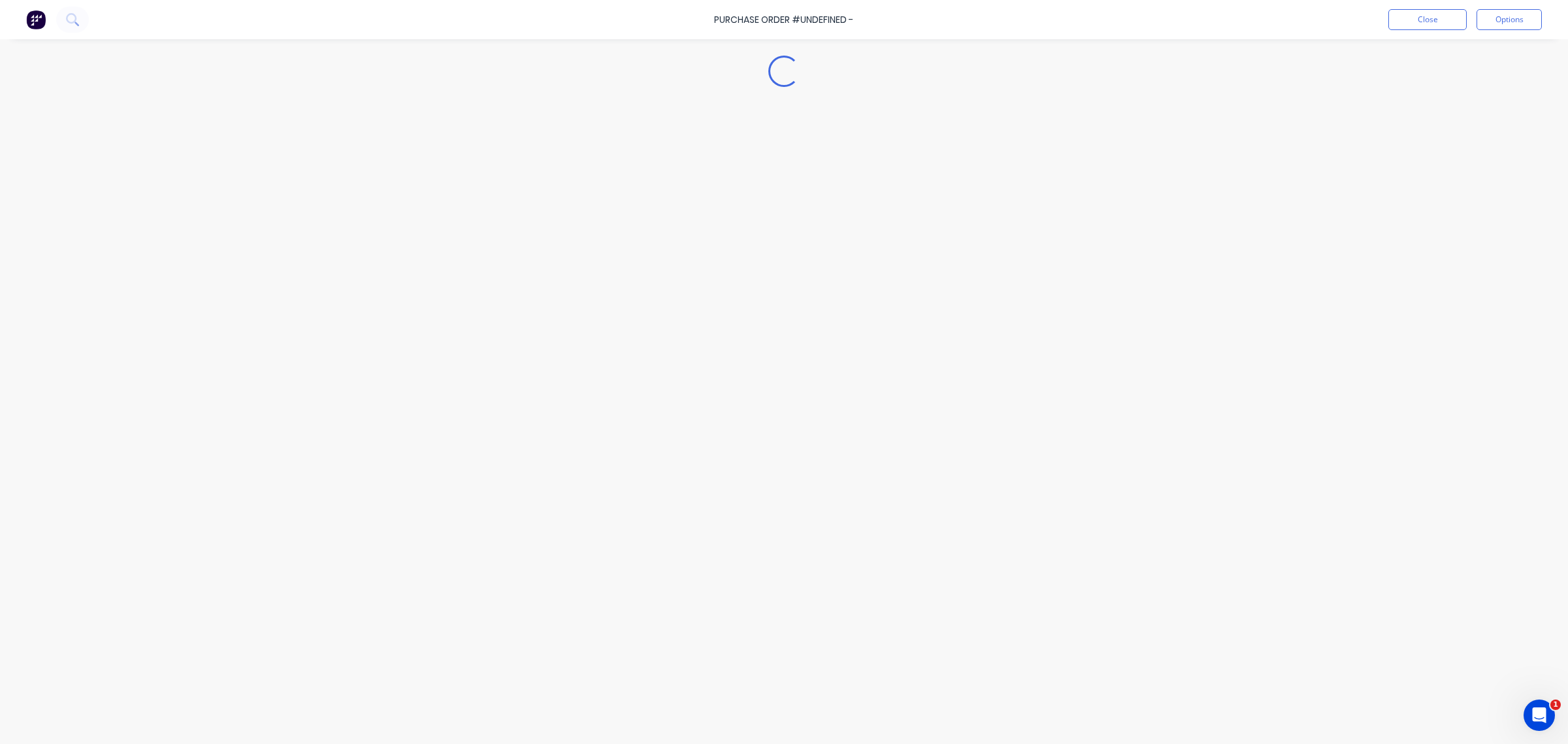
type textarea "x"
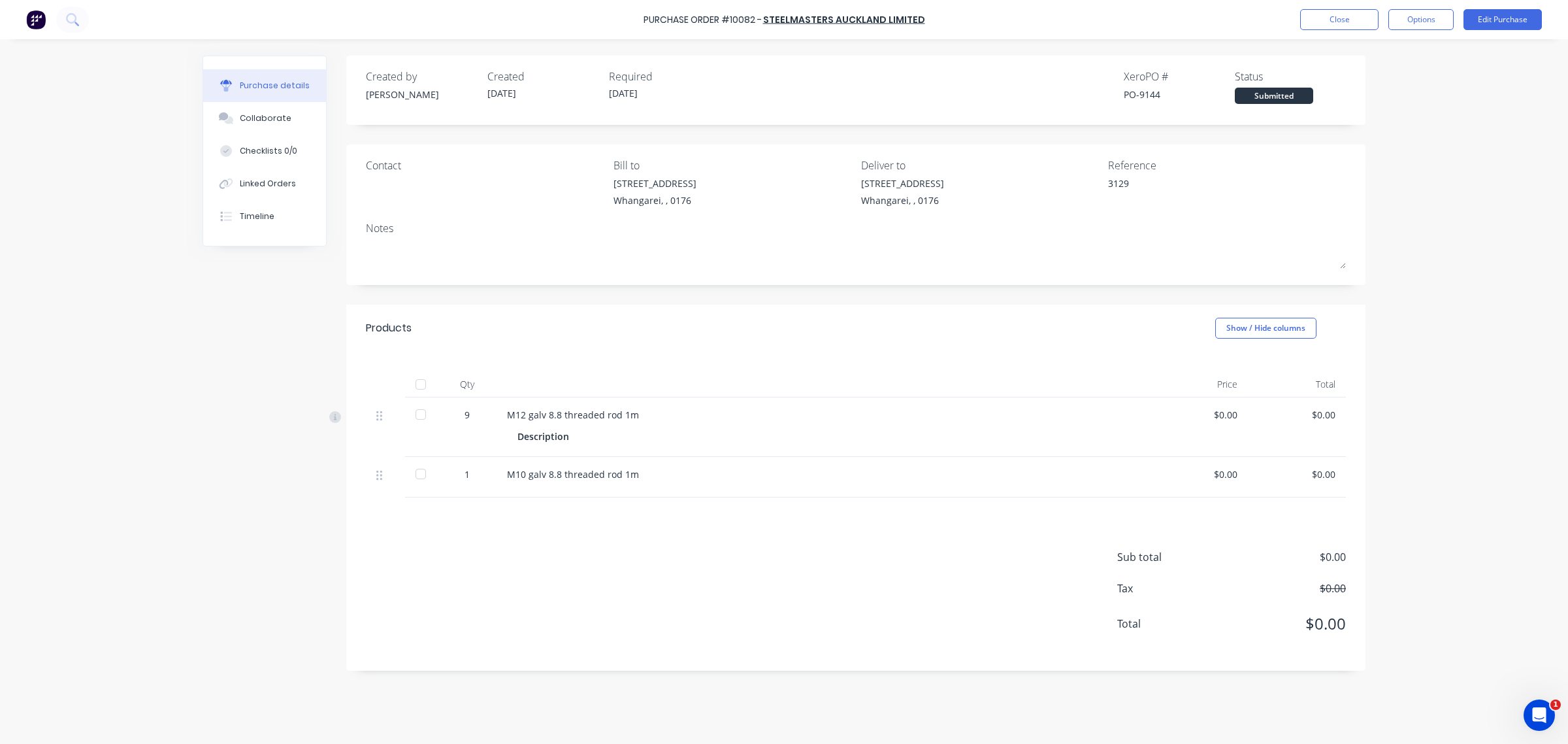
drag, startPoint x: 262, startPoint y: 149, endPoint x: 162, endPoint y: 171, distance: 102.4
click at [154, 177] on div "Purchase Order #10082 - Steelmasters Auckland Limited Close Options Edit Purcha…" at bounding box center [784, 372] width 1568 height 744
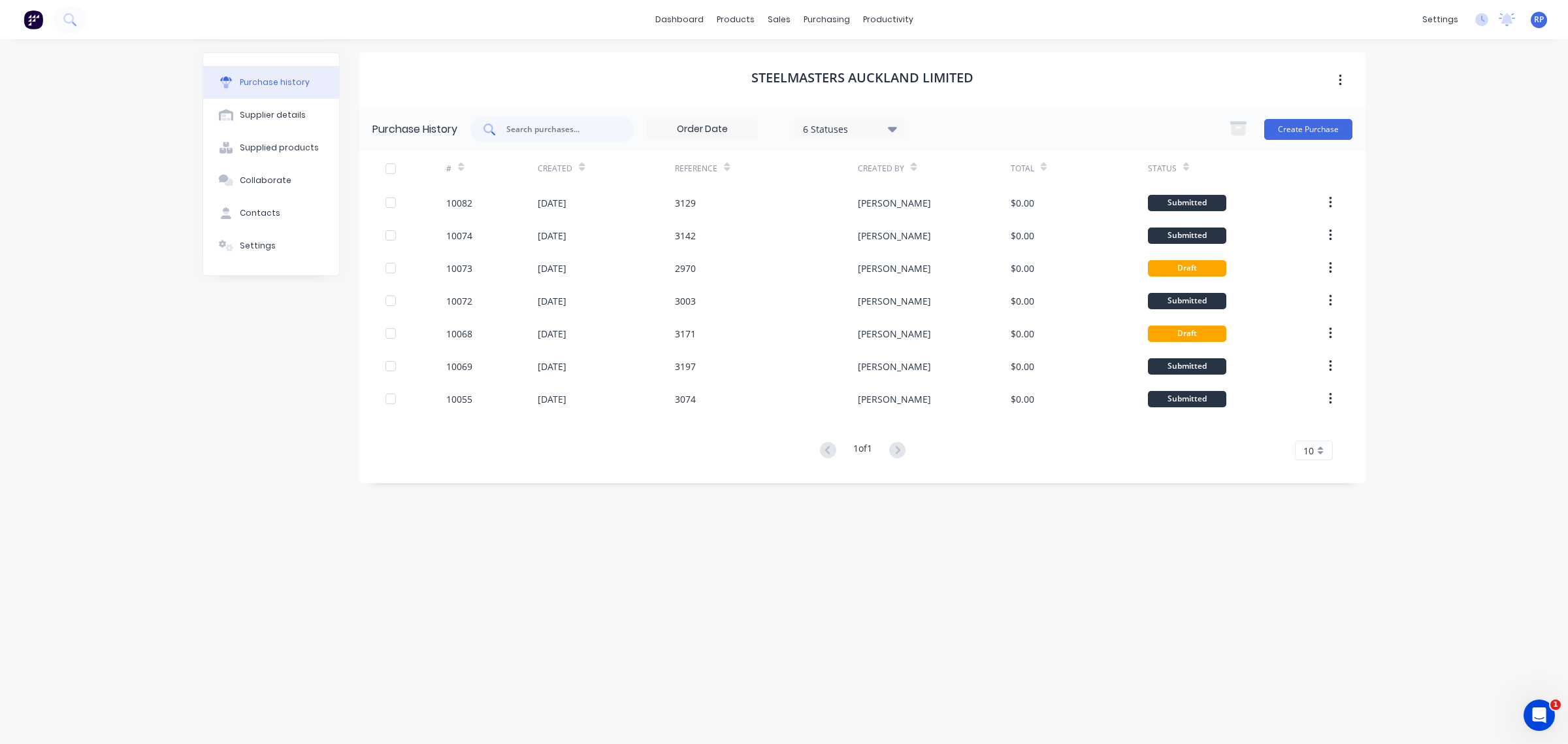
click at [586, 137] on div at bounding box center [552, 130] width 164 height 26
type input "9110"
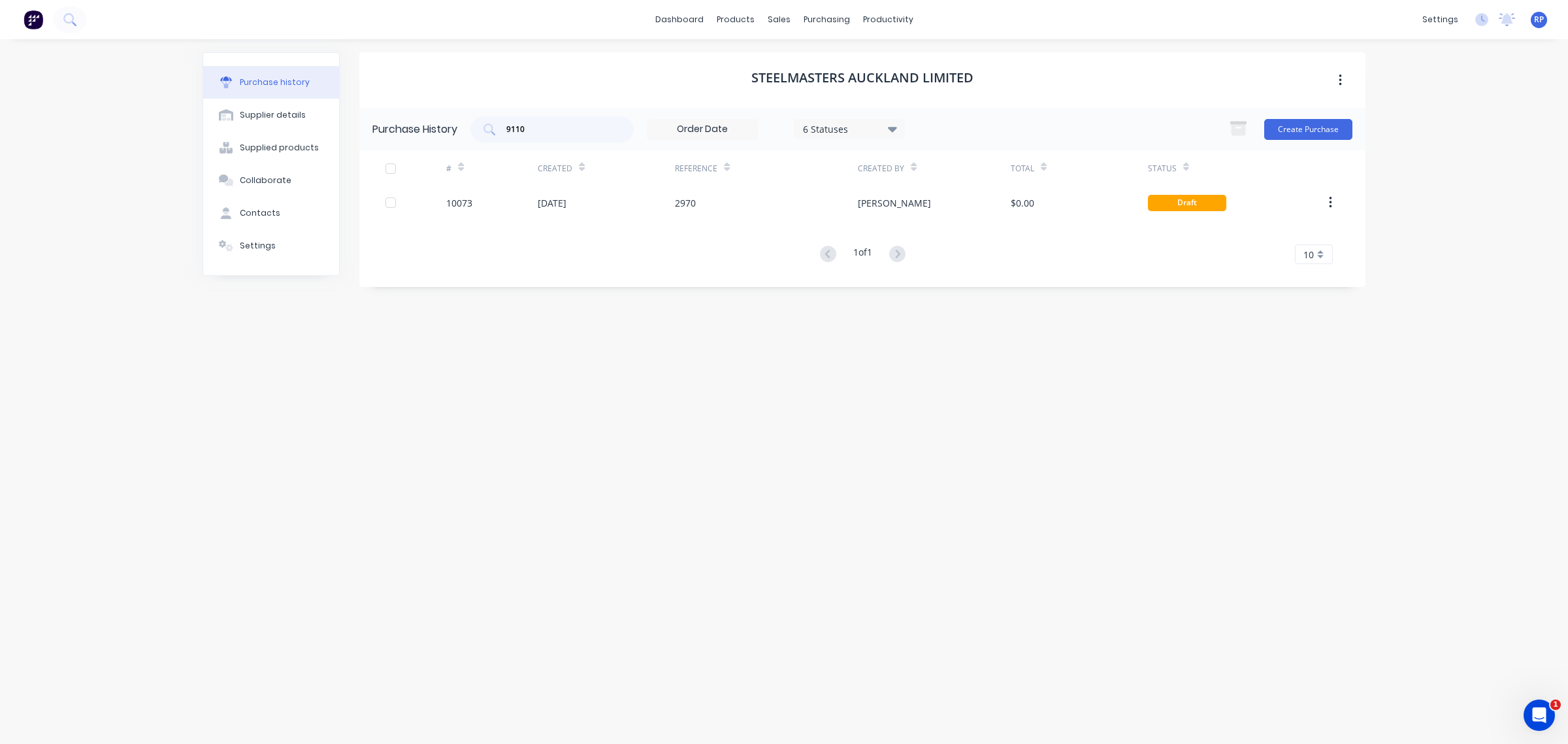
click at [483, 277] on div "Purchase History 9110 6 Statuses 6 Statuses Create Purchase # Created Reference…" at bounding box center [862, 198] width 1006 height 179
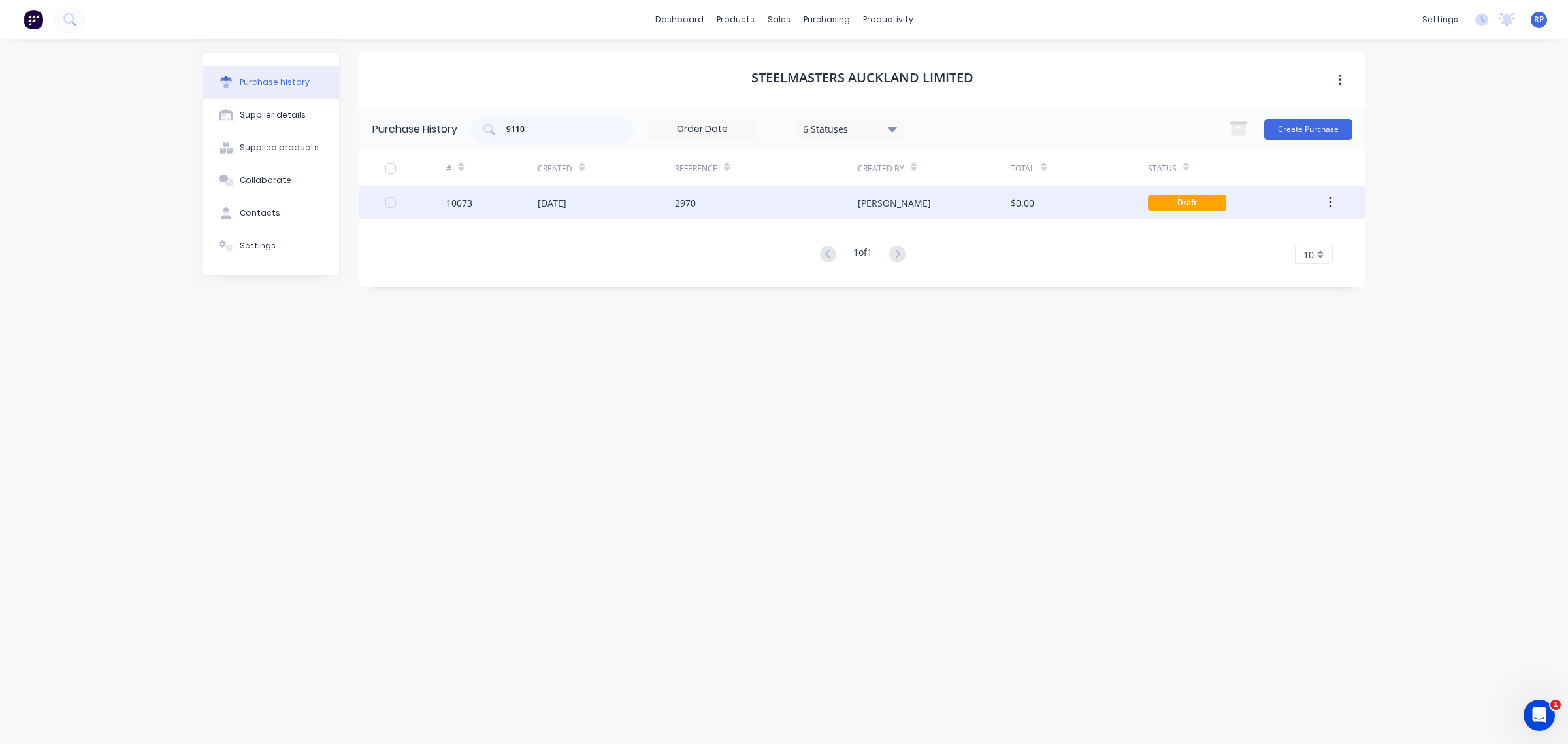
click at [459, 204] on div "10073" at bounding box center [459, 203] width 26 height 14
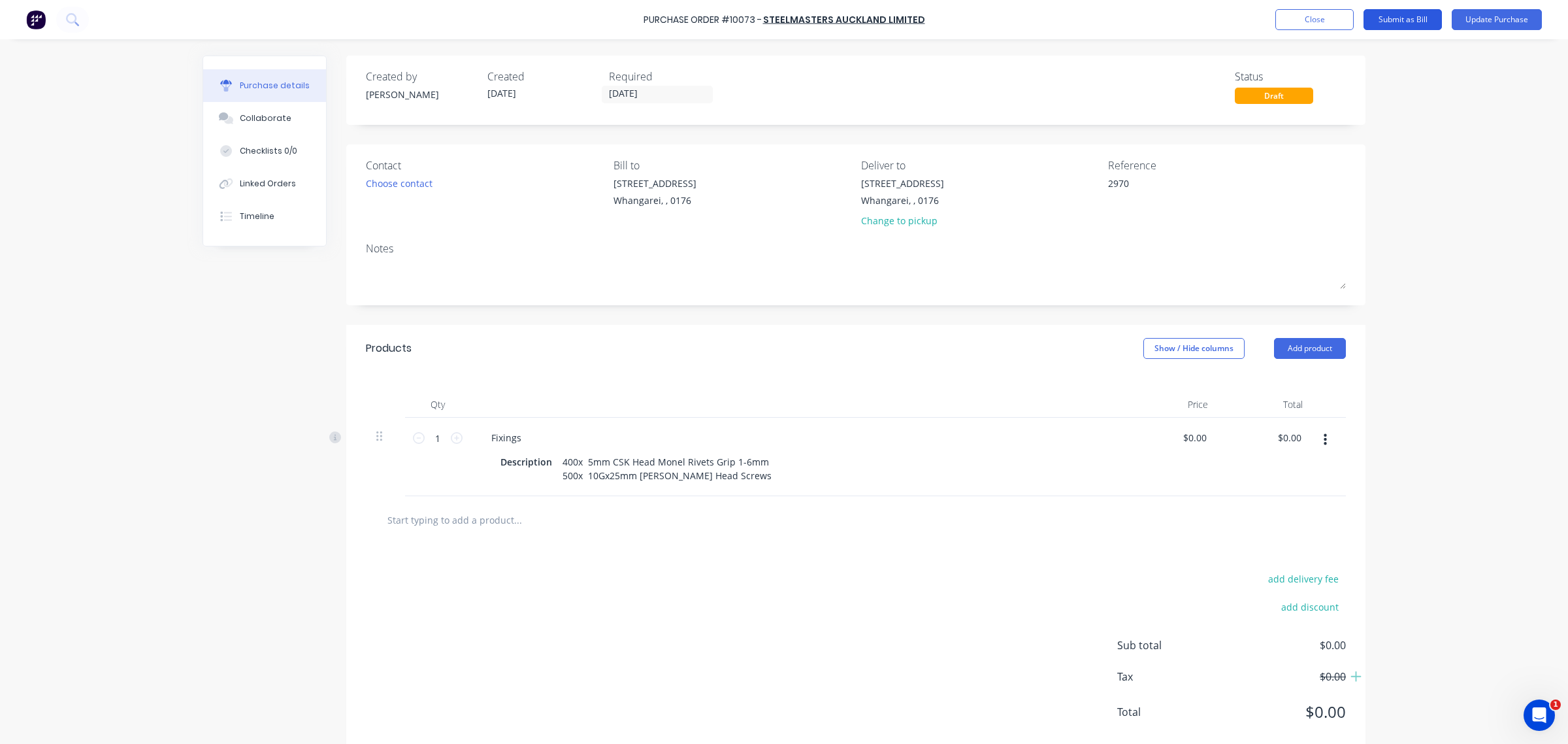
click at [1427, 14] on button "Submit as Bill" at bounding box center [1403, 20] width 78 height 21
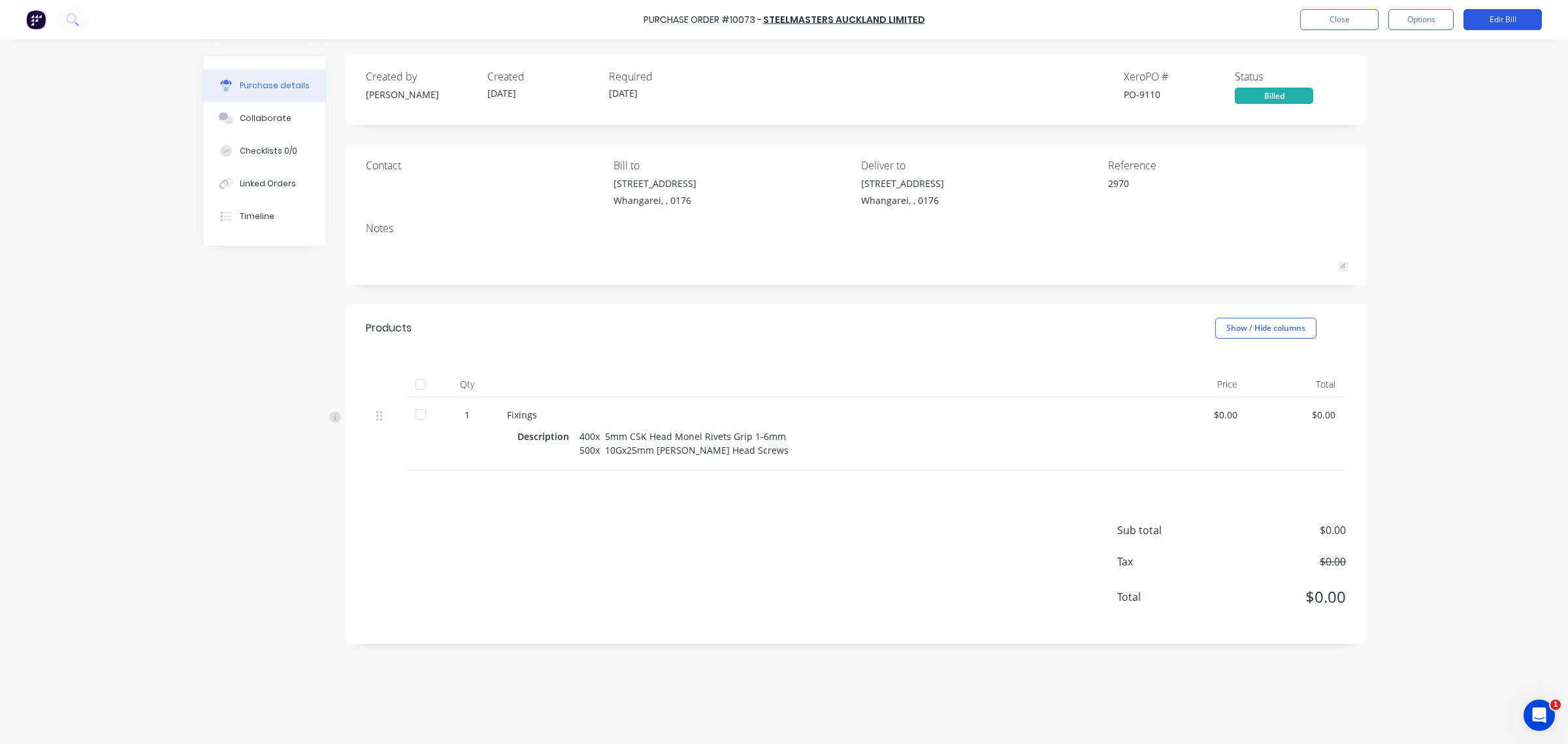
click at [1509, 13] on button "Edit Bill" at bounding box center [1503, 20] width 78 height 21
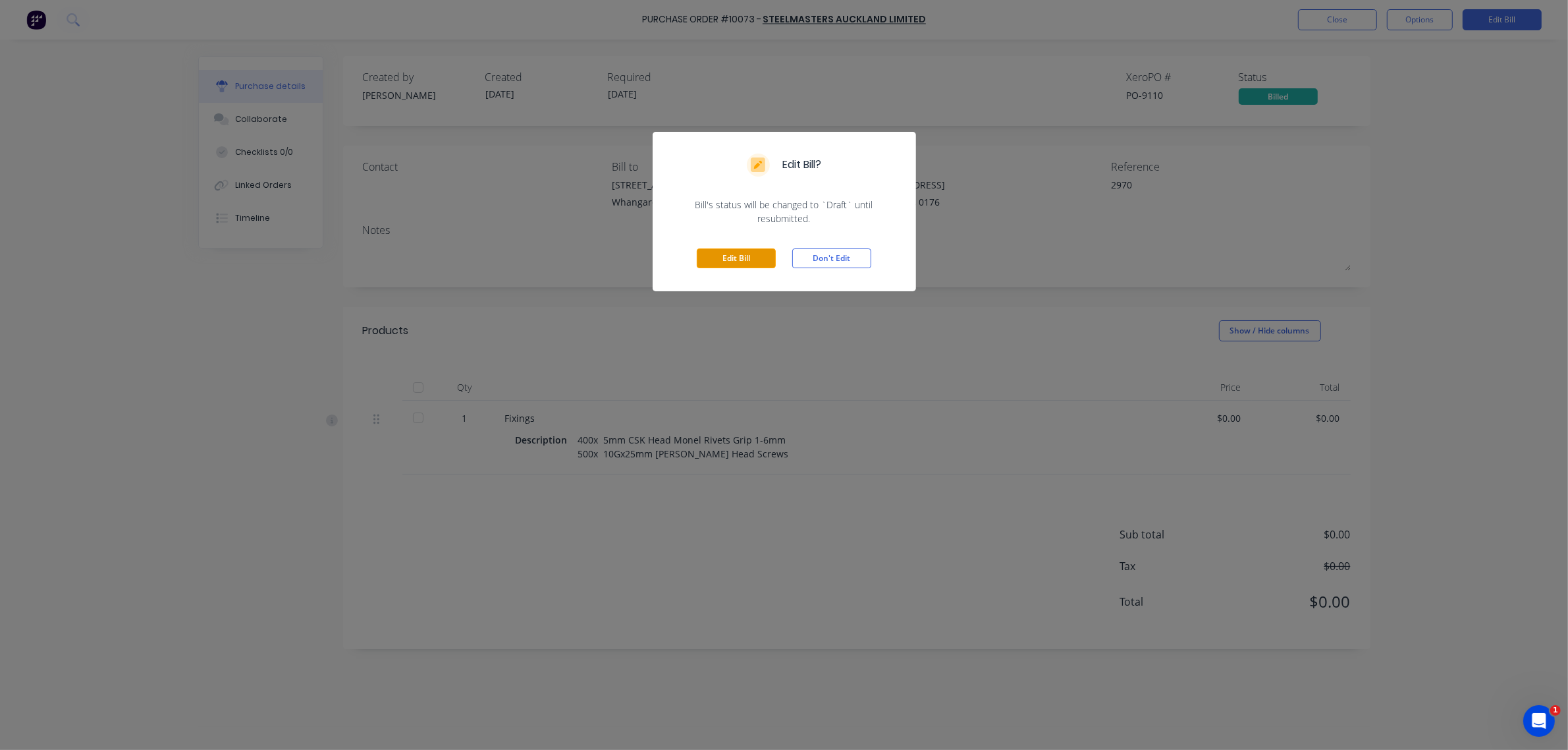
click at [772, 249] on button "Edit Bill" at bounding box center [737, 259] width 79 height 20
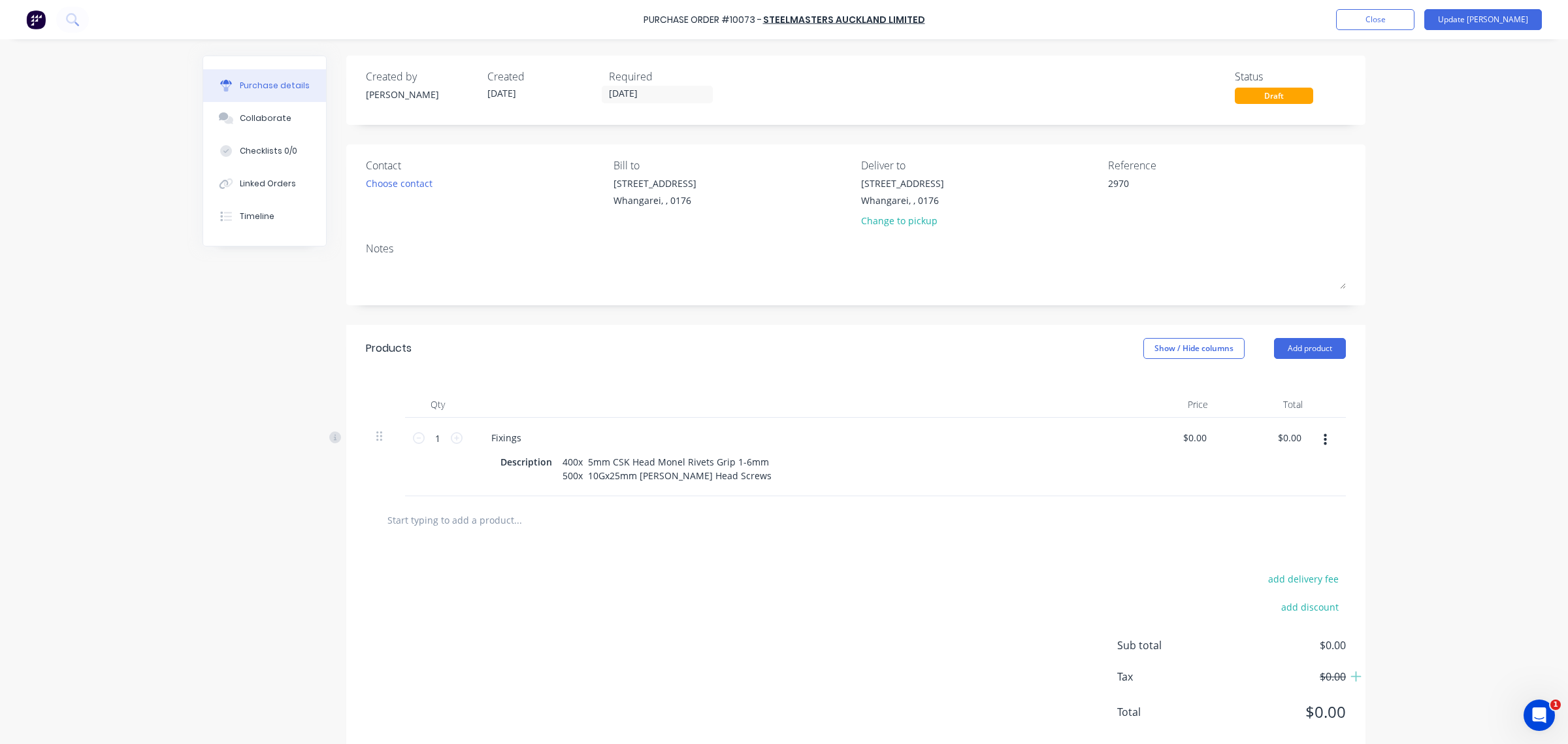
click at [428, 520] on input "text" at bounding box center [517, 520] width 262 height 26
click at [735, 477] on div "400x 5mm CSK Head Monel Rivets Grip 1-6mm 500x 10Gx25mm [PERSON_NAME] Head Scre…" at bounding box center [667, 469] width 220 height 33
click at [746, 474] on div "400x 5mm CSK Head Monel Rivets Grip 1-6mm 500x 10Gx25mm [PERSON_NAME] Head Scre…" at bounding box center [667, 469] width 220 height 33
type textarea "x"
drag, startPoint x: 746, startPoint y: 474, endPoint x: 550, endPoint y: 480, distance: 196.1
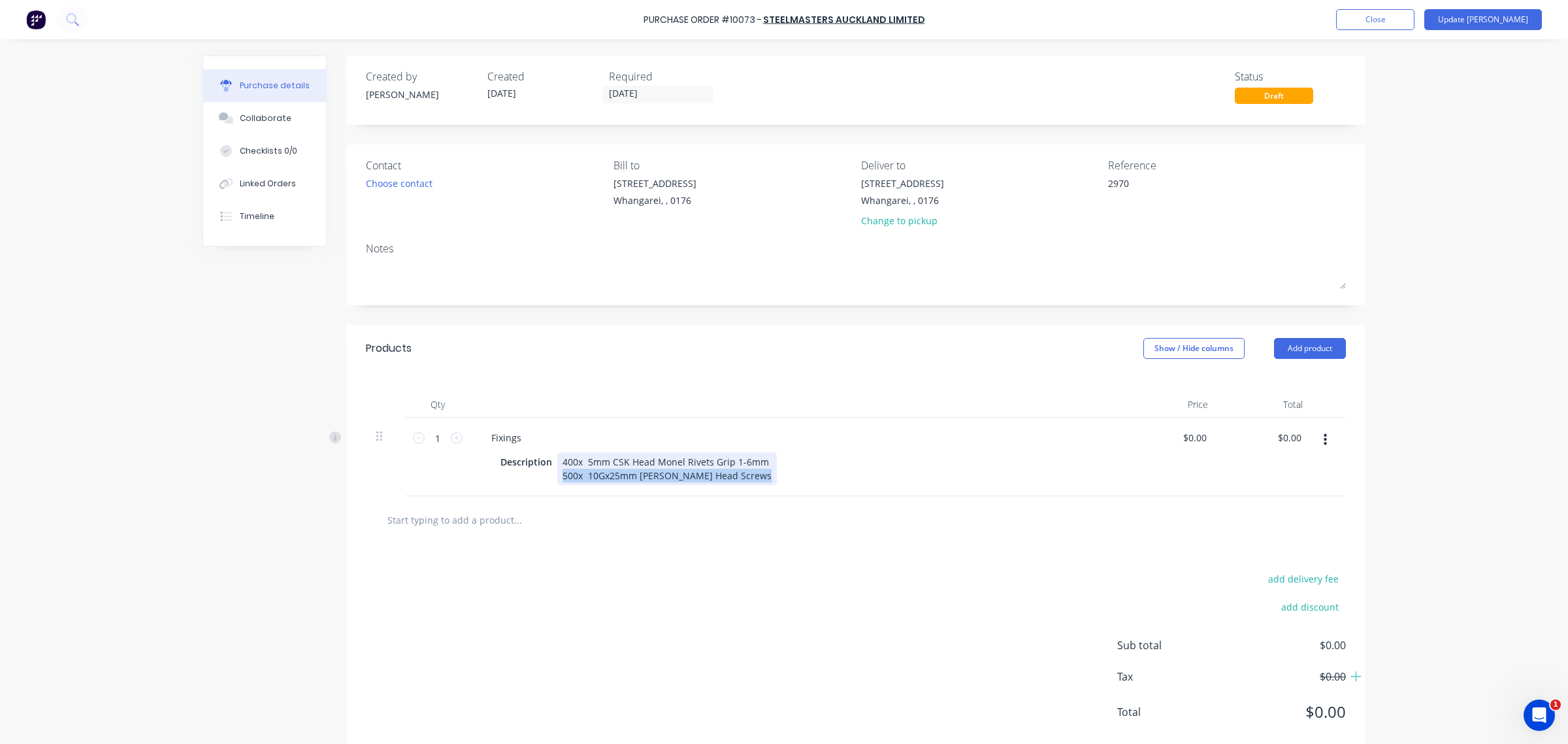
click at [557, 480] on div "400x 5mm CSK Head Monel Rivets Grip 1-6mm 500x 10Gx25mm [PERSON_NAME] Head Scre…" at bounding box center [667, 469] width 220 height 33
click at [569, 519] on input "text" at bounding box center [517, 506] width 262 height 26
click at [1330, 349] on button "Add product" at bounding box center [1310, 348] width 72 height 21
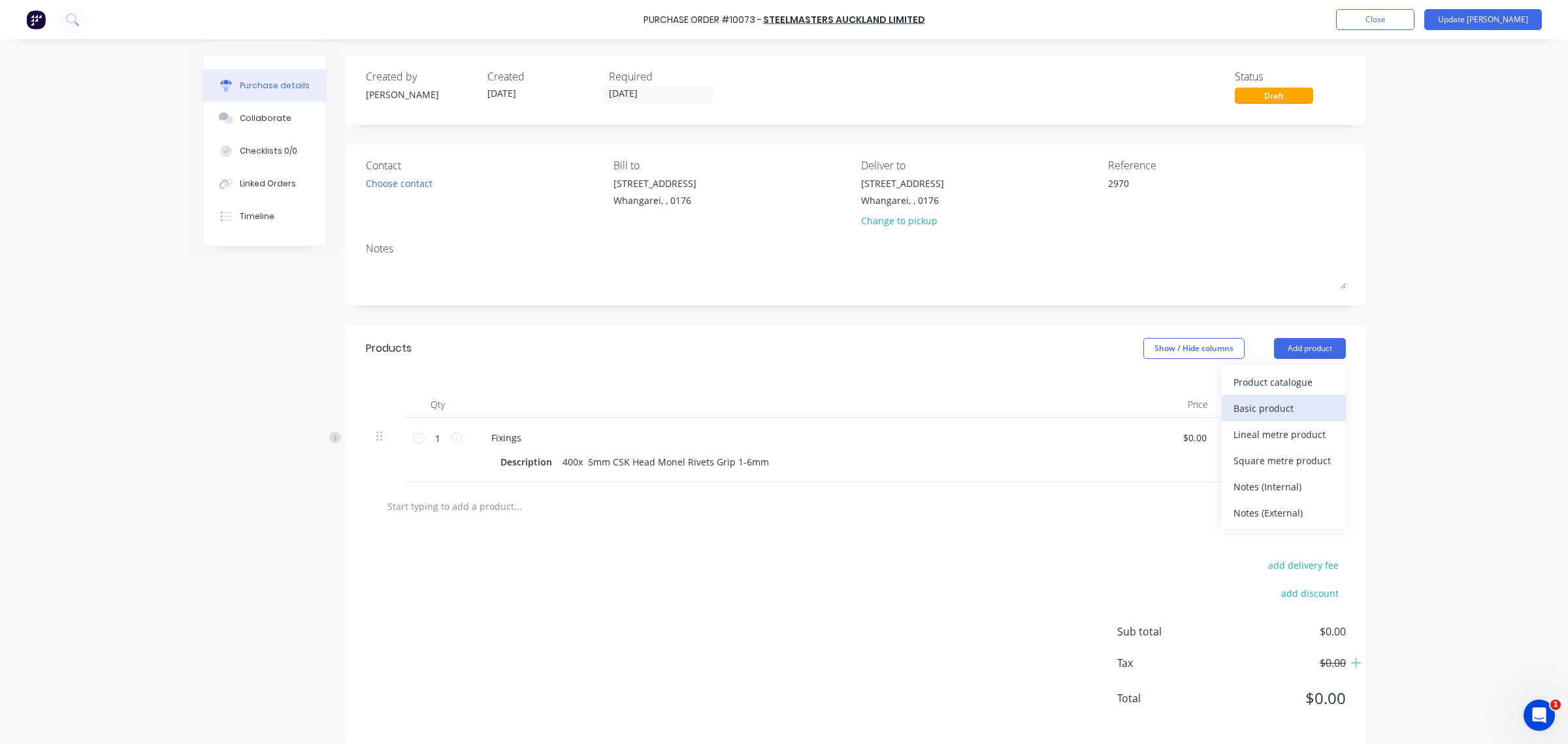
click at [1298, 407] on div "Basic product" at bounding box center [1284, 408] width 101 height 19
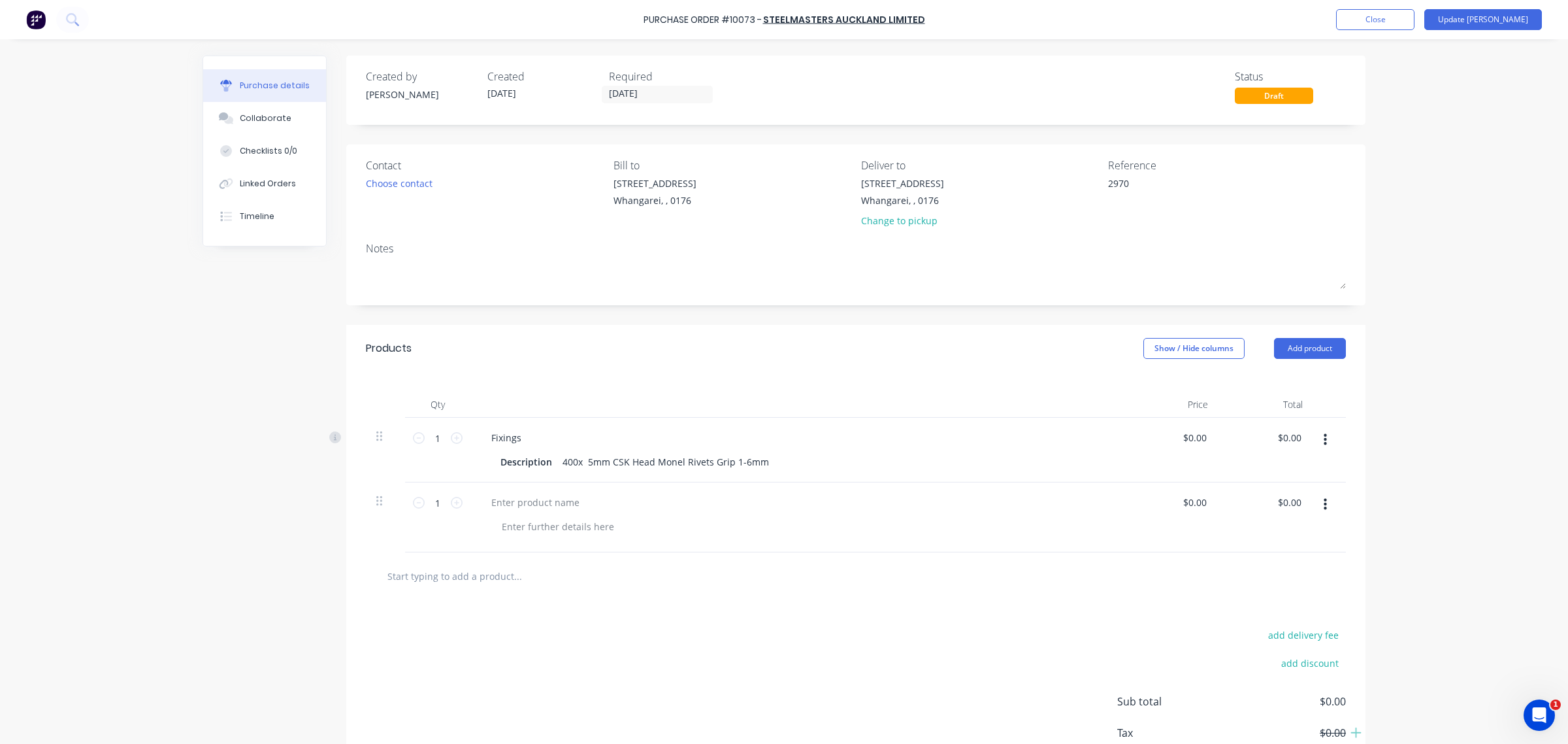
click at [585, 512] on div at bounding box center [797, 502] width 633 height 19
type textarea "x"
click at [573, 536] on div at bounding box center [558, 526] width 133 height 19
paste div
click at [611, 600] on div at bounding box center [856, 576] width 980 height 48
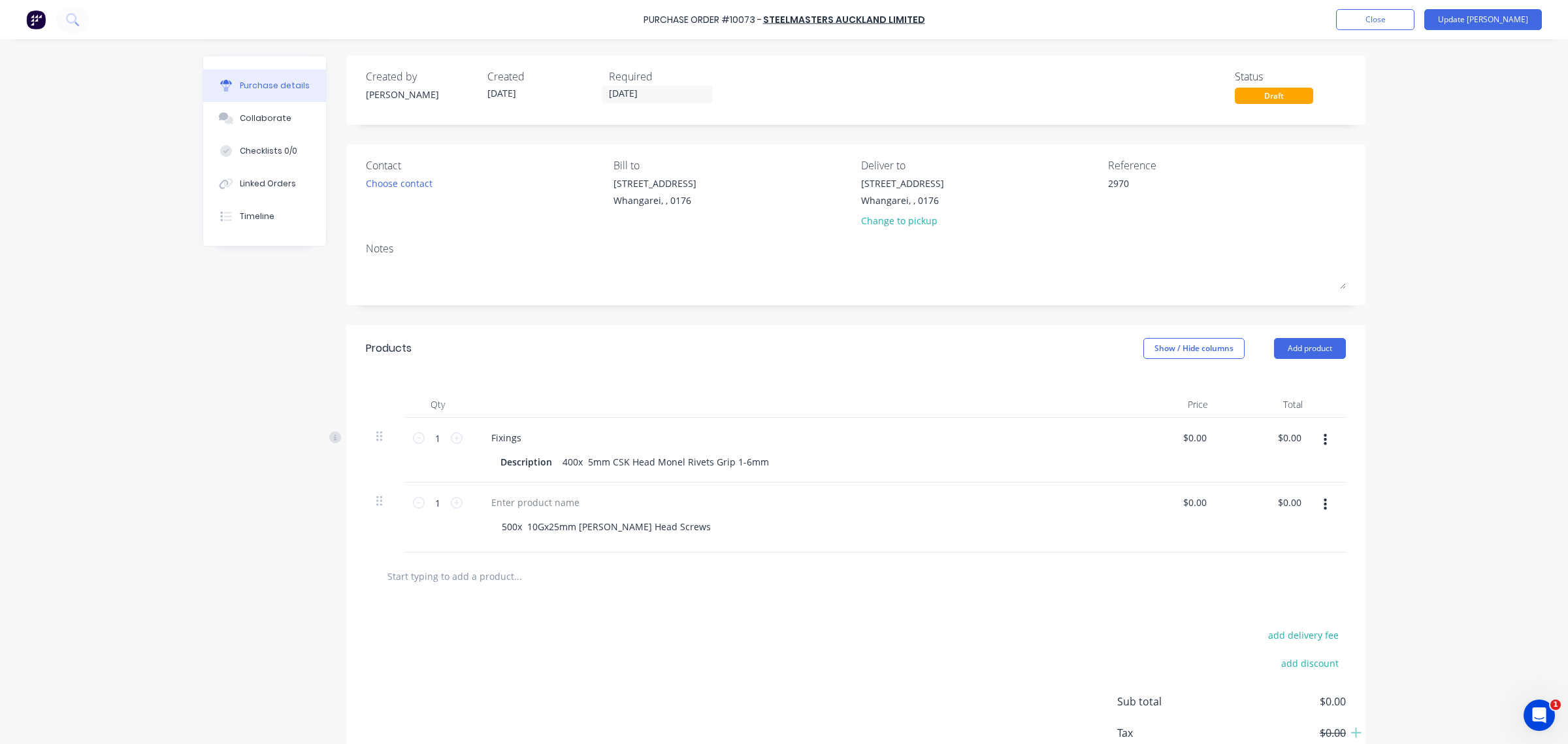
click at [586, 512] on div at bounding box center [797, 502] width 633 height 19
click at [533, 512] on div at bounding box center [535, 502] width 109 height 19
type textarea "x"
type input "0.00"
click at [1185, 511] on input "0.00" at bounding box center [1197, 502] width 25 height 19
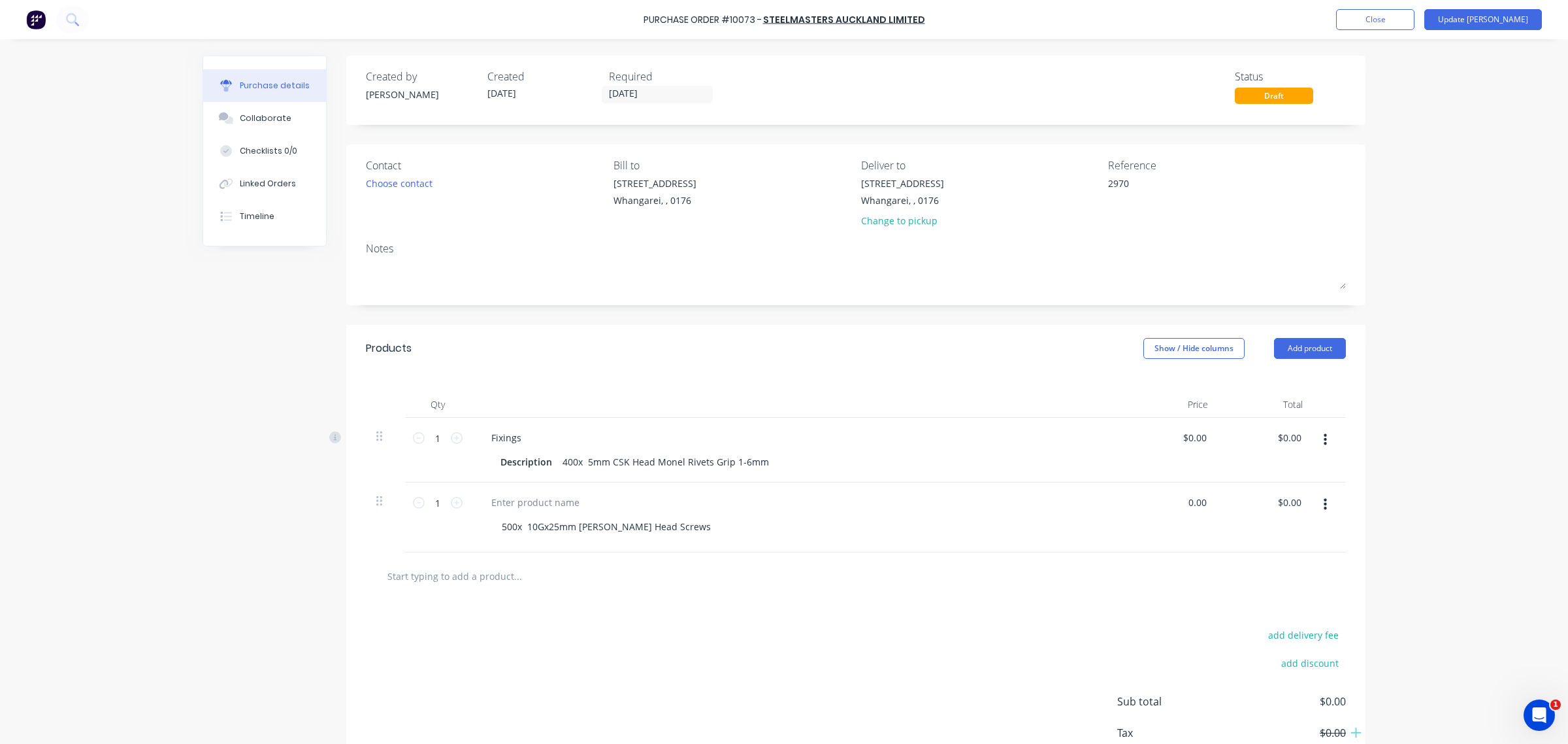
type textarea "x"
type input "$0.00"
click at [508, 589] on input "text" at bounding box center [517, 576] width 262 height 26
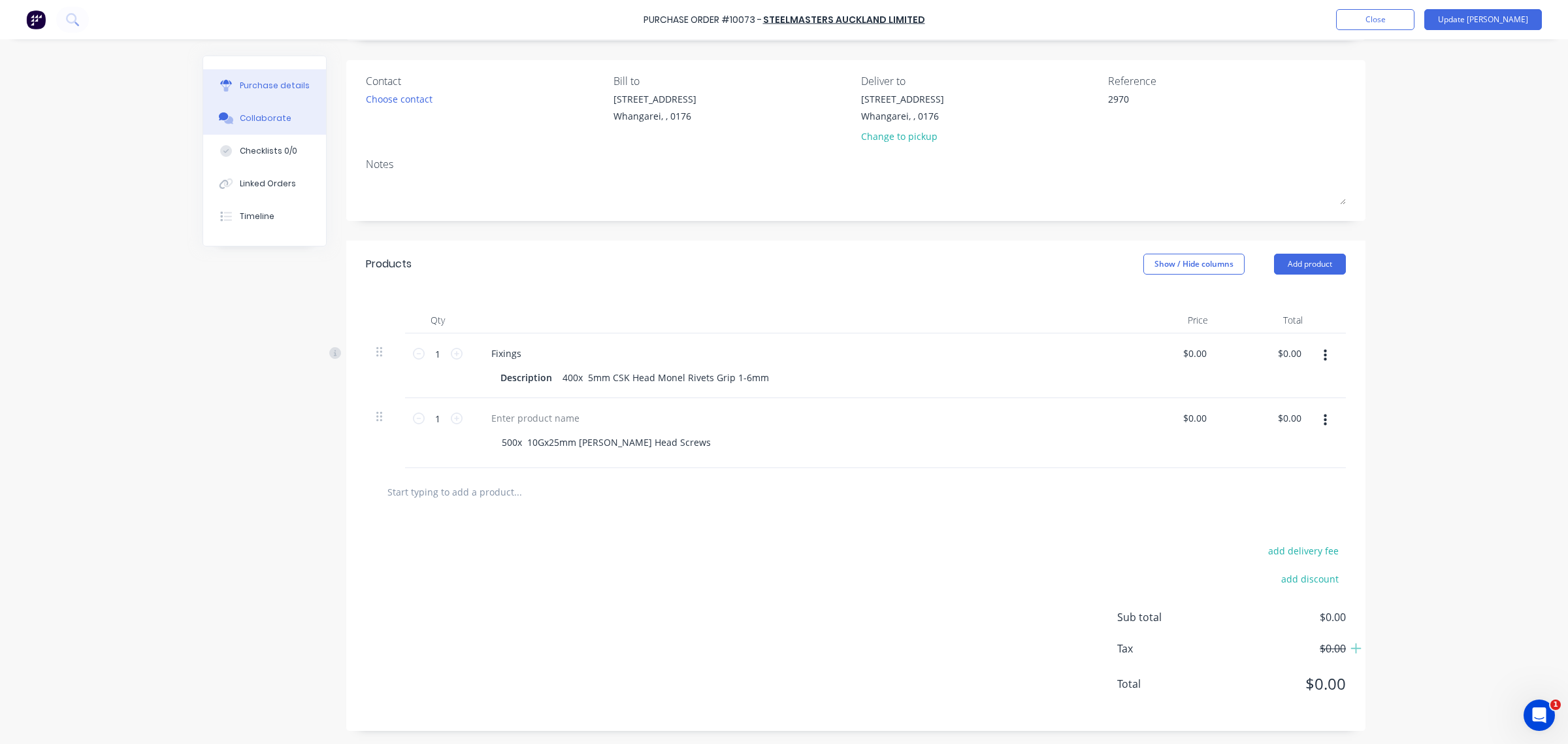
click at [260, 121] on div "Collaborate" at bounding box center [266, 118] width 52 height 12
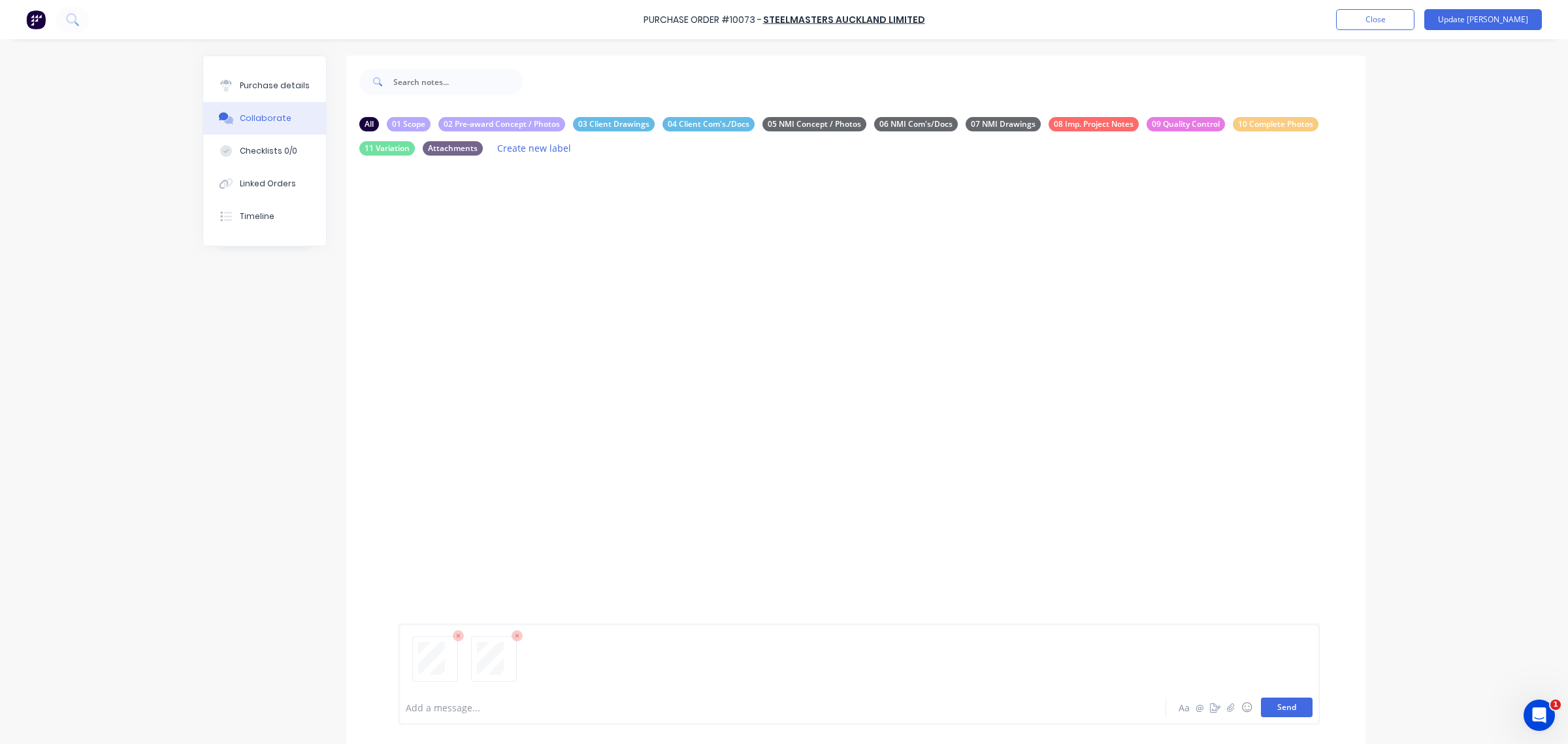
click at [1296, 716] on button "Send" at bounding box center [1287, 707] width 52 height 20
click at [256, 84] on div "Purchase details" at bounding box center [275, 86] width 70 height 12
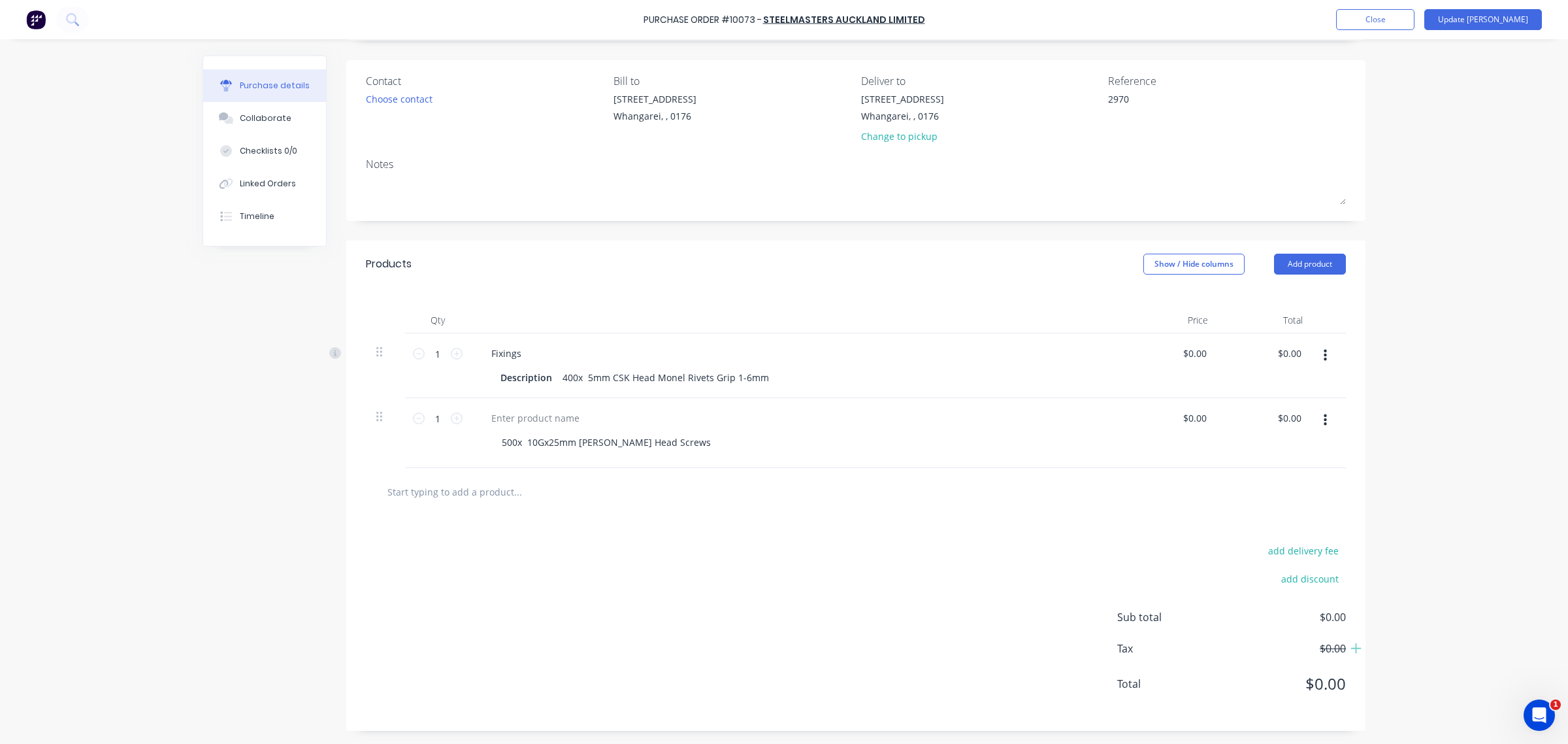
scroll to position [99, 0]
click at [455, 485] on input "text" at bounding box center [517, 491] width 262 height 26
click at [1320, 254] on button "Add product" at bounding box center [1310, 264] width 72 height 21
click at [1300, 314] on div "Basic product" at bounding box center [1284, 323] width 101 height 19
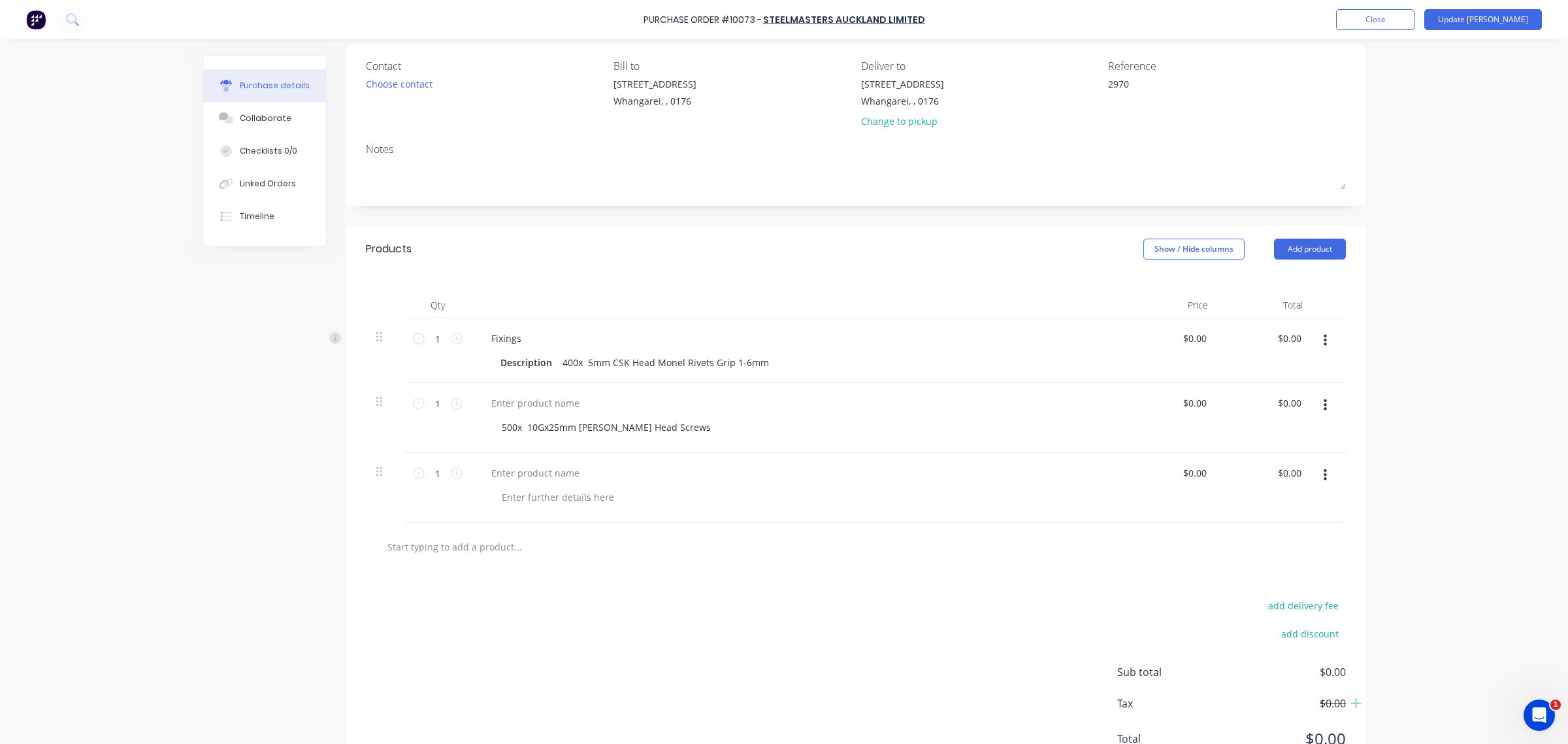
click at [644, 506] on div at bounding box center [802, 497] width 622 height 19
click at [556, 506] on div at bounding box center [558, 497] width 133 height 19
click at [559, 506] on div at bounding box center [558, 497] width 133 height 19
type textarea "x"
click at [556, 506] on div at bounding box center [558, 497] width 133 height 19
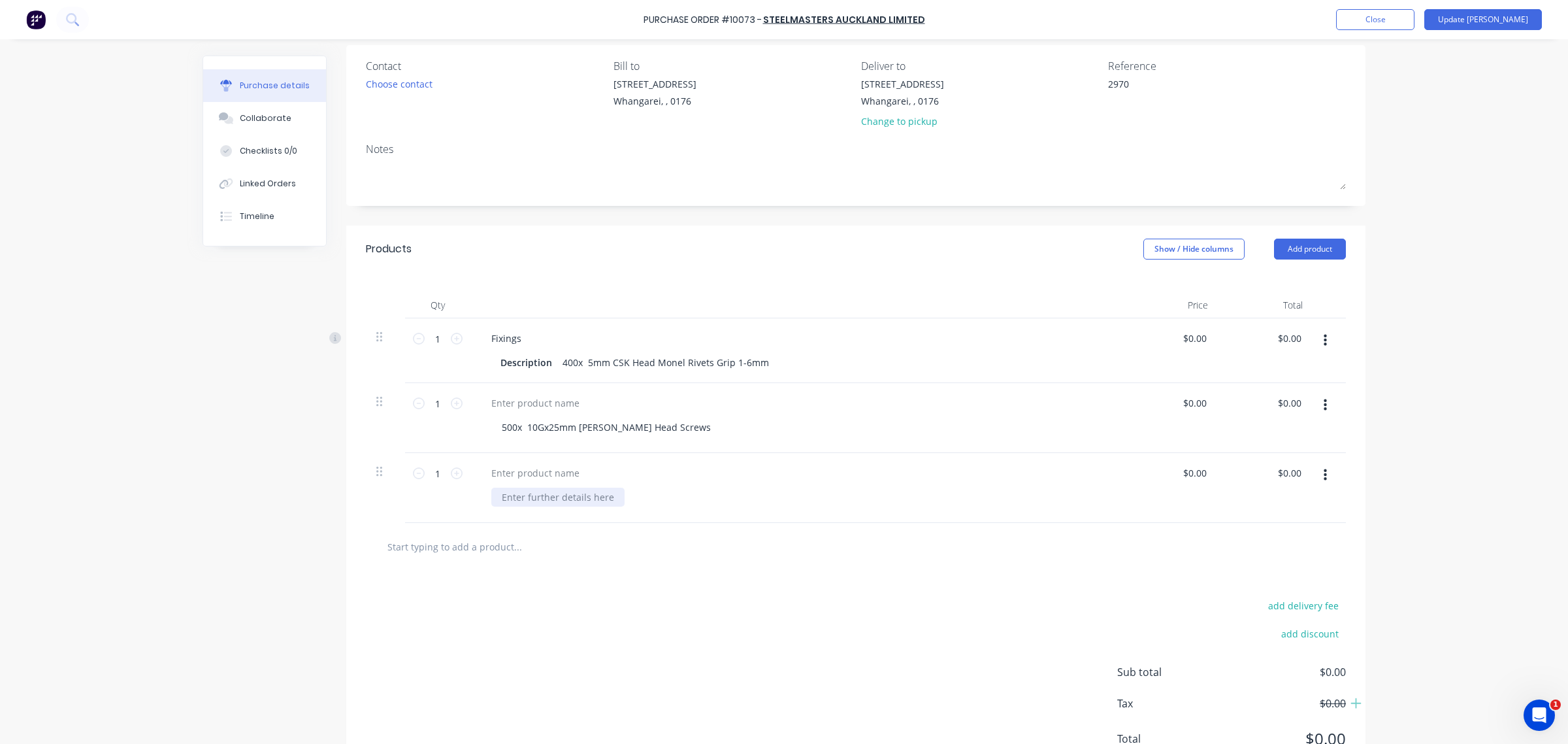
paste div
click at [608, 571] on div at bounding box center [856, 546] width 980 height 48
click at [1017, 618] on div "add delivery fee add discount Sub total $0.00 Tax $0.00 Total $0.00" at bounding box center [856, 678] width 1019 height 215
type textarea "x"
type input "0.00"
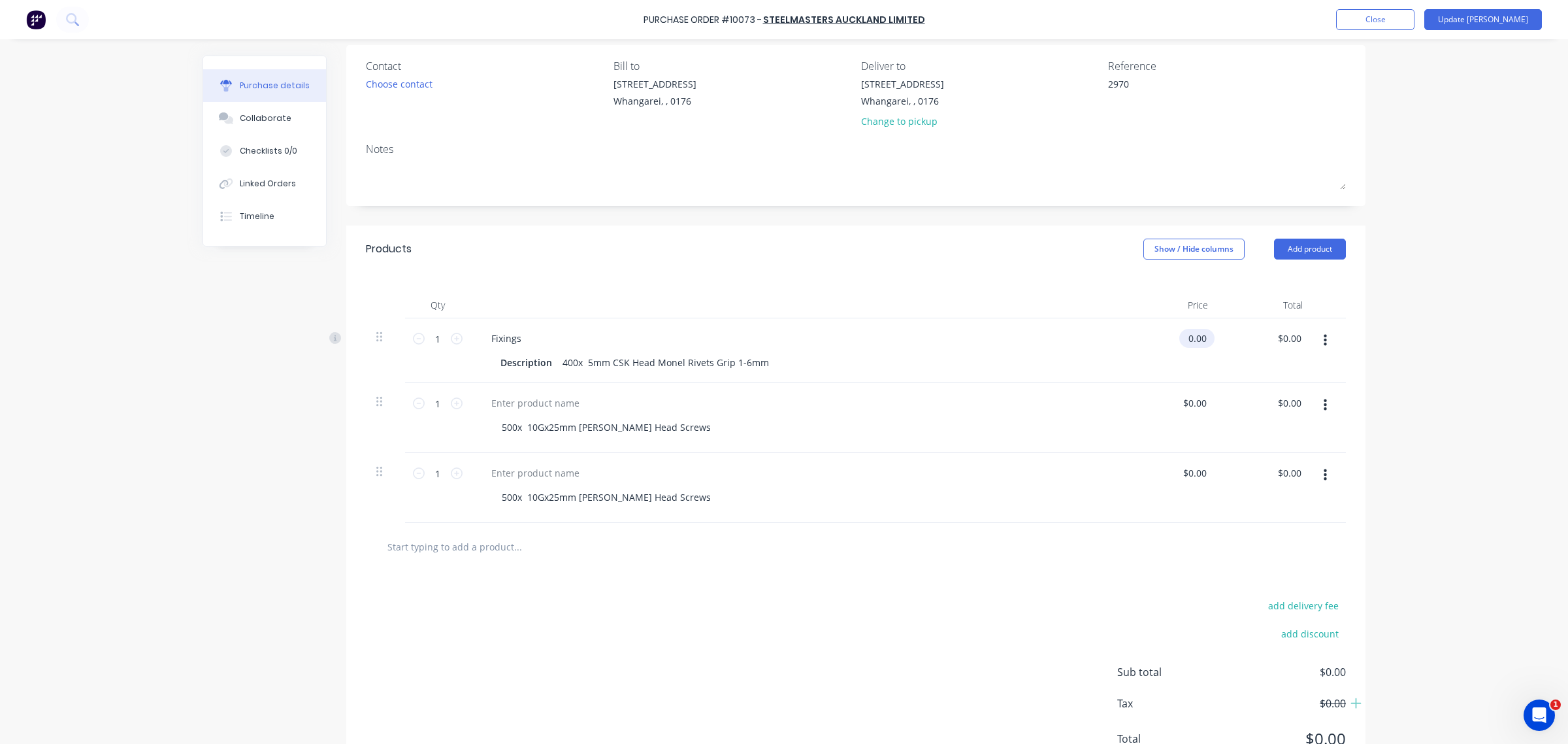
click at [1180, 340] on input "0.00" at bounding box center [1194, 338] width 30 height 19
click at [1199, 343] on input "0.00" at bounding box center [1197, 338] width 25 height 19
type textarea "x"
drag, startPoint x: 1199, startPoint y: 343, endPoint x: 1167, endPoint y: 342, distance: 32.0
click at [1167, 342] on div "0.00 0.00" at bounding box center [1171, 350] width 95 height 65
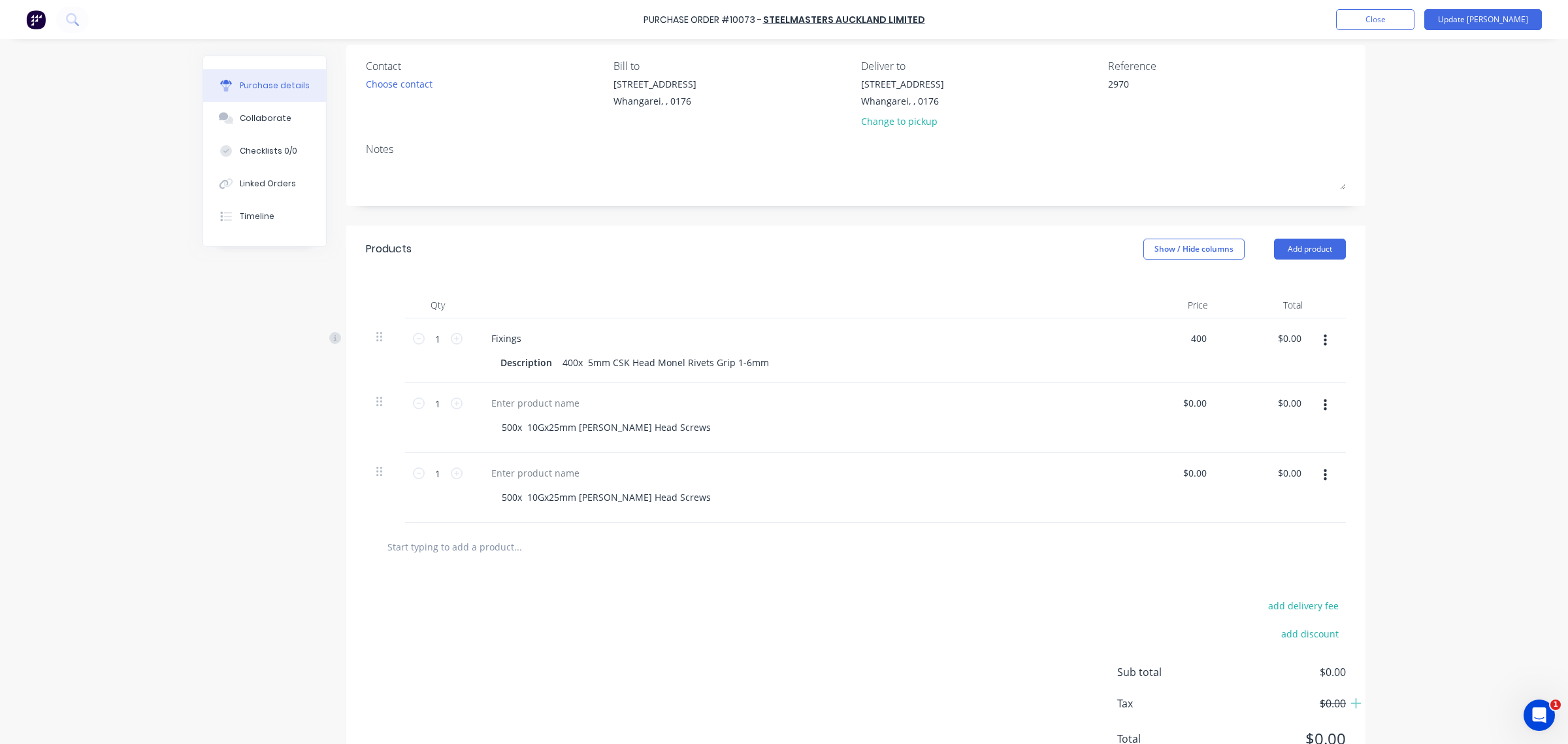
type input "400"
type textarea "x"
type input "$400.00"
type input "400.00"
type textarea "x"
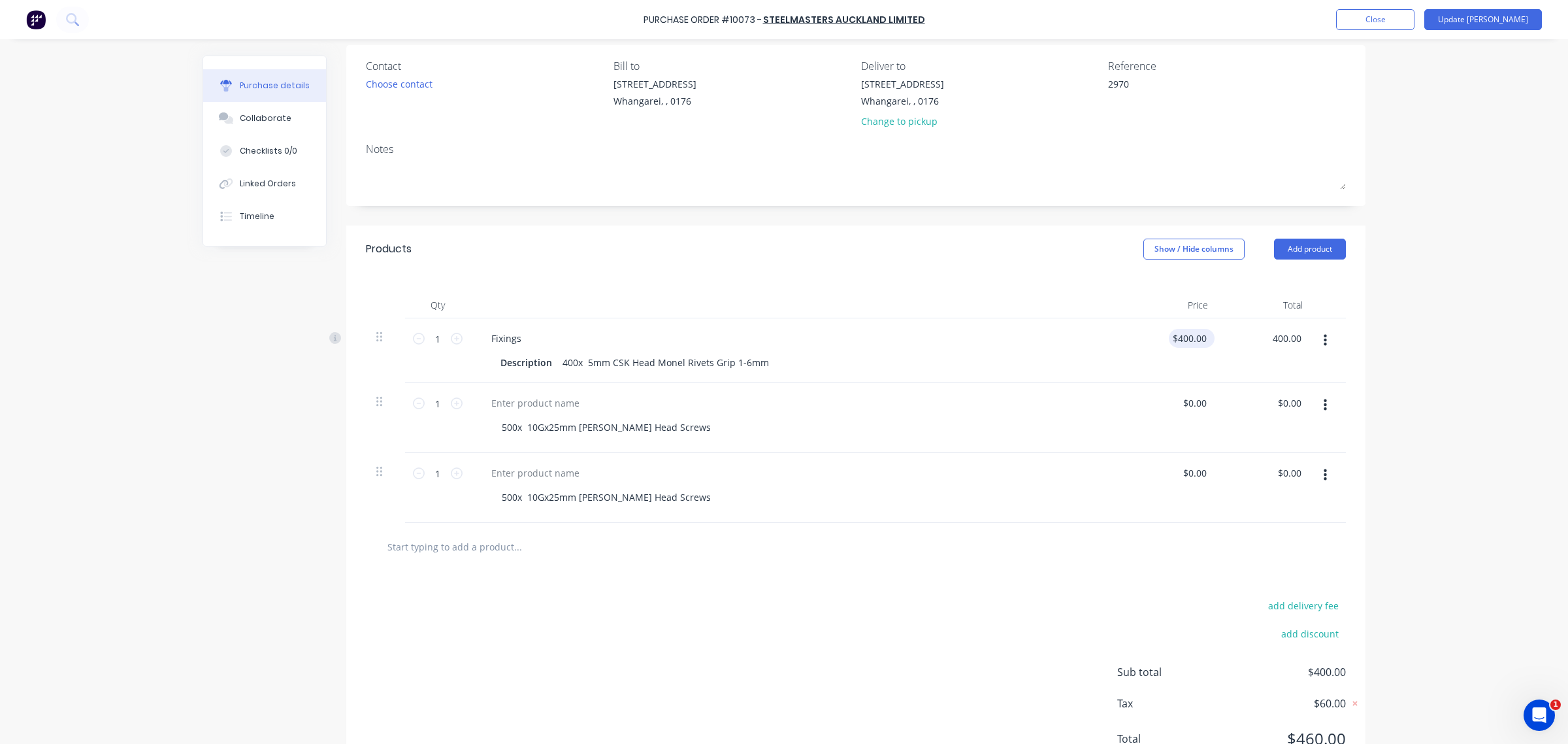
type input "400.00"
type input "$400.00"
click at [1194, 341] on input "400.00" at bounding box center [1192, 338] width 35 height 19
type textarea "x"
type input "$400.00"
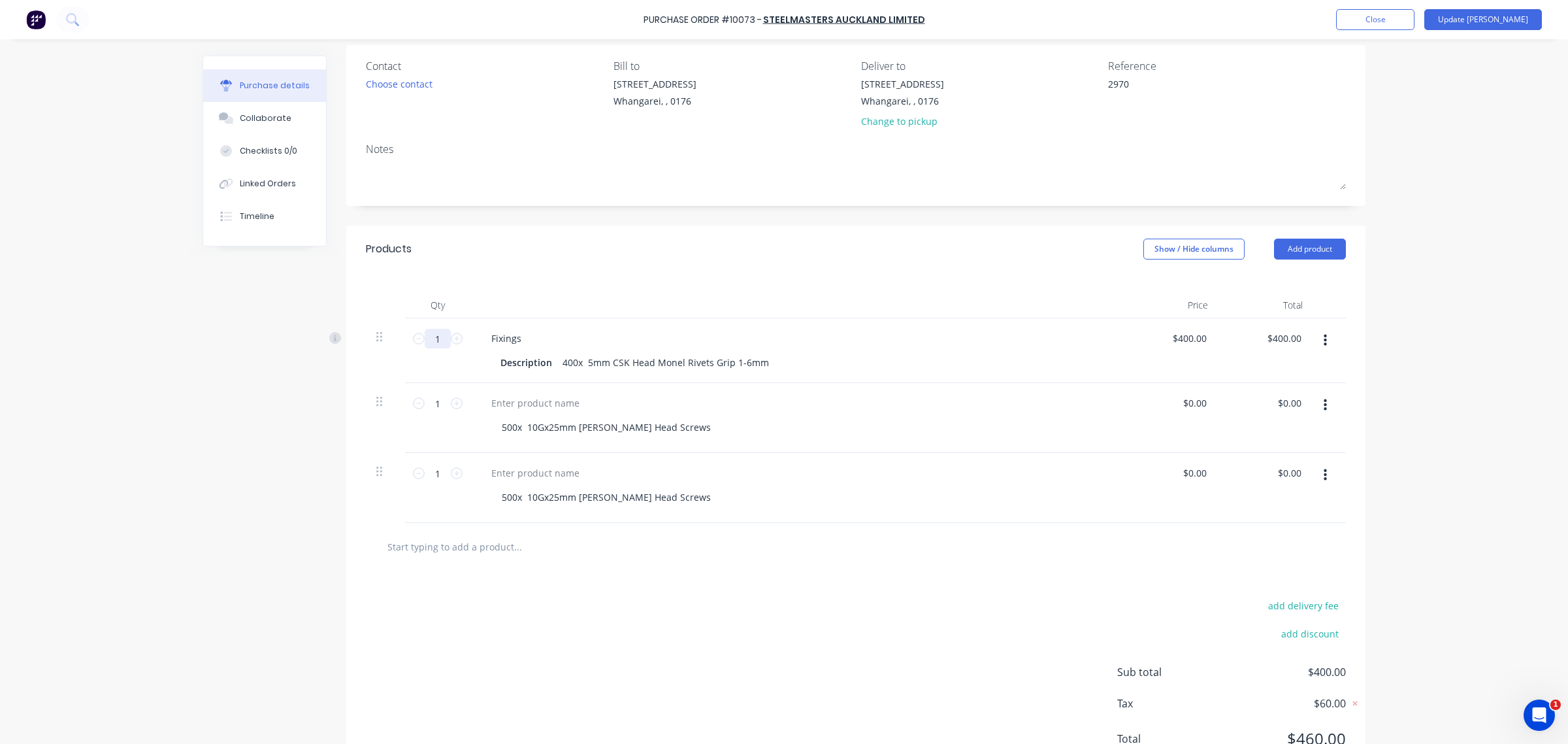
click at [430, 338] on input "1" at bounding box center [438, 338] width 26 height 20
type textarea "x"
type input "4"
type input "$1,600.00"
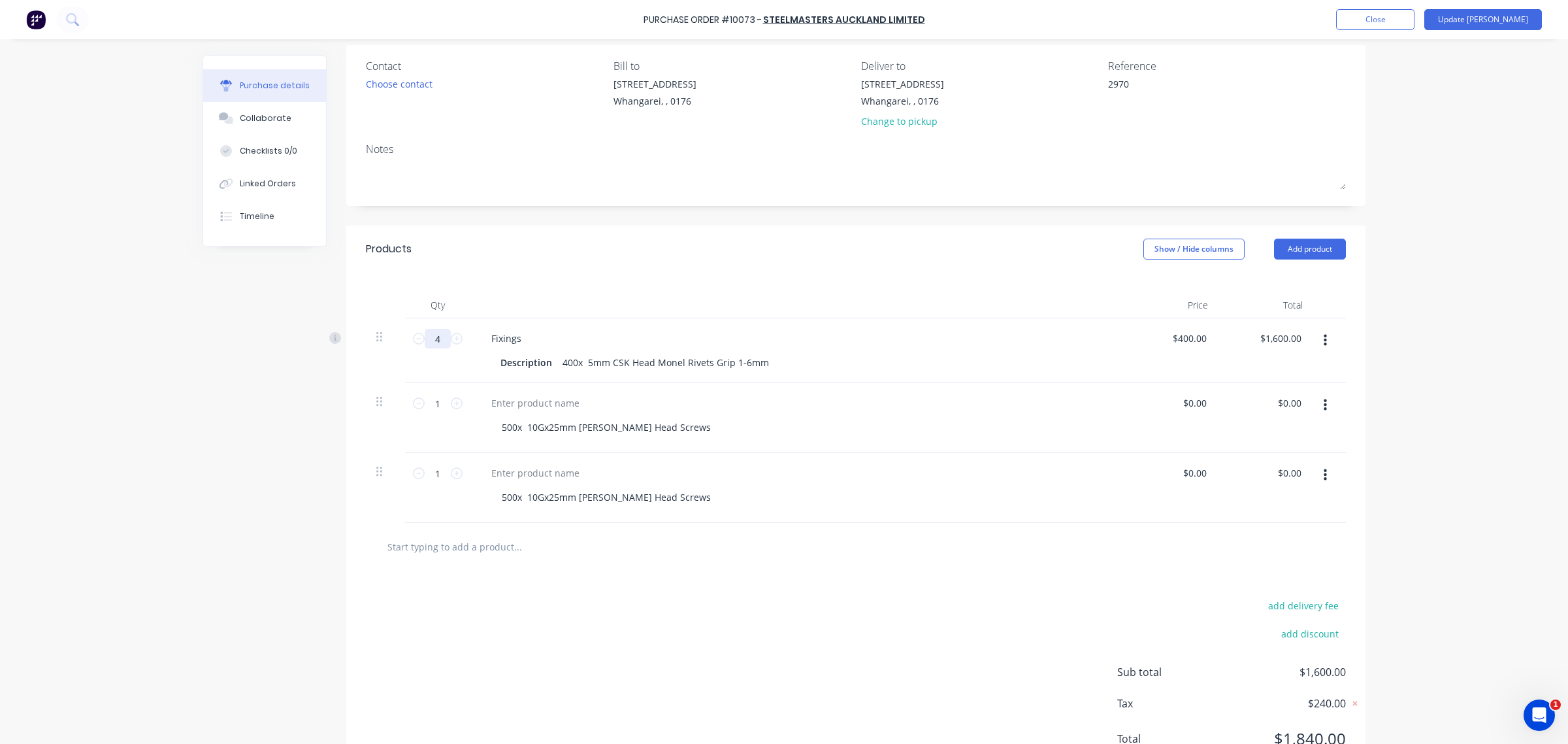
type textarea "x"
type input "40"
type input "$16,000.00"
type textarea "x"
type input "400"
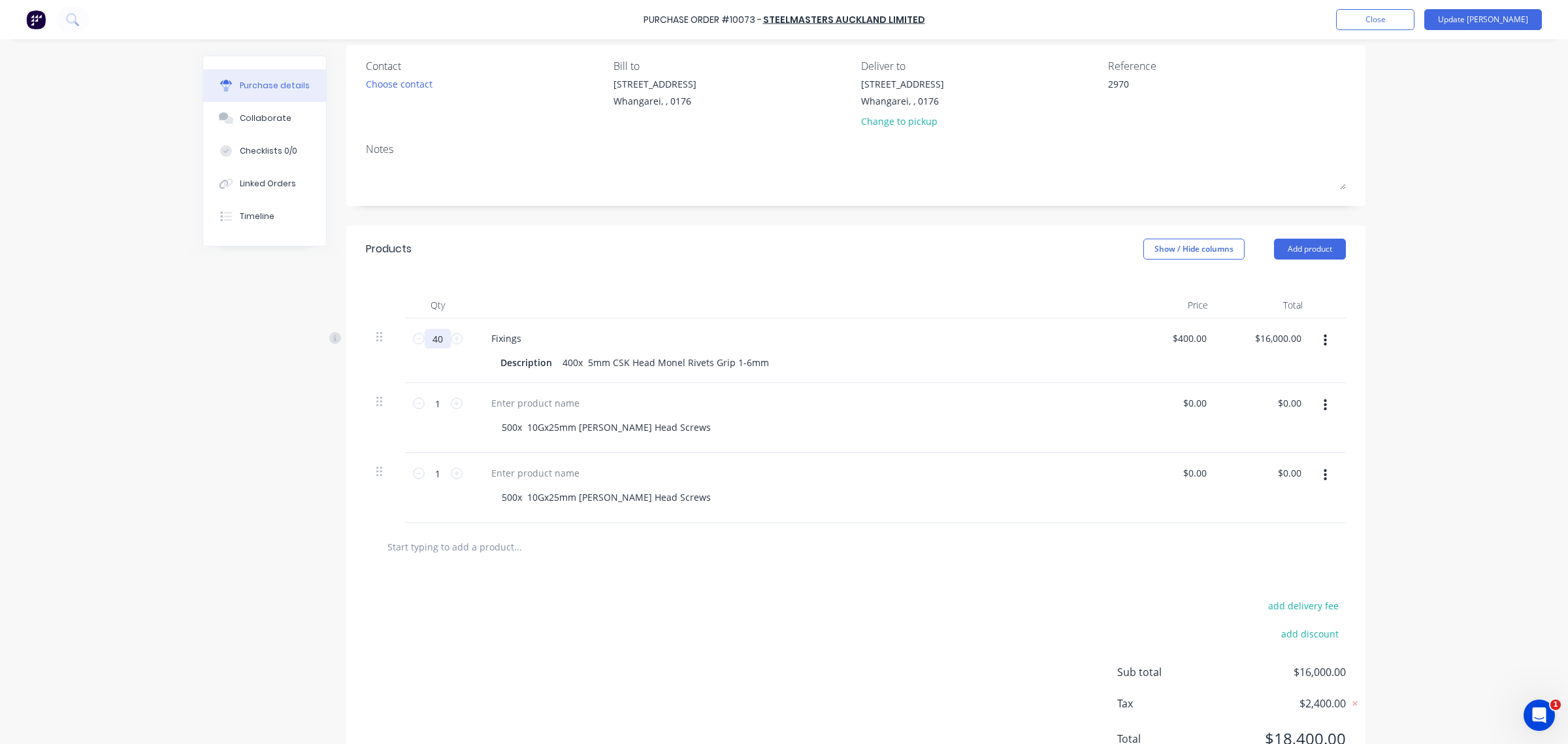
type input "$160,000.00"
type textarea "x"
type input "400"
type textarea "x"
type input "400.00"
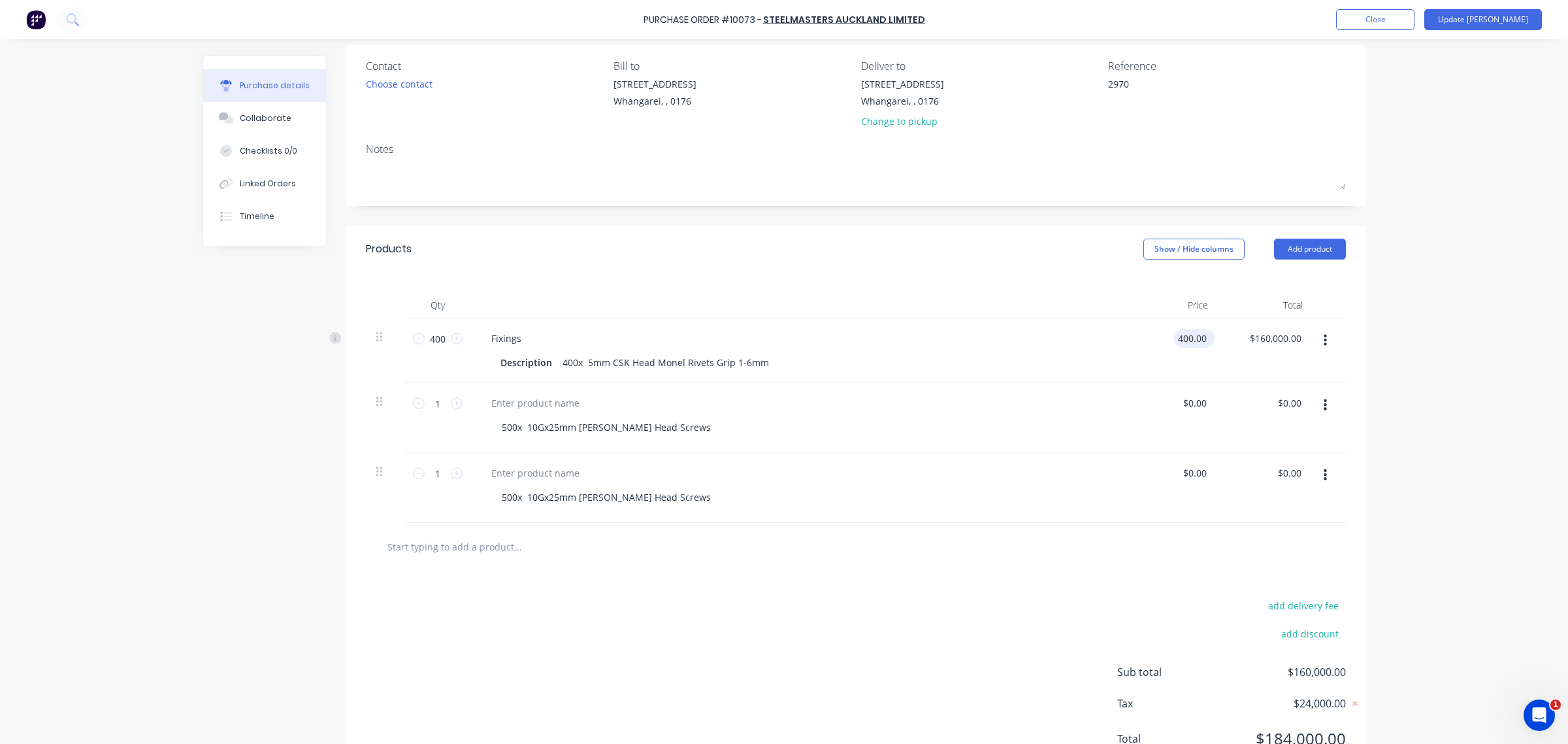
click at [1177, 341] on input "400.00" at bounding box center [1192, 338] width 35 height 19
type textarea "x"
click at [1177, 341] on input "400.00" at bounding box center [1192, 338] width 35 height 19
type input ".68"
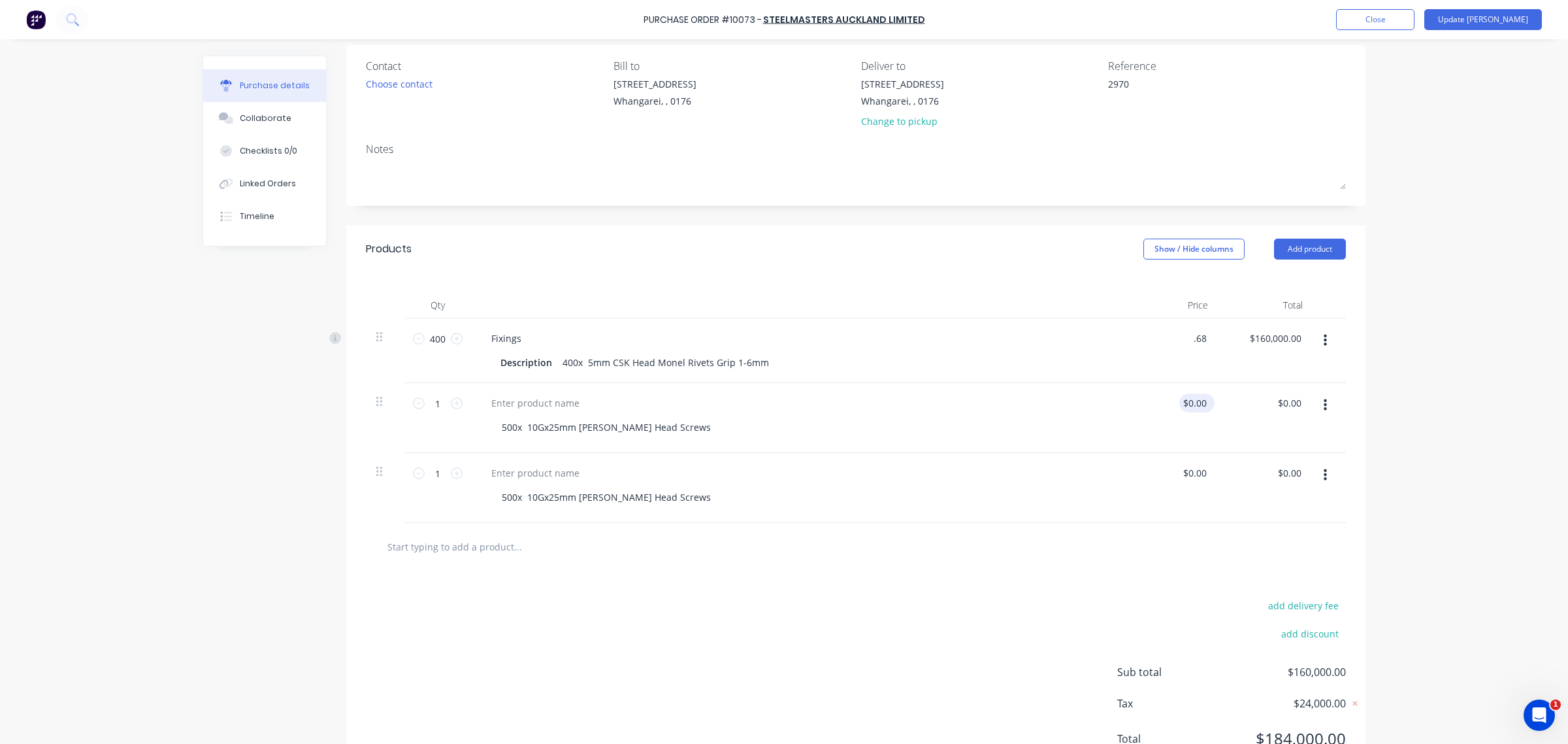
type textarea "x"
type input "$0.68"
type input "$272.00"
type input "0.00"
click at [1191, 412] on input "0.00" at bounding box center [1194, 402] width 30 height 19
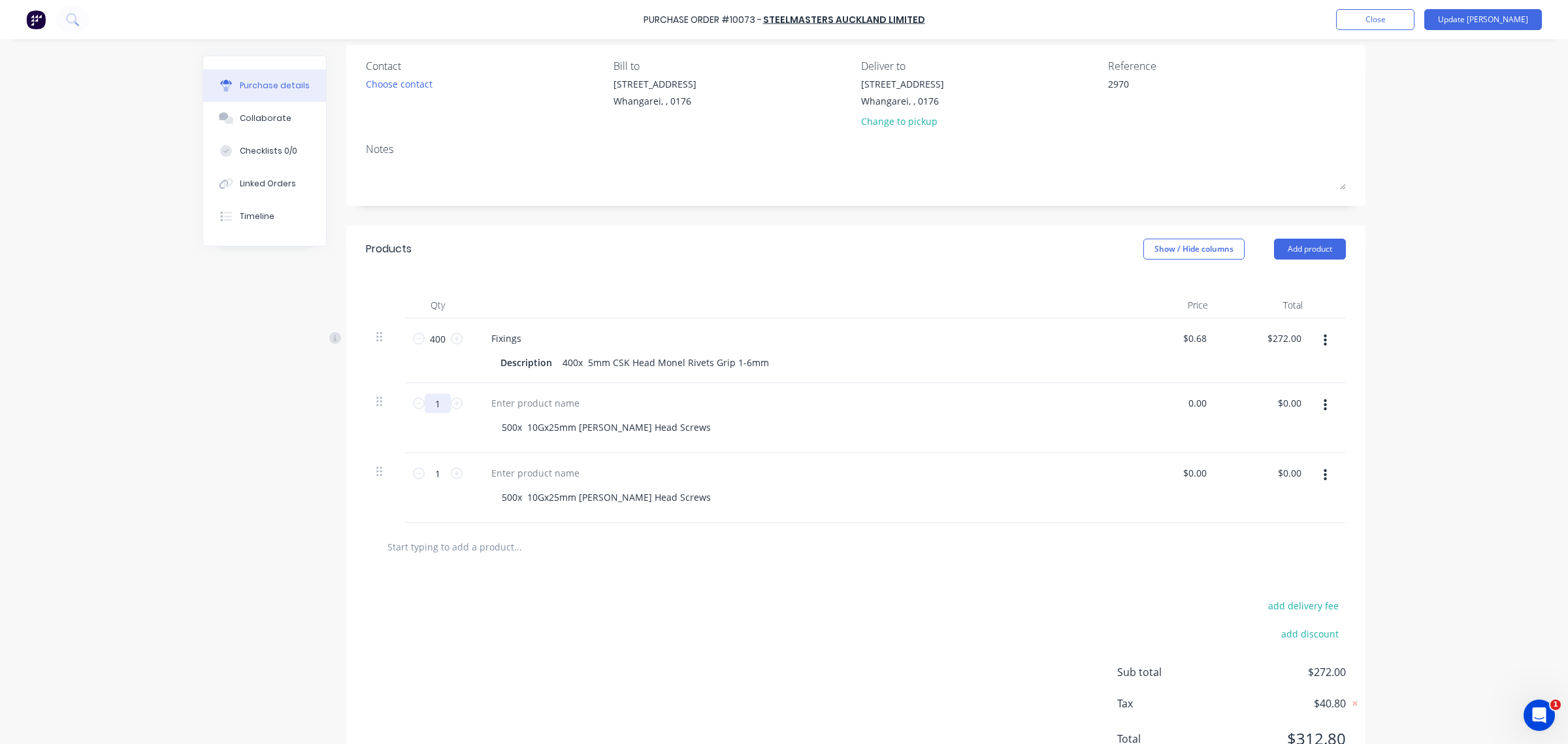
type textarea "x"
type input "$0.00"
click at [428, 412] on input "1" at bounding box center [438, 403] width 26 height 20
type textarea "x"
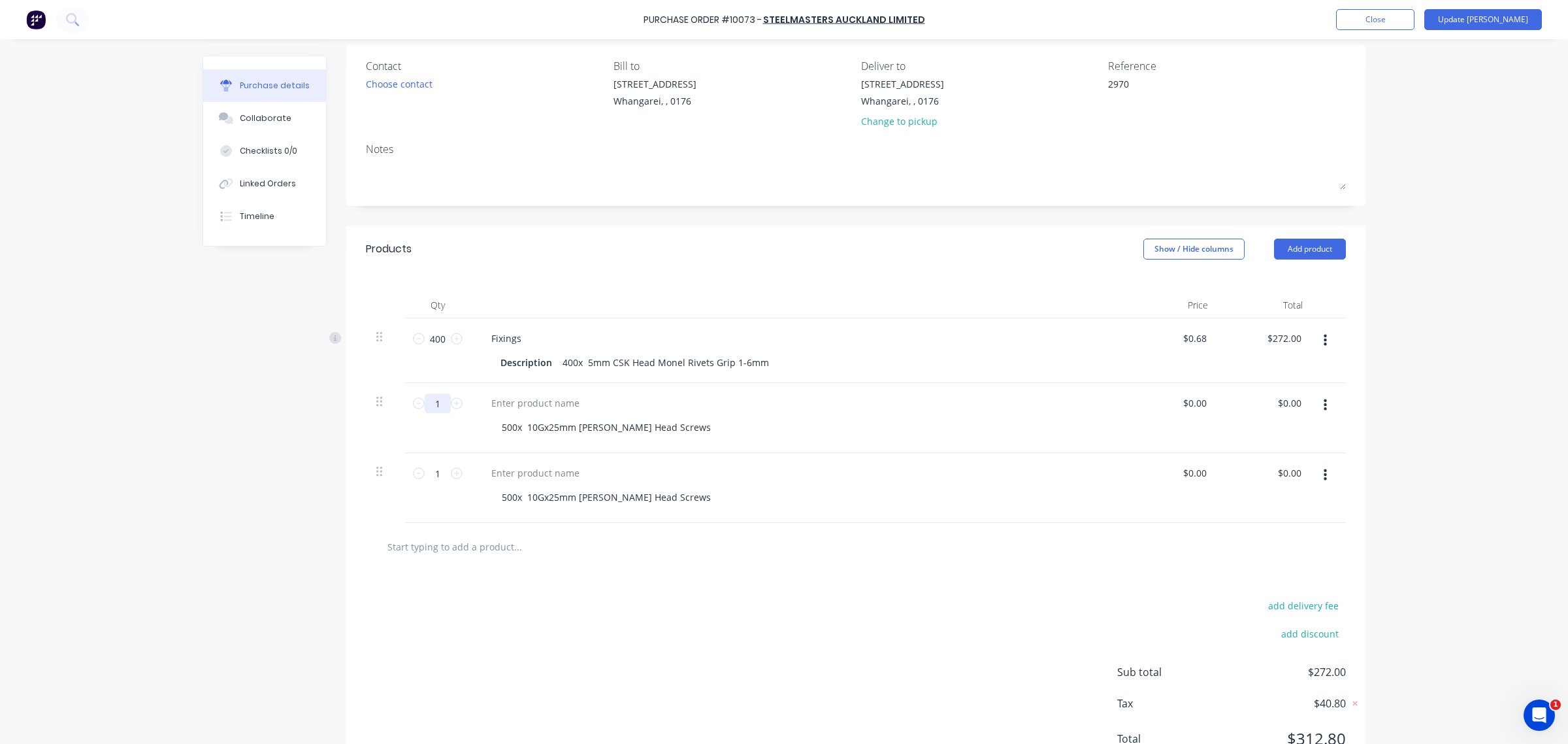
type input "5"
type textarea "x"
type input "50"
type textarea "x"
type input "500"
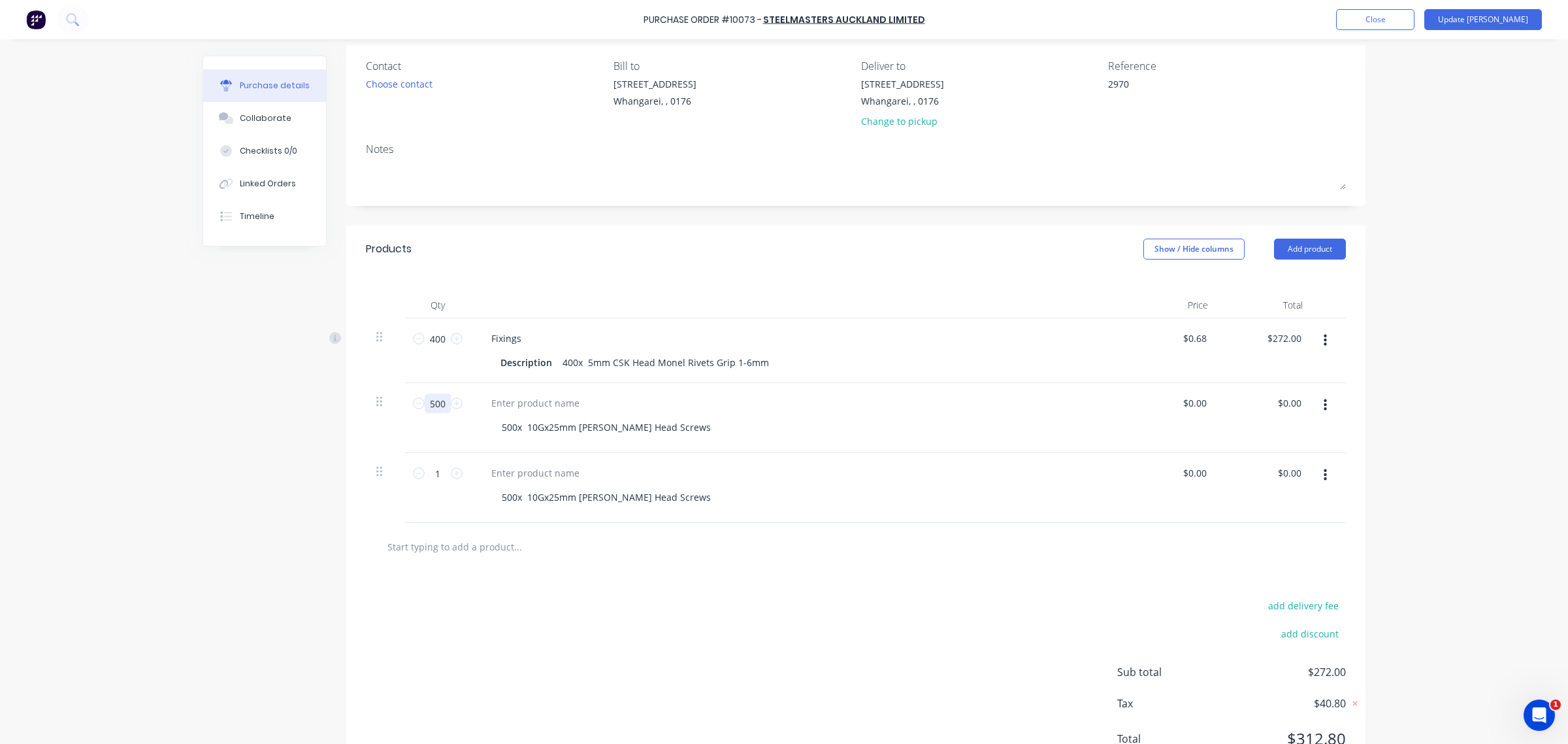
type textarea "x"
type input "500"
type textarea "x"
type input "0.00"
click at [1181, 412] on input "0.00" at bounding box center [1194, 402] width 30 height 19
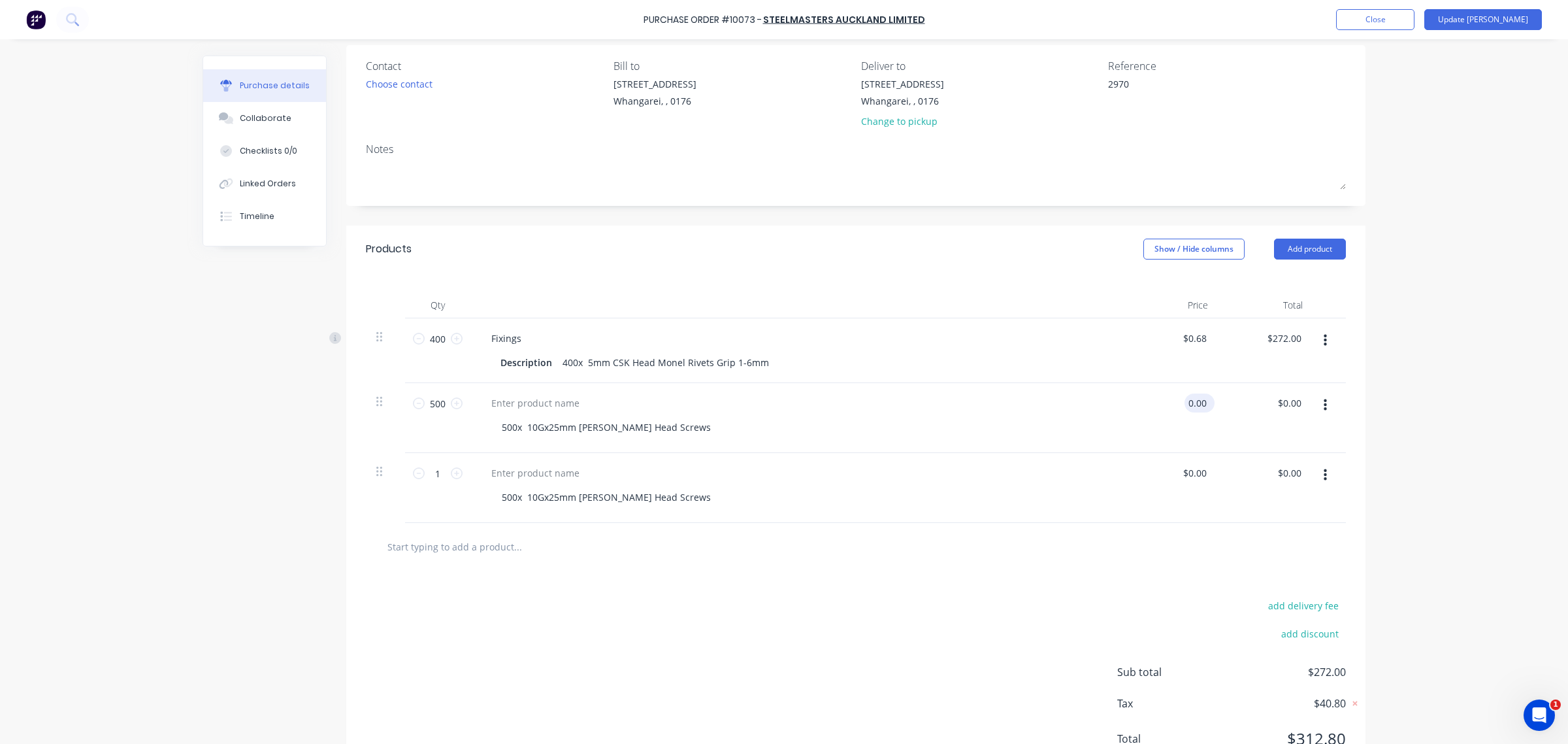
click at [1194, 412] on input "0.00" at bounding box center [1197, 402] width 25 height 19
type textarea "x"
click at [1194, 412] on input "0.00" at bounding box center [1197, 402] width 25 height 19
type input ".144"
type textarea "x"
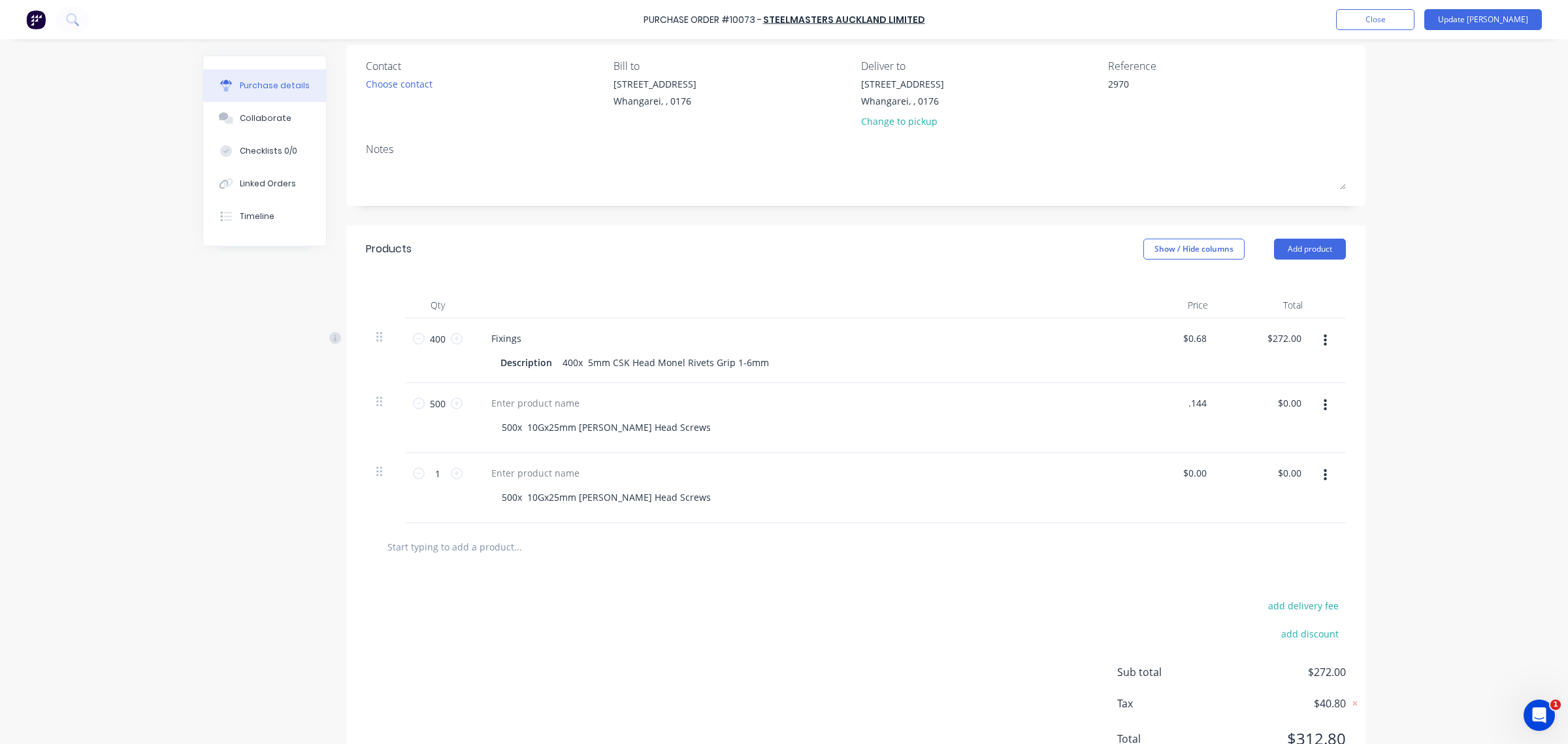
type input "$0.14"
type input "$70.00"
click at [1050, 553] on div at bounding box center [856, 546] width 959 height 26
click at [434, 483] on input "1" at bounding box center [438, 473] width 26 height 20
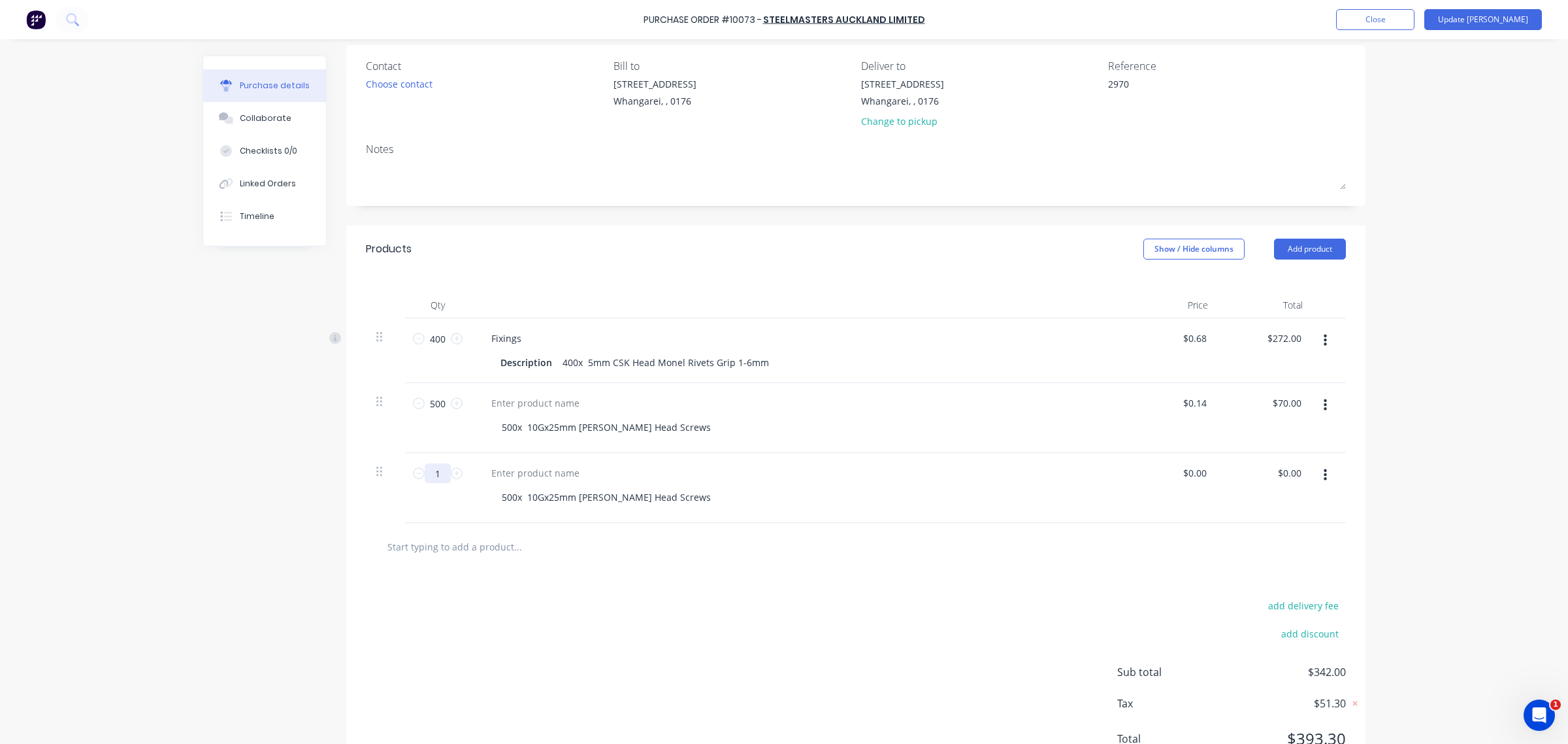
type textarea "x"
type input "5"
type textarea "x"
type input "50"
type textarea "x"
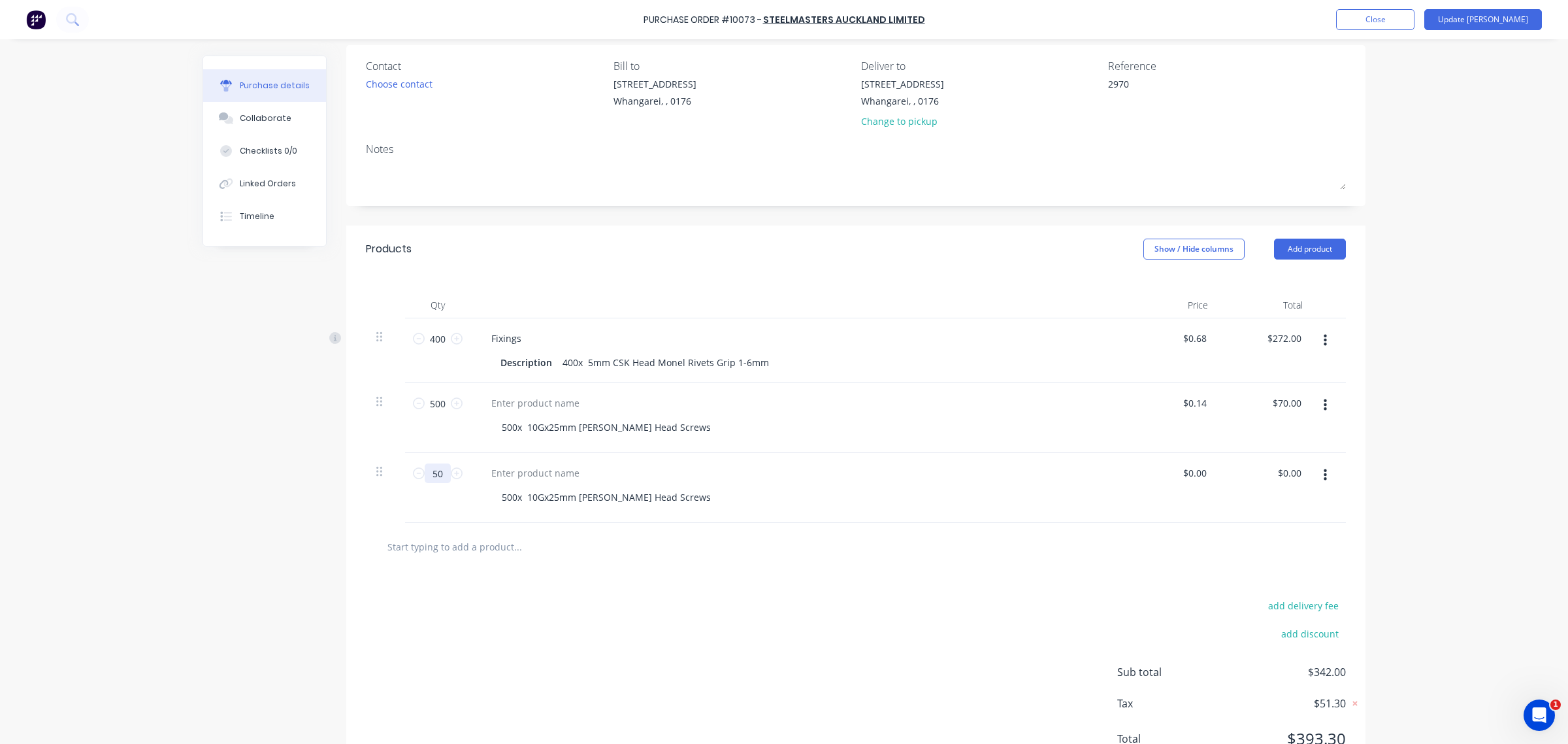
type input "500"
type textarea "x"
type input "500"
type textarea "x"
type input "0.00"
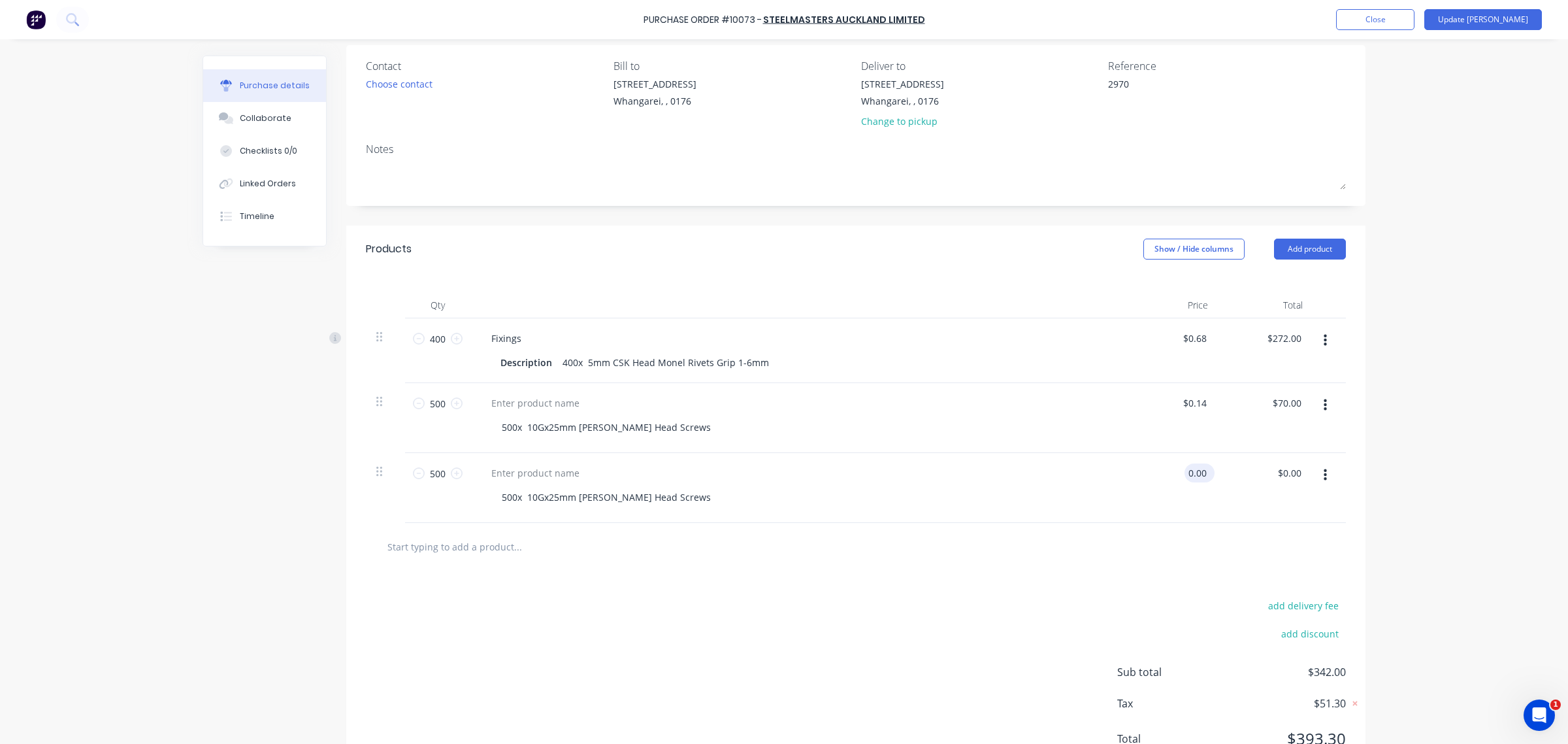
click at [1185, 482] on input "0.00" at bounding box center [1197, 472] width 25 height 19
type textarea "x"
click at [1185, 482] on input "0.00" at bounding box center [1197, 472] width 25 height 19
type input ".2275"
type textarea "x"
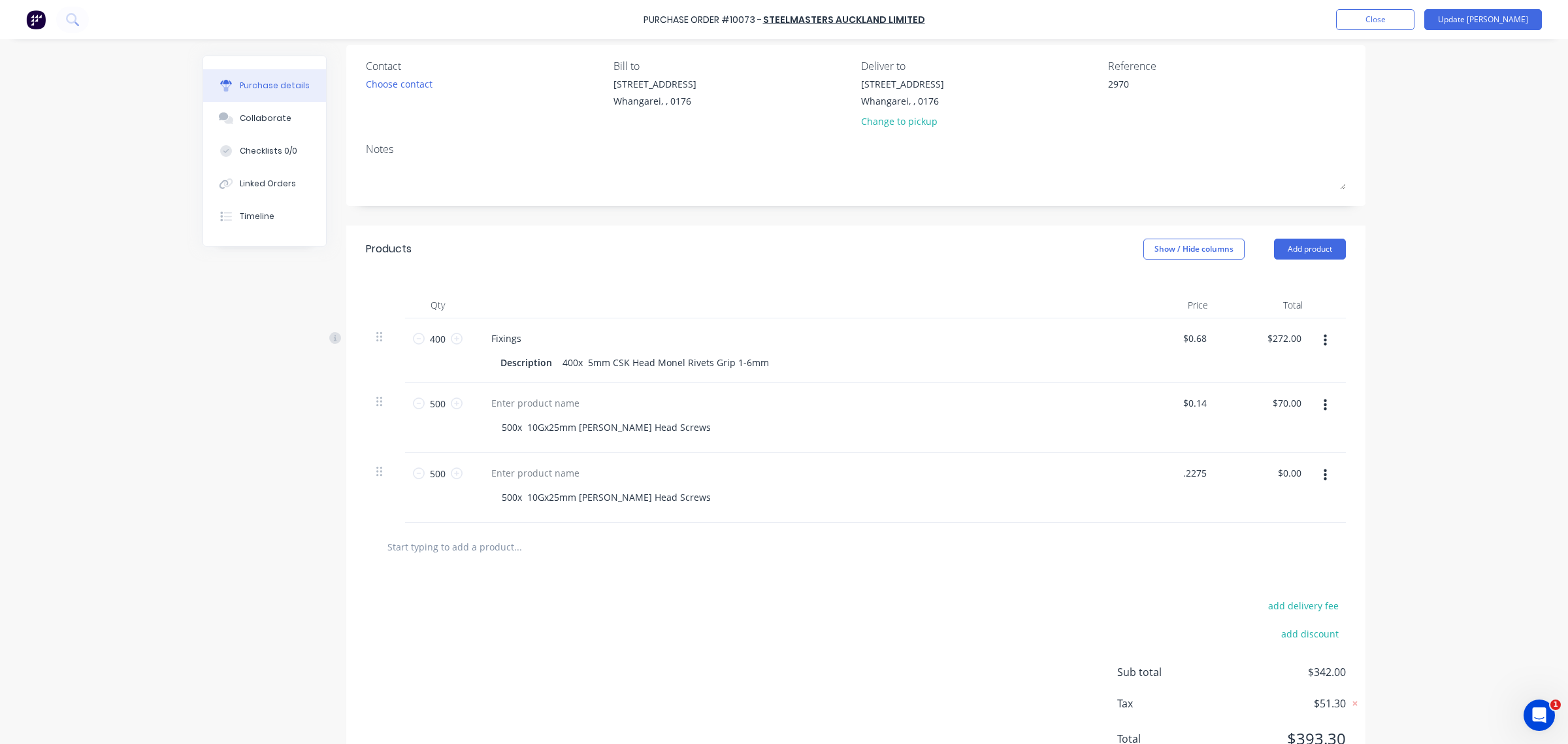
type input "$0.23"
type input "$115.00"
click at [1164, 611] on div "add delivery fee" at bounding box center [1232, 605] width 229 height 17
type textarea "x"
type input "0.23"
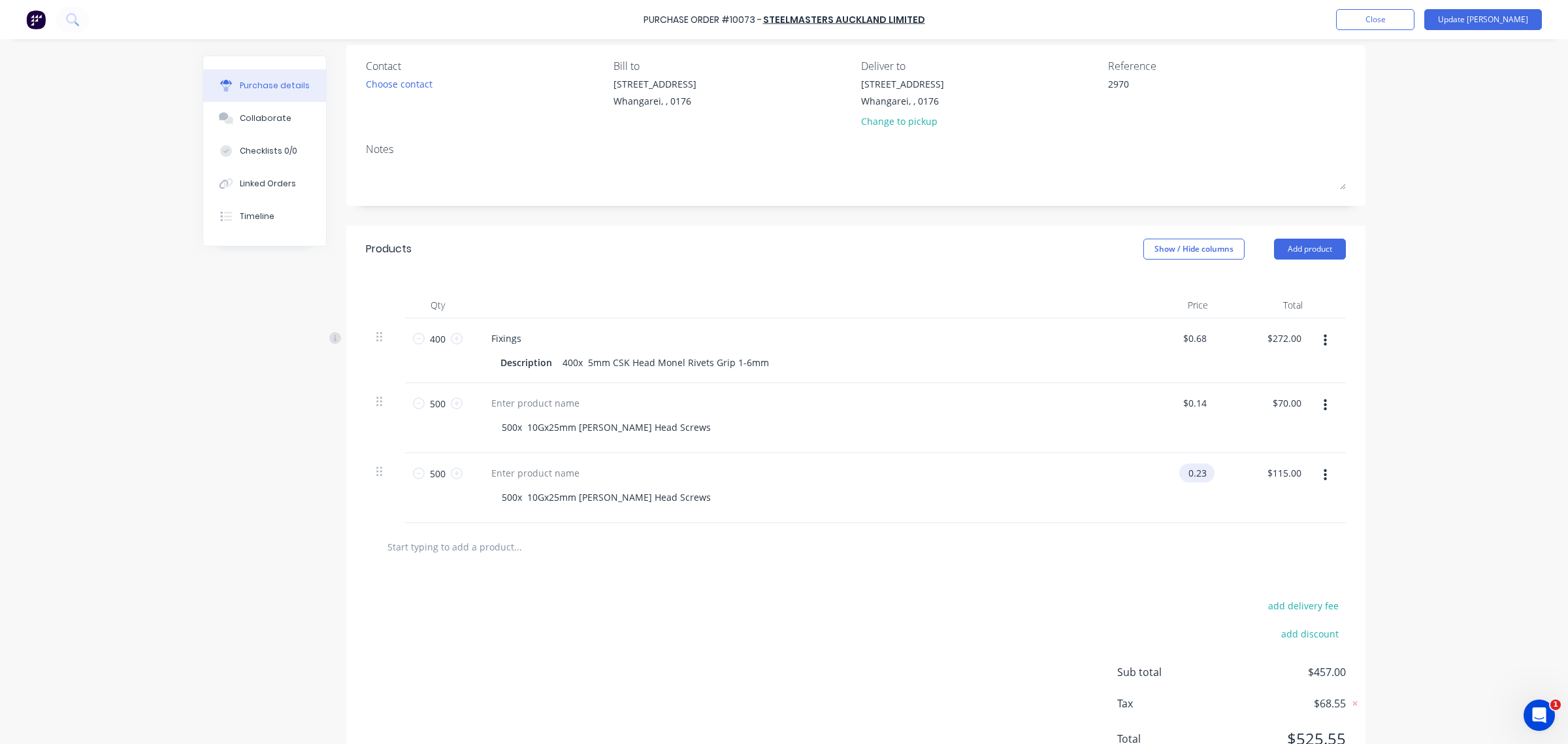
click at [1201, 482] on input "0.23" at bounding box center [1194, 472] width 30 height 19
type textarea "x"
click at [1201, 482] on input "0.23" at bounding box center [1197, 472] width 25 height 19
type input ".2275"
type textarea "x"
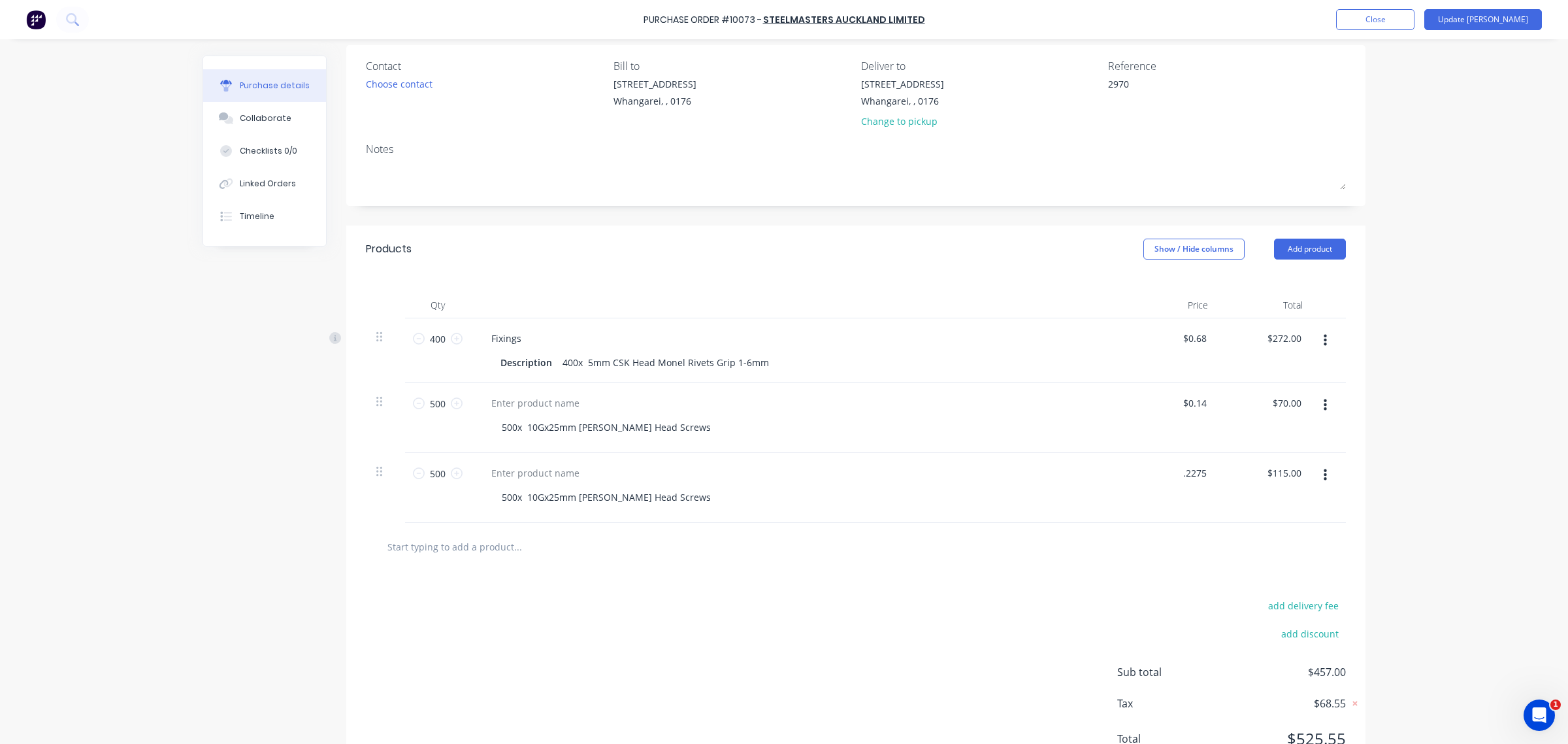
type input "$0.23"
click at [1063, 649] on div "add delivery fee add discount Sub total $457.00 Tax $68.55 Total $525.55" at bounding box center [856, 678] width 1019 height 215
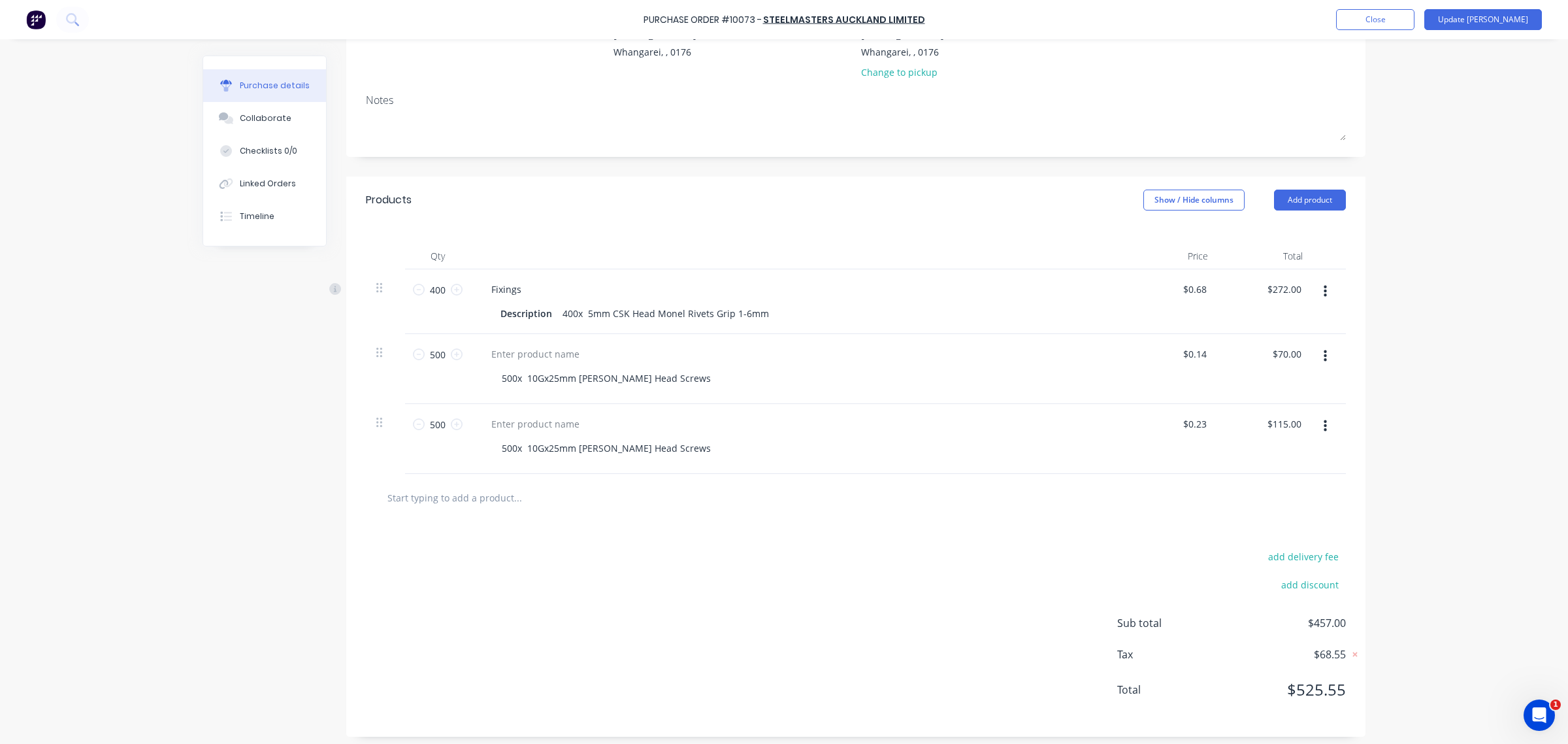
scroll to position [170, 0]
type textarea "x"
type input "115.00"
click at [1288, 418] on input "115.00" at bounding box center [1287, 417] width 35 height 19
type textarea "x"
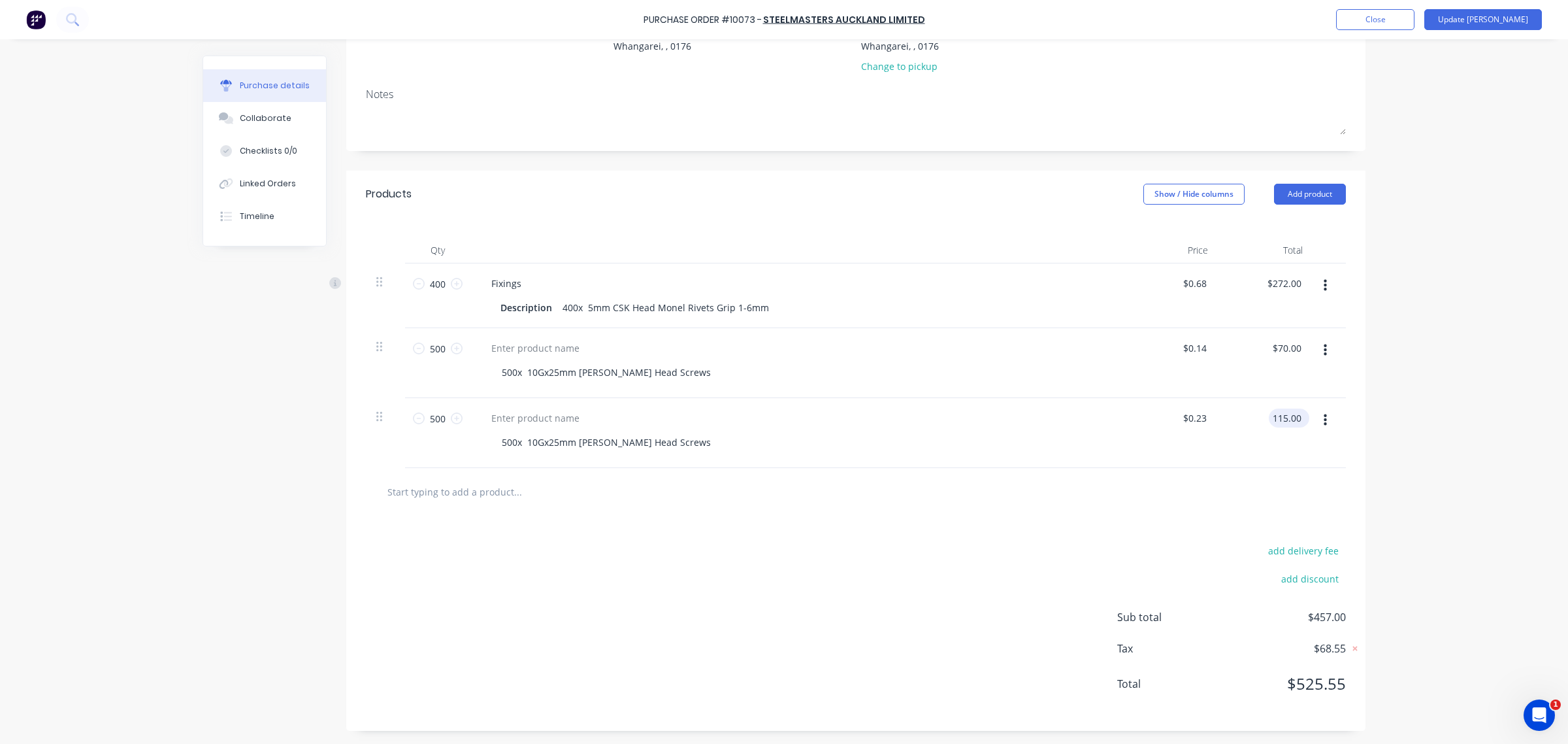
click at [1288, 418] on input "115.00" at bounding box center [1287, 417] width 35 height 19
type input "113.75"
type textarea "x"
type input "$0.2275"
type input "$113.75"
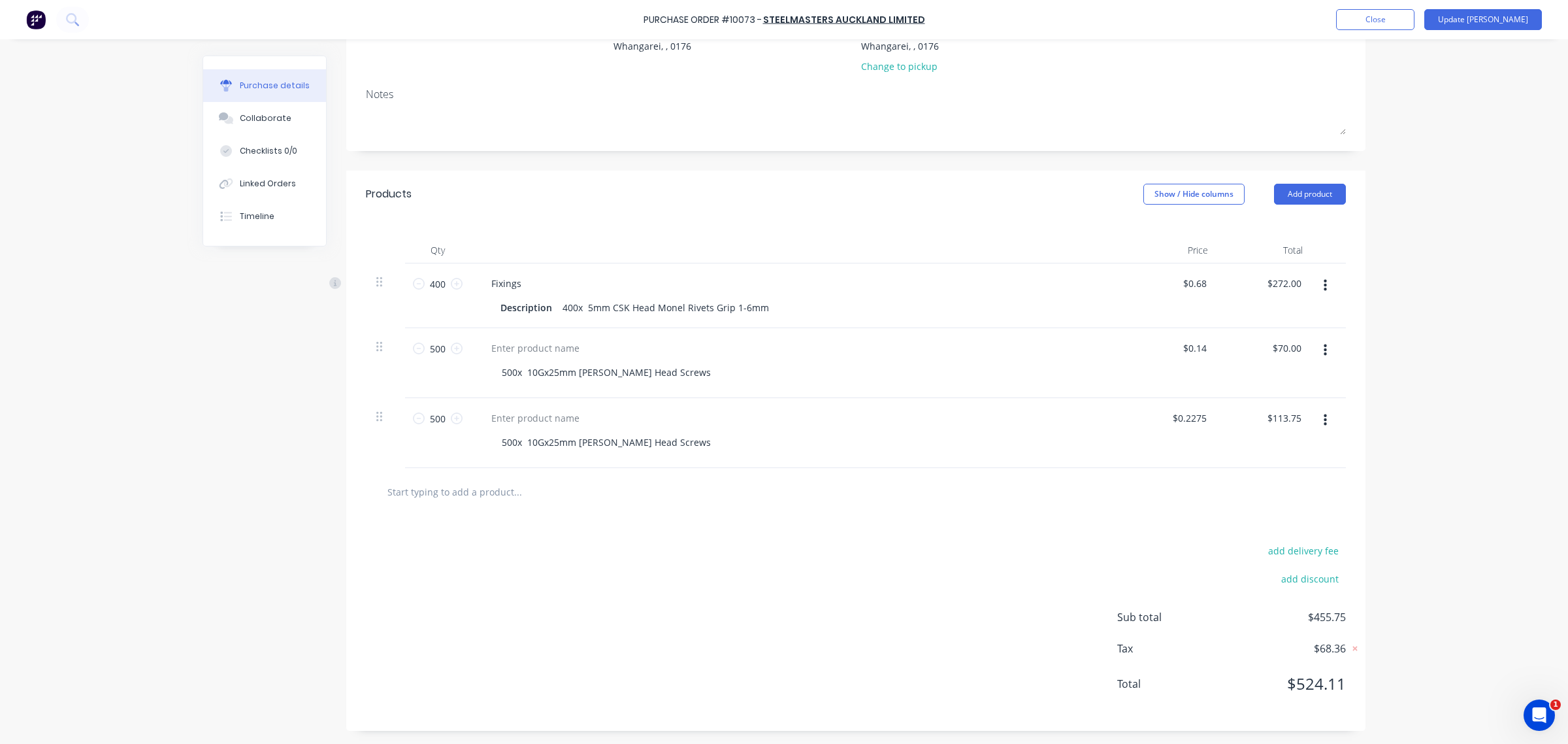
click at [944, 502] on div at bounding box center [856, 491] width 959 height 26
click at [485, 495] on input "text" at bounding box center [517, 491] width 262 height 26
click at [506, 478] on input "text" at bounding box center [517, 491] width 262 height 26
type textarea "x"
type input "0.14"
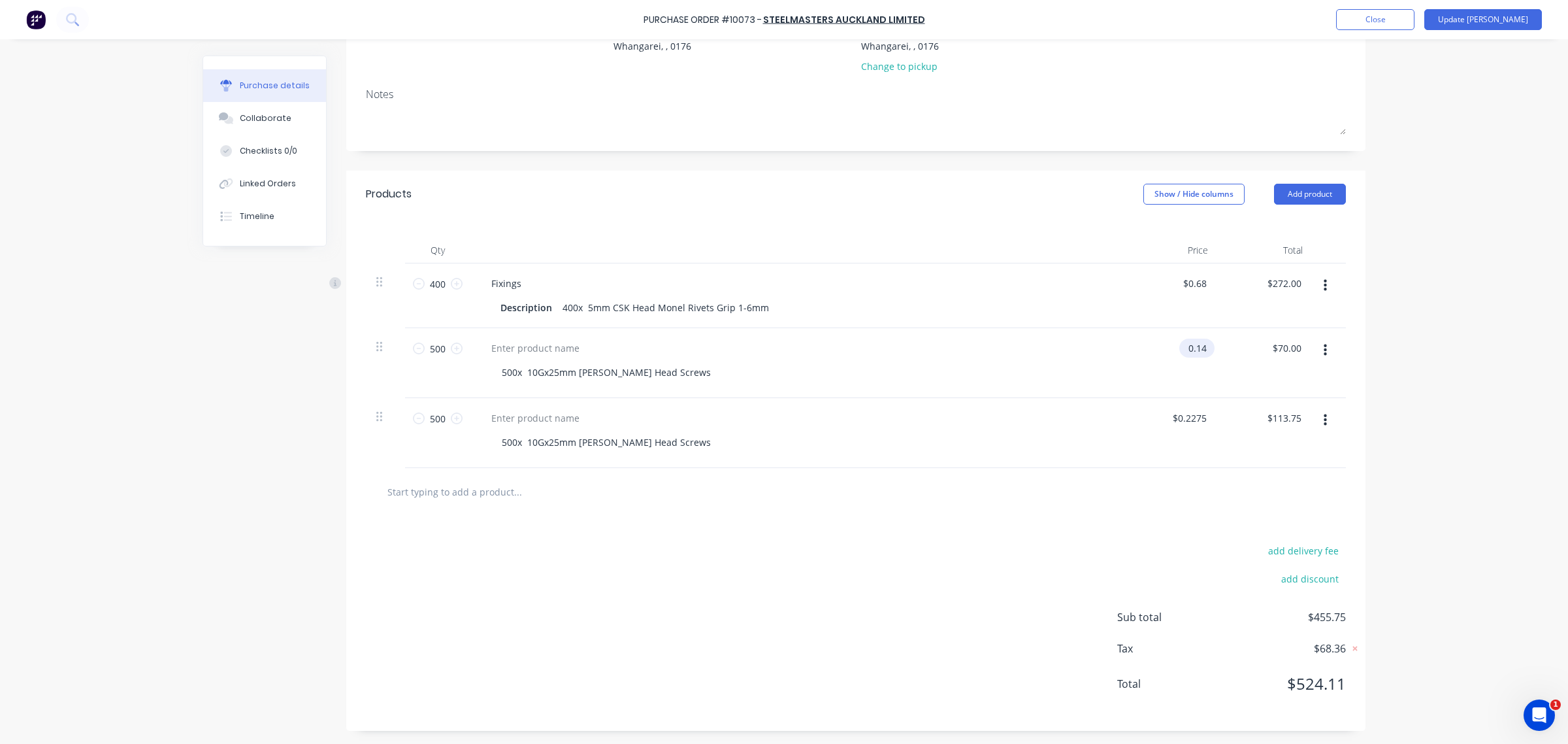
click at [1194, 347] on input "0.14" at bounding box center [1194, 347] width 30 height 19
type textarea "x"
type input "$0.14"
click at [1282, 340] on input "70.00" at bounding box center [1289, 347] width 30 height 19
type input "72.00"
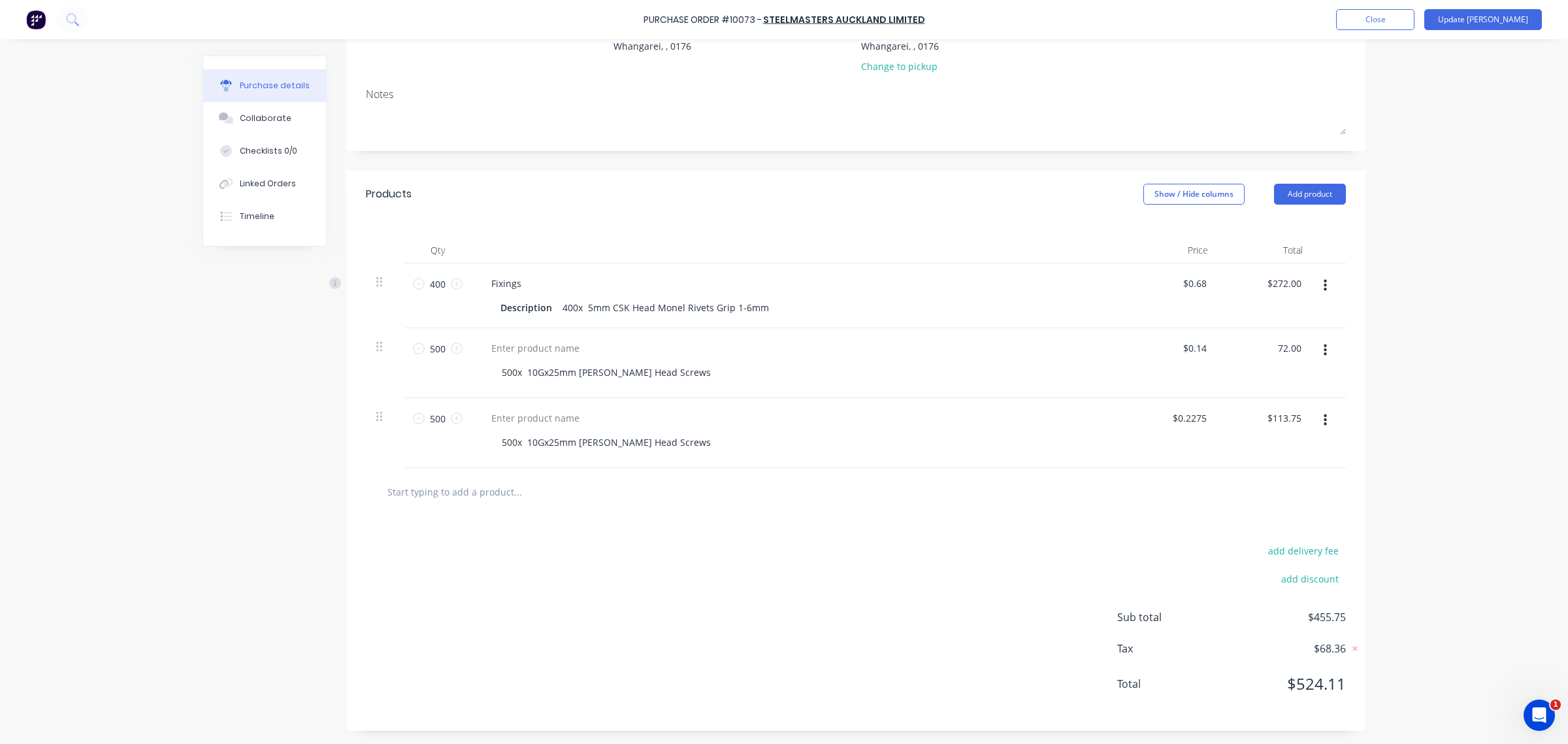
type textarea "x"
type input "$0.144"
type input "$72.00"
click at [967, 570] on div "add delivery fee add discount Sub total $455.75 Tax $68.36 Total $524.11" at bounding box center [856, 623] width 1019 height 215
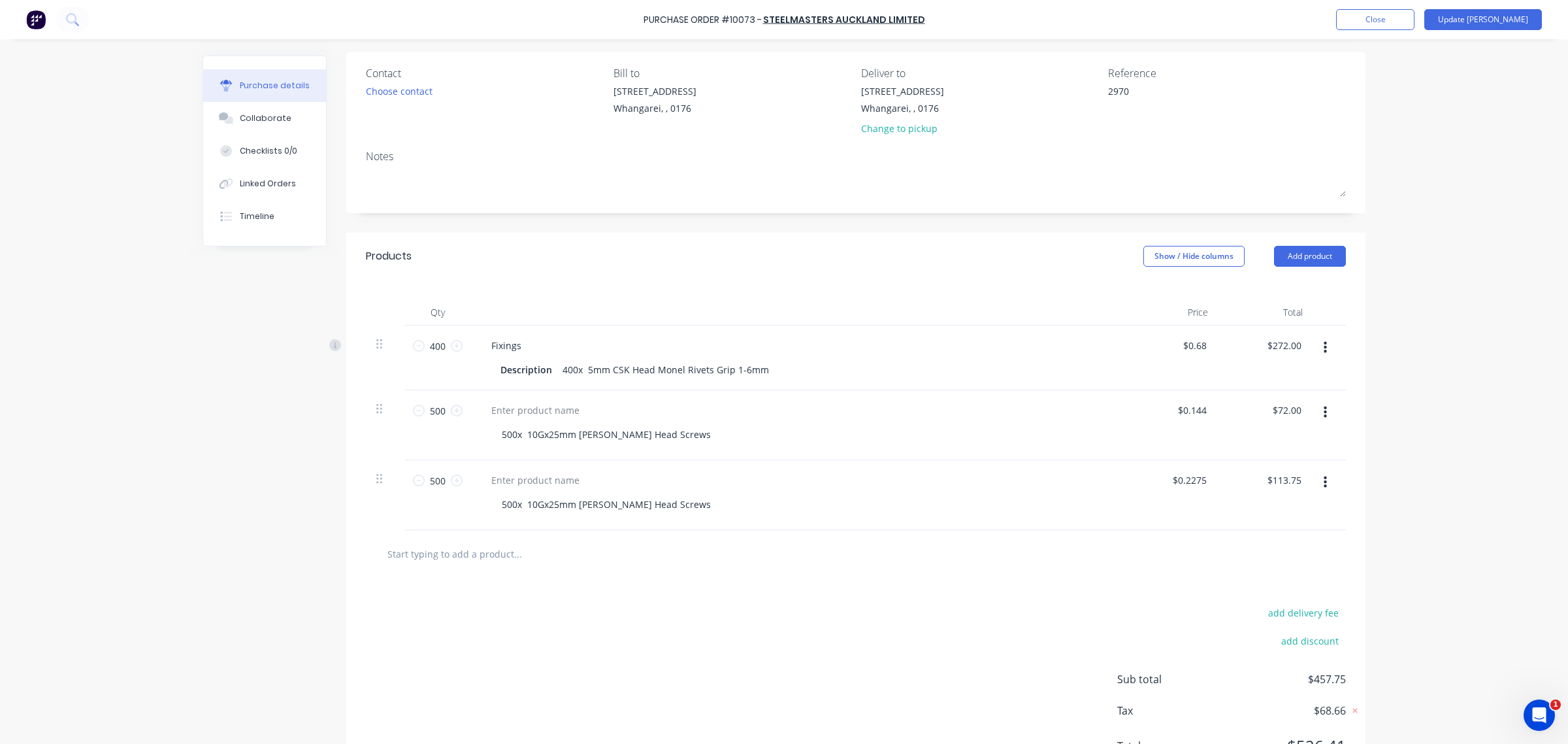
scroll to position [0, 0]
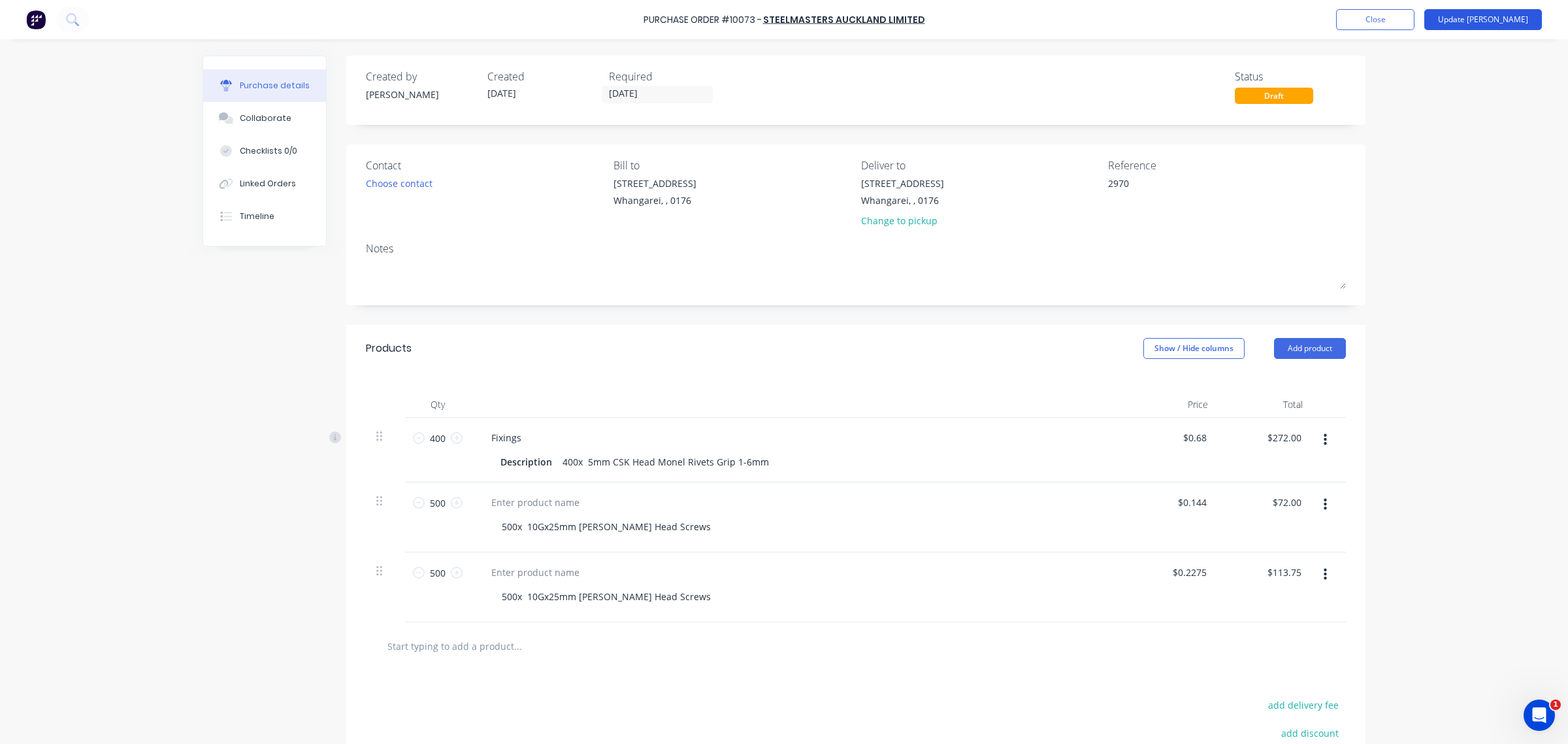
click at [1513, 18] on button "Update Bill" at bounding box center [1483, 20] width 118 height 21
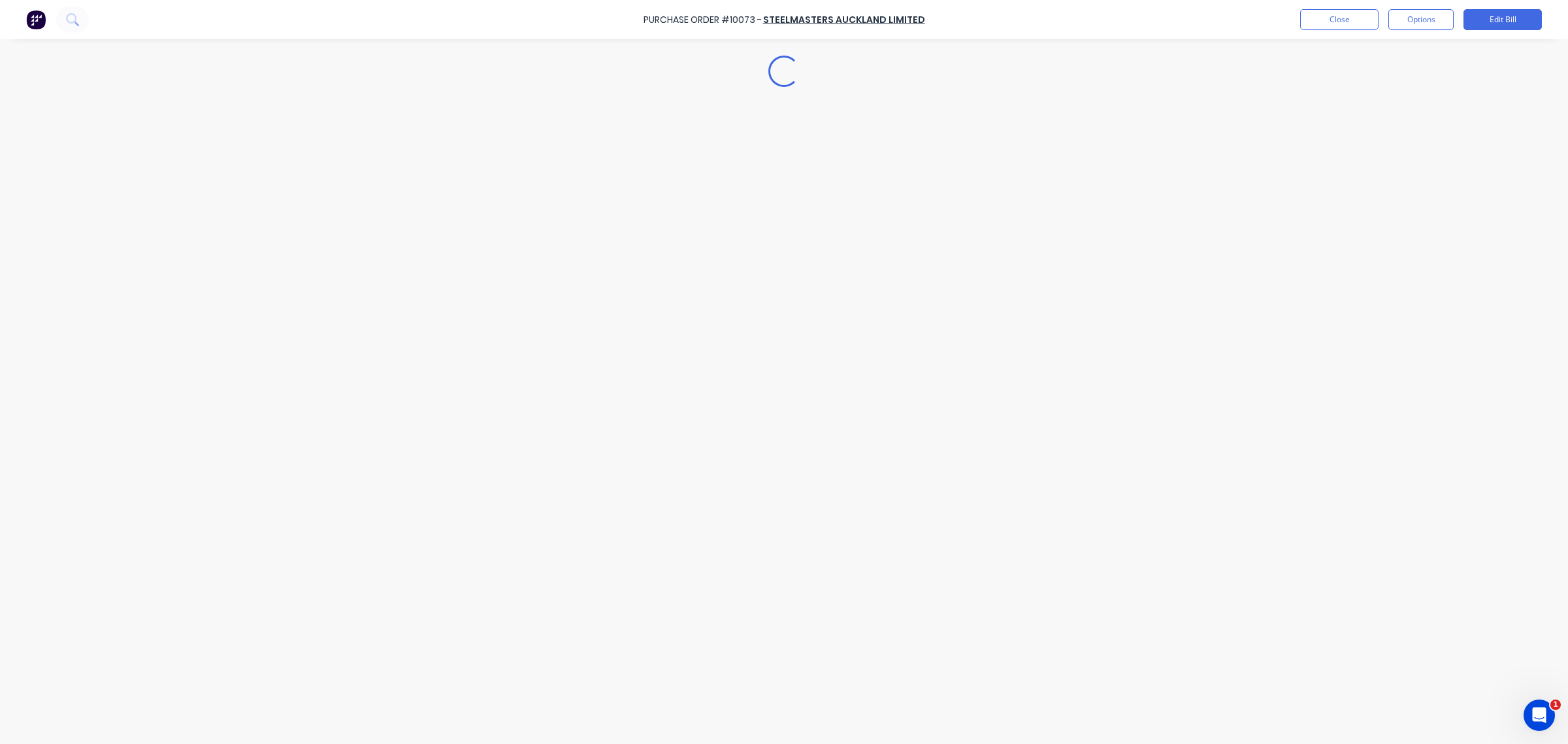
type textarea "x"
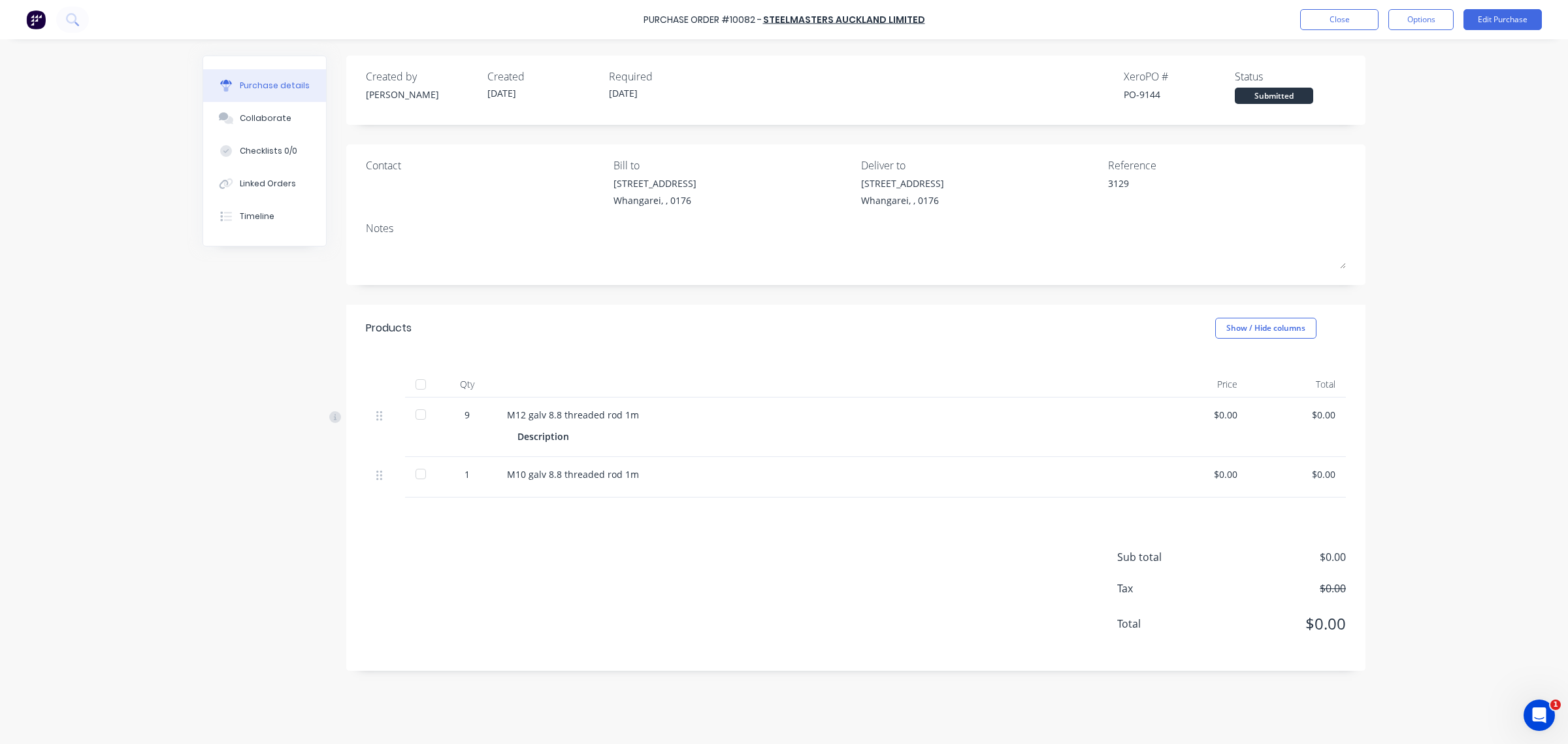
click at [24, 25] on div "Purchase Order #10082 - Steelmasters Auckland Limited Close Options Edit Purcha…" at bounding box center [784, 20] width 1568 height 39
click at [27, 25] on img at bounding box center [36, 20] width 20 height 20
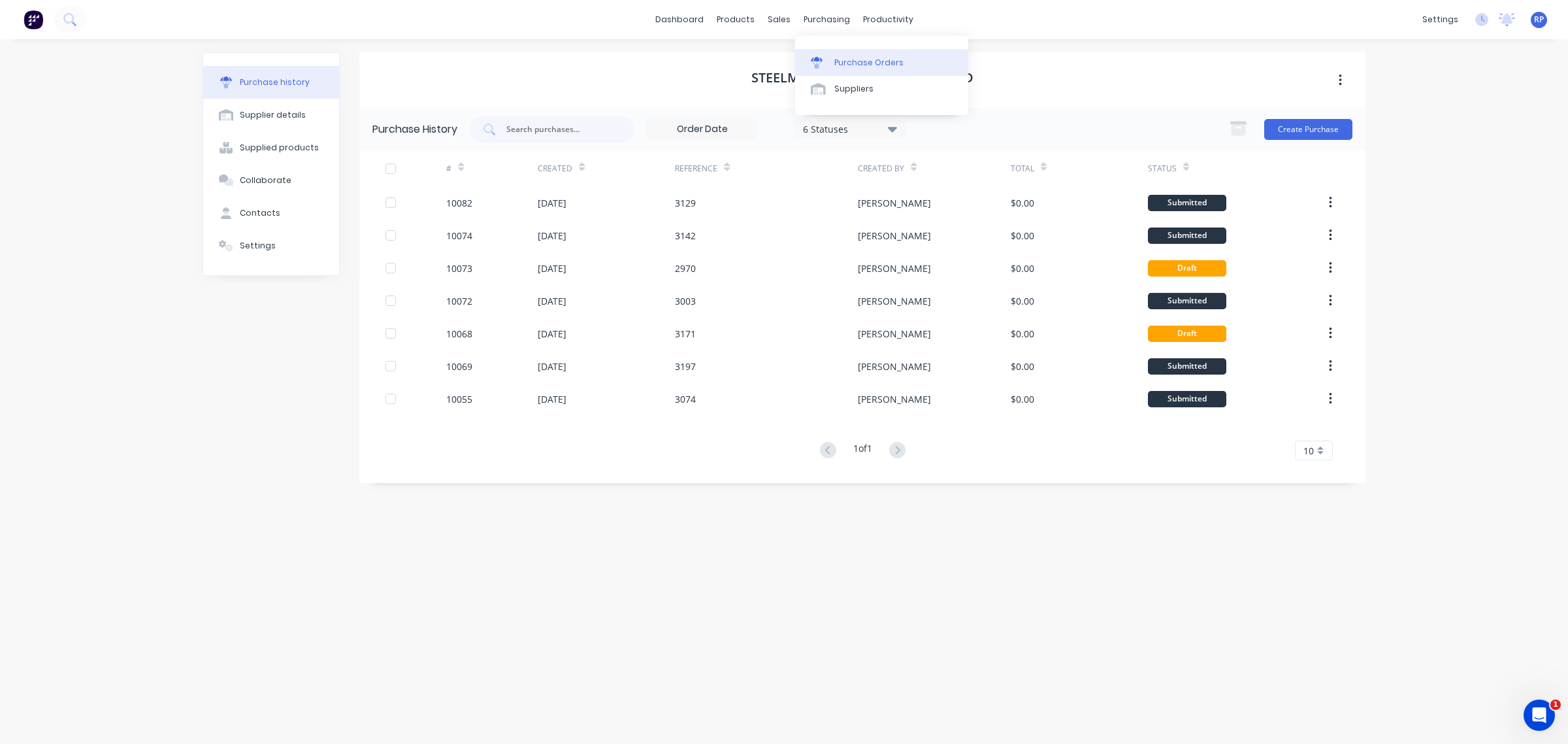
click at [847, 60] on div "Purchase Orders" at bounding box center [869, 63] width 69 height 12
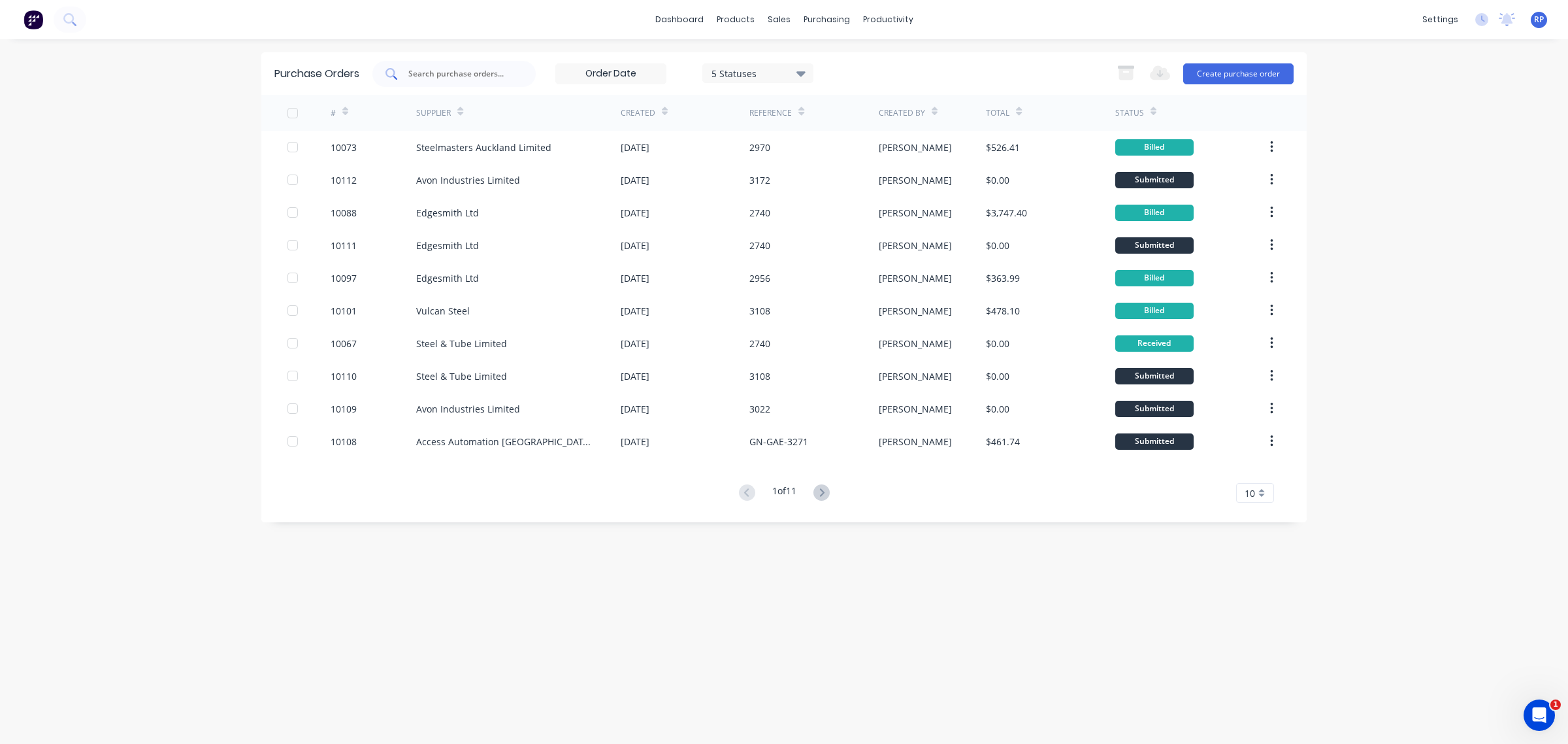
click at [438, 72] on input "text" at bounding box center [461, 74] width 109 height 13
type input "9110"
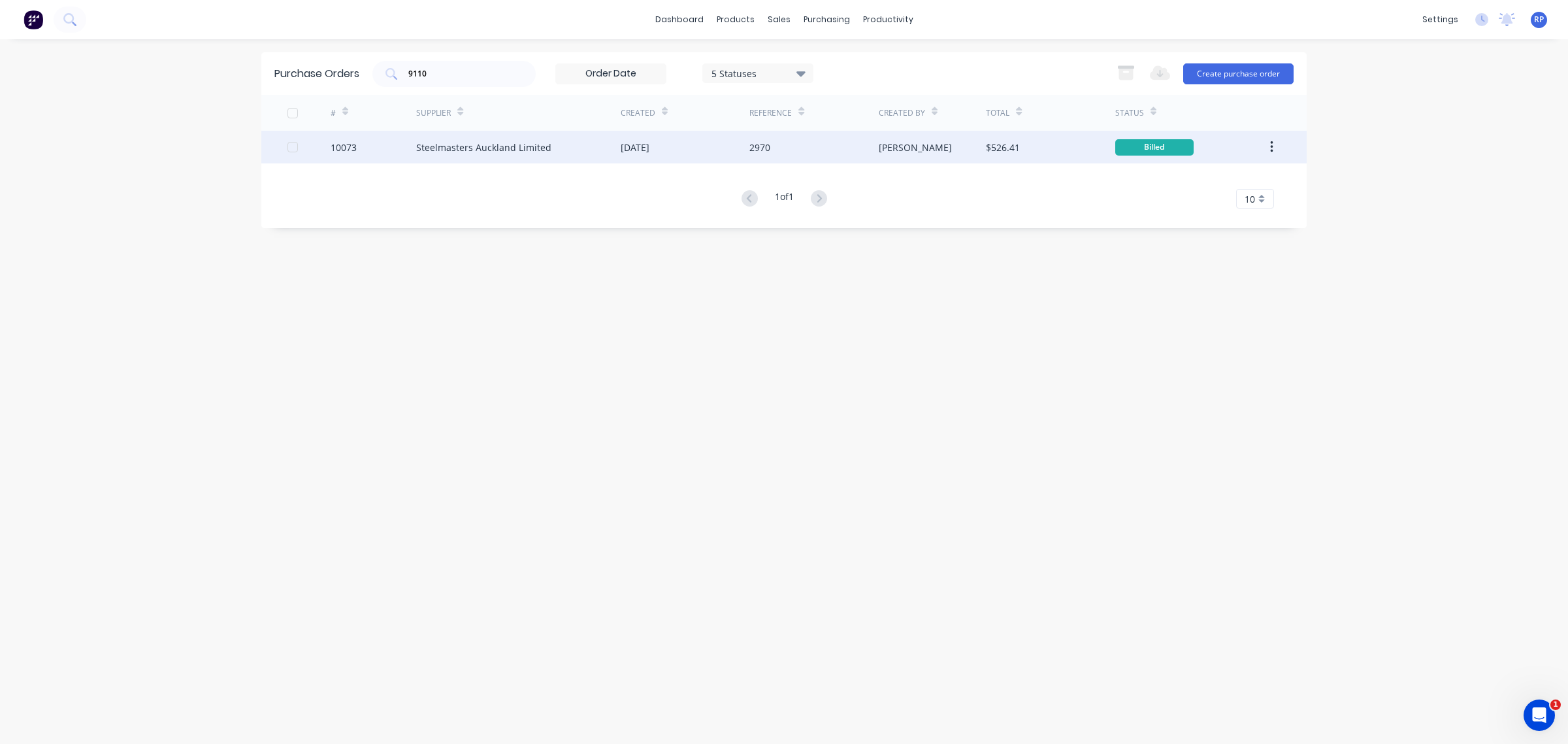
click at [1273, 151] on icon "button" at bounding box center [1272, 147] width 3 height 14
click at [952, 144] on div "[PERSON_NAME]" at bounding box center [932, 147] width 108 height 33
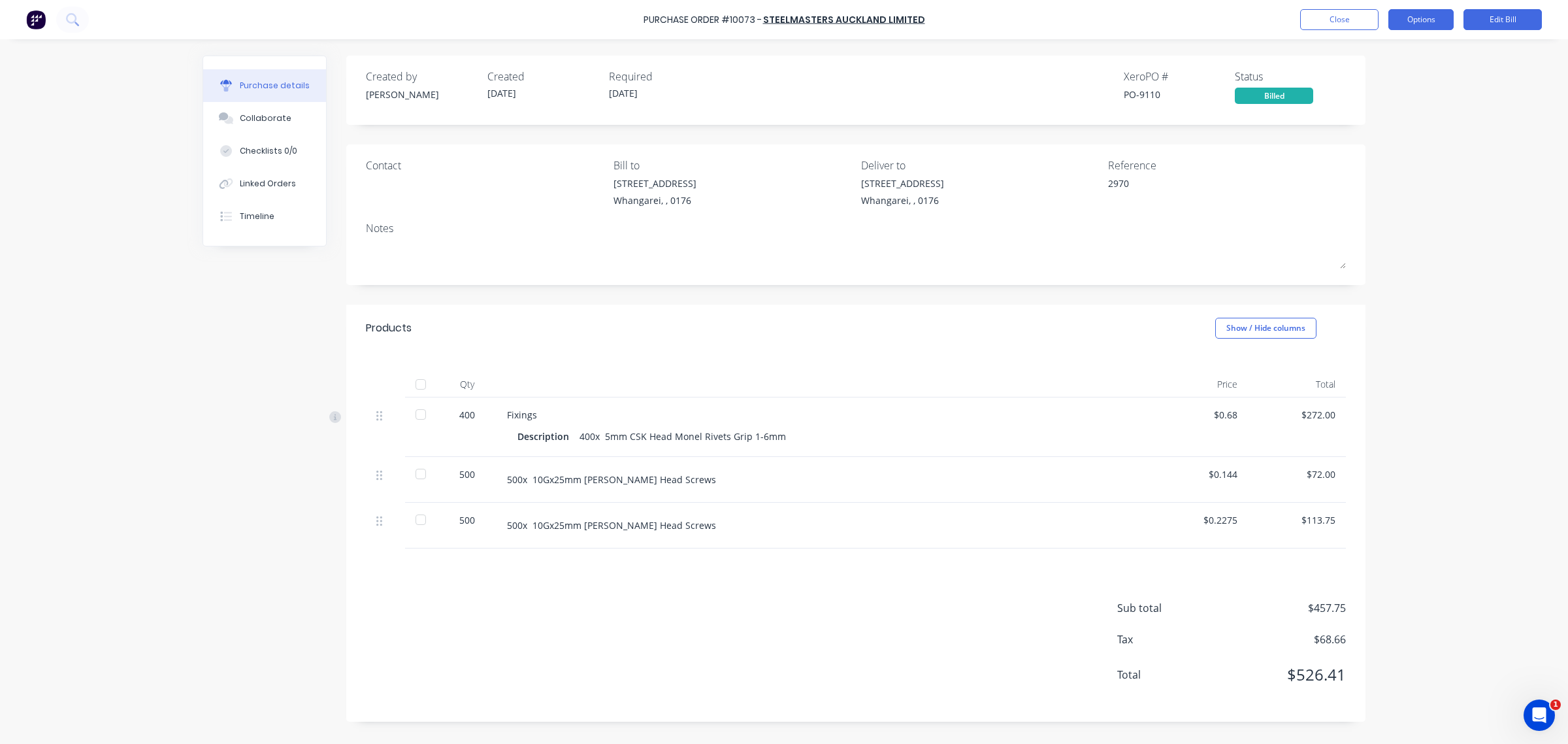
click at [1406, 27] on button "Options" at bounding box center [1421, 20] width 65 height 21
click at [1448, 274] on div "Purchase Order #10073 - Steelmasters Auckland Limited Close Options Print / Ema…" at bounding box center [784, 372] width 1568 height 744
click at [1411, 14] on button "Options" at bounding box center [1421, 20] width 65 height 21
click at [1389, 399] on div "Purchase Order #10073 - Steelmasters Auckland Limited Close Options Print / Ema…" at bounding box center [784, 372] width 1568 height 744
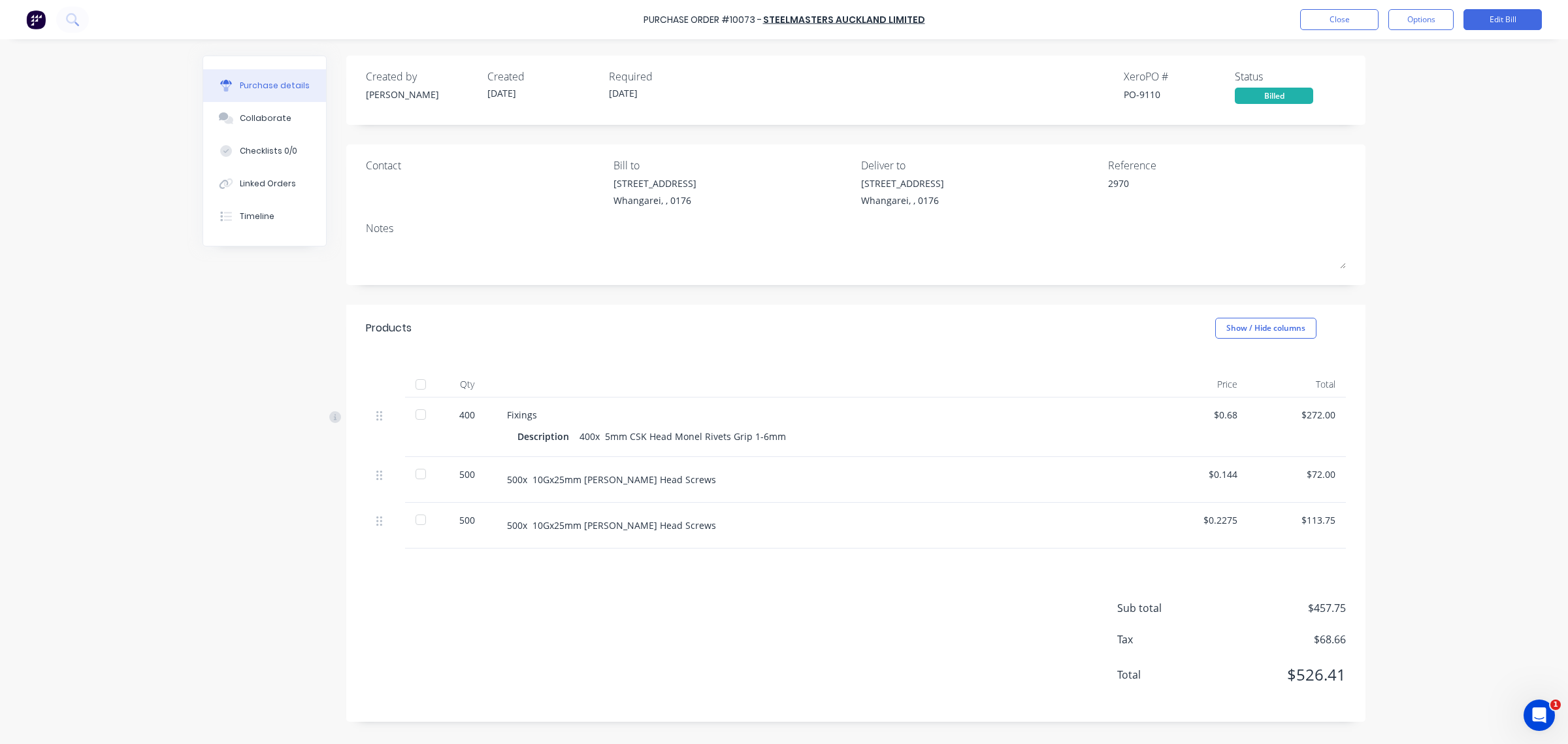
click at [1391, 400] on div "Purchase Order #10073 - Steelmasters Auckland Limited Close Options Edit Bill P…" at bounding box center [784, 372] width 1568 height 744
type textarea "x"
